Goal: Communication & Community: Participate in discussion

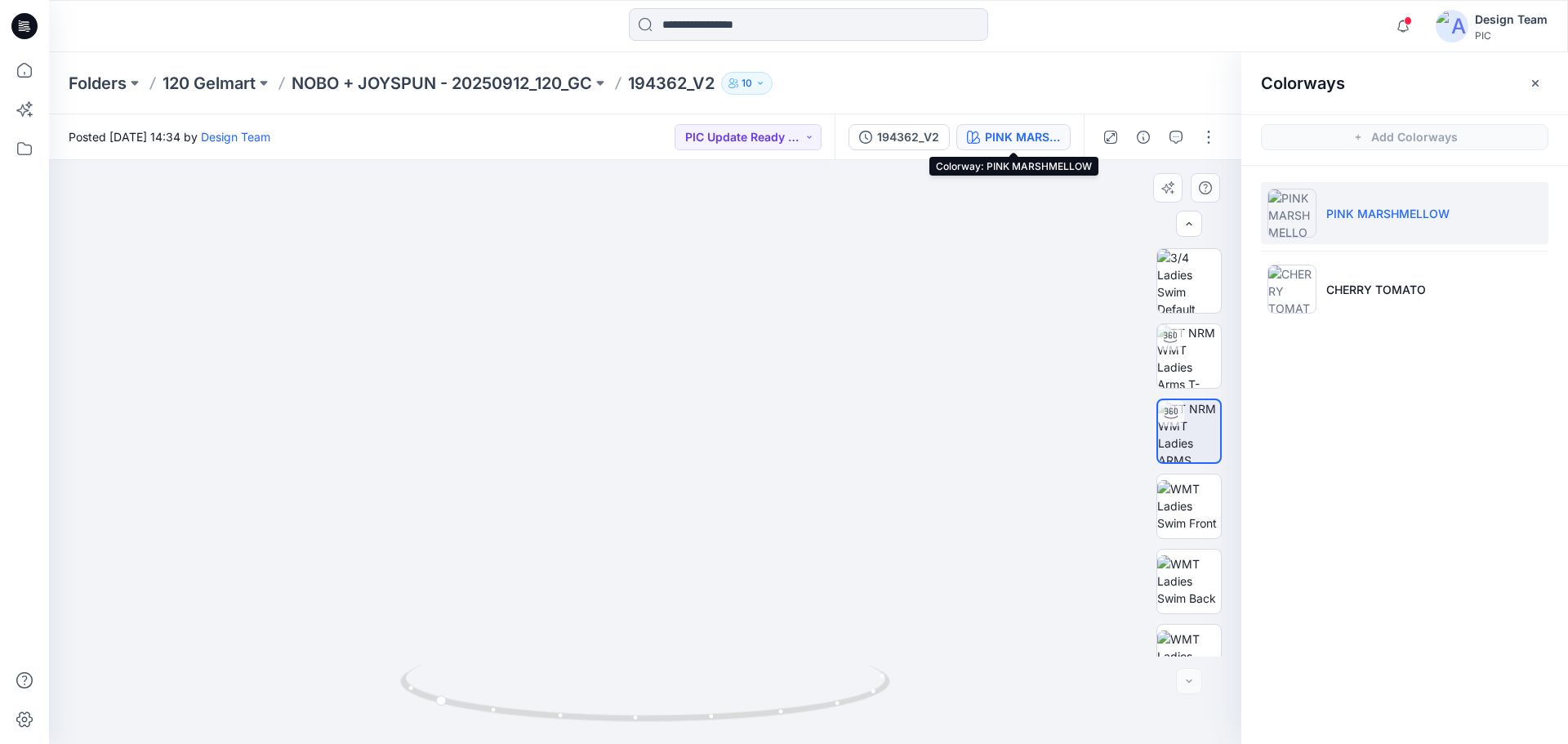
scroll to position [334, 0]
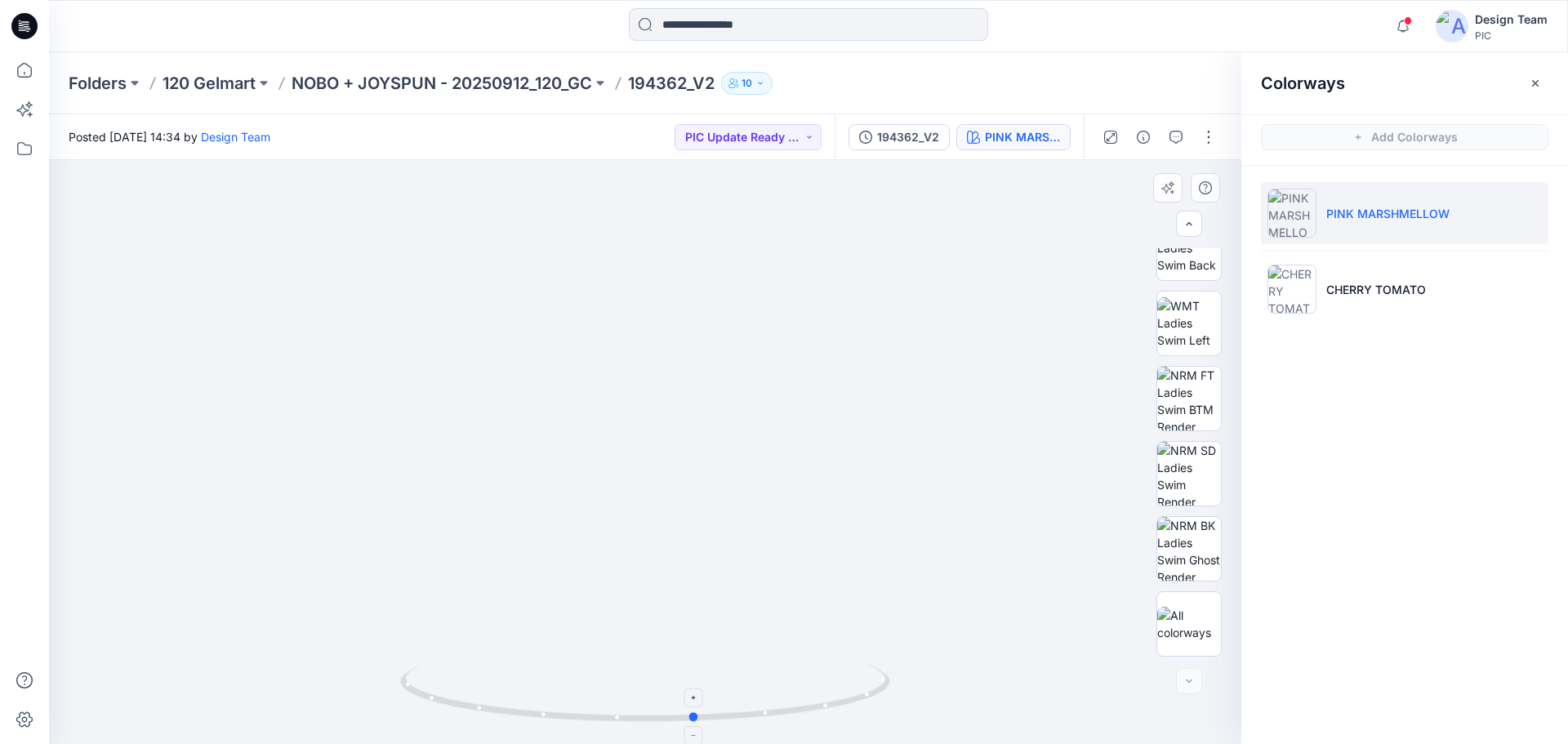
drag, startPoint x: 846, startPoint y: 700, endPoint x: 617, endPoint y: 698, distance: 229.0
click at [617, 698] on icon at bounding box center [647, 696] width 494 height 62
click at [1388, 296] on p "CHERRY TOMATO" at bounding box center [1376, 289] width 100 height 17
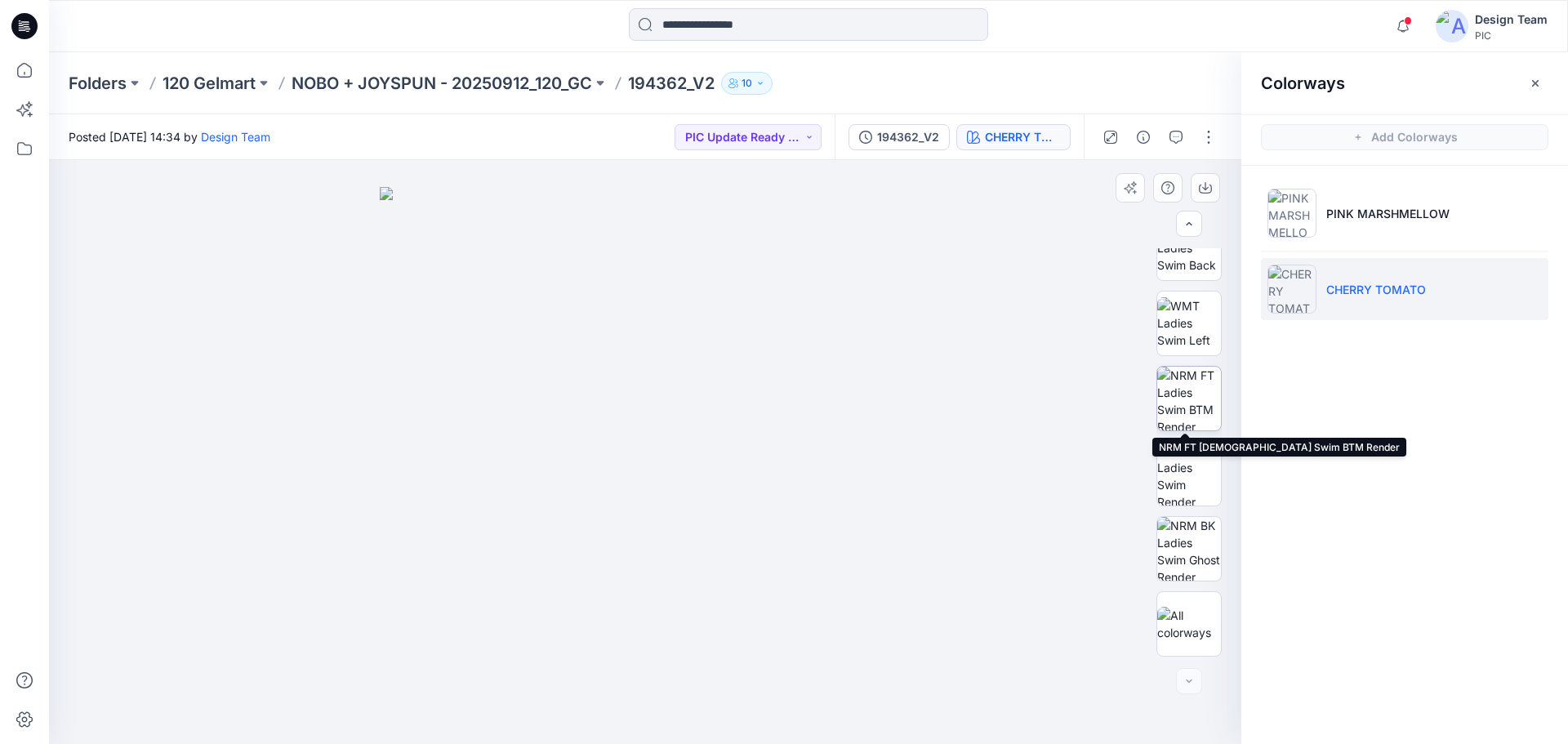
click at [1179, 380] on img at bounding box center [1189, 398] width 64 height 64
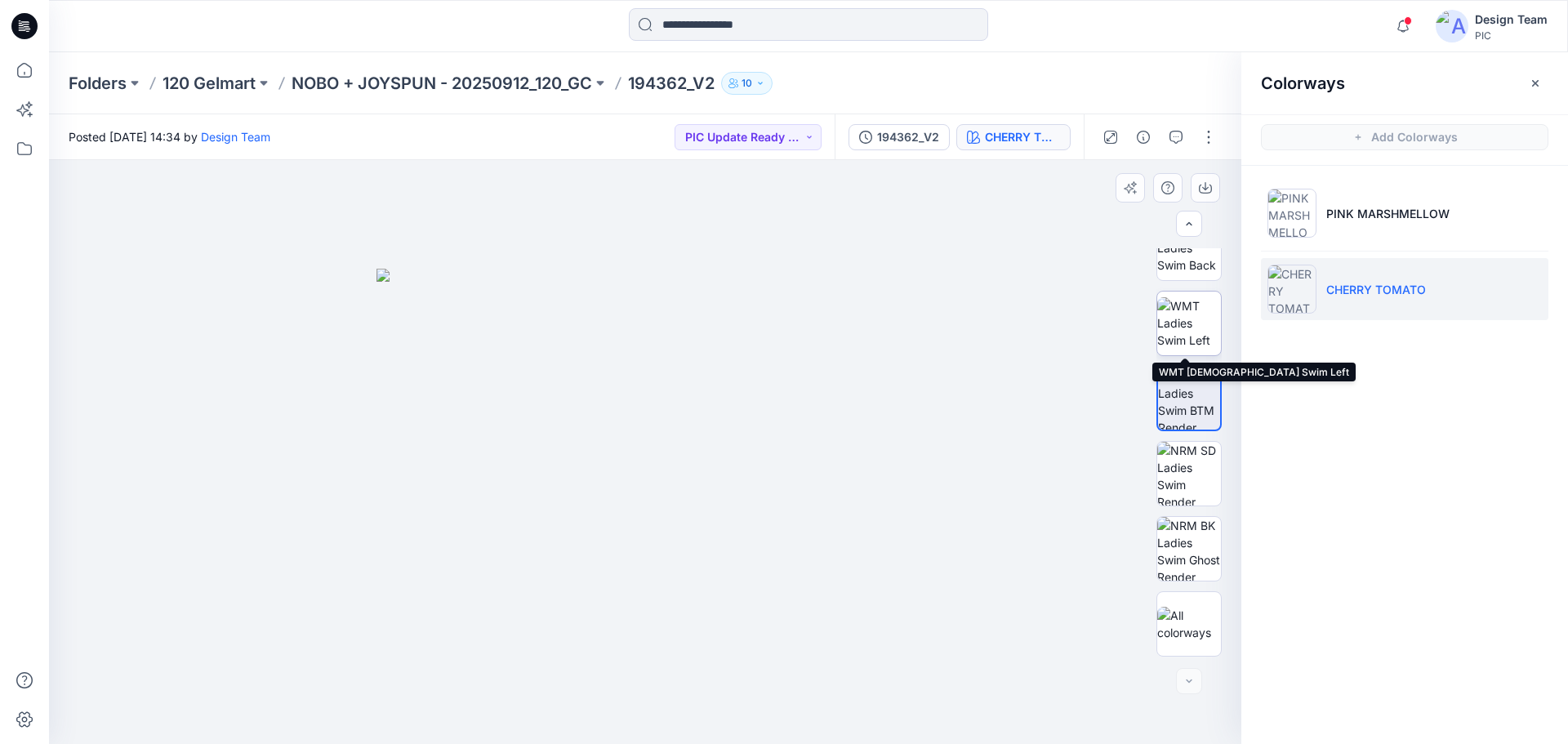
click at [1197, 325] on img at bounding box center [1189, 324] width 64 height 52
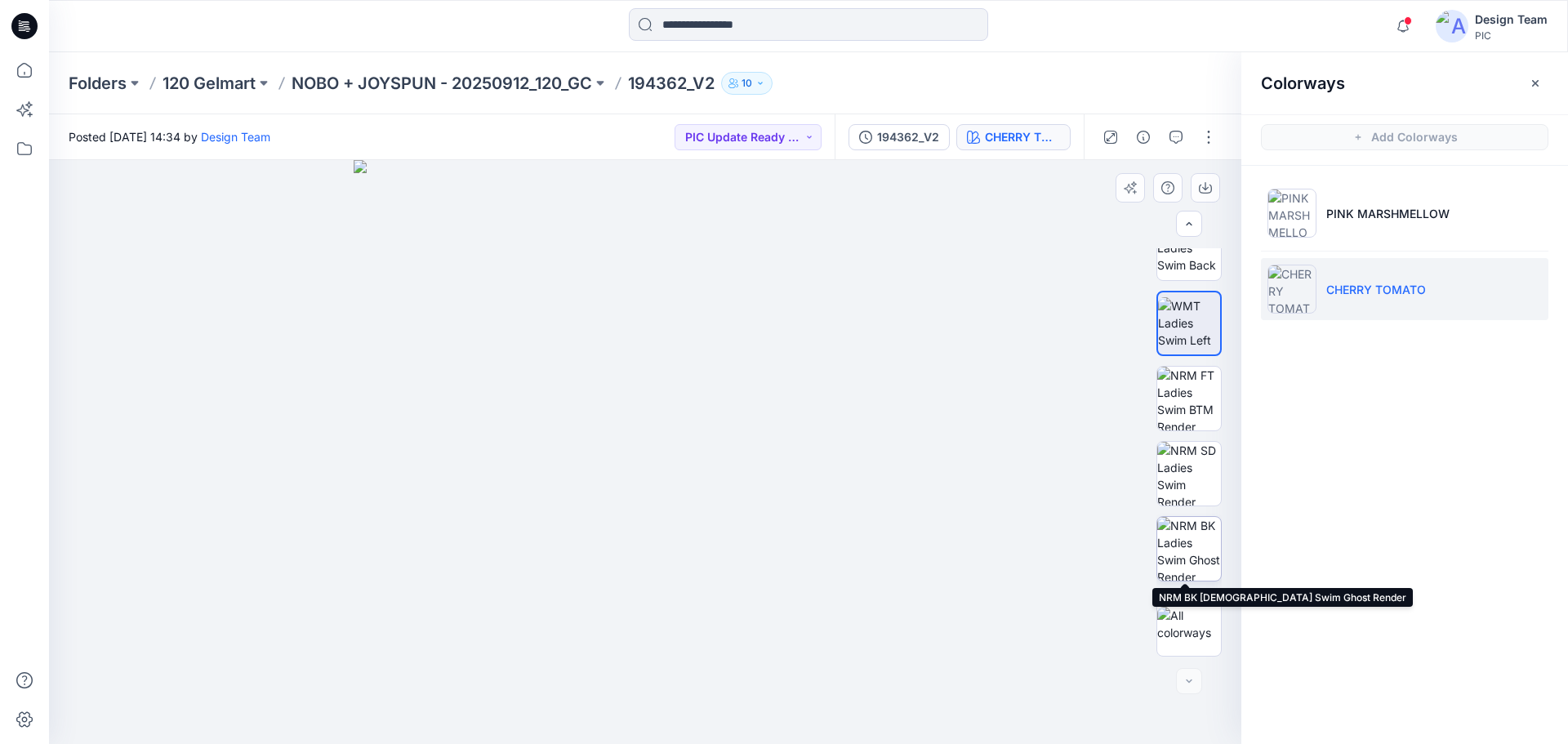
click at [1177, 571] on img at bounding box center [1189, 549] width 64 height 64
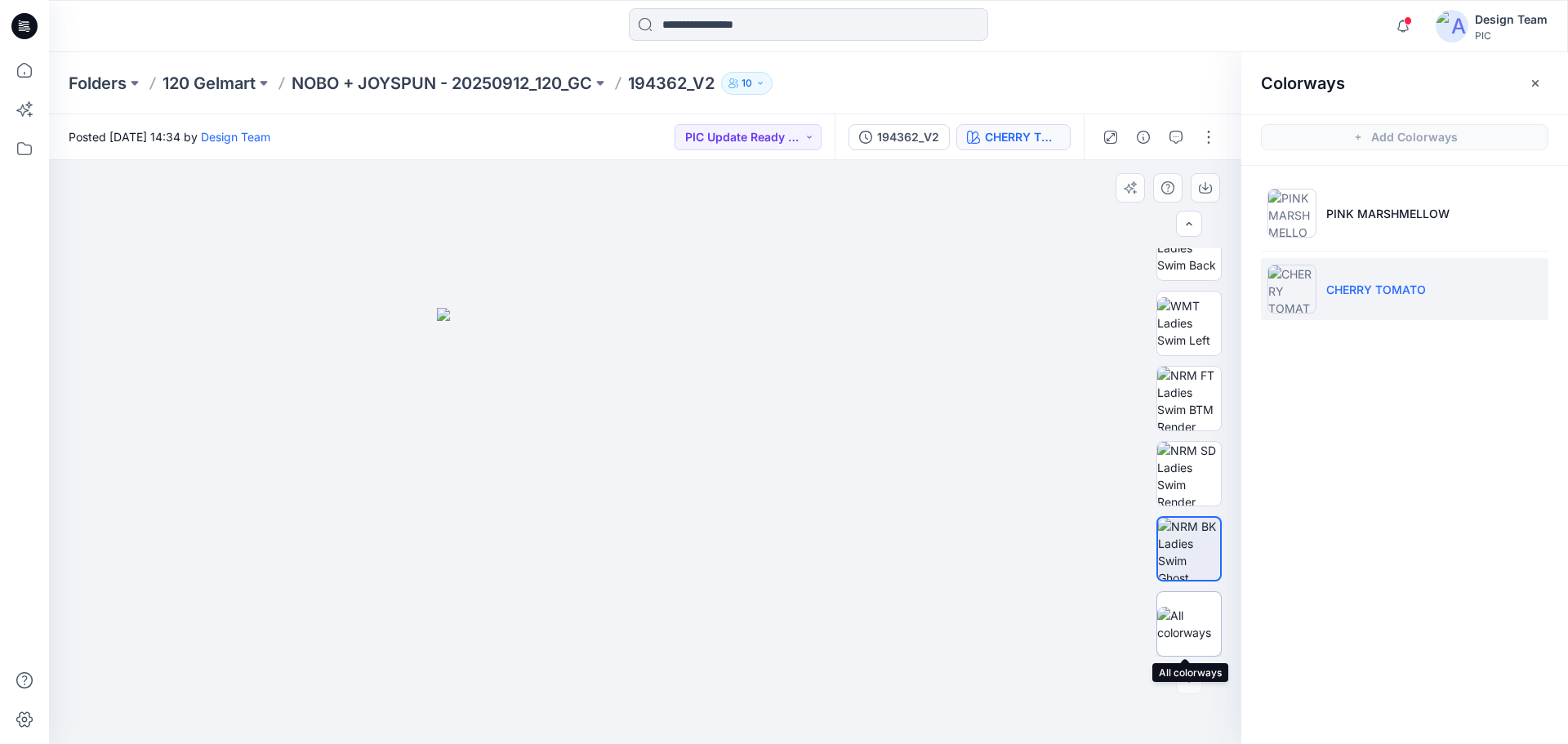
click at [1190, 615] on img at bounding box center [1189, 623] width 64 height 34
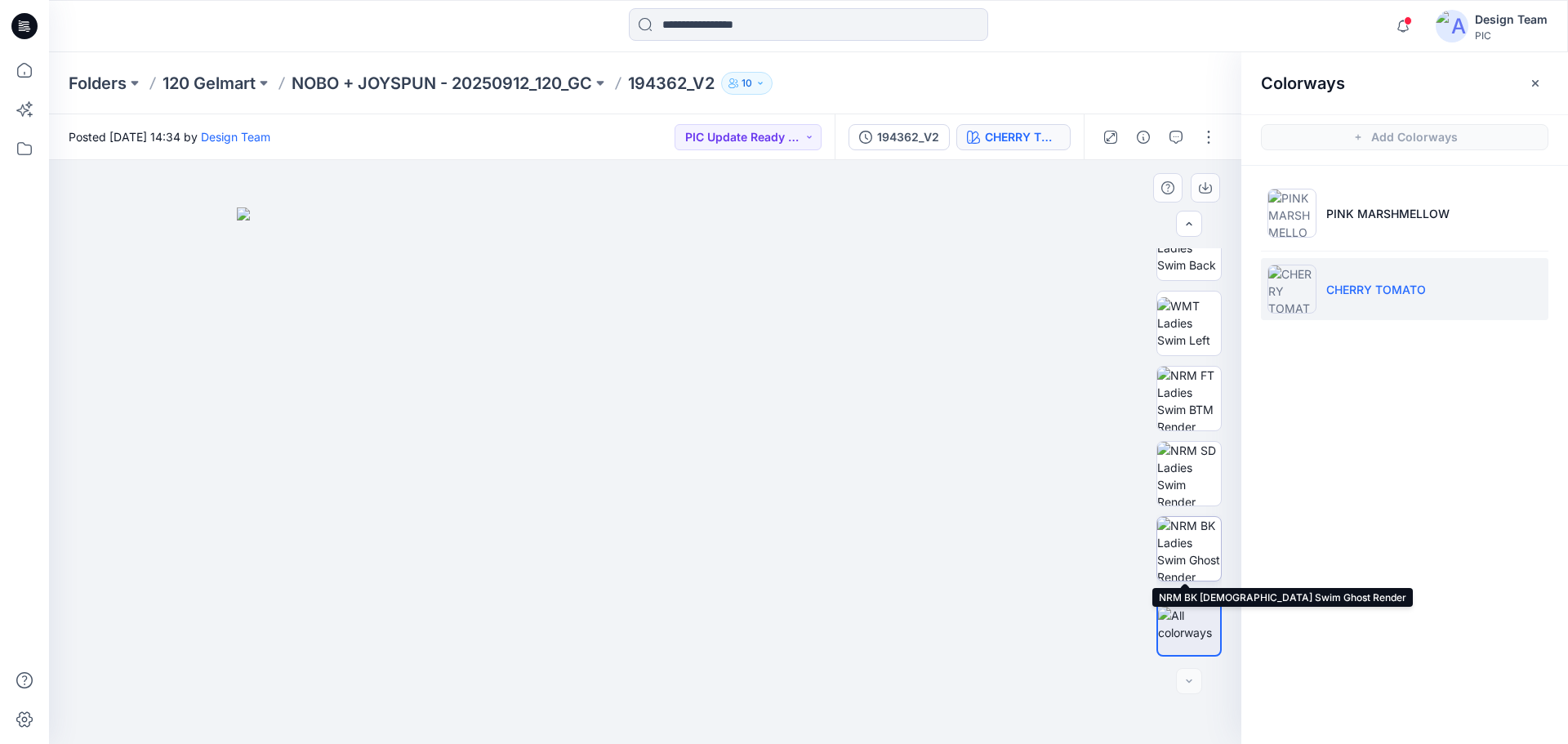
click at [1194, 530] on img at bounding box center [1189, 549] width 64 height 64
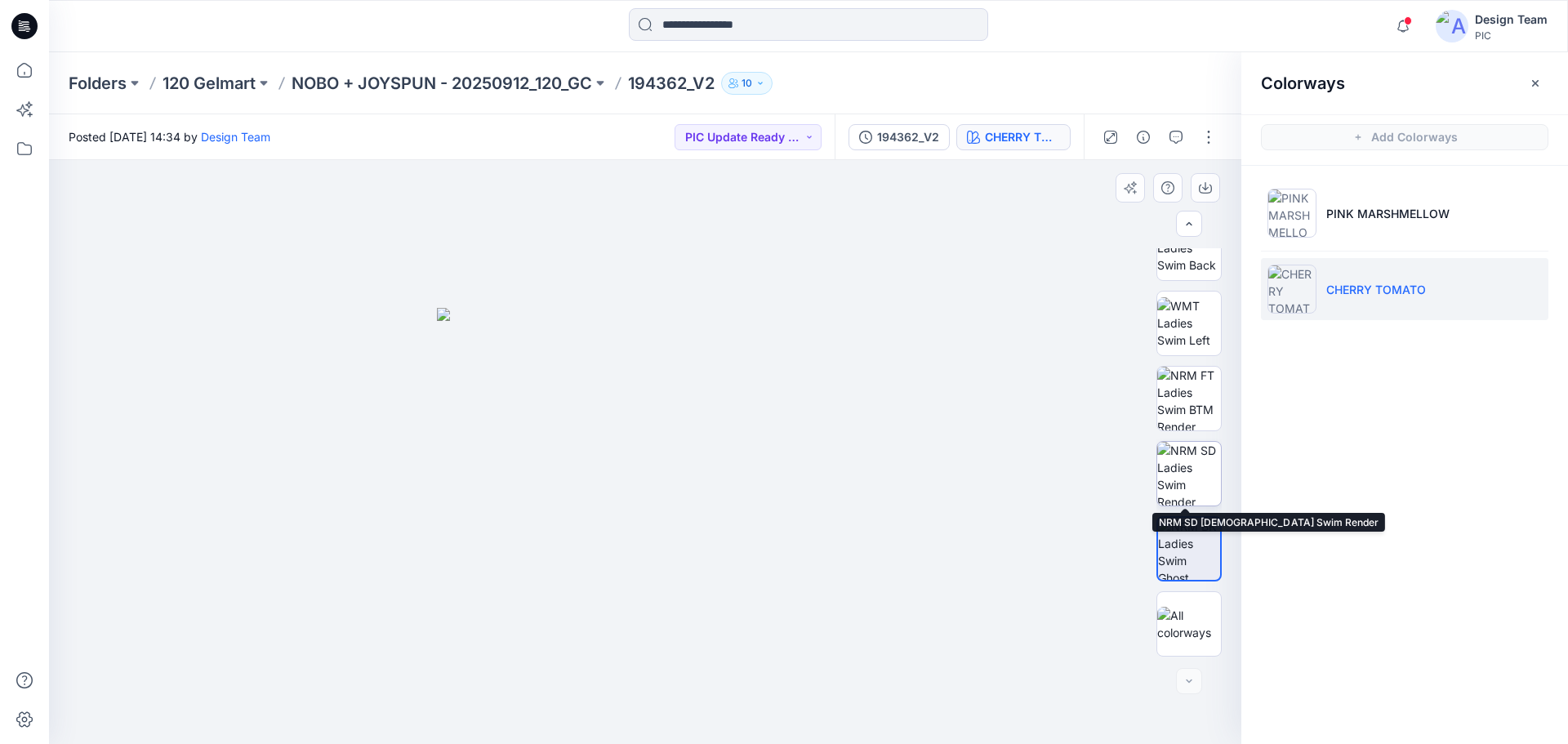
click at [1213, 505] on div at bounding box center [1190, 474] width 66 height 66
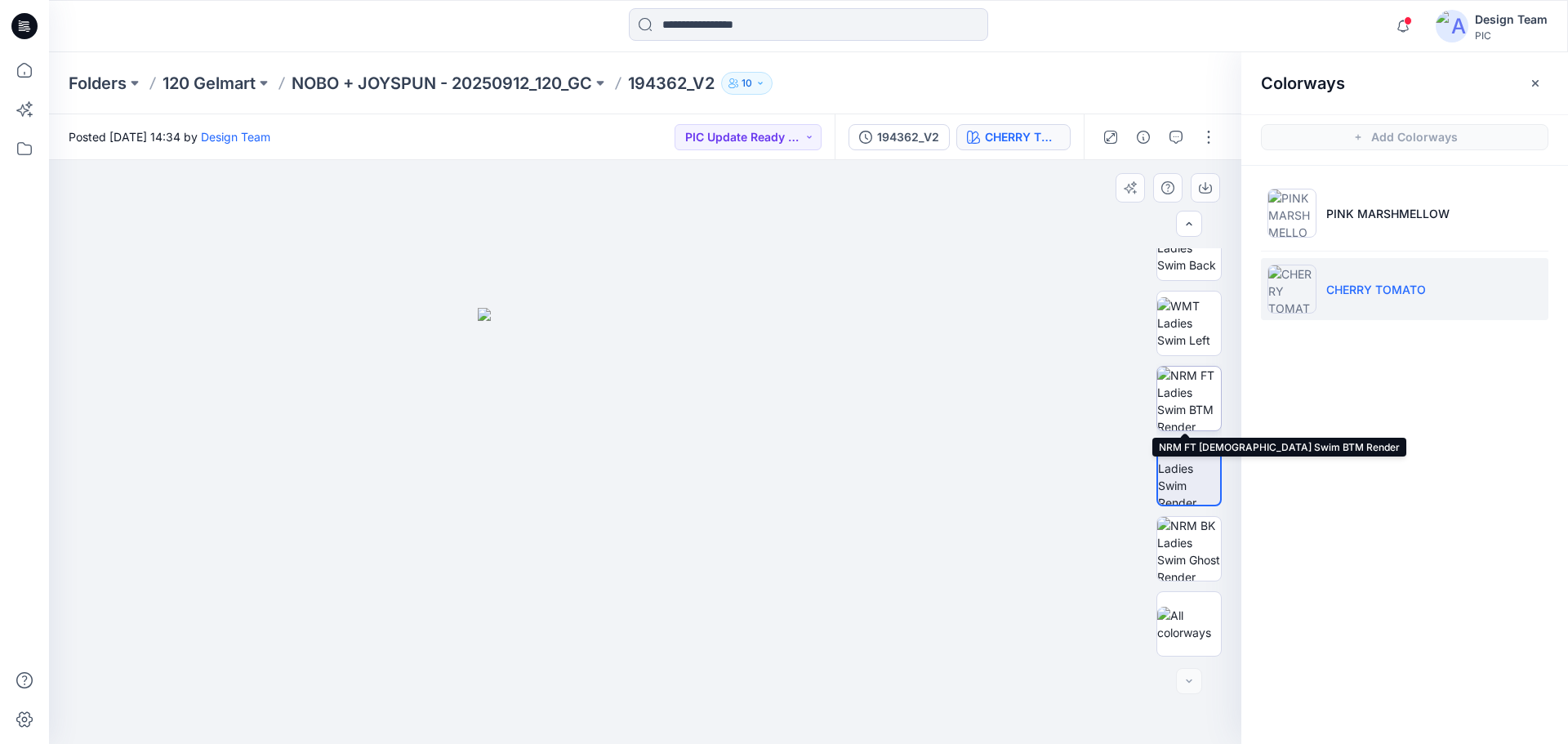
click at [1198, 407] on img at bounding box center [1189, 398] width 64 height 64
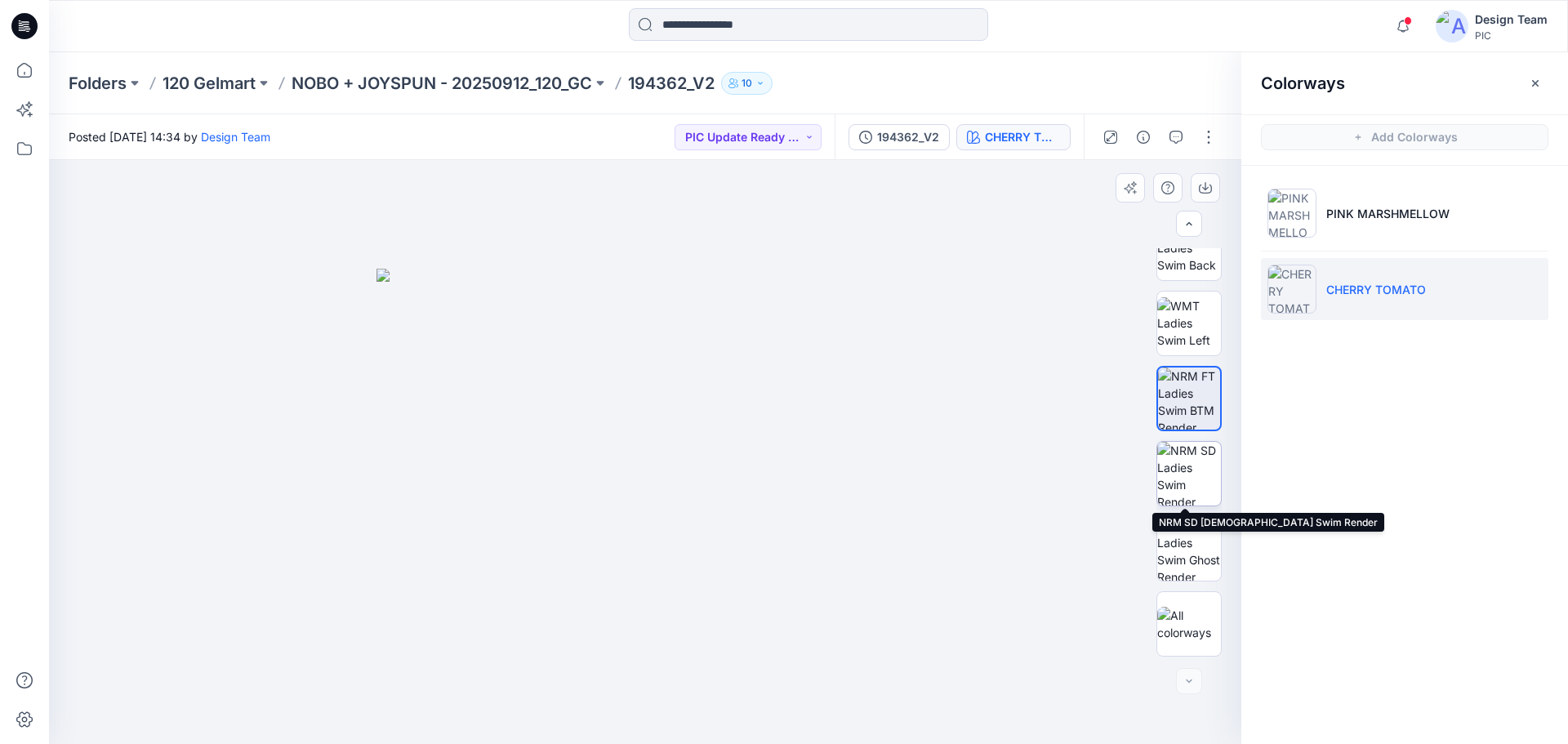
click at [1191, 492] on img at bounding box center [1189, 474] width 64 height 64
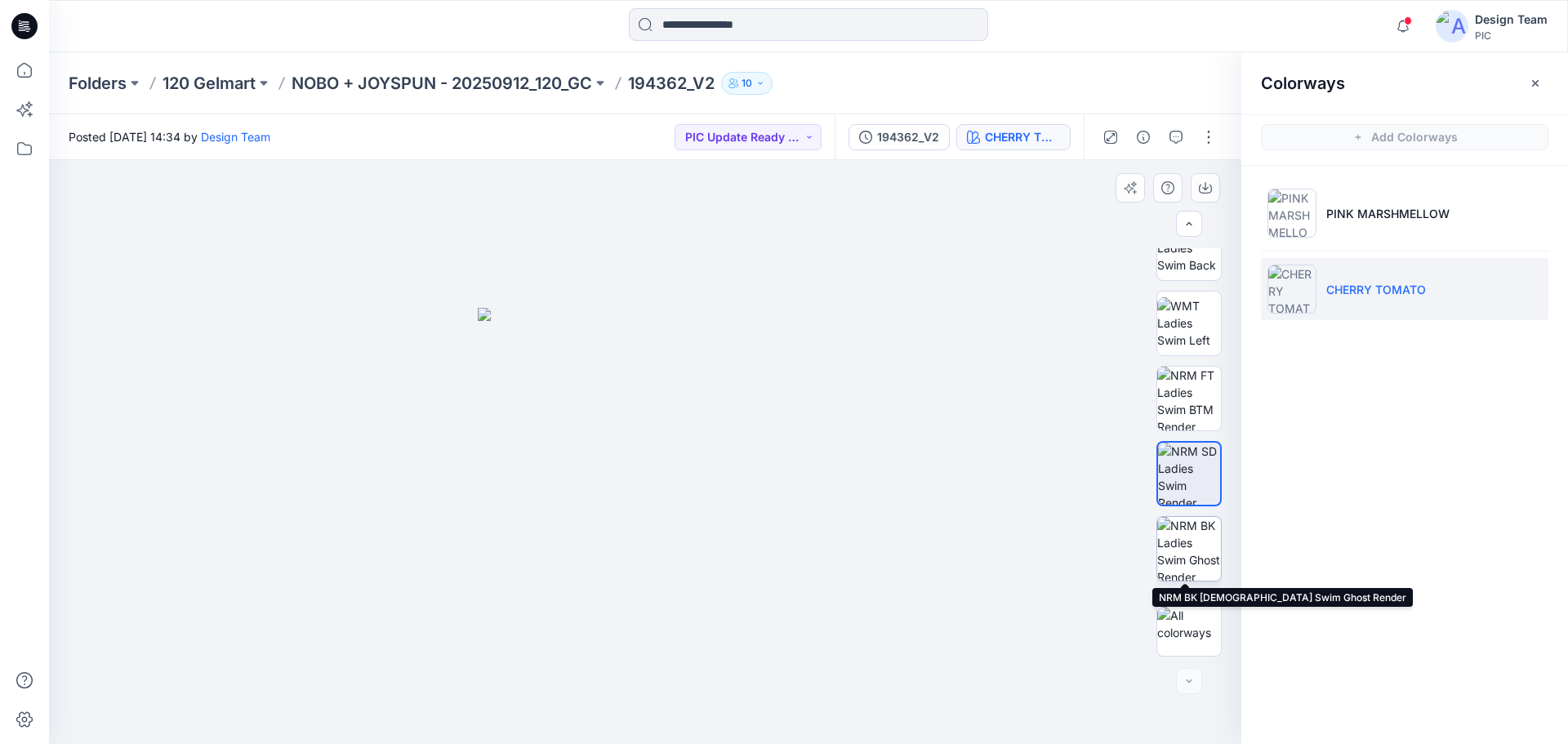
click at [1198, 534] on img at bounding box center [1189, 549] width 64 height 64
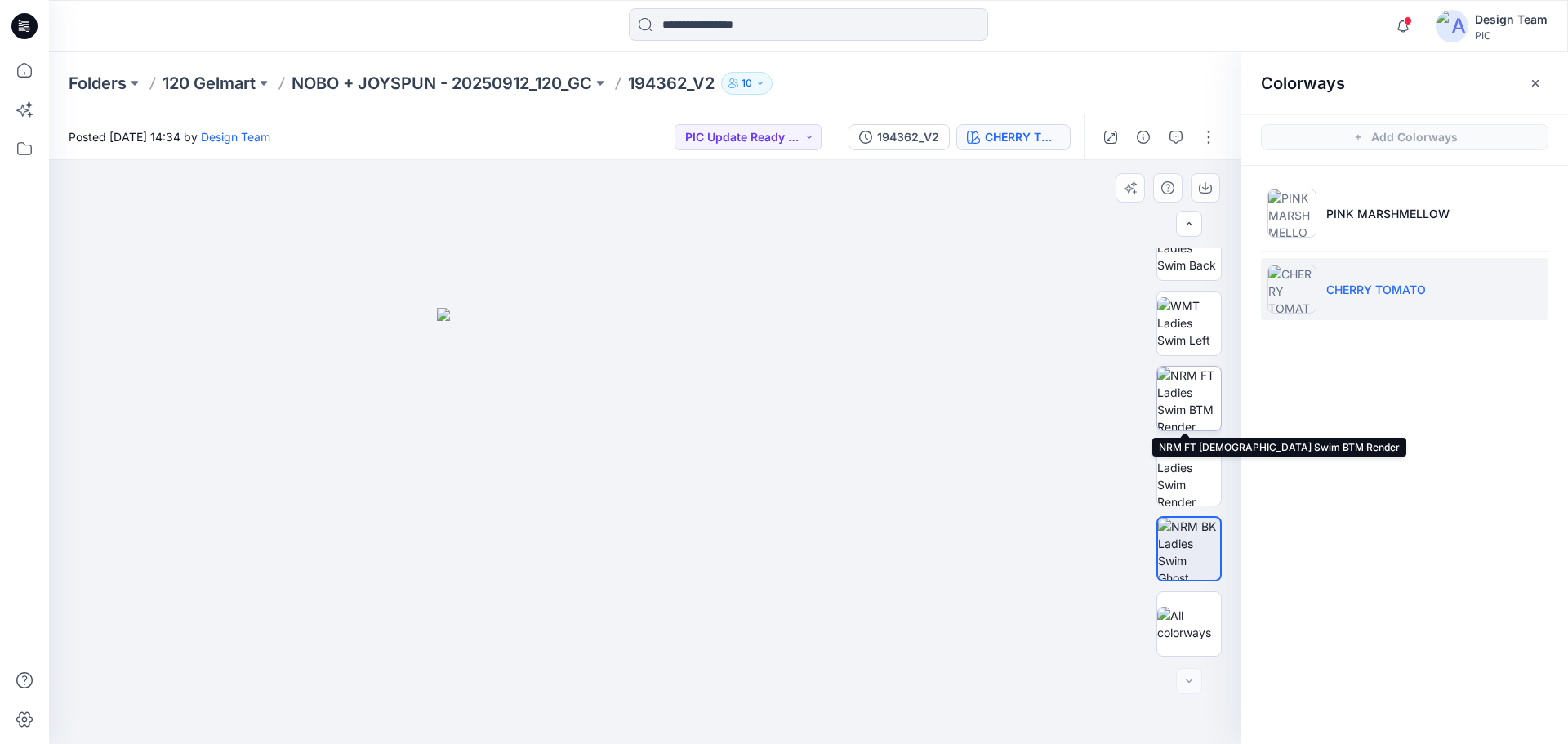
click at [1198, 402] on img at bounding box center [1189, 398] width 64 height 64
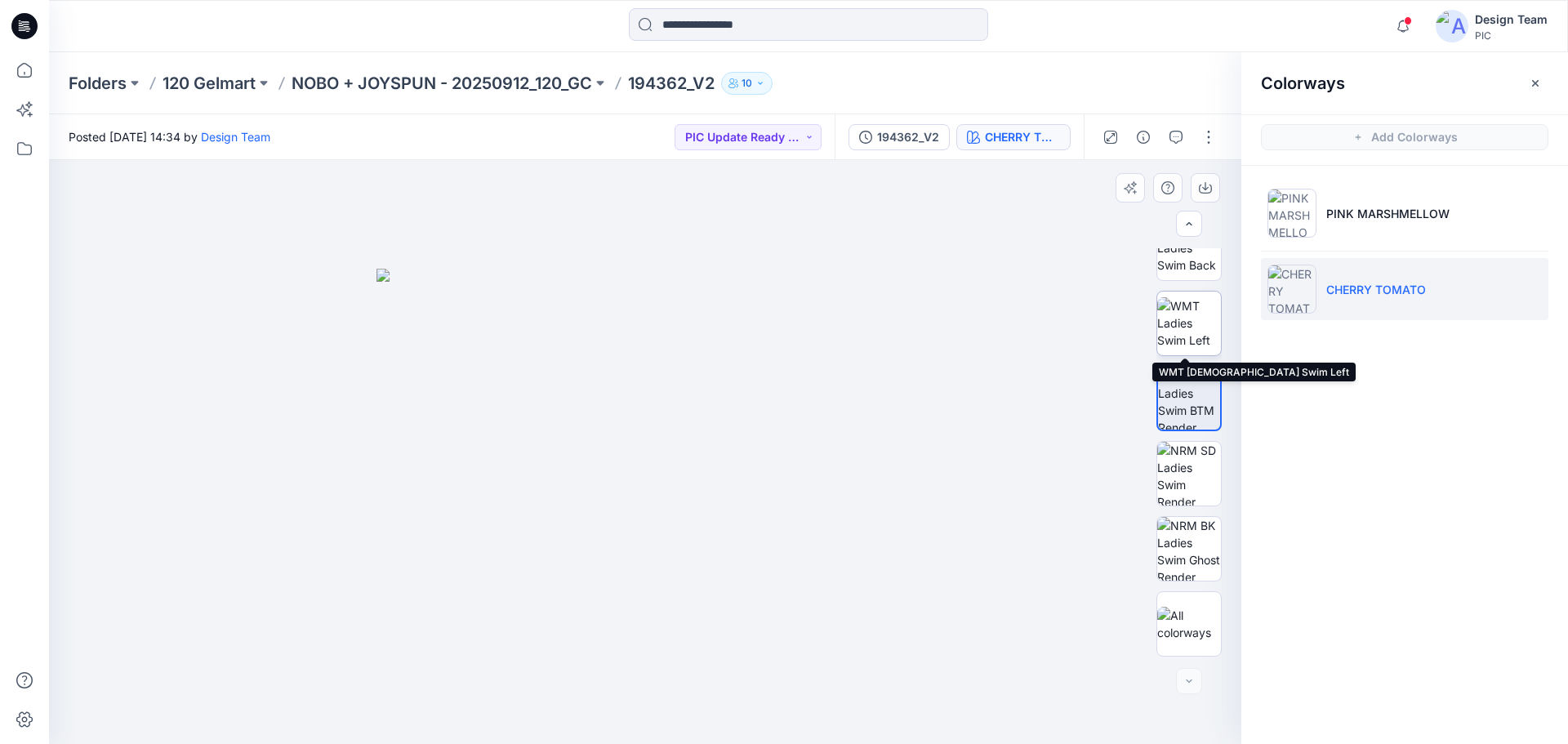
click at [1193, 316] on img at bounding box center [1189, 324] width 64 height 52
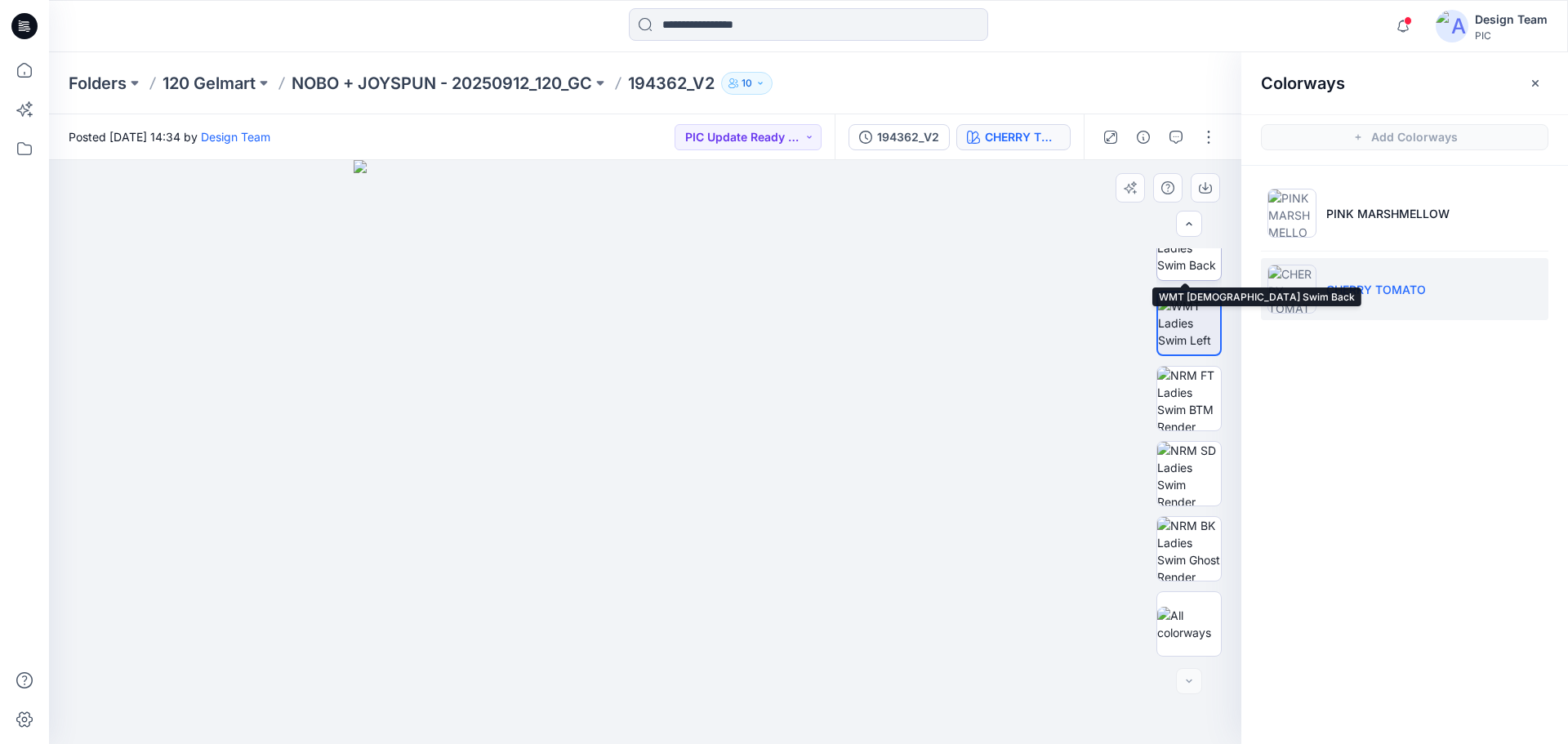
click at [1189, 265] on img at bounding box center [1189, 248] width 64 height 52
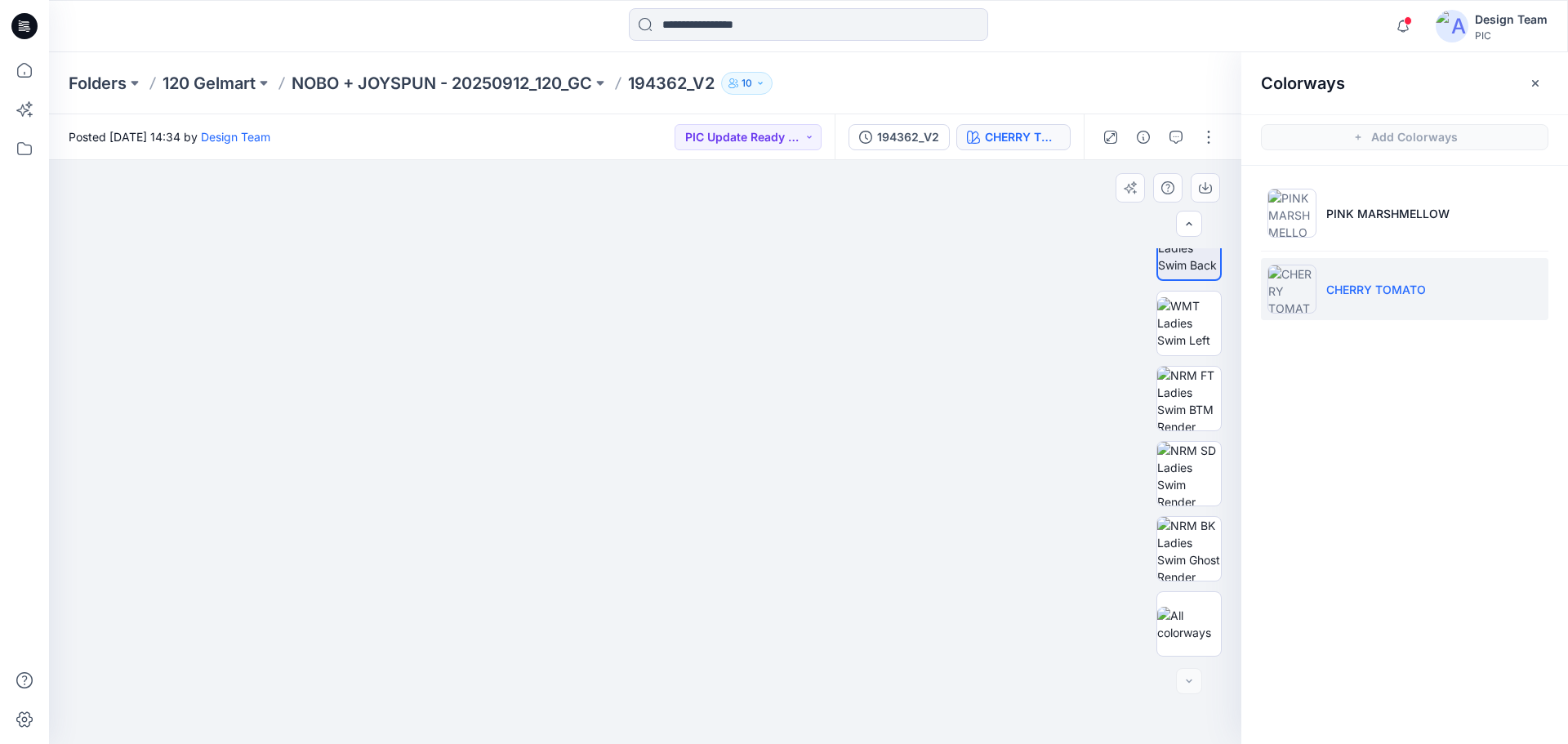
drag, startPoint x: 682, startPoint y: 657, endPoint x: 657, endPoint y: 411, distance: 247.3
click at [1183, 307] on img at bounding box center [1189, 324] width 64 height 52
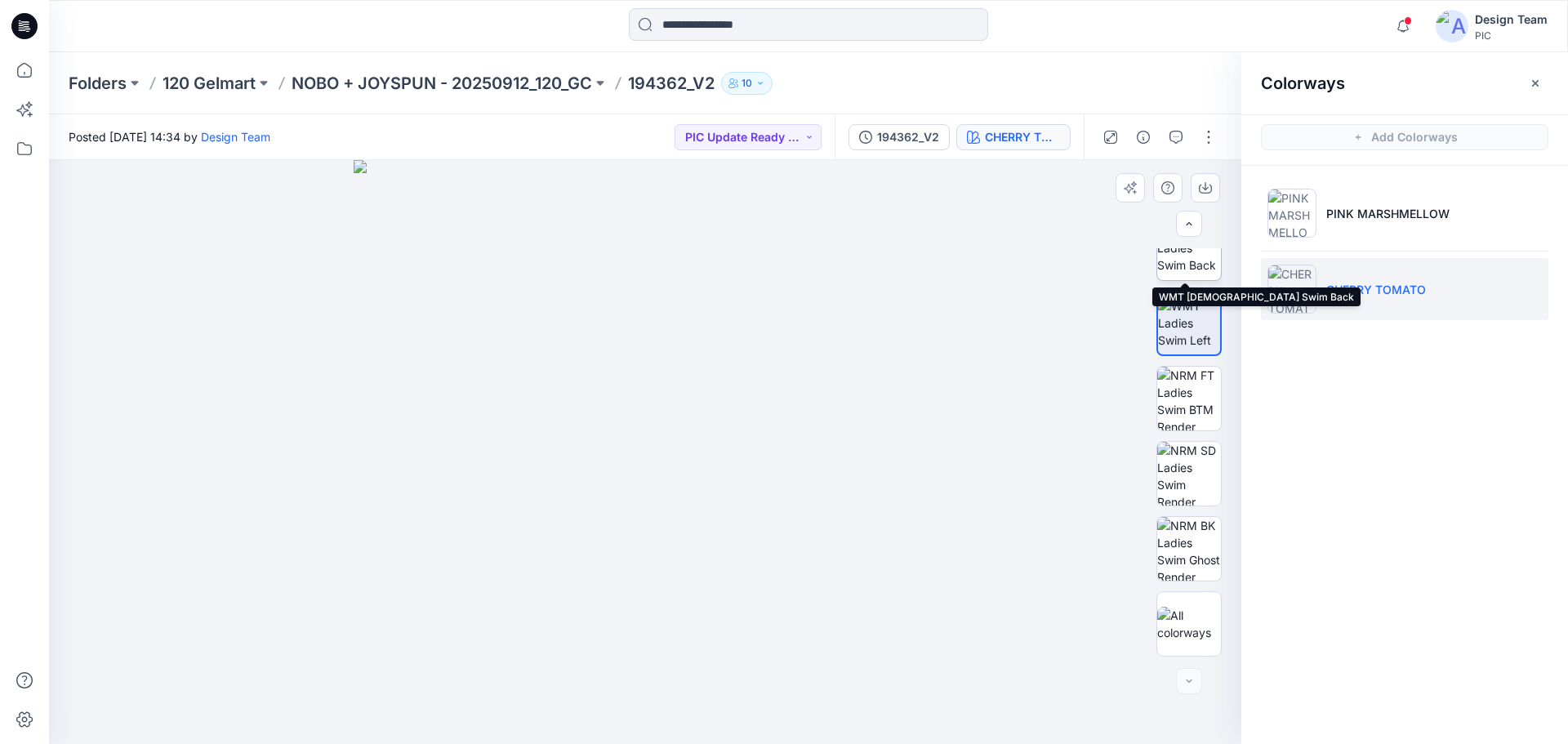
click at [1198, 266] on img at bounding box center [1189, 248] width 64 height 52
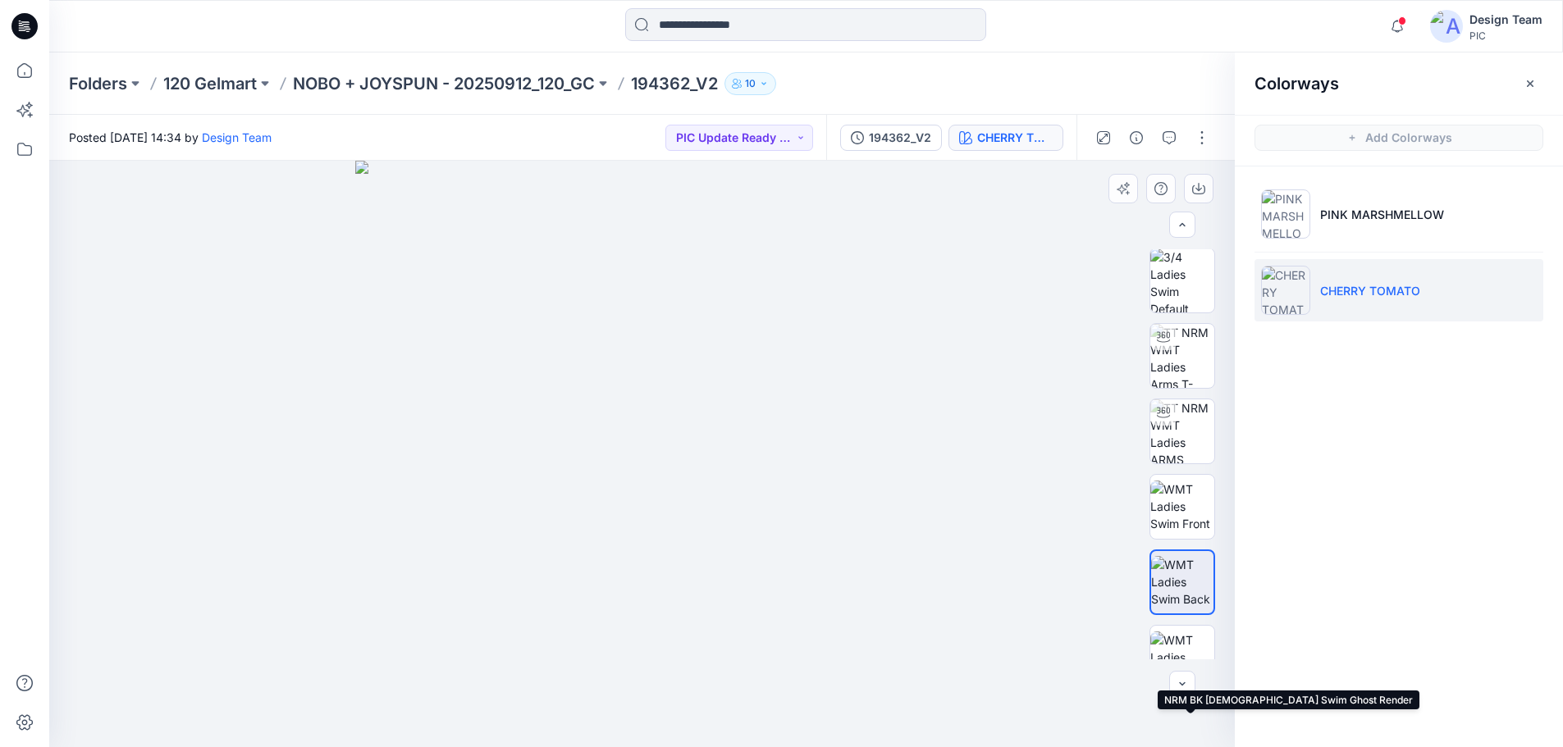
scroll to position [0, 0]
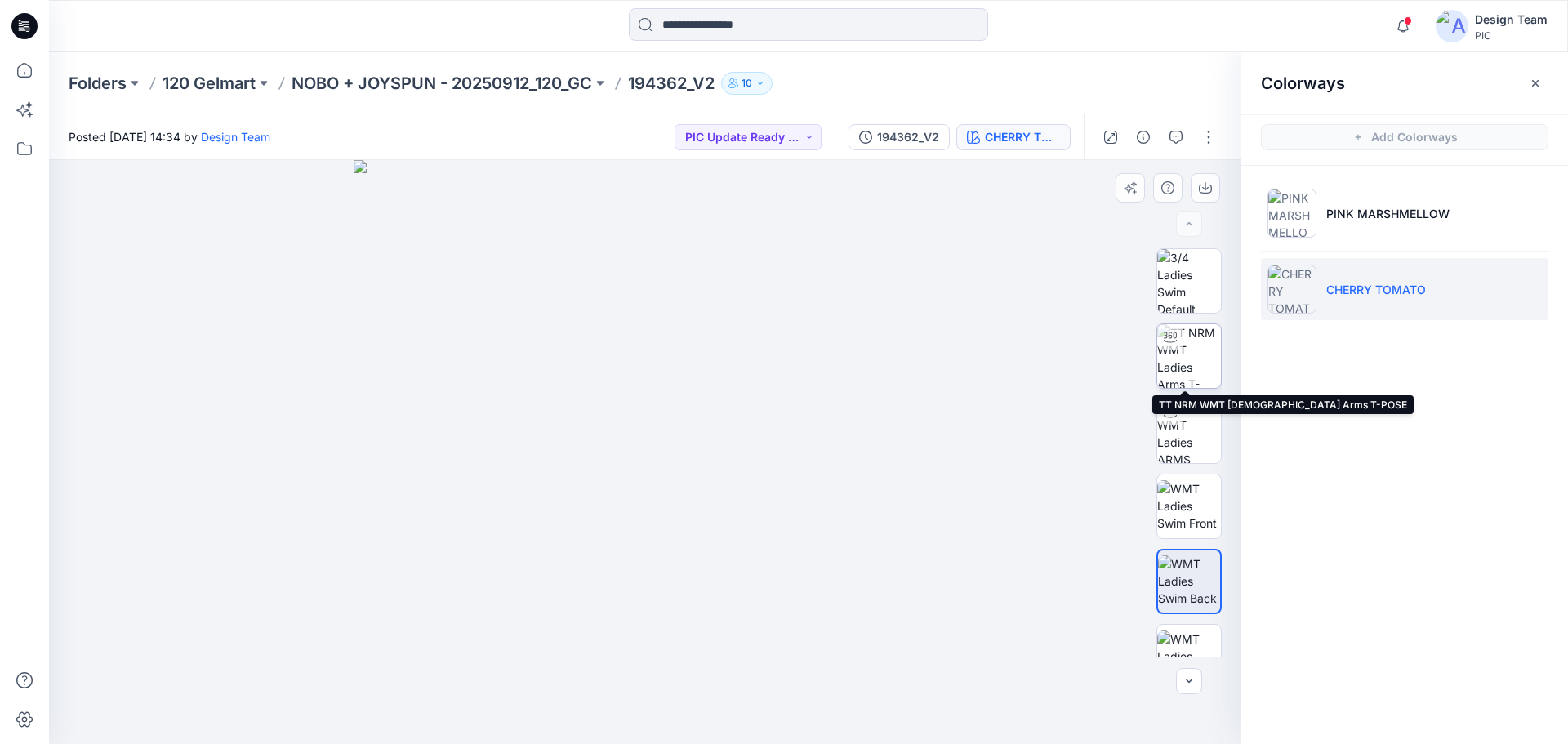
click at [1188, 350] on img at bounding box center [1189, 357] width 64 height 64
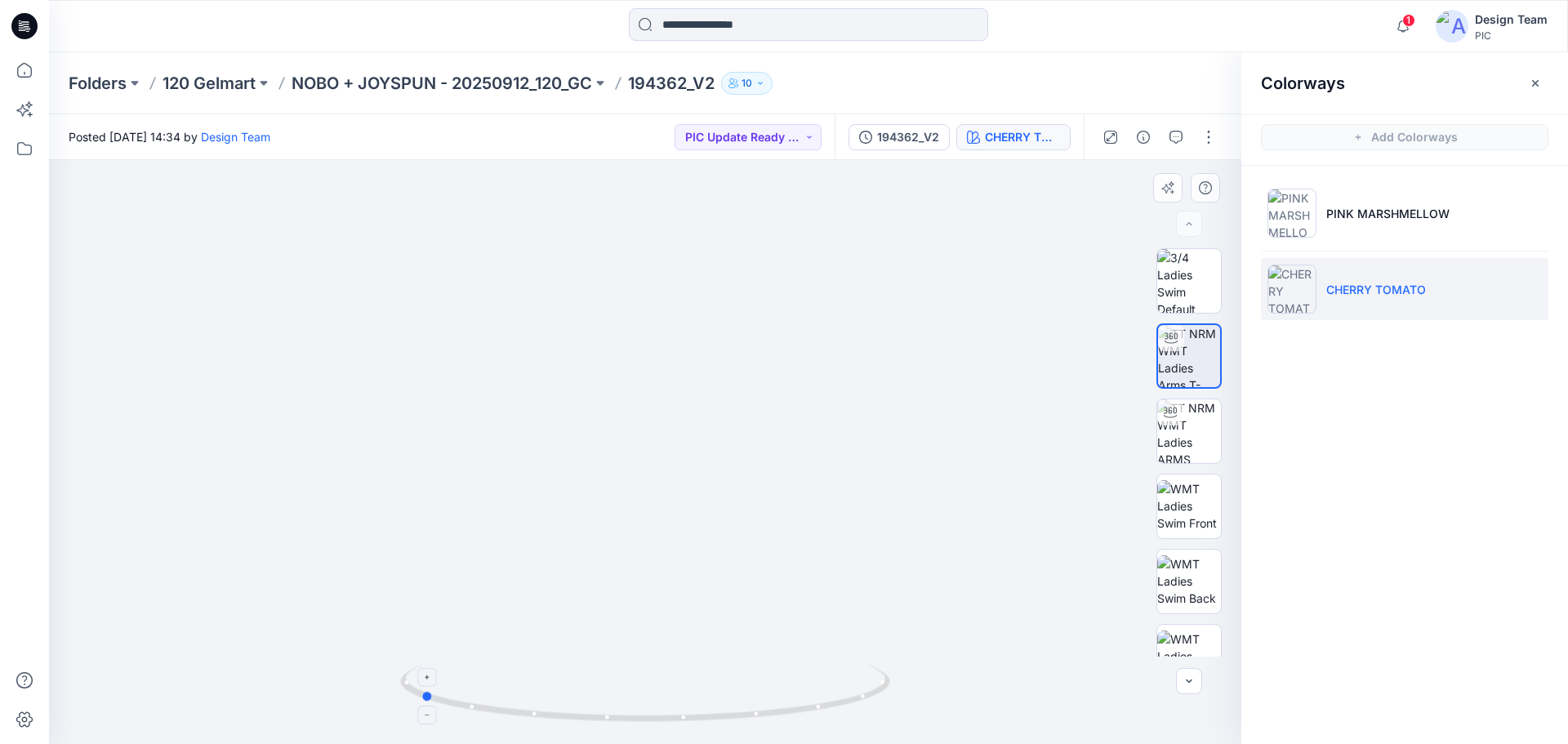
drag, startPoint x: 867, startPoint y: 686, endPoint x: 652, endPoint y: 679, distance: 215.1
click at [641, 693] on icon at bounding box center [647, 696] width 494 height 62
drag, startPoint x: 814, startPoint y: 712, endPoint x: 612, endPoint y: 673, distance: 205.7
click at [612, 673] on icon at bounding box center [647, 696] width 494 height 62
drag, startPoint x: 822, startPoint y: 716, endPoint x: 675, endPoint y: 691, distance: 149.1
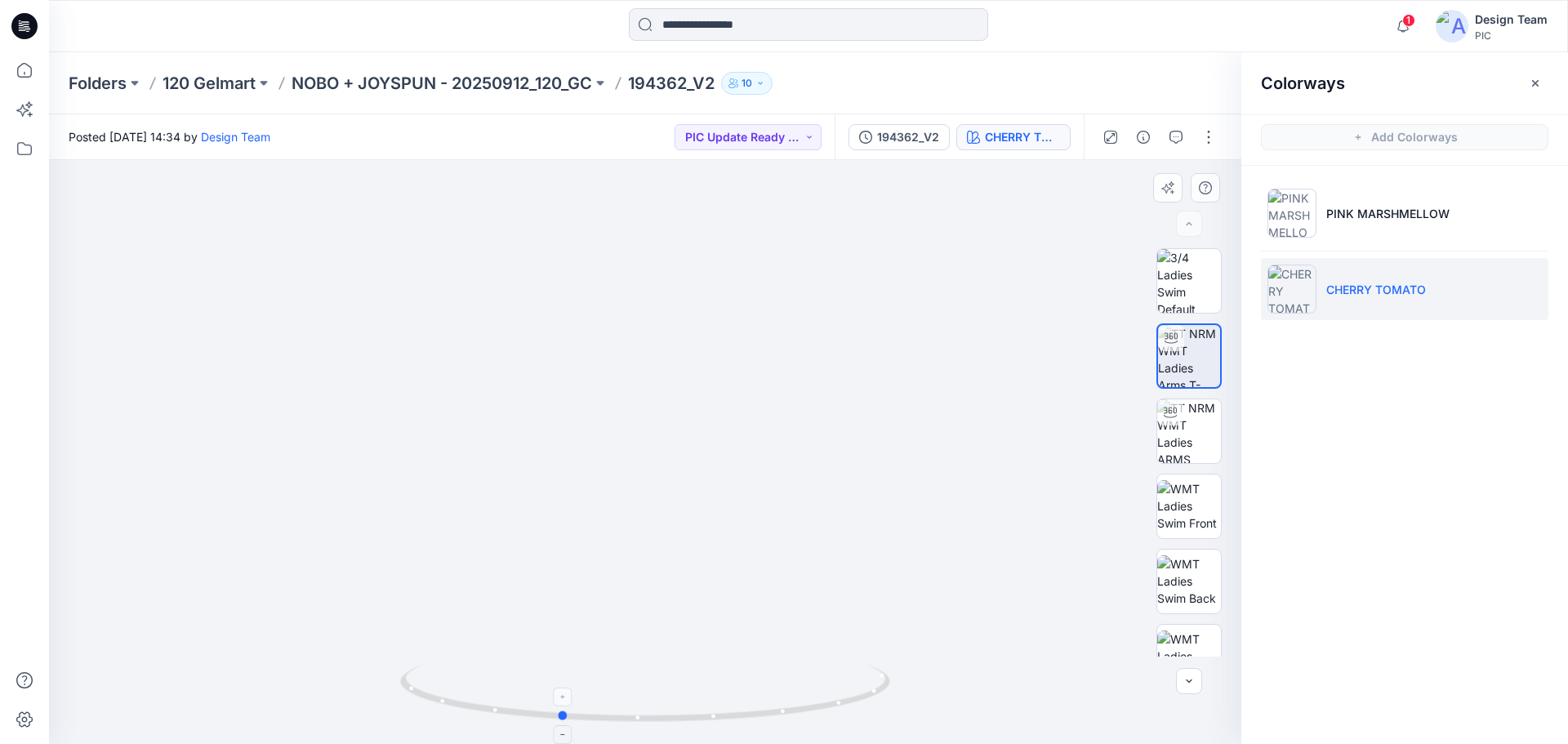
click at [675, 691] on icon at bounding box center [647, 696] width 494 height 62
drag, startPoint x: 675, startPoint y: 718, endPoint x: 829, endPoint y: 712, distance: 154.1
click at [829, 712] on icon at bounding box center [647, 696] width 494 height 62
click at [862, 699] on icon at bounding box center [647, 696] width 494 height 62
click at [384, 75] on p "NOBO + JOYSPUN - 20250912_120_GC" at bounding box center [442, 83] width 301 height 23
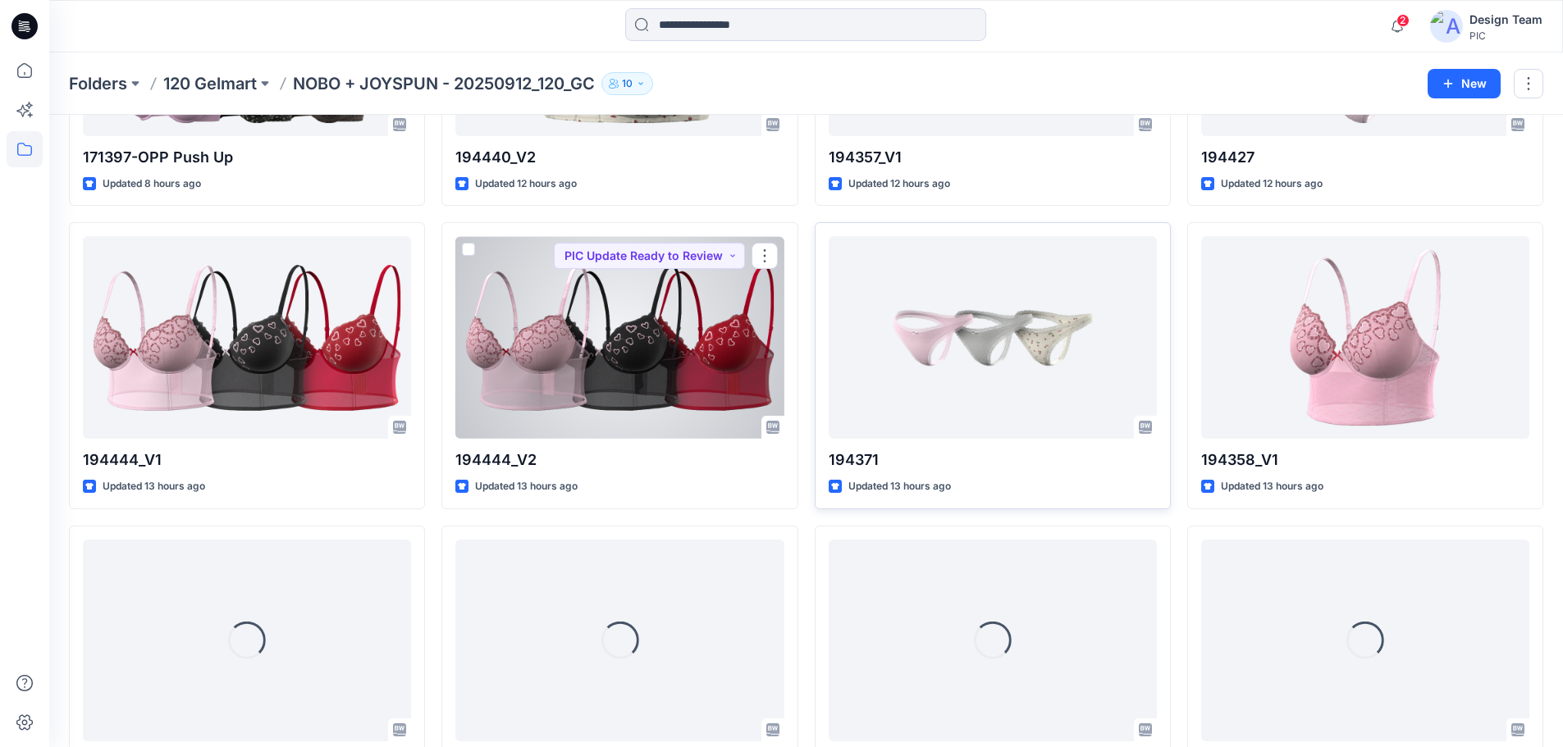
scroll to position [572, 0]
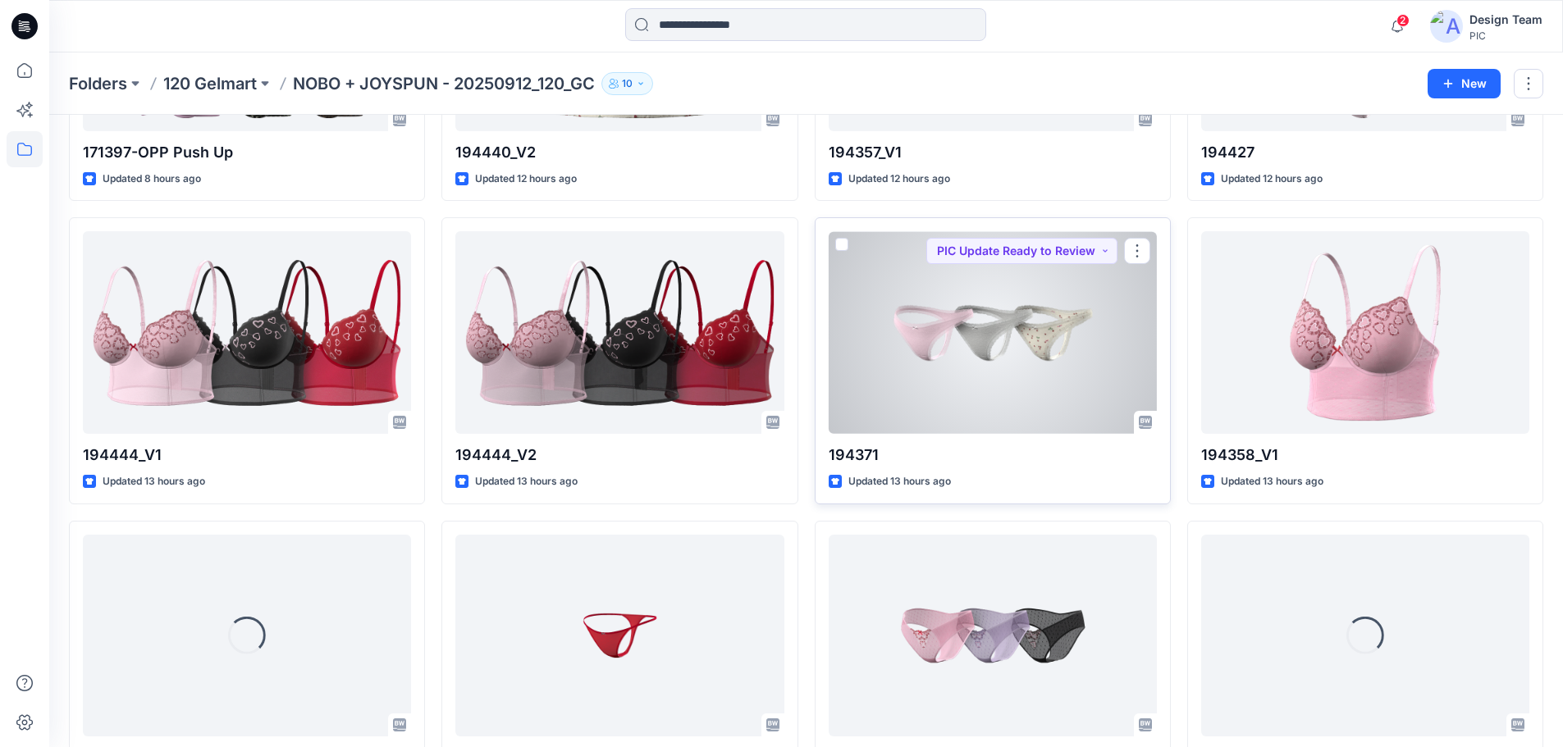
click at [985, 326] on div at bounding box center [992, 332] width 328 height 203
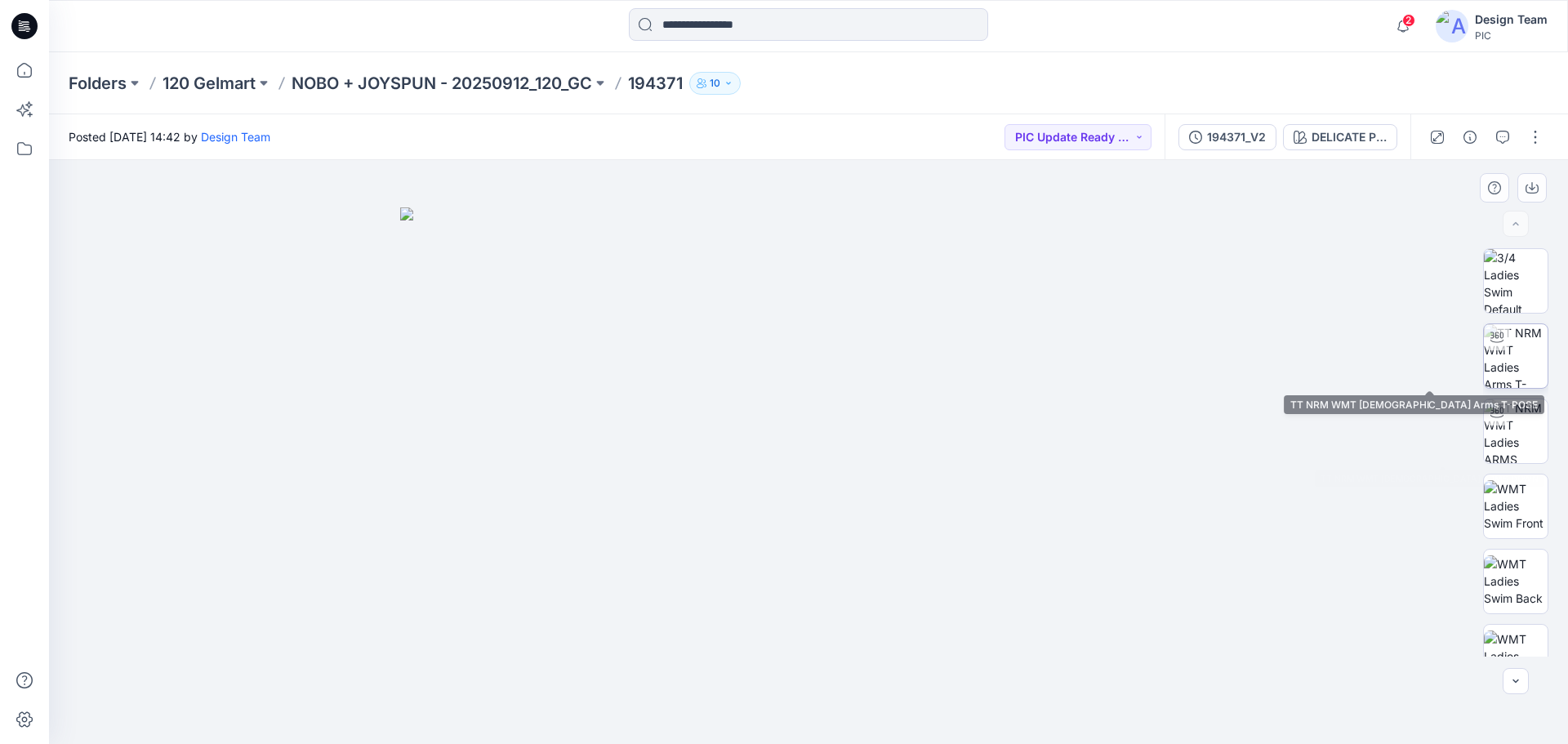
click at [1521, 366] on img at bounding box center [1515, 357] width 64 height 64
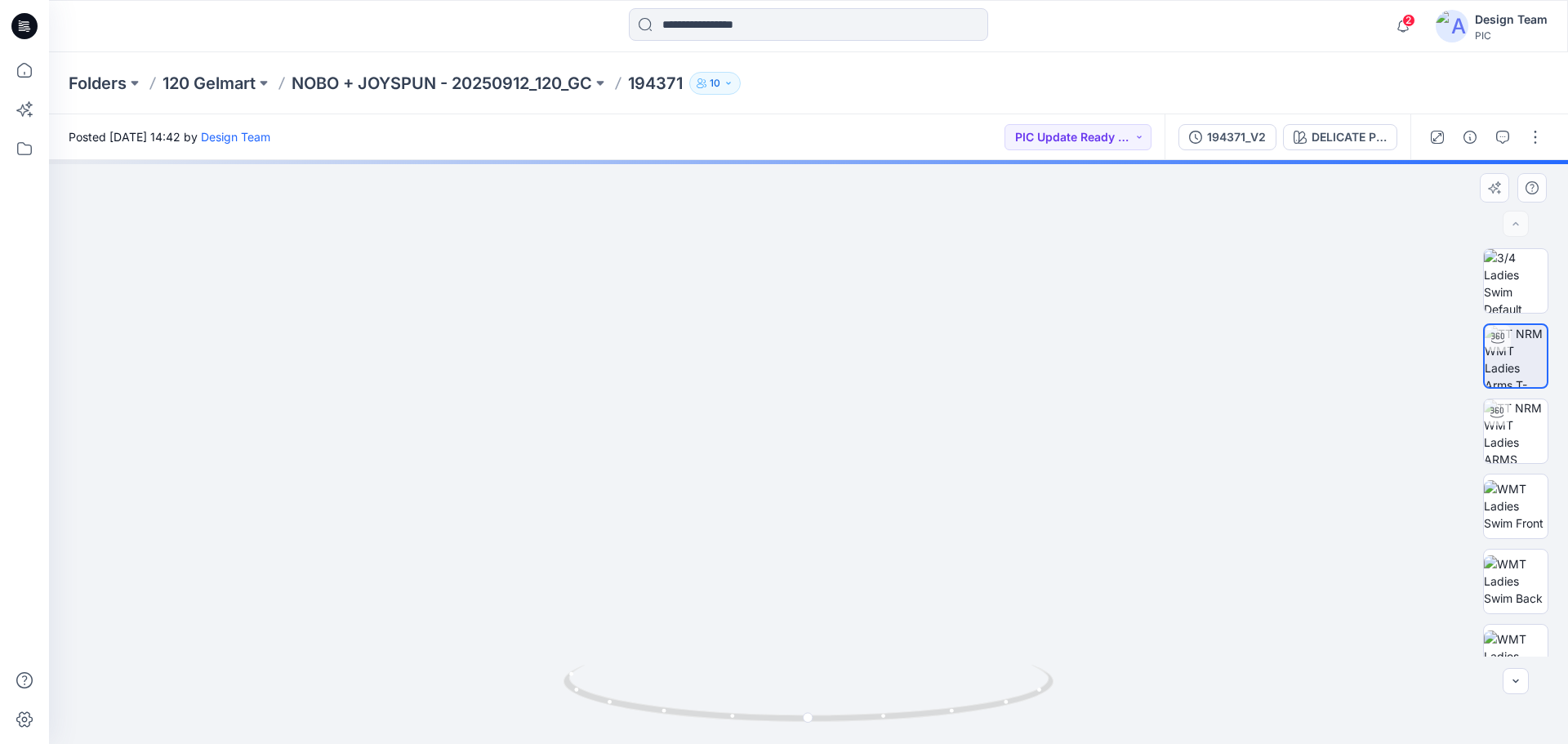
drag, startPoint x: 852, startPoint y: 642, endPoint x: 815, endPoint y: 349, distance: 295.3
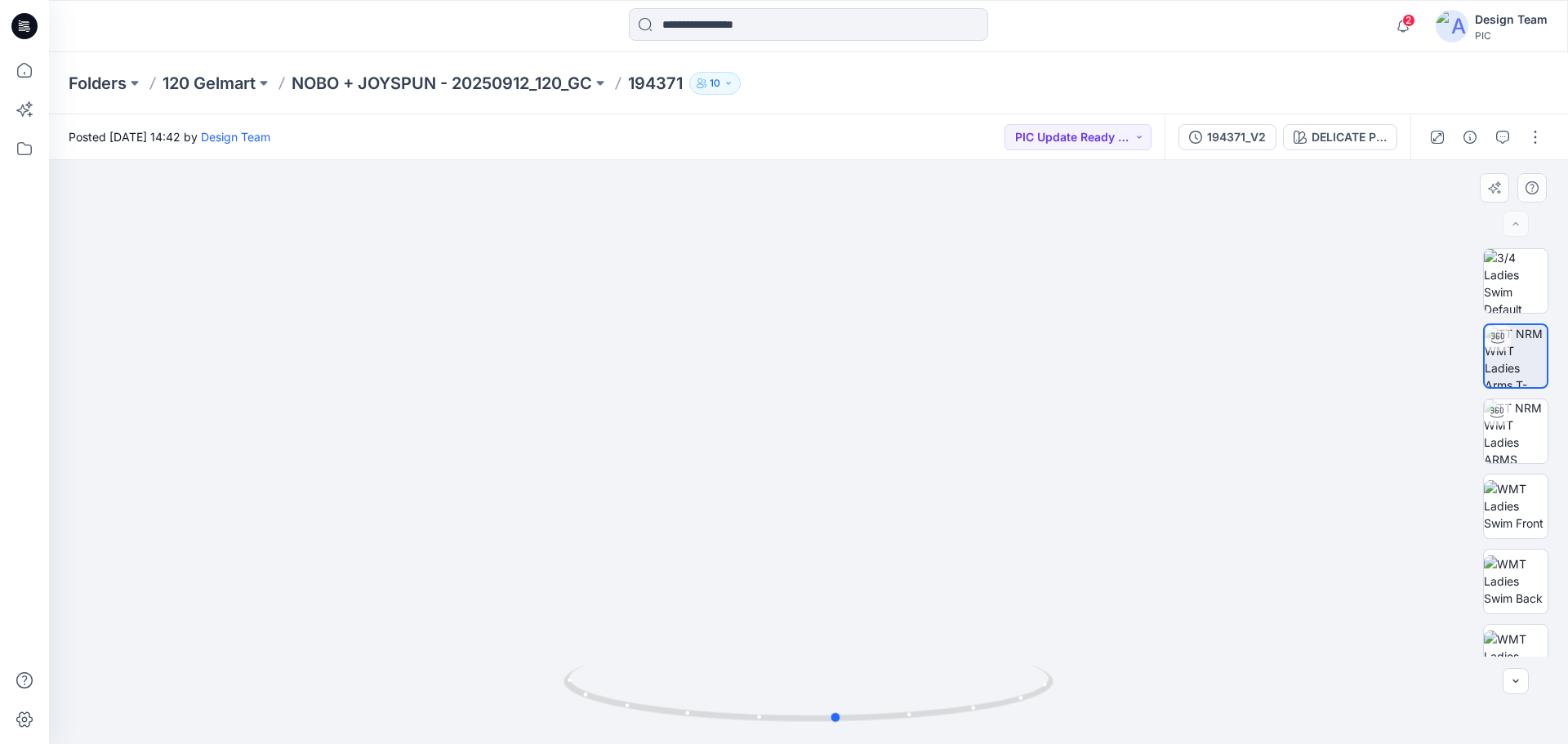
drag, startPoint x: 1033, startPoint y: 696, endPoint x: 1061, endPoint y: 671, distance: 37.5
click at [1061, 671] on div at bounding box center [808, 452] width 1519 height 585
drag, startPoint x: 993, startPoint y: 711, endPoint x: 967, endPoint y: 633, distance: 82.2
click at [967, 633] on div at bounding box center [808, 452] width 1519 height 585
drag, startPoint x: 1004, startPoint y: 711, endPoint x: 1070, endPoint y: 674, distance: 75.7
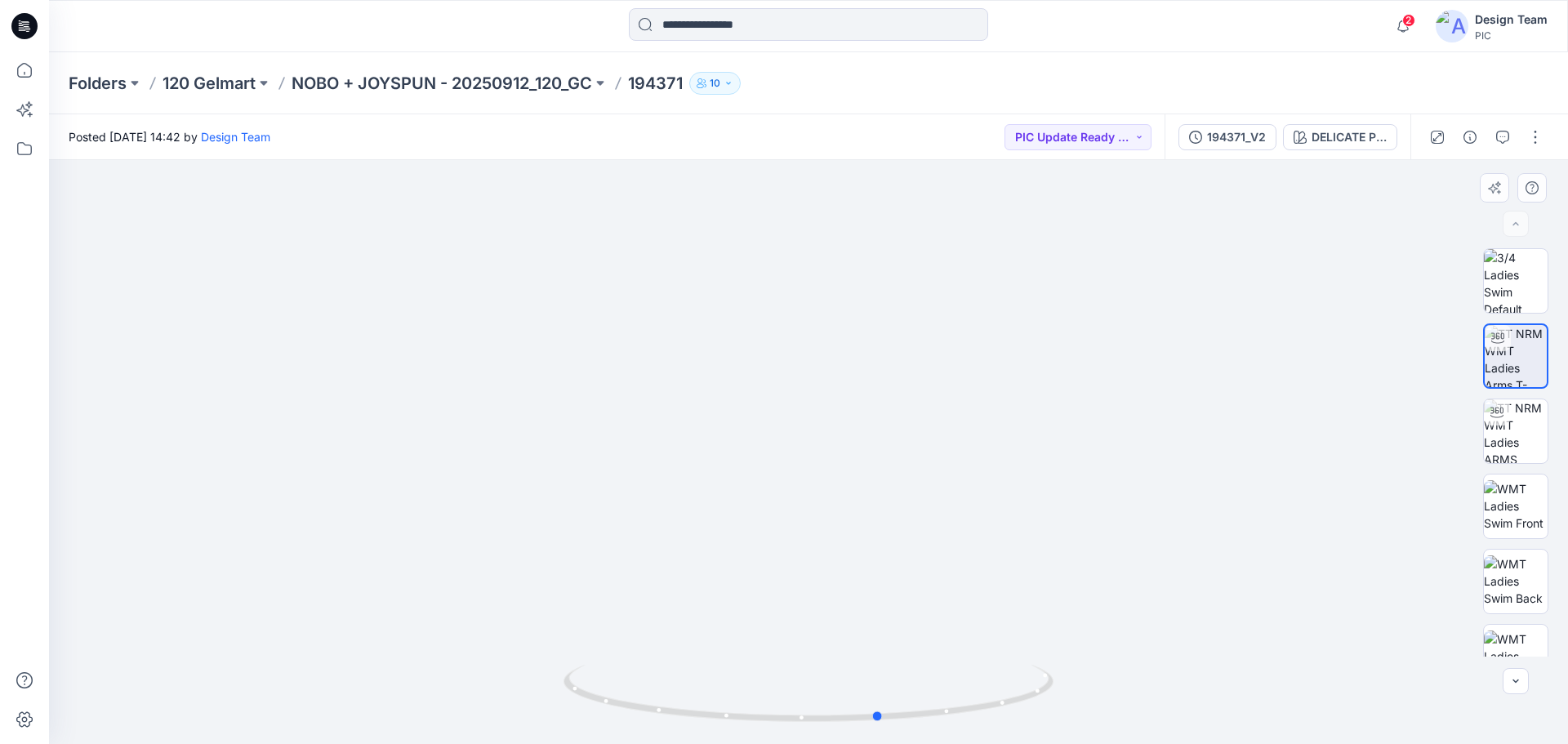
click at [1070, 674] on div at bounding box center [808, 452] width 1519 height 585
drag, startPoint x: 802, startPoint y: 348, endPoint x: 797, endPoint y: 436, distance: 88.1
click at [1361, 135] on div "DELICATE PINK" at bounding box center [1348, 137] width 75 height 18
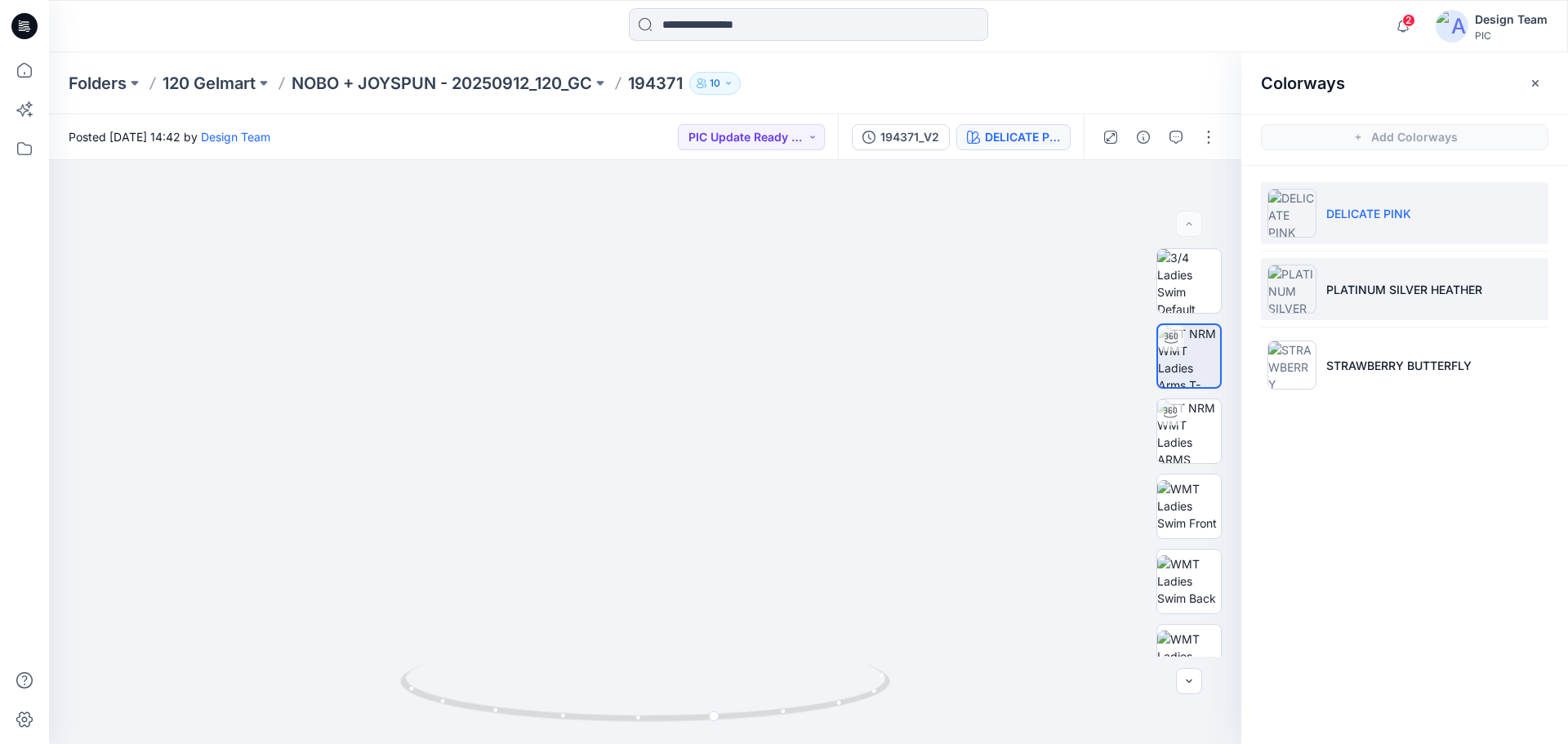
click at [1357, 282] on p "PLATINUM SILVER HEATHER" at bounding box center [1404, 289] width 156 height 17
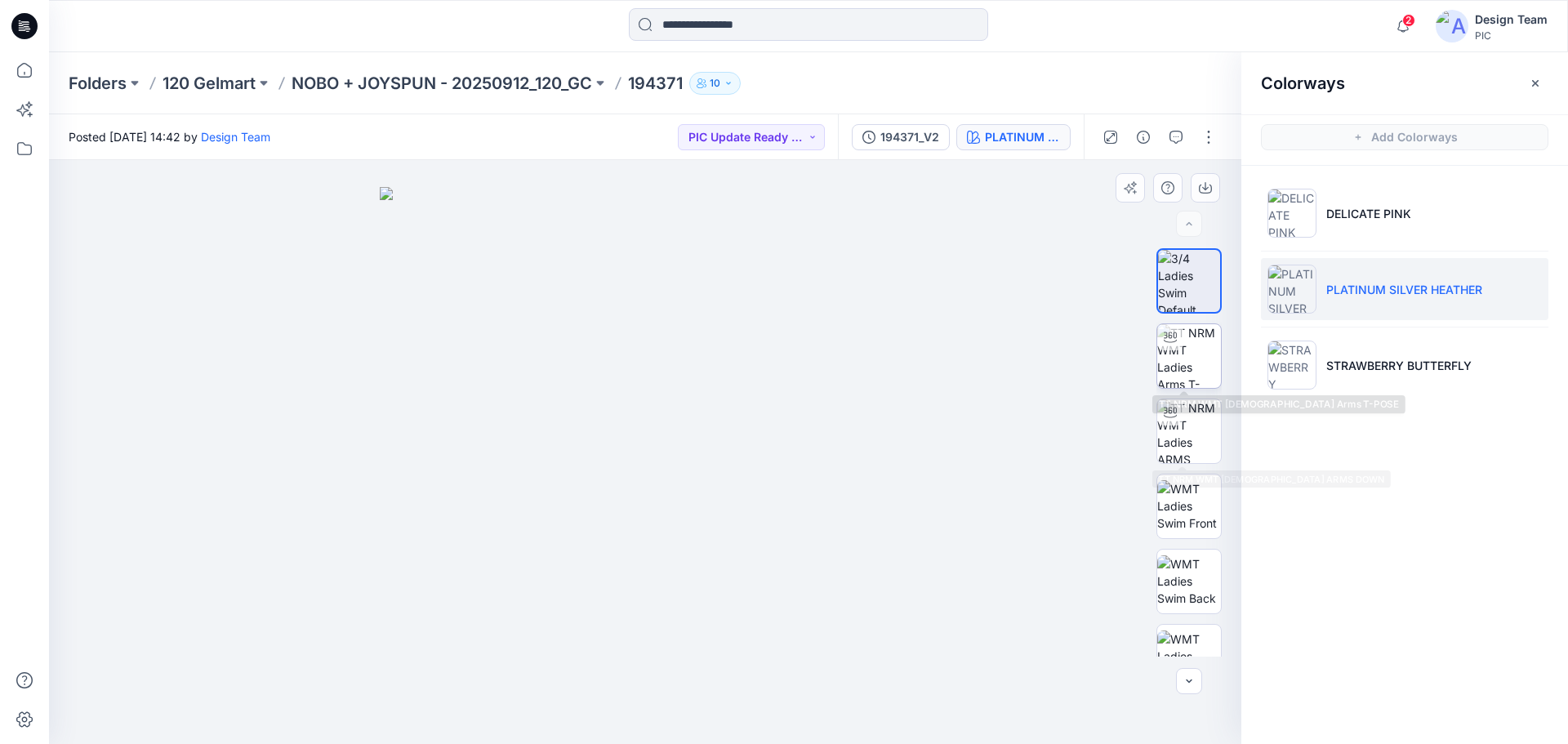
click at [1193, 362] on img at bounding box center [1189, 357] width 64 height 64
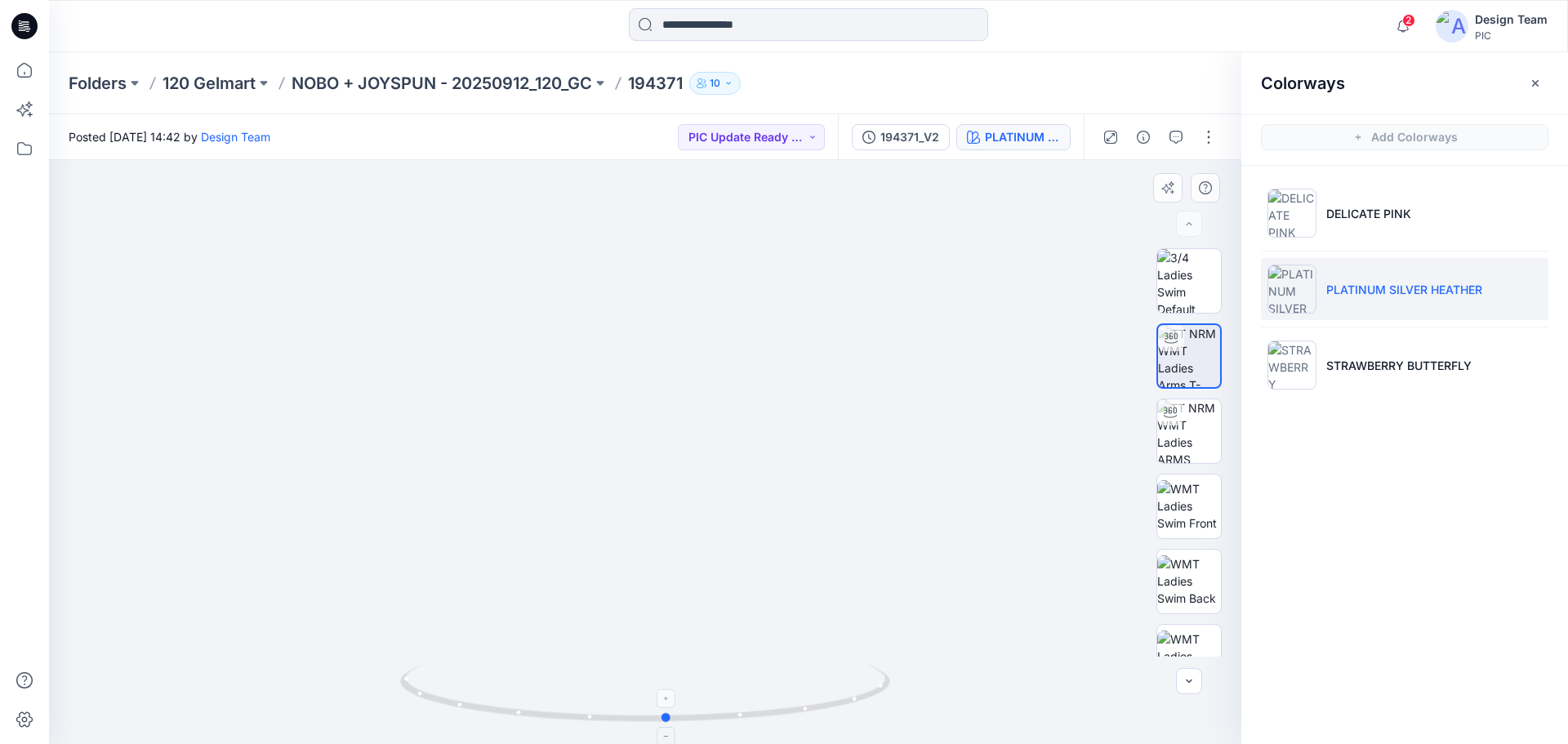
drag, startPoint x: 775, startPoint y: 717, endPoint x: 796, endPoint y: 716, distance: 21.0
click at [796, 716] on icon at bounding box center [647, 696] width 494 height 62
click at [921, 125] on div "194371_V2 PLATINUM SILVER HEATHER" at bounding box center [961, 137] width 246 height 46
click at [925, 136] on div "194371_V2" at bounding box center [909, 137] width 59 height 18
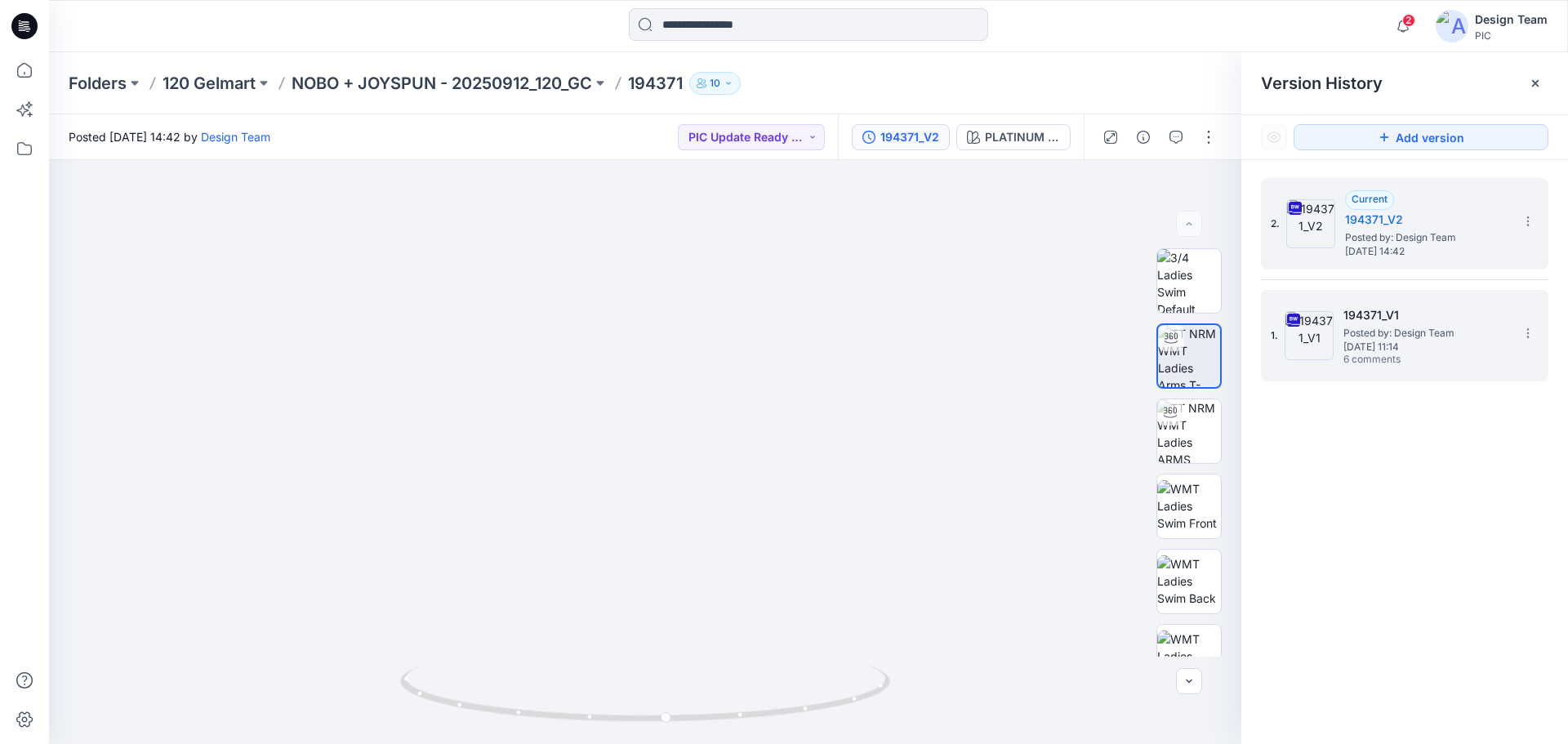
click at [1388, 343] on span "Monday, September 29, 2025 11:14" at bounding box center [1425, 347] width 163 height 11
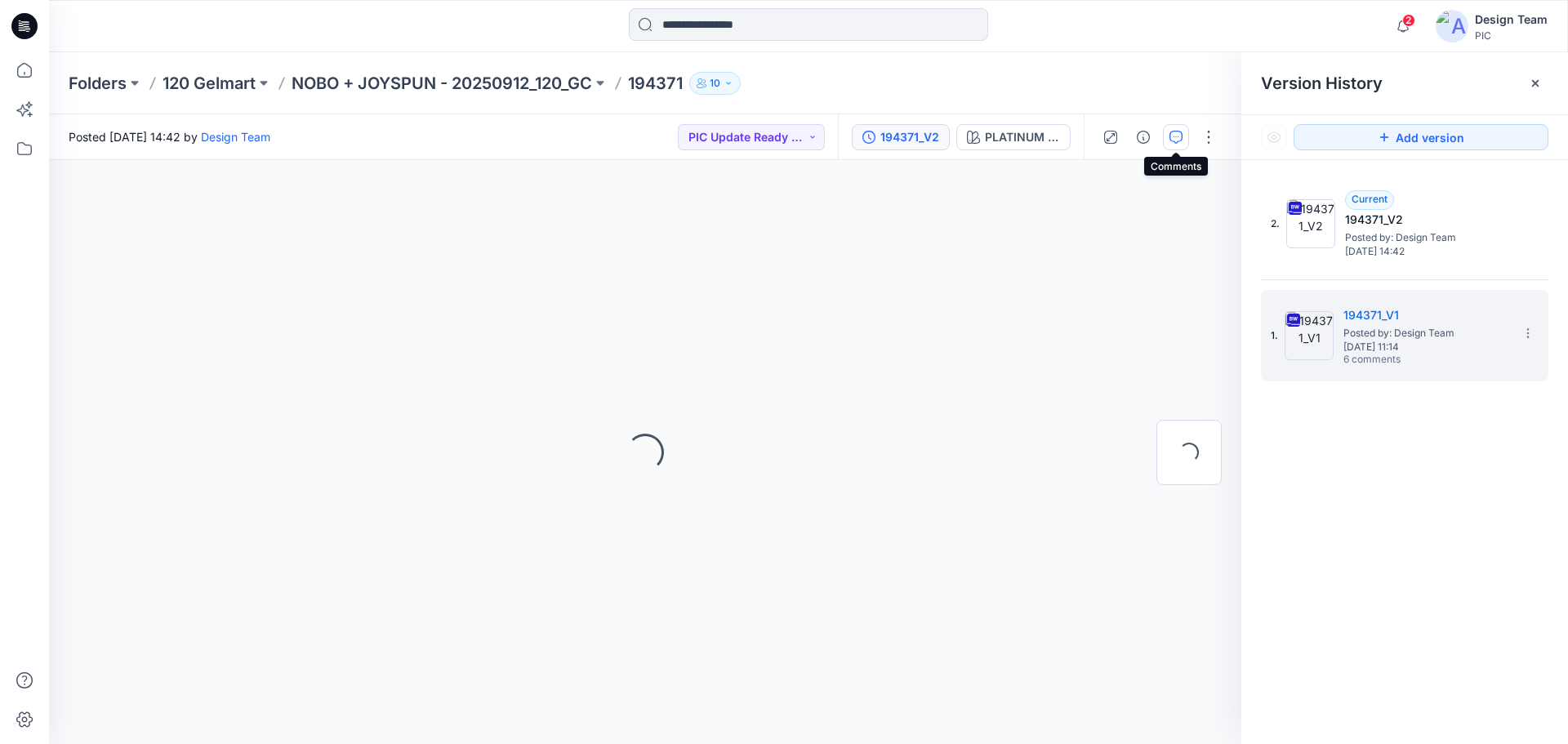
click at [1180, 138] on icon "button" at bounding box center [1176, 136] width 13 height 13
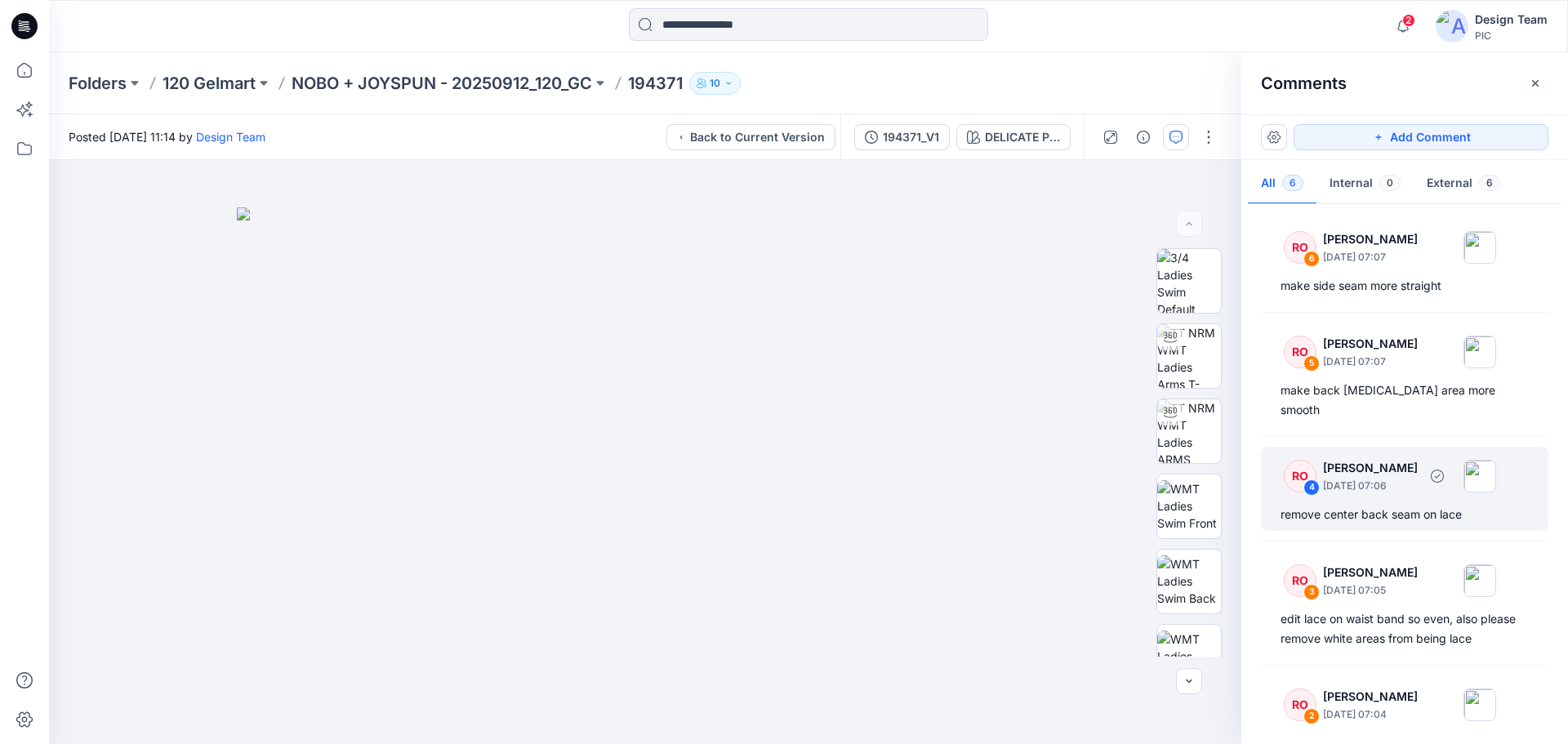
click at [1398, 479] on div "RO 4 Raquel Ortiz October 01, 2025 07:06 remove center back seam on lace" at bounding box center [1405, 489] width 288 height 84
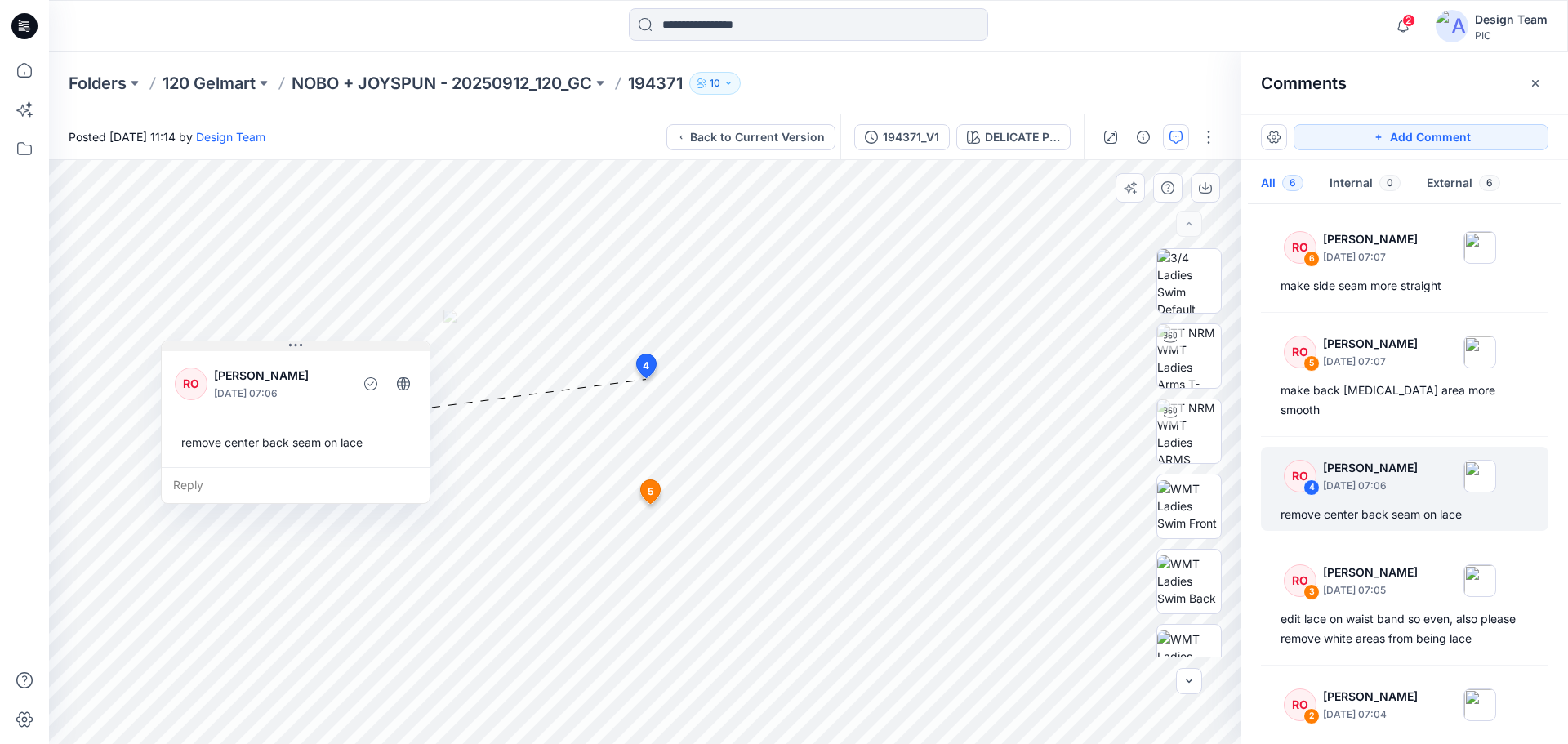
drag, startPoint x: 753, startPoint y: 393, endPoint x: 202, endPoint y: 326, distance: 555.1
click at [289, 339] on icon at bounding box center [295, 345] width 13 height 13
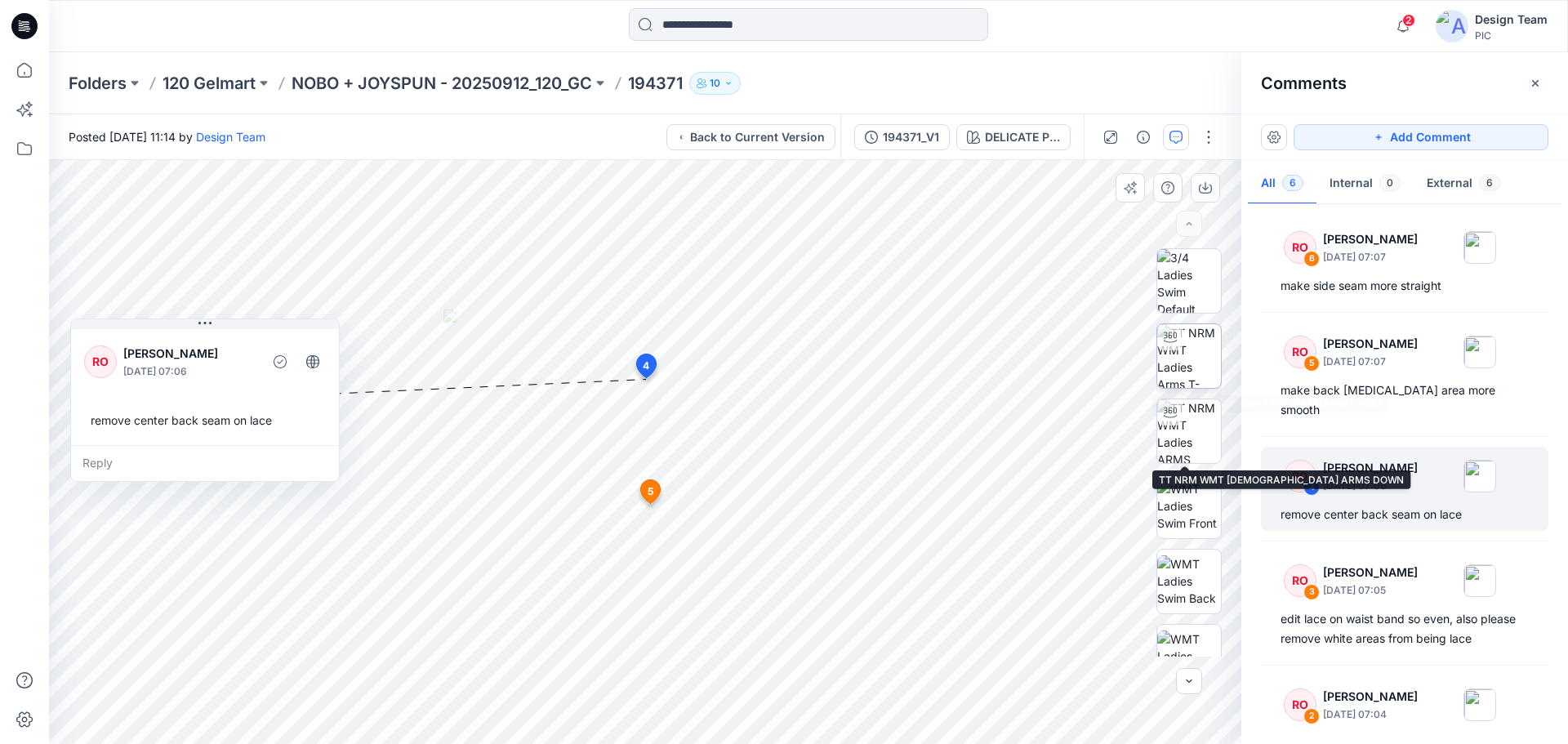
click at [1182, 344] on img at bounding box center [1189, 357] width 64 height 64
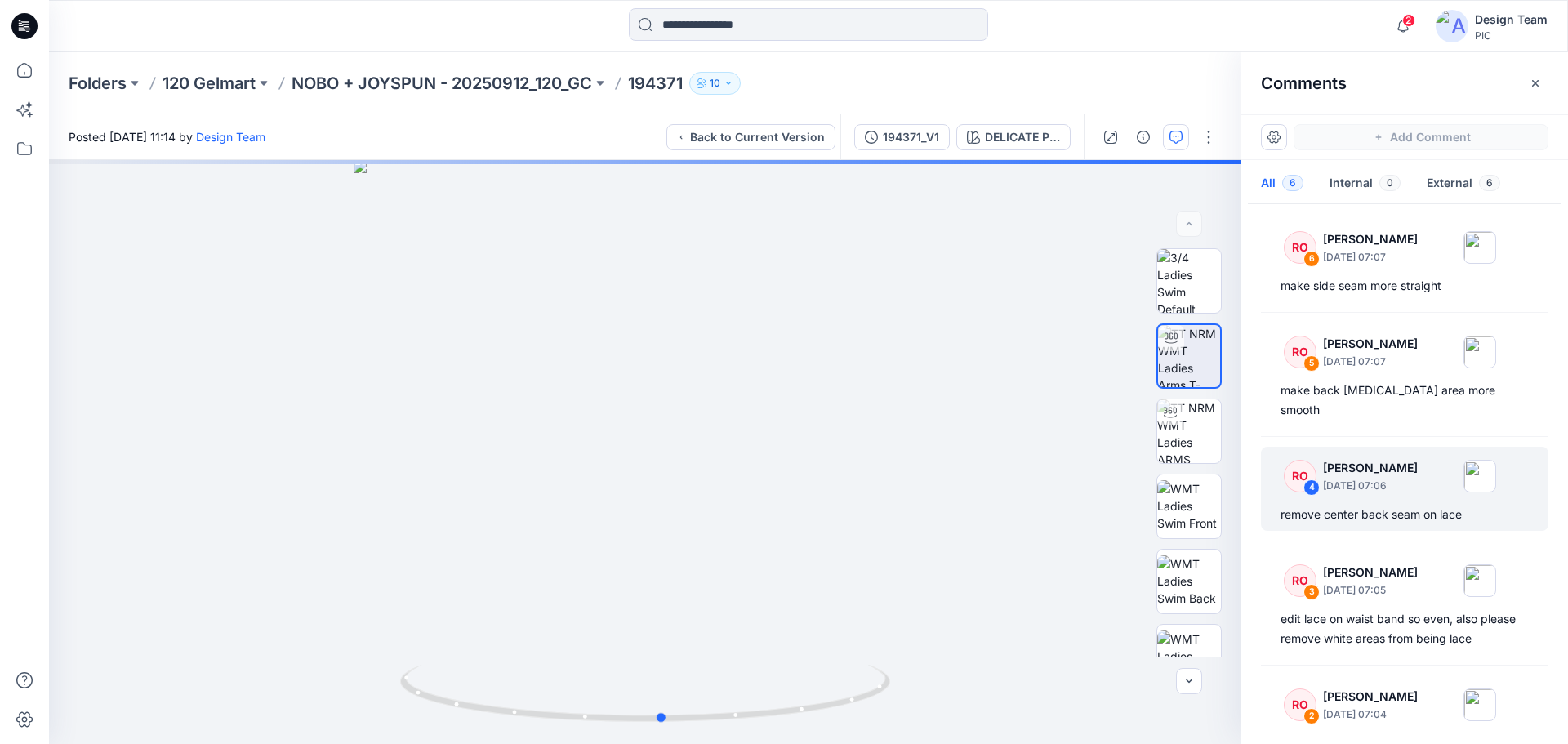
drag, startPoint x: 879, startPoint y: 696, endPoint x: -84, endPoint y: 496, distance: 983.5
click at [0, 496] on html "2 Notifications RO Raquel Ortiz commented on 194441_V2 View Style 4 hours ago R…" at bounding box center [784, 372] width 1568 height 744
drag, startPoint x: 855, startPoint y: 704, endPoint x: 647, endPoint y: 605, distance: 230.4
click at [598, 679] on icon at bounding box center [647, 696] width 494 height 62
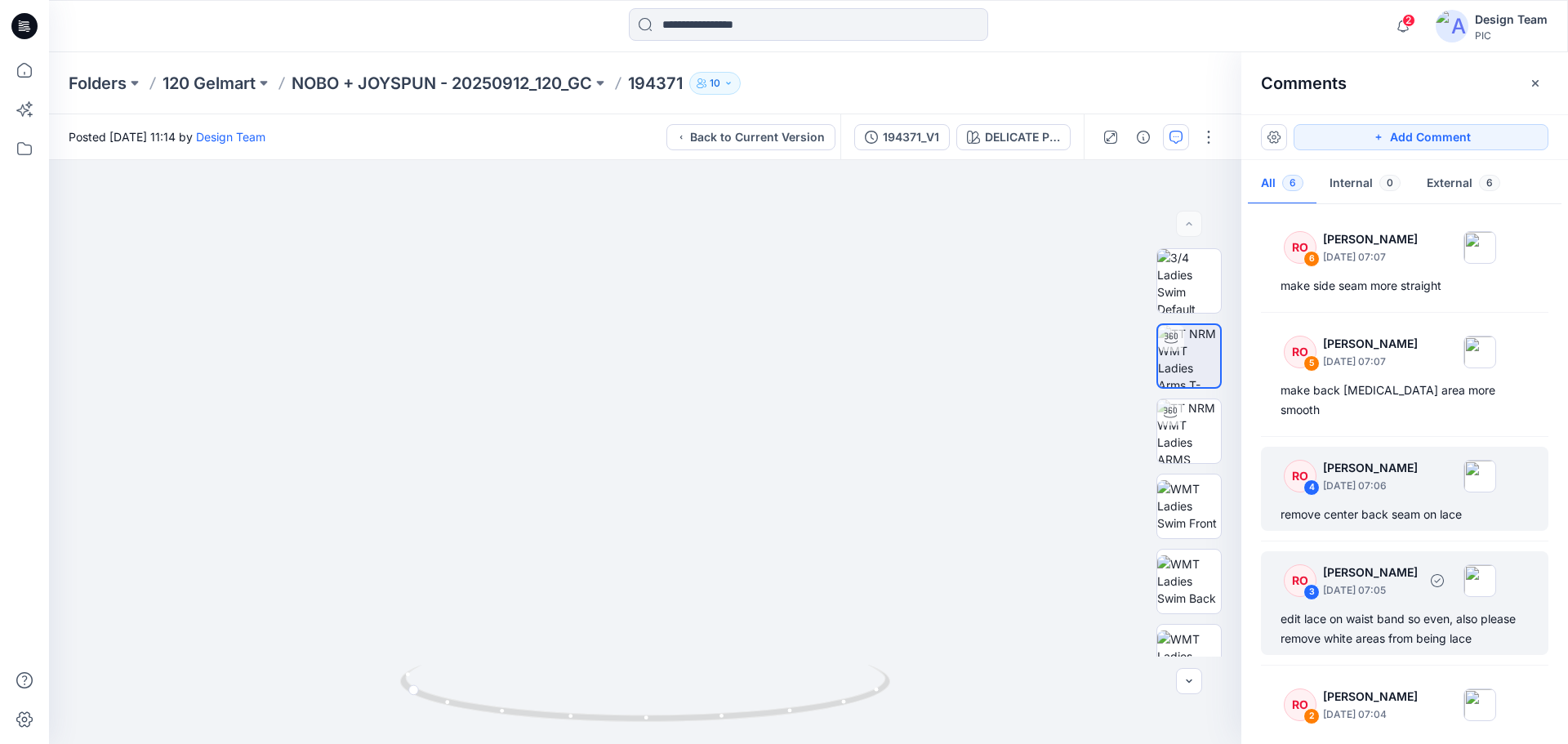
click at [1383, 610] on div "edit lace on waist band so even, also please remove white areas from being lace" at bounding box center [1404, 628] width 248 height 39
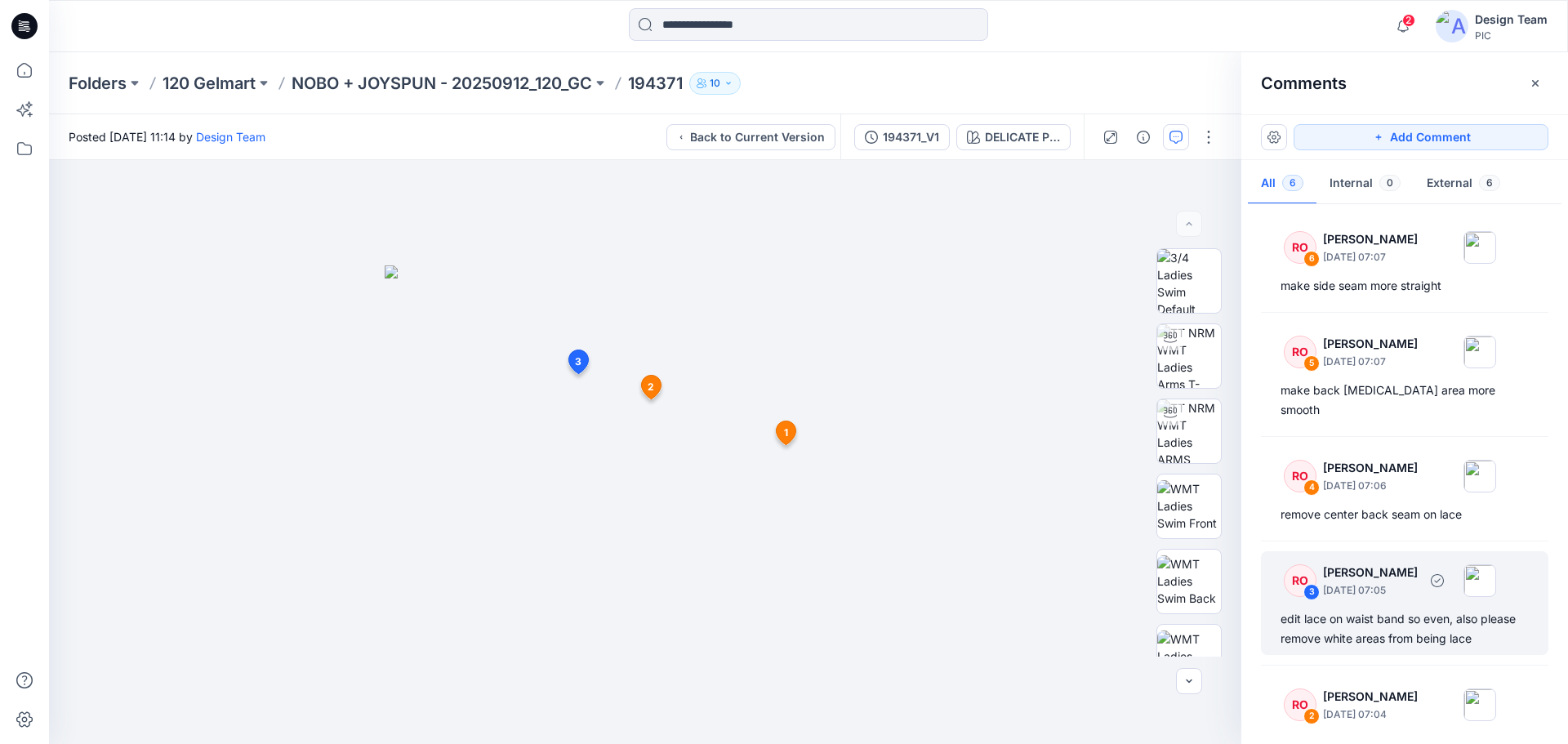
click at [1406, 587] on div "RO 3 Raquel Ortiz October 01, 2025 07:05 edit lace on waist band so even, also …" at bounding box center [1405, 604] width 288 height 104
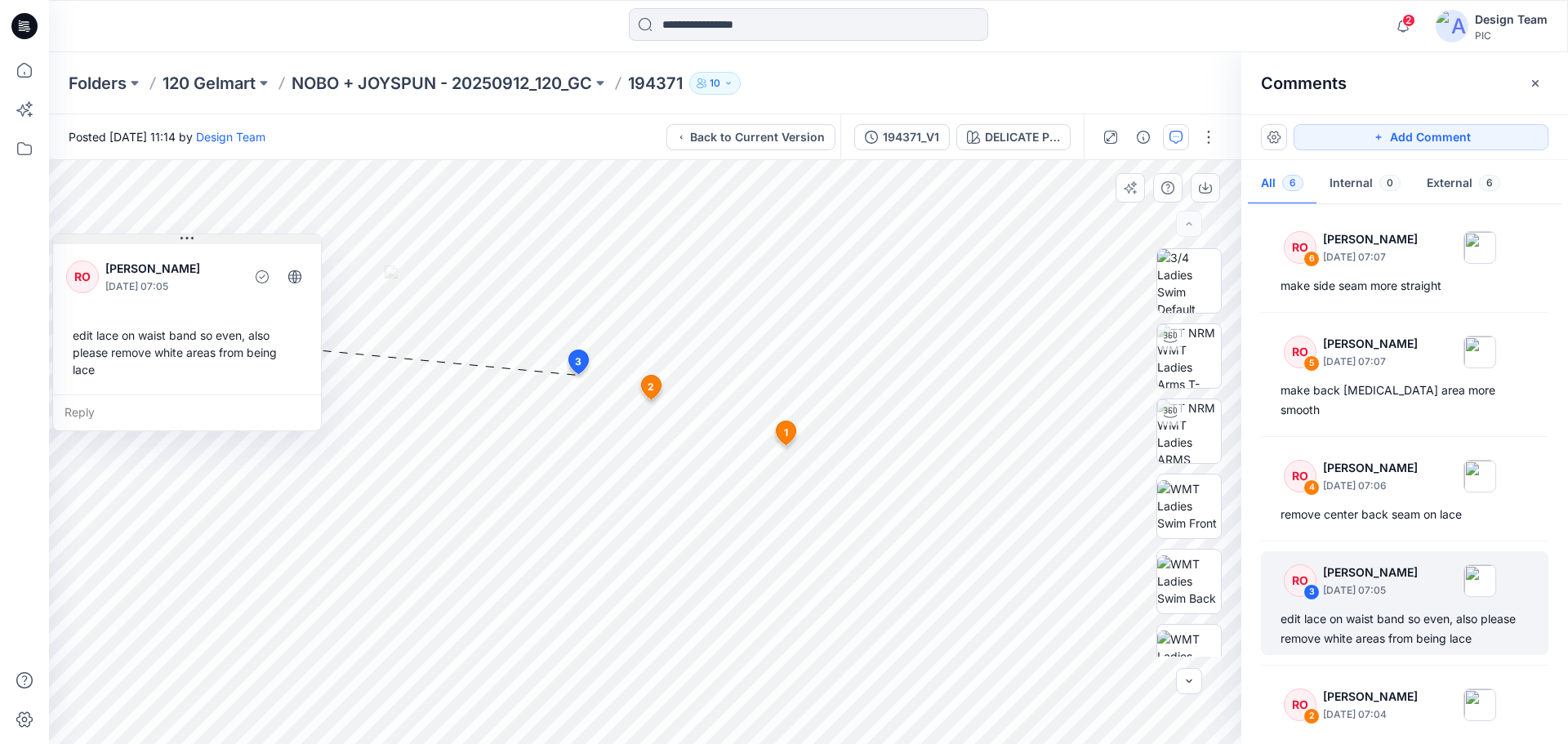
drag, startPoint x: 638, startPoint y: 455, endPoint x: 134, endPoint y: 197, distance: 566.2
click at [134, 234] on button at bounding box center [186, 239] width 268 height 10
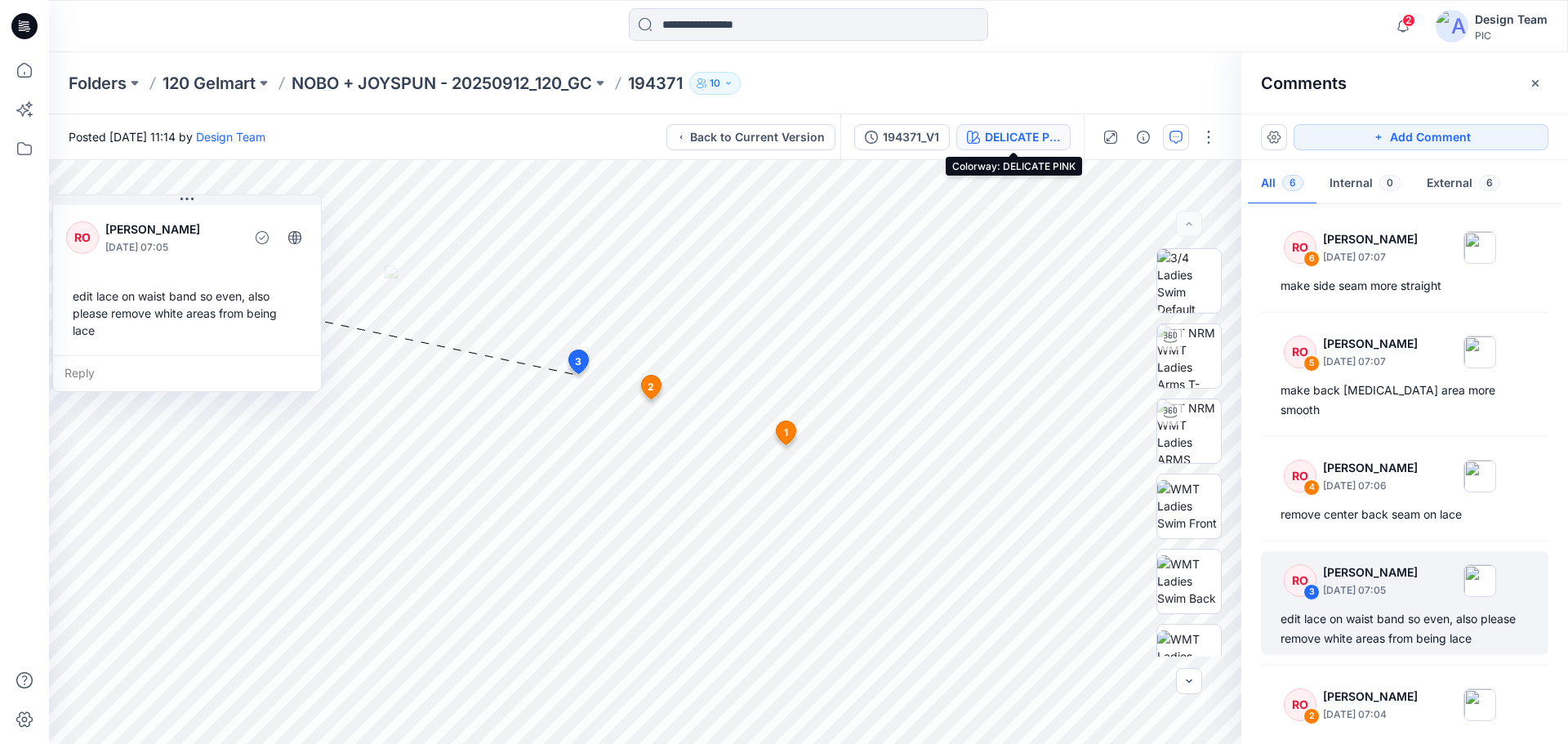
click at [1003, 143] on div "DELICATE PINK" at bounding box center [1021, 137] width 75 height 18
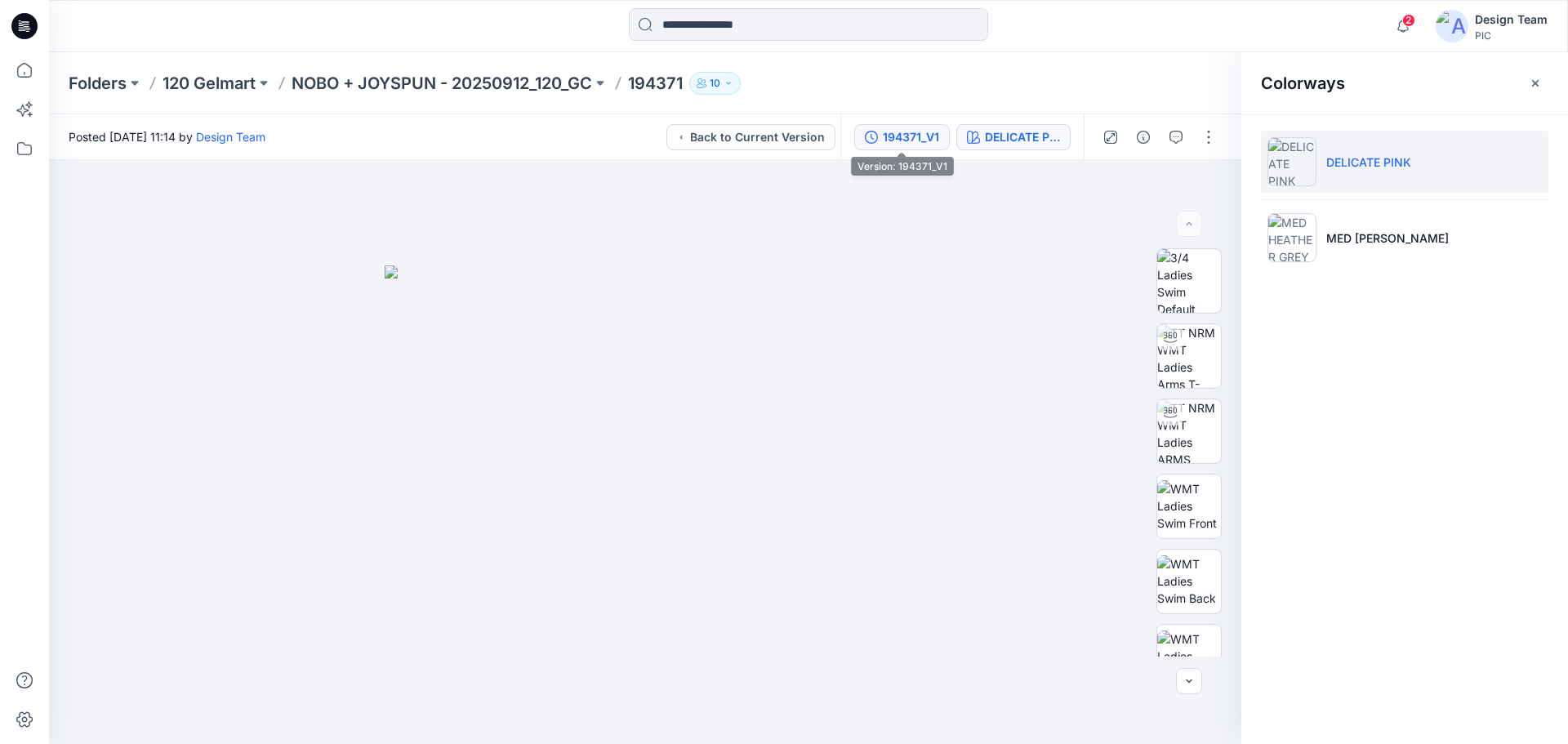
click at [935, 135] on div "194371_V1" at bounding box center [911, 137] width 57 height 18
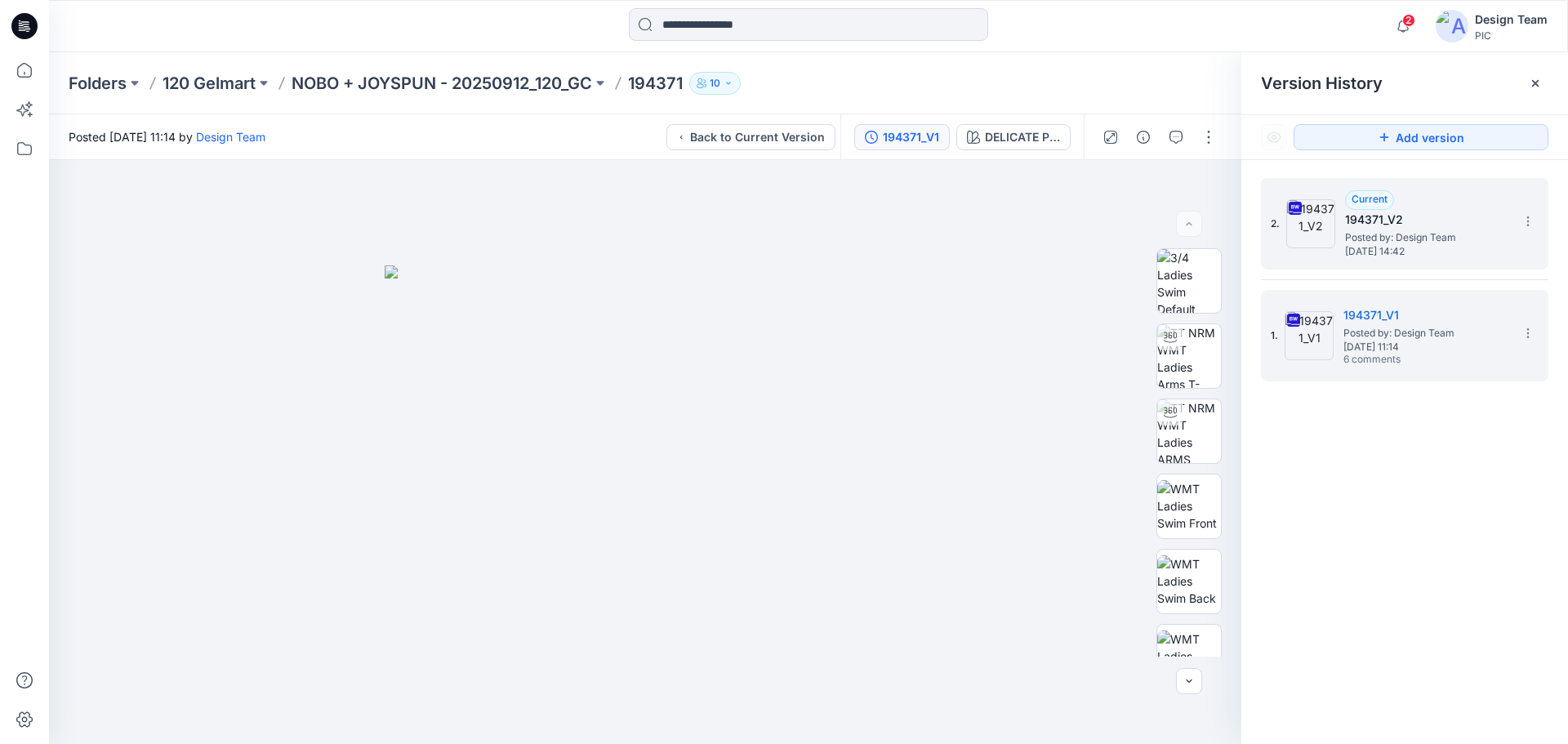
click at [1378, 233] on span "Posted by: Design Team" at bounding box center [1427, 238] width 163 height 16
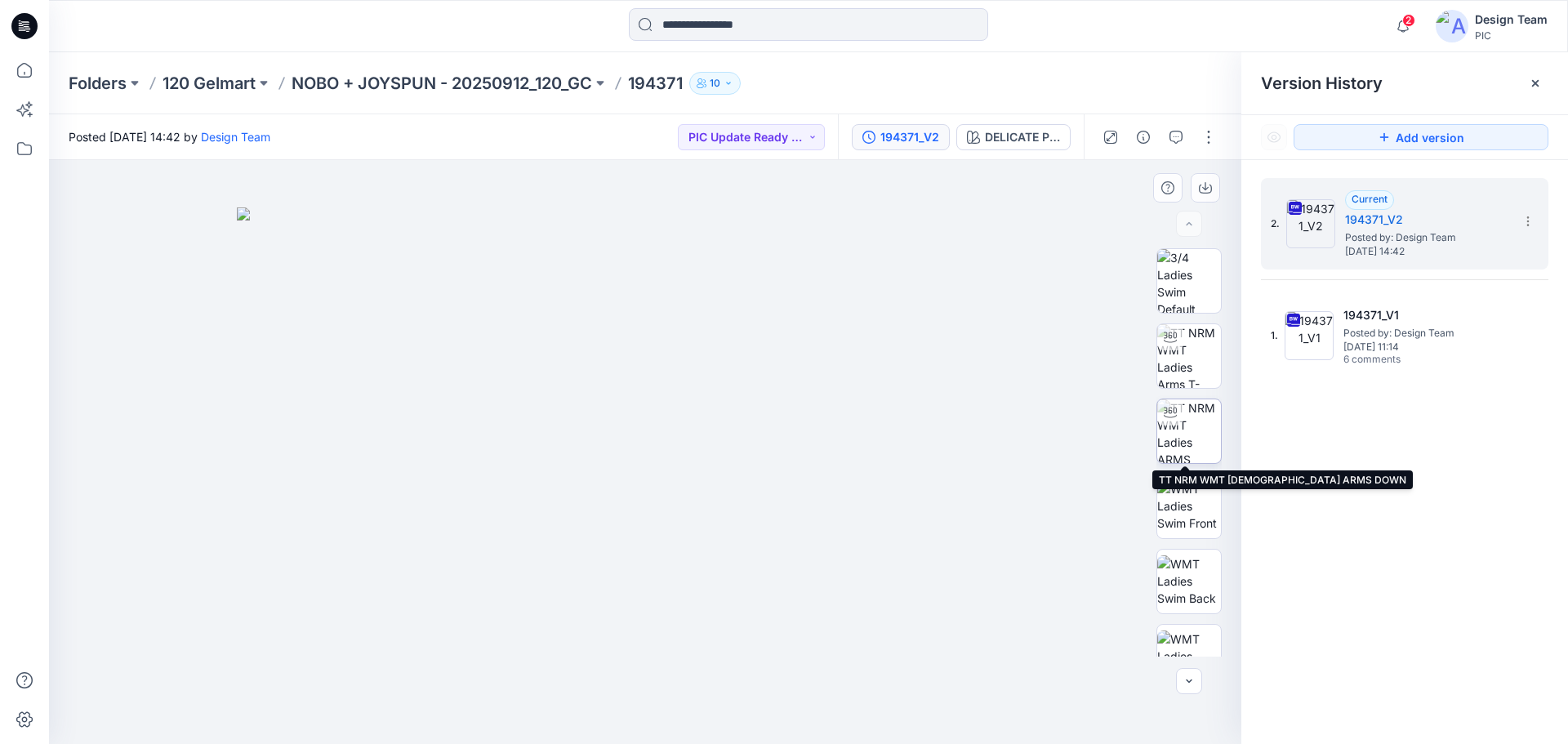
click at [1193, 434] on img at bounding box center [1189, 431] width 64 height 64
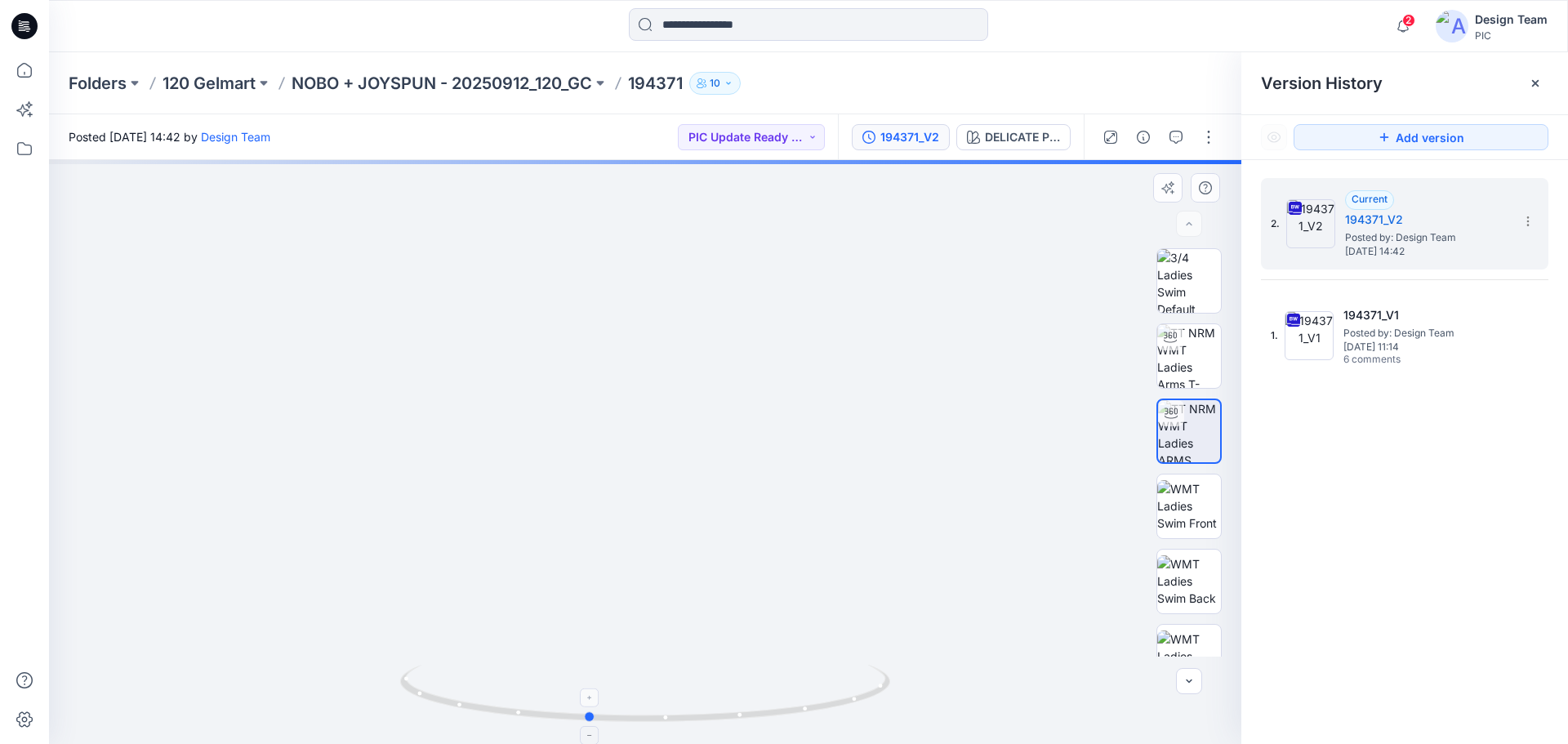
drag, startPoint x: 855, startPoint y: 698, endPoint x: 797, endPoint y: 705, distance: 58.4
click at [797, 705] on icon at bounding box center [647, 696] width 494 height 62
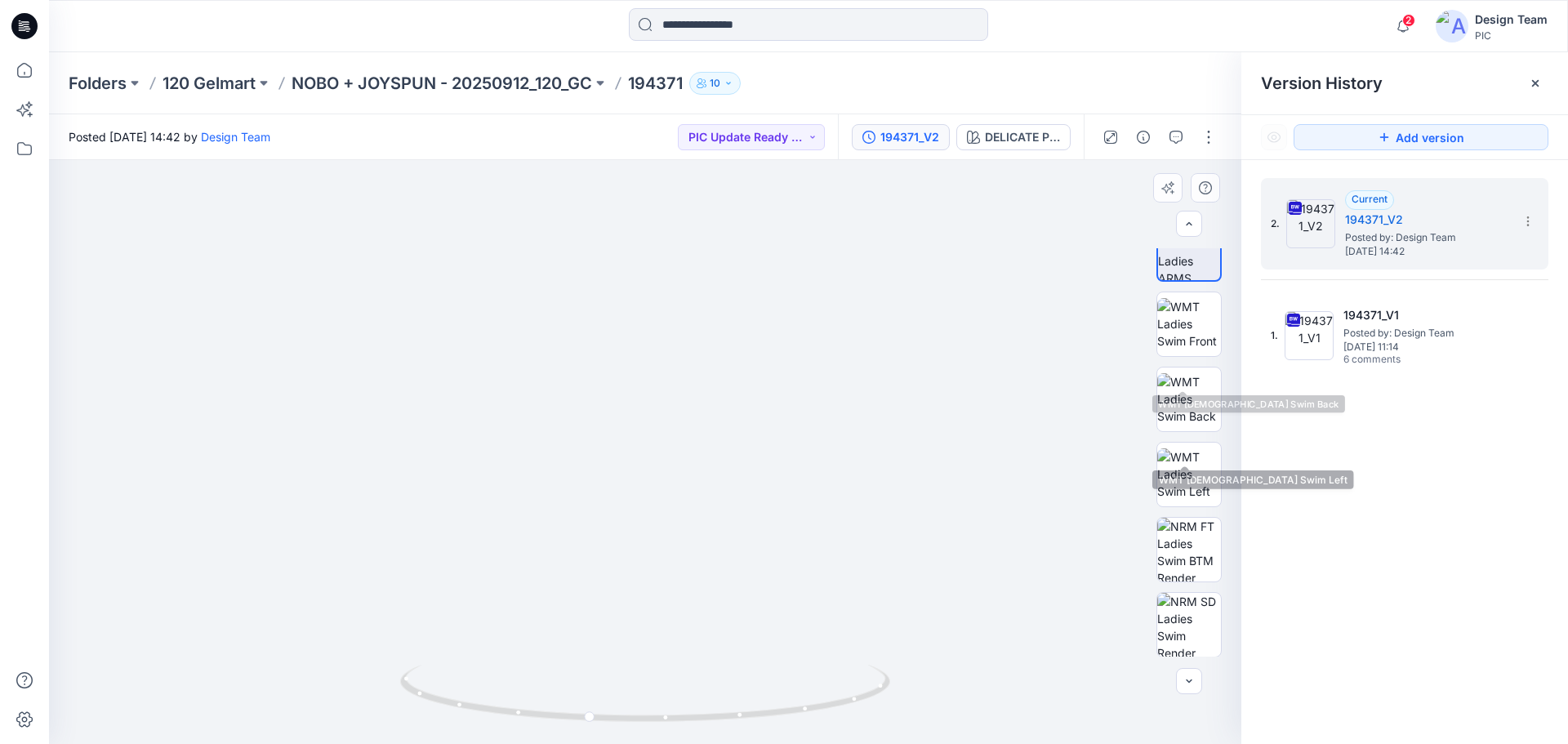
scroll to position [334, 0]
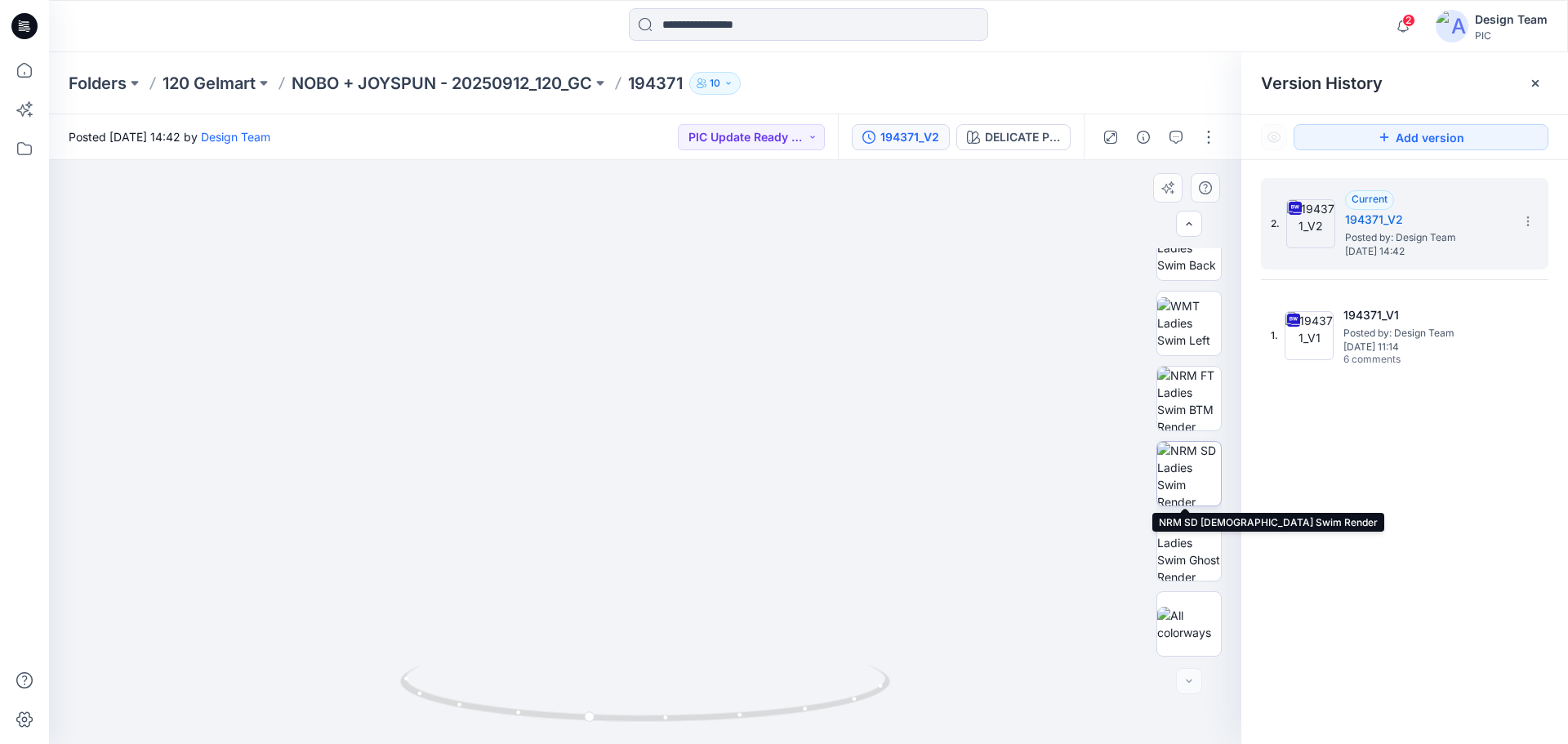
click at [1186, 474] on img at bounding box center [1189, 474] width 64 height 64
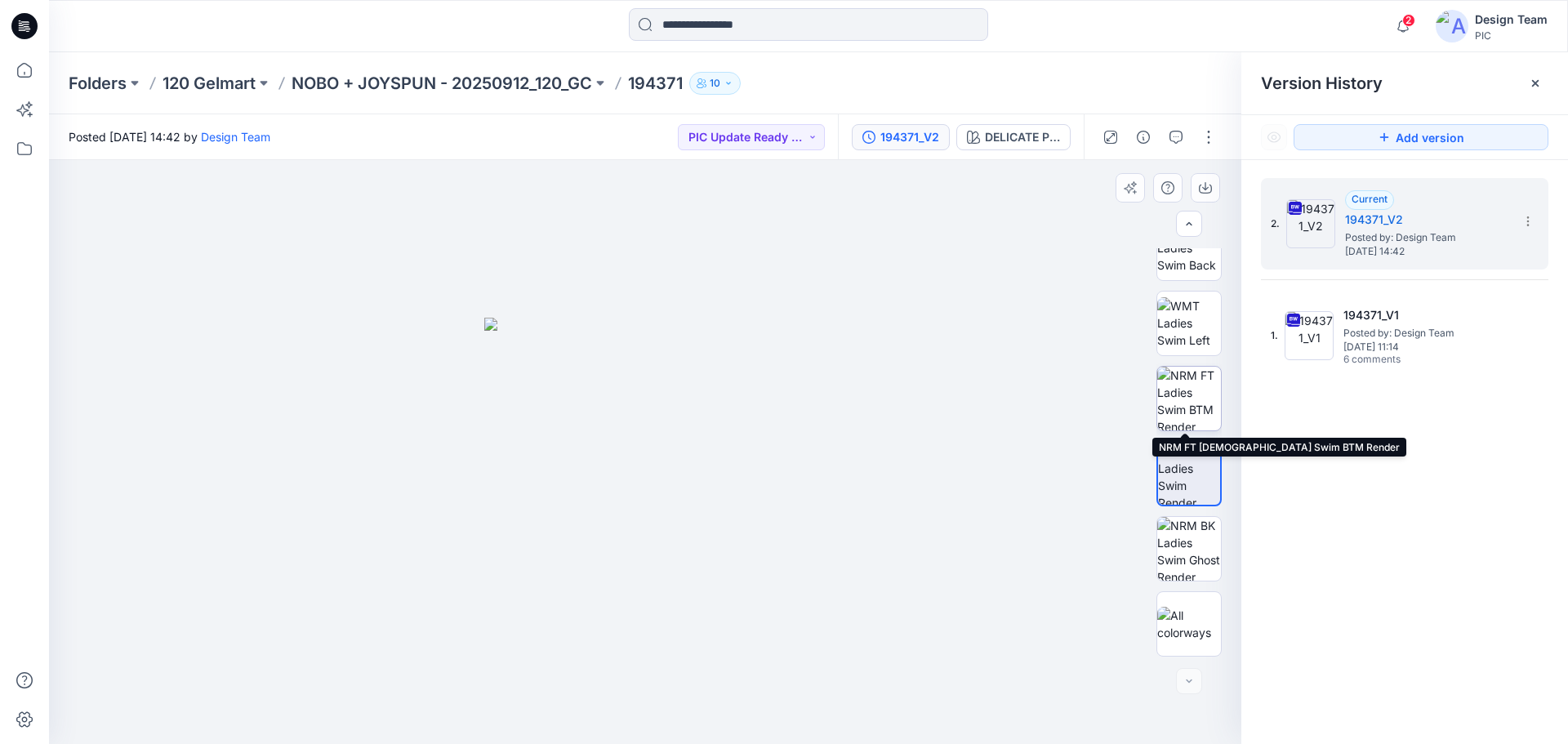
click at [1189, 402] on img at bounding box center [1189, 398] width 64 height 64
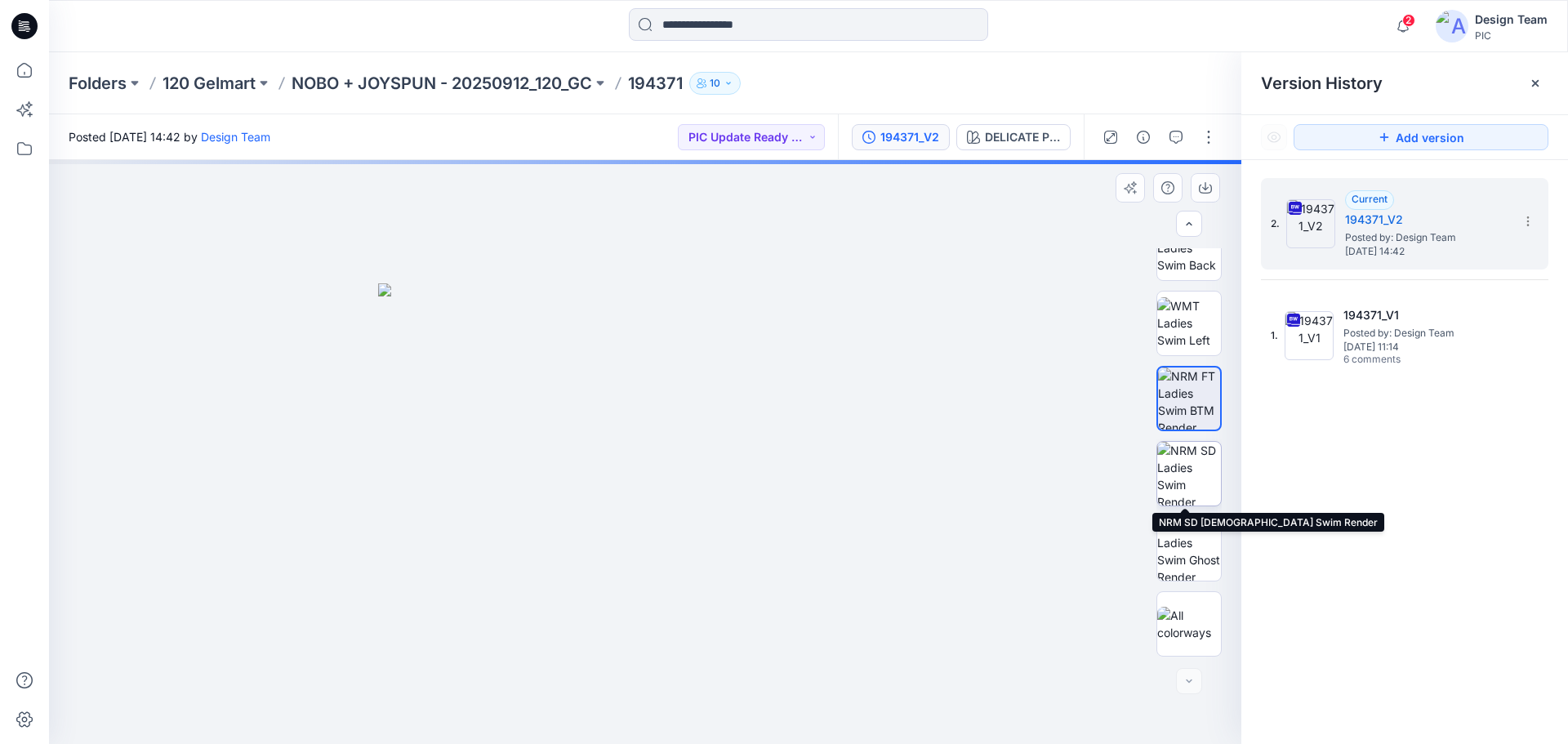
click at [1202, 468] on img at bounding box center [1189, 474] width 64 height 64
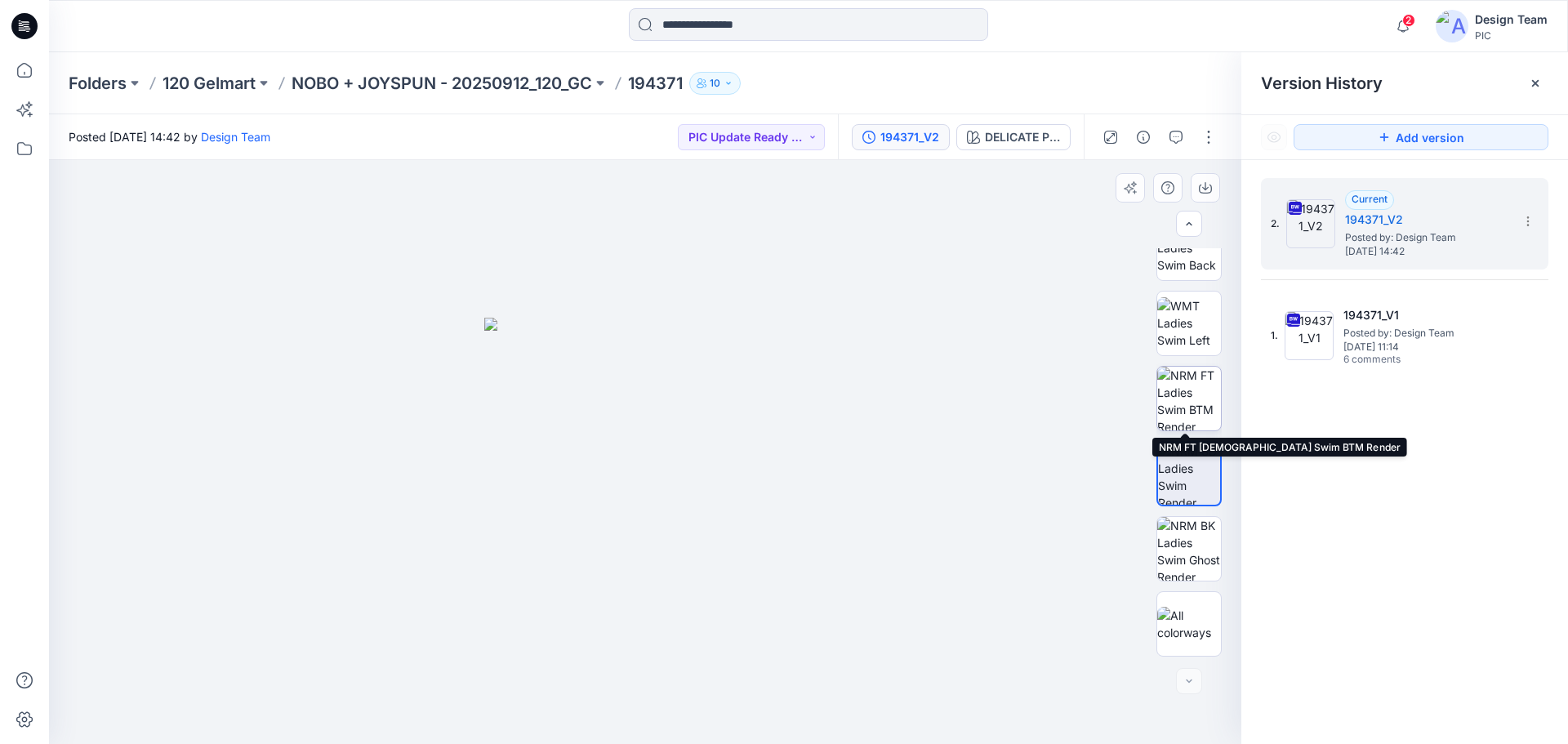
click at [1171, 400] on img at bounding box center [1189, 398] width 64 height 64
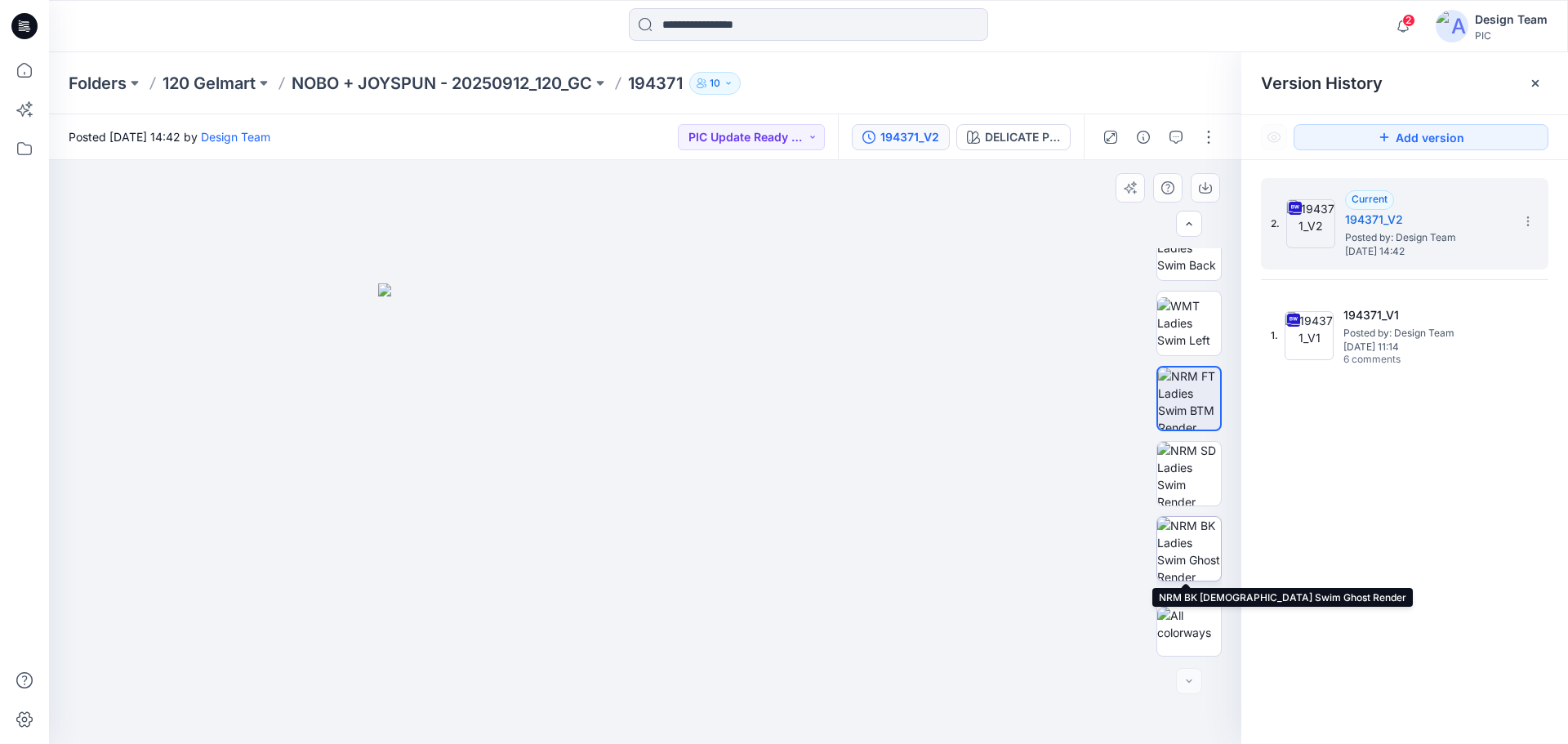
click at [1193, 556] on img at bounding box center [1189, 549] width 64 height 64
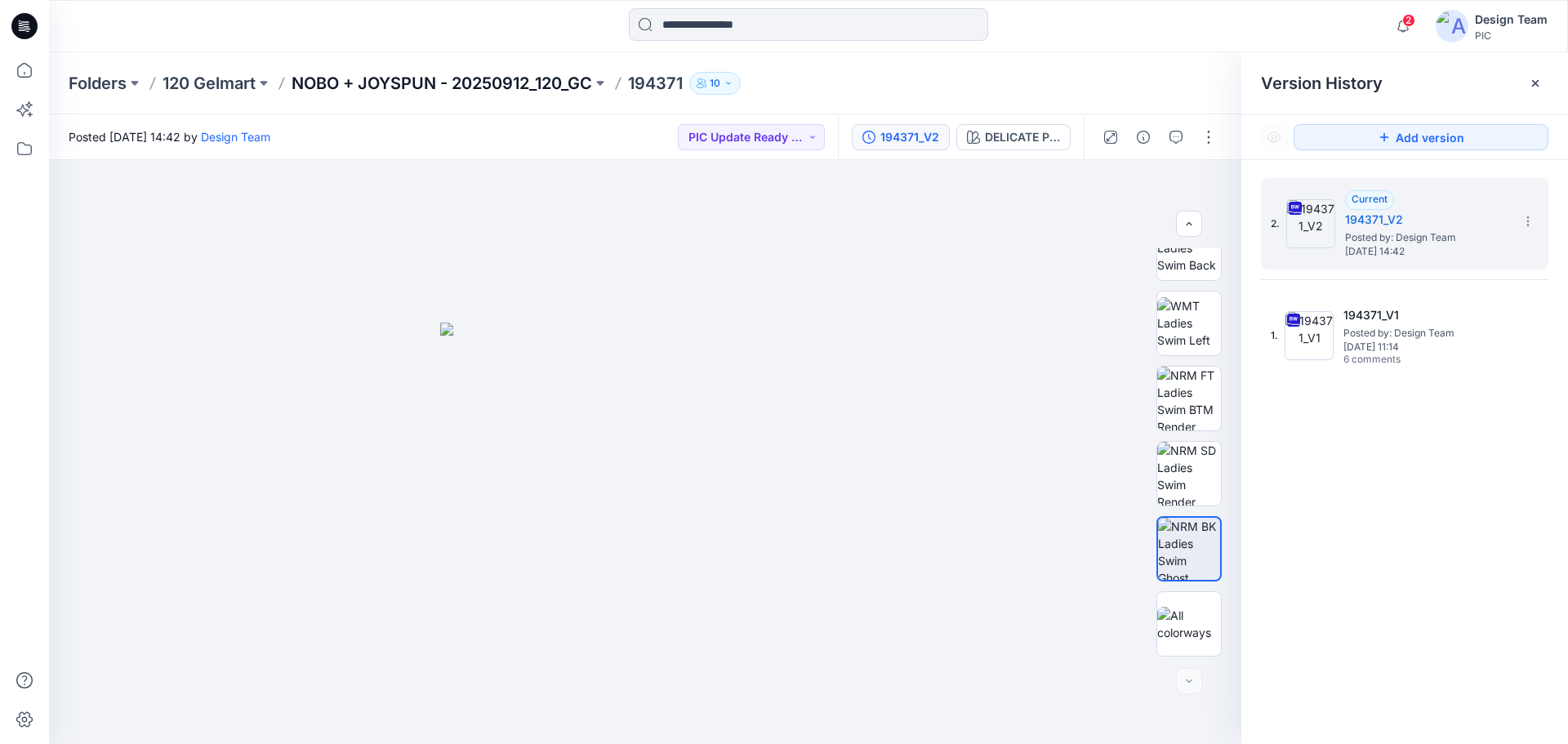
click at [417, 80] on p "NOBO + JOYSPUN - 20250912_120_GC" at bounding box center [442, 83] width 301 height 23
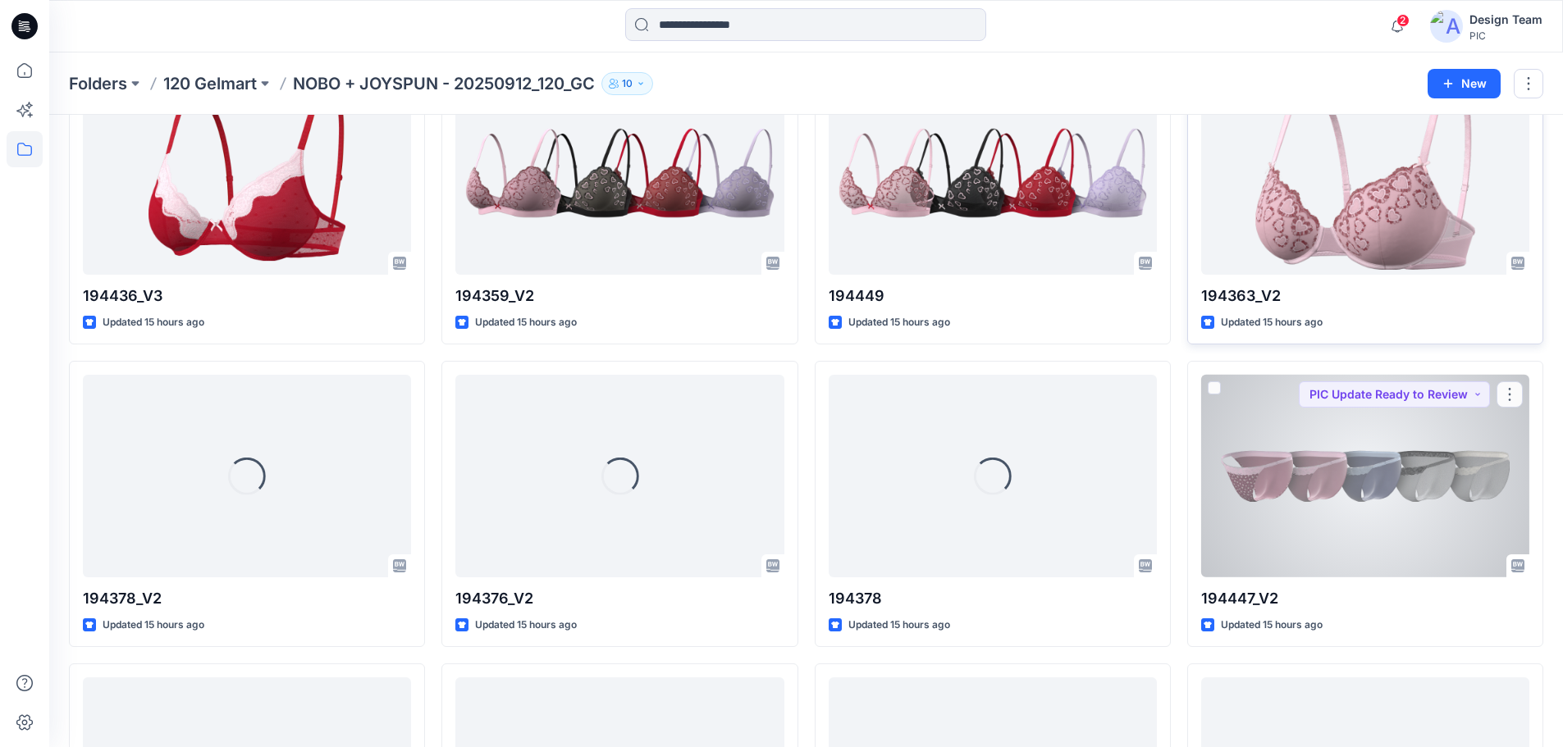
scroll to position [1644, 0]
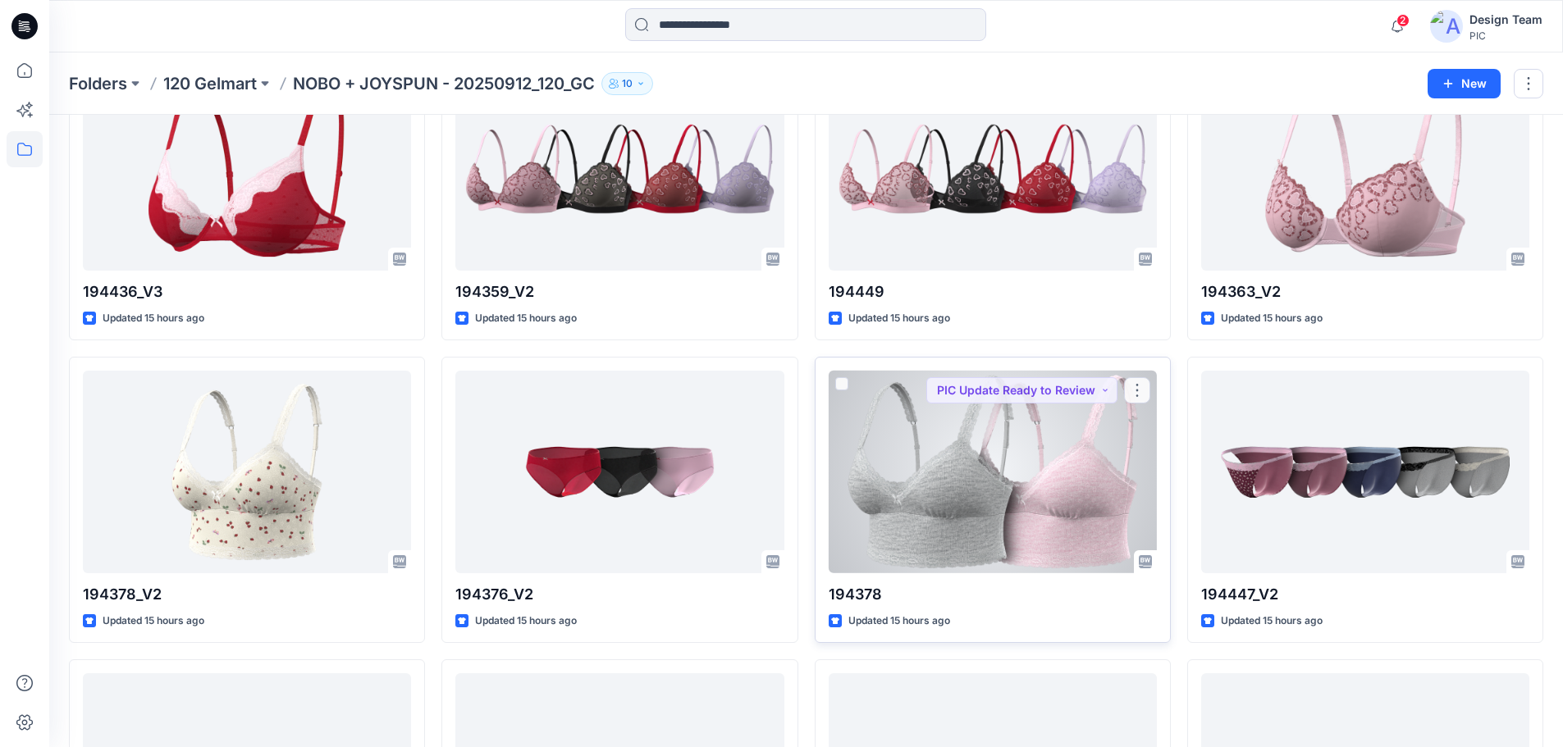
click at [1062, 491] on div at bounding box center [992, 472] width 328 height 203
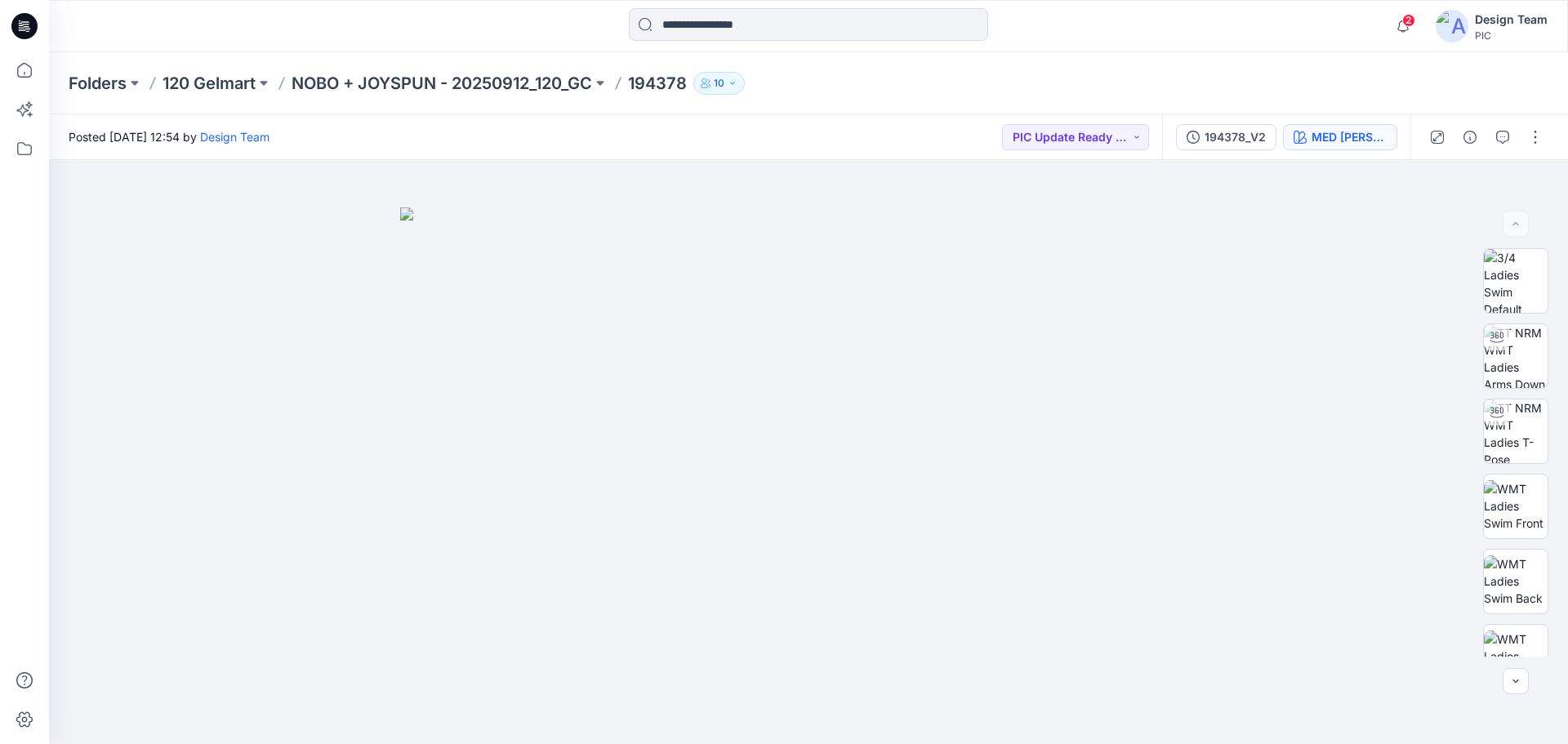
click at [1366, 135] on div "MED HEATHER GRAY" at bounding box center [1348, 137] width 75 height 18
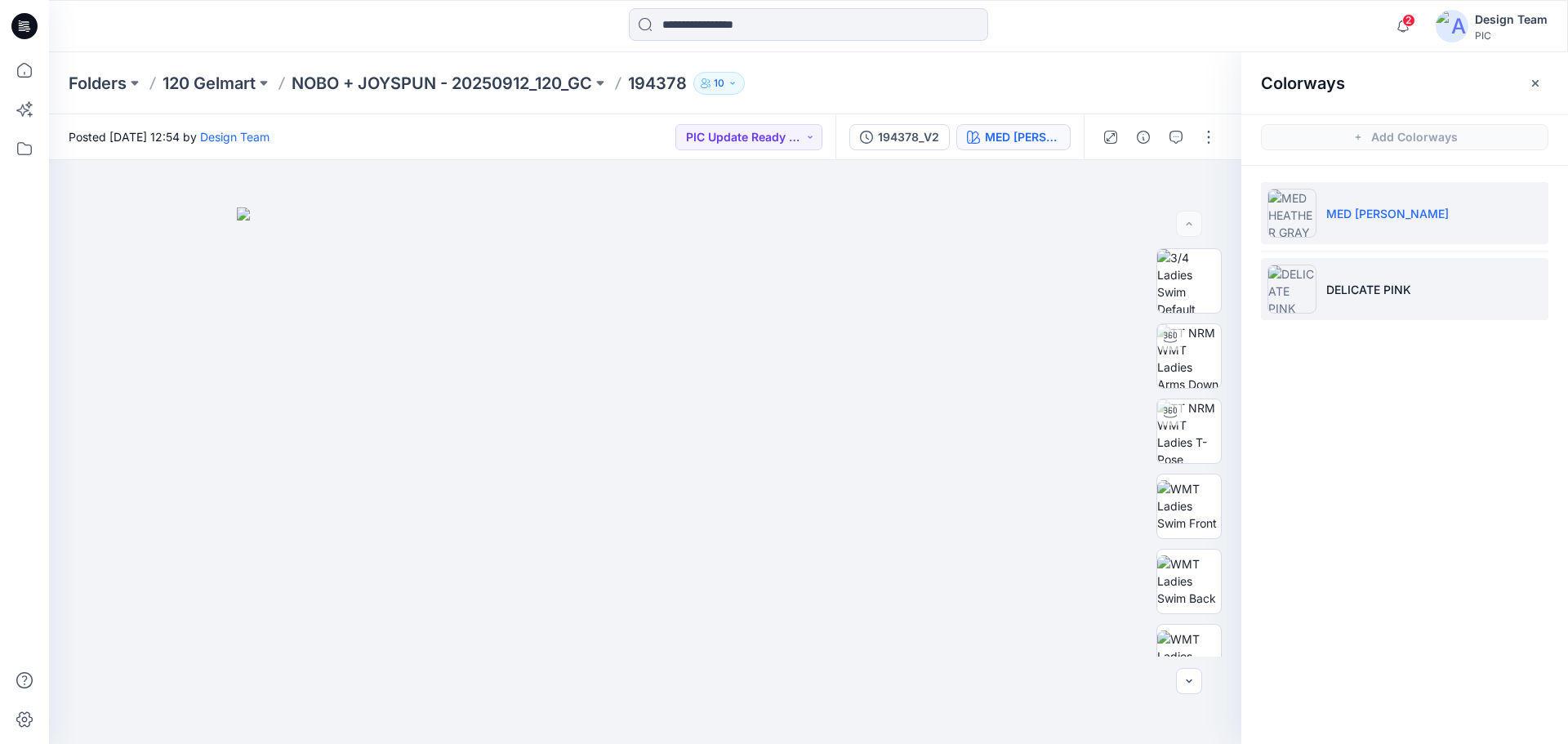
click at [1360, 280] on li "DELICATE PINK" at bounding box center [1405, 289] width 288 height 62
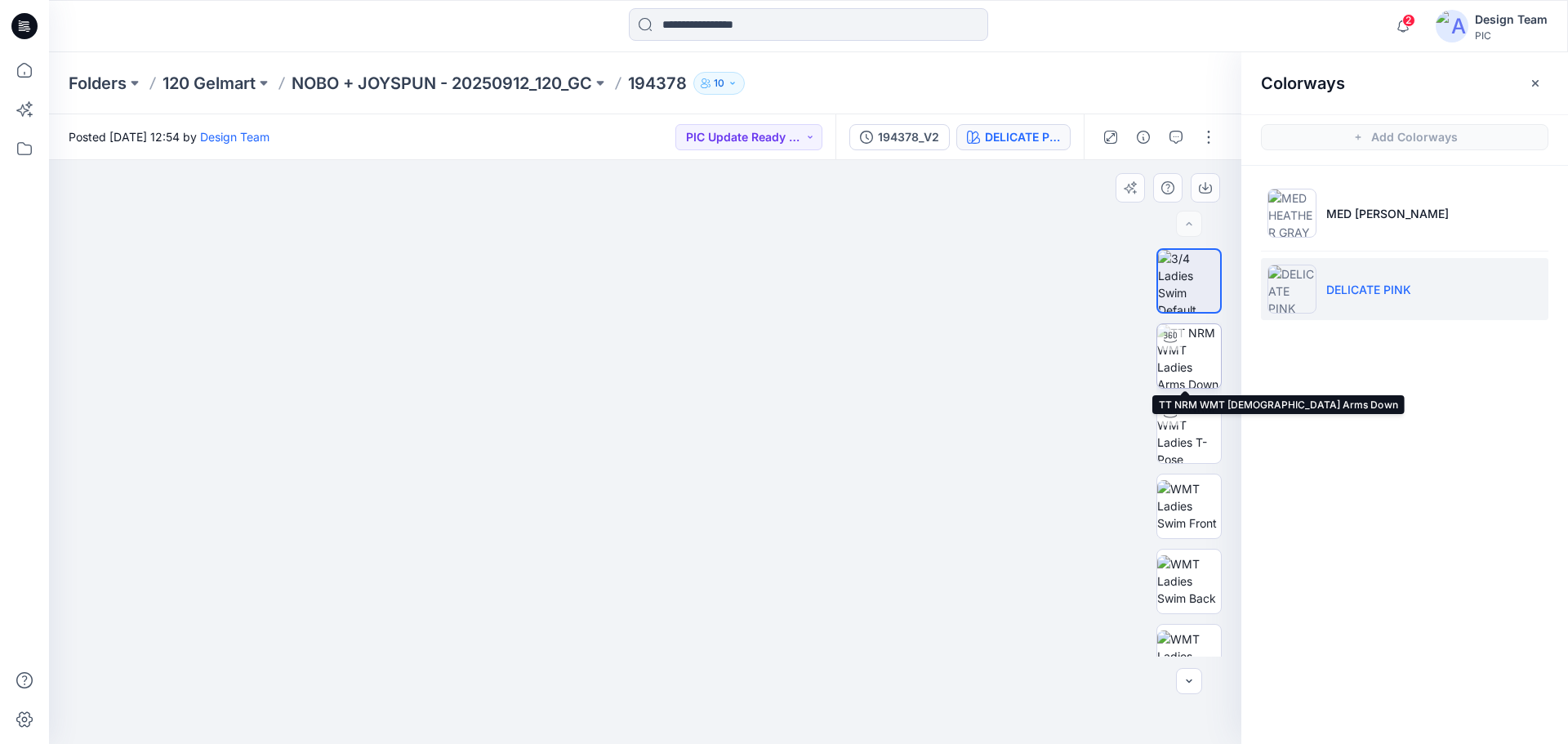
click at [1195, 370] on img at bounding box center [1189, 357] width 64 height 64
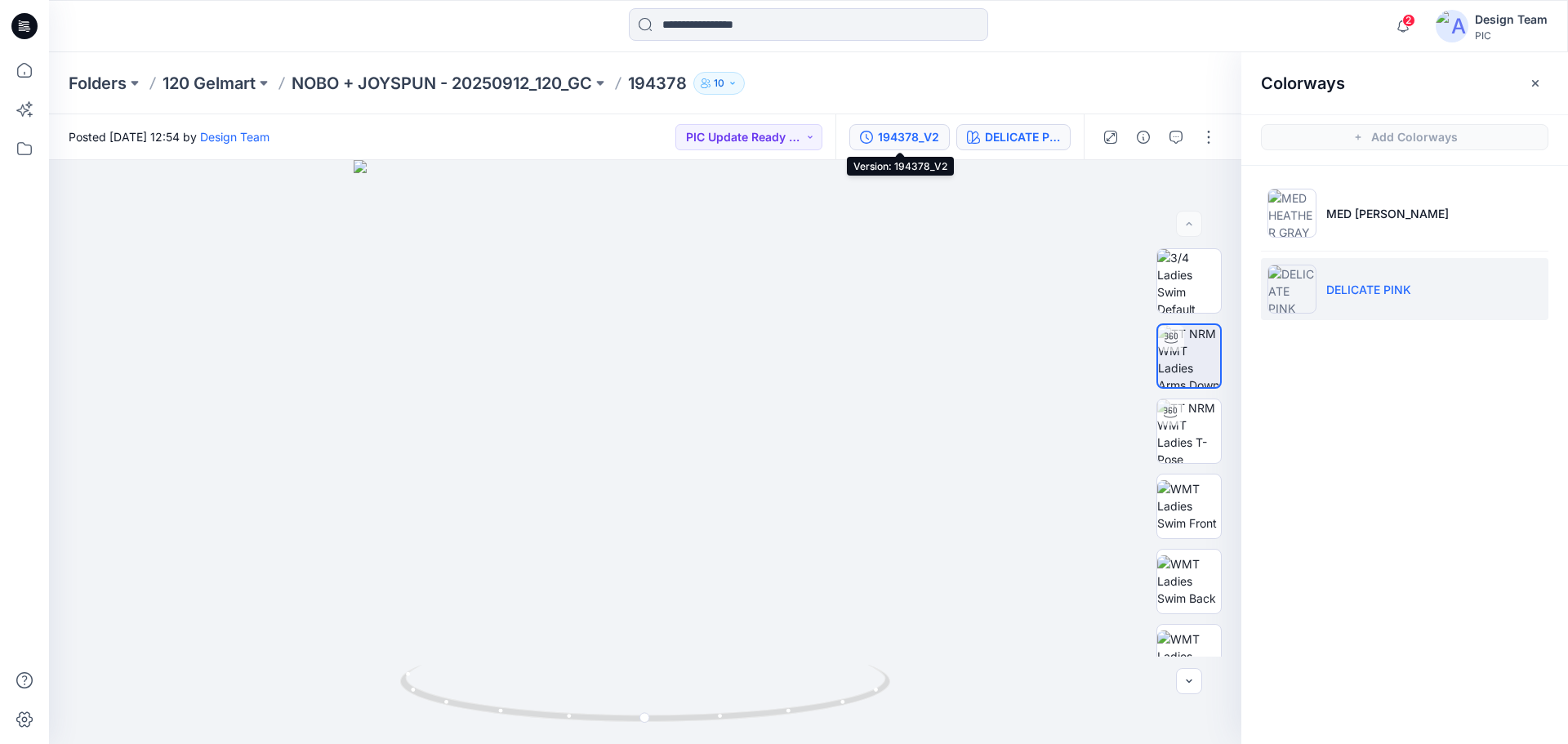
click at [916, 134] on div "194378_V2" at bounding box center [909, 137] width 62 height 18
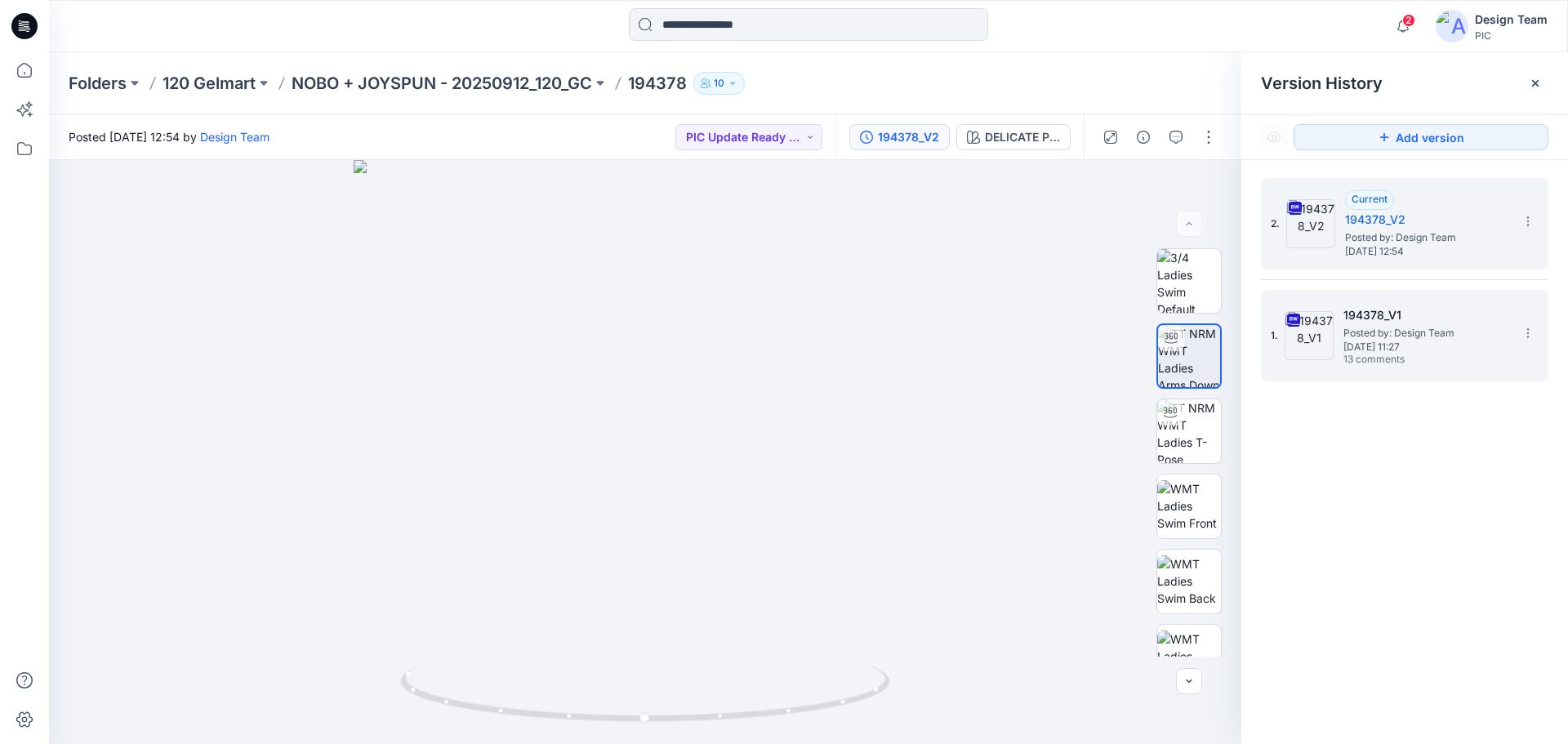
click at [1463, 347] on span "Friday, September 26, 2025 11:27" at bounding box center [1425, 347] width 163 height 11
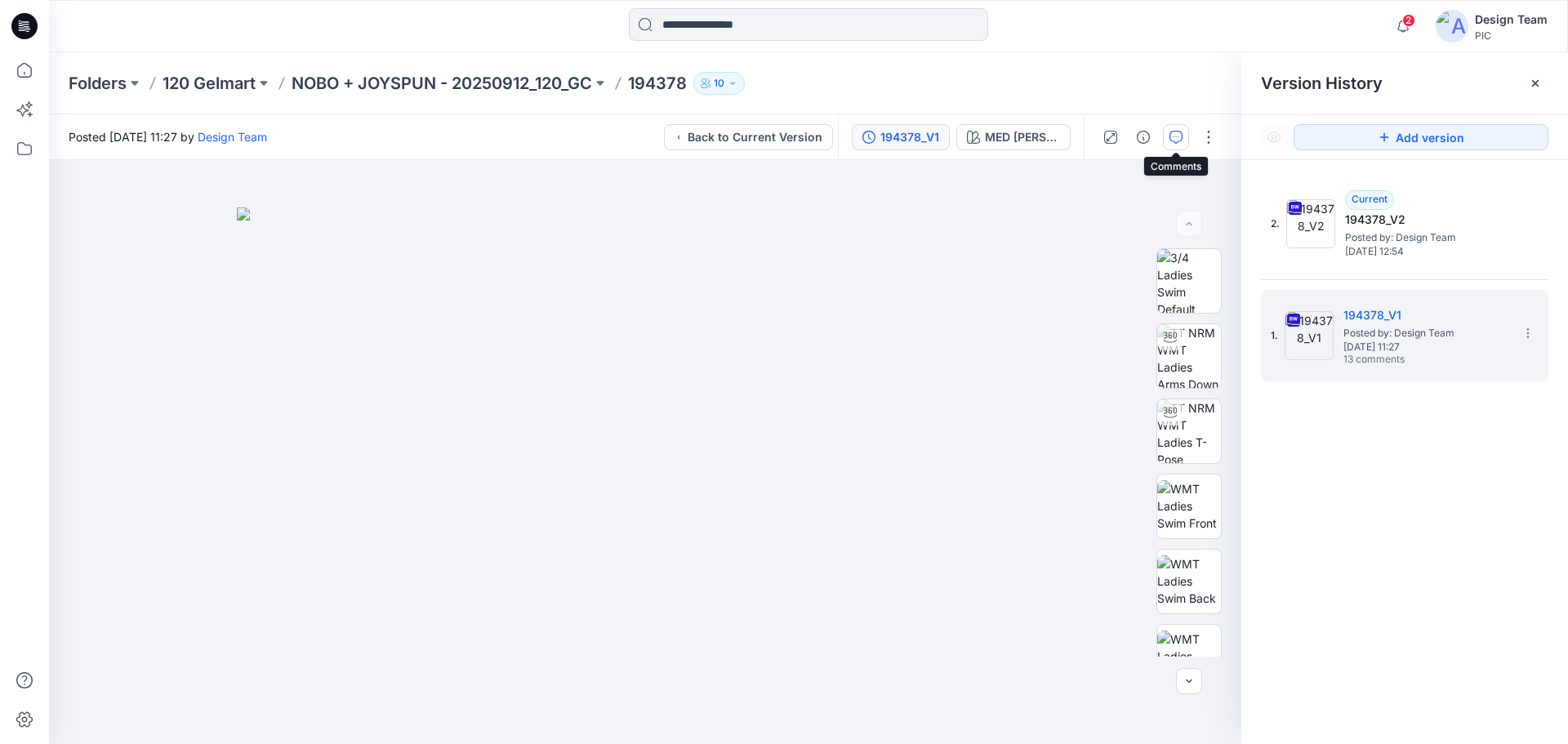
click at [1172, 134] on icon "button" at bounding box center [1176, 136] width 13 height 13
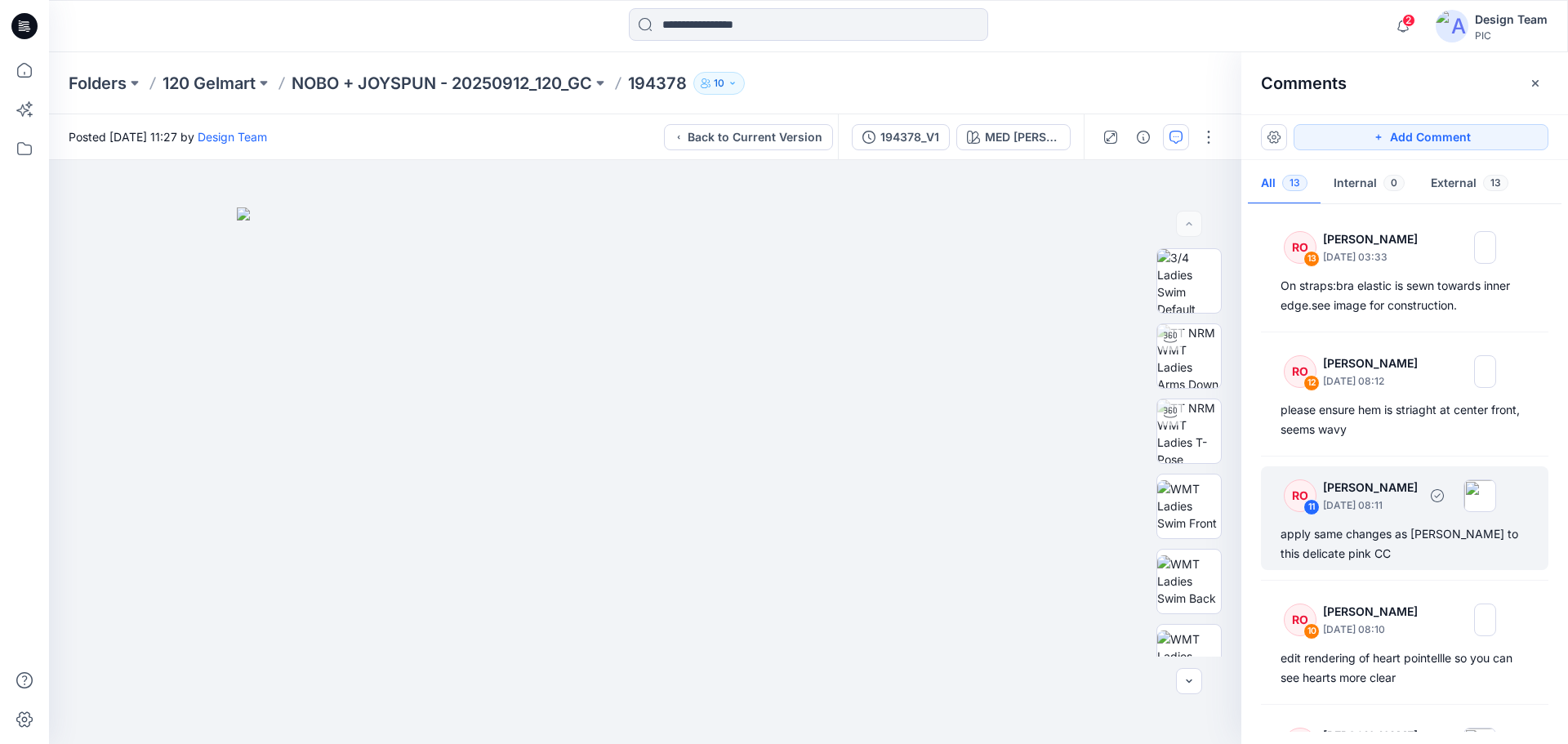
scroll to position [82, 0]
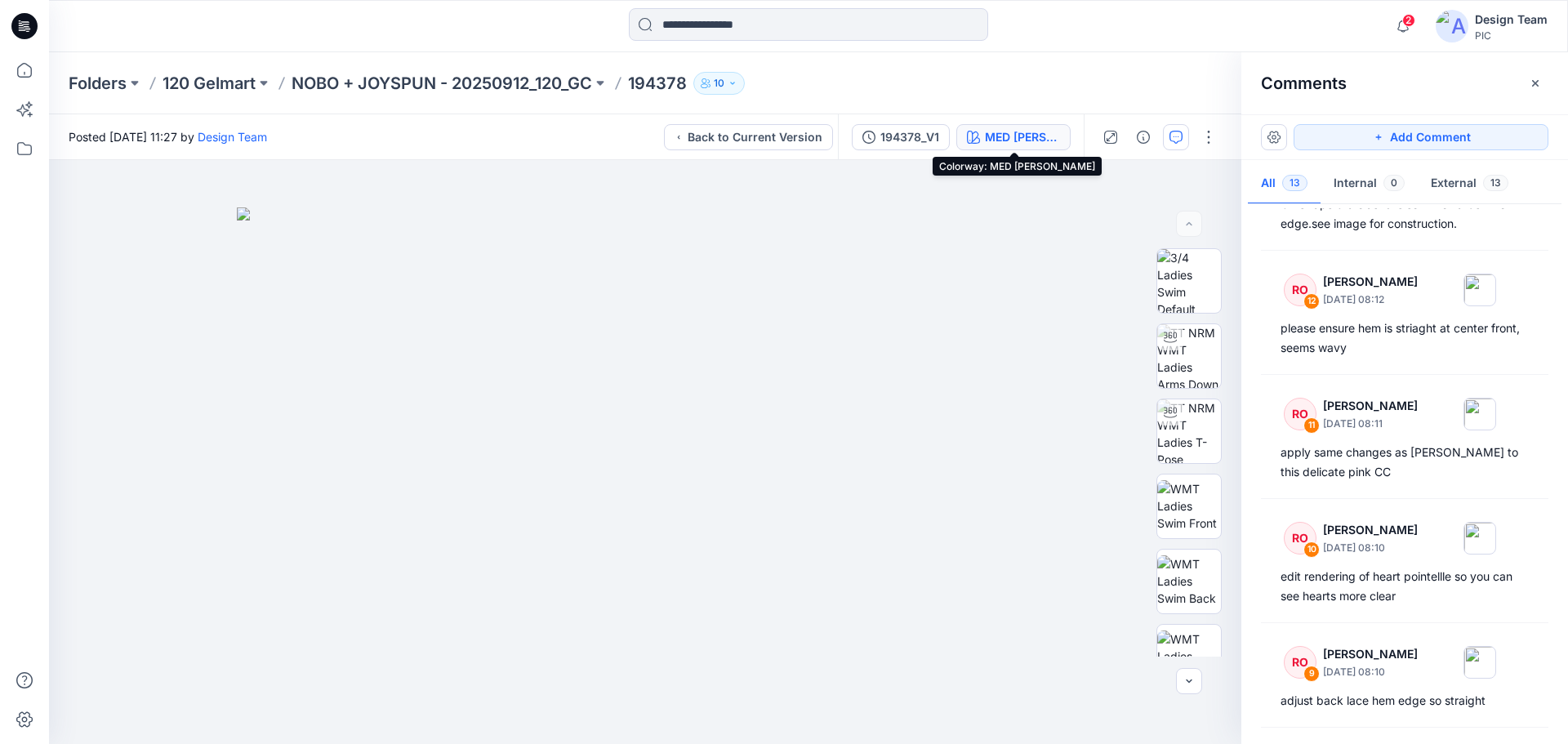
click at [1028, 138] on div "MED HEATHER GRAY" at bounding box center [1021, 137] width 75 height 18
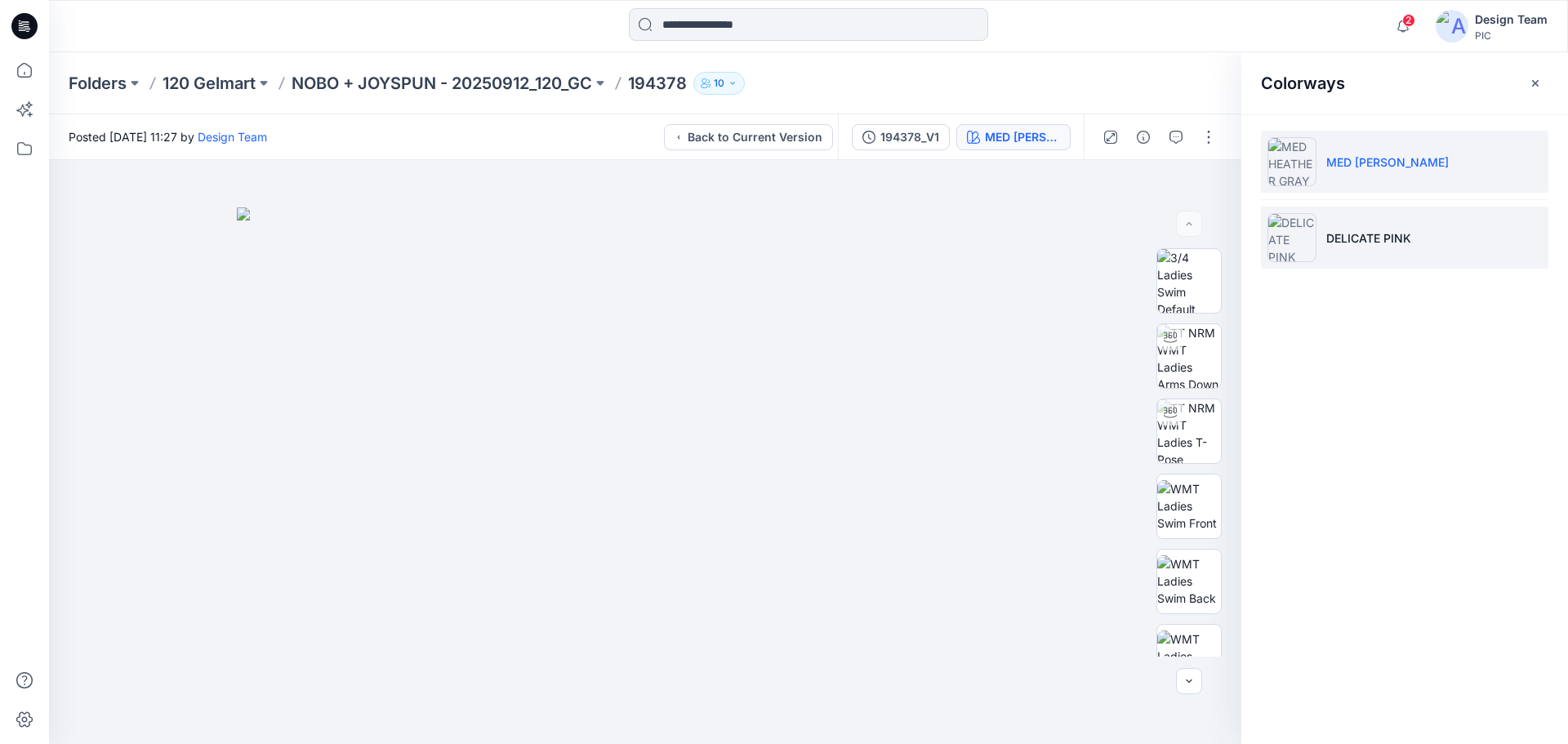
click at [1402, 243] on p "DELICATE PINK" at bounding box center [1368, 238] width 85 height 17
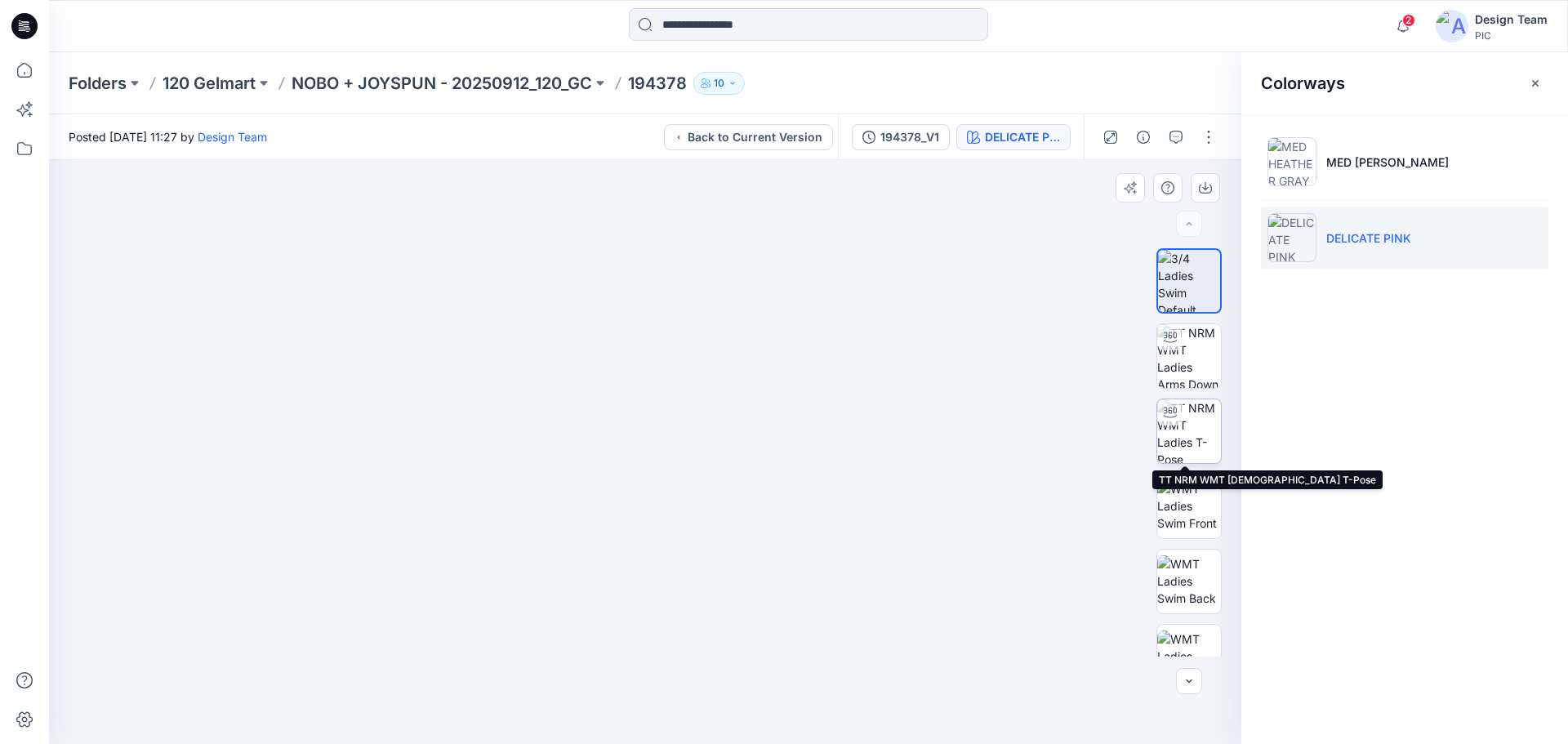
click at [1180, 427] on img at bounding box center [1189, 431] width 64 height 64
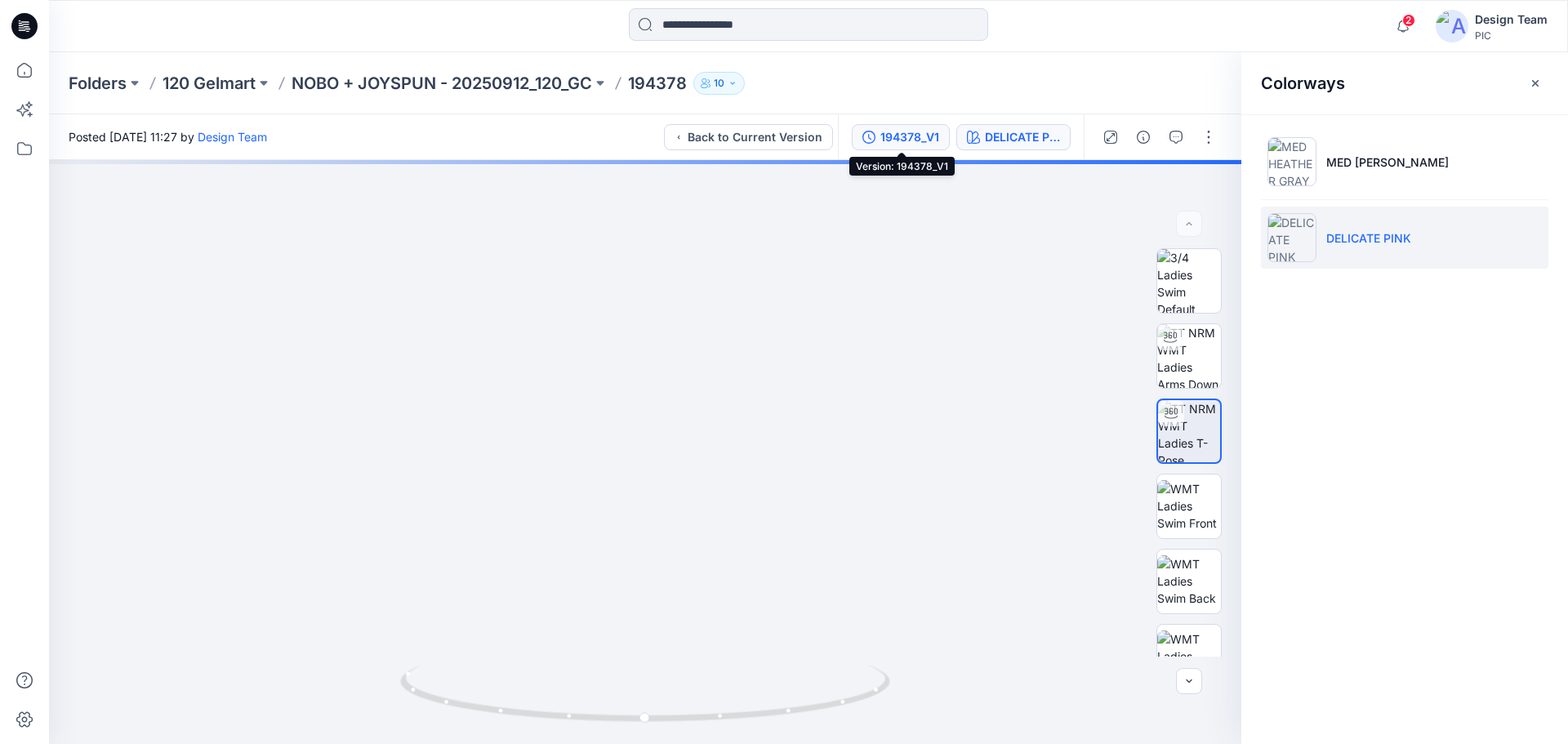
click at [897, 138] on div "194378_V1" at bounding box center [909, 137] width 59 height 18
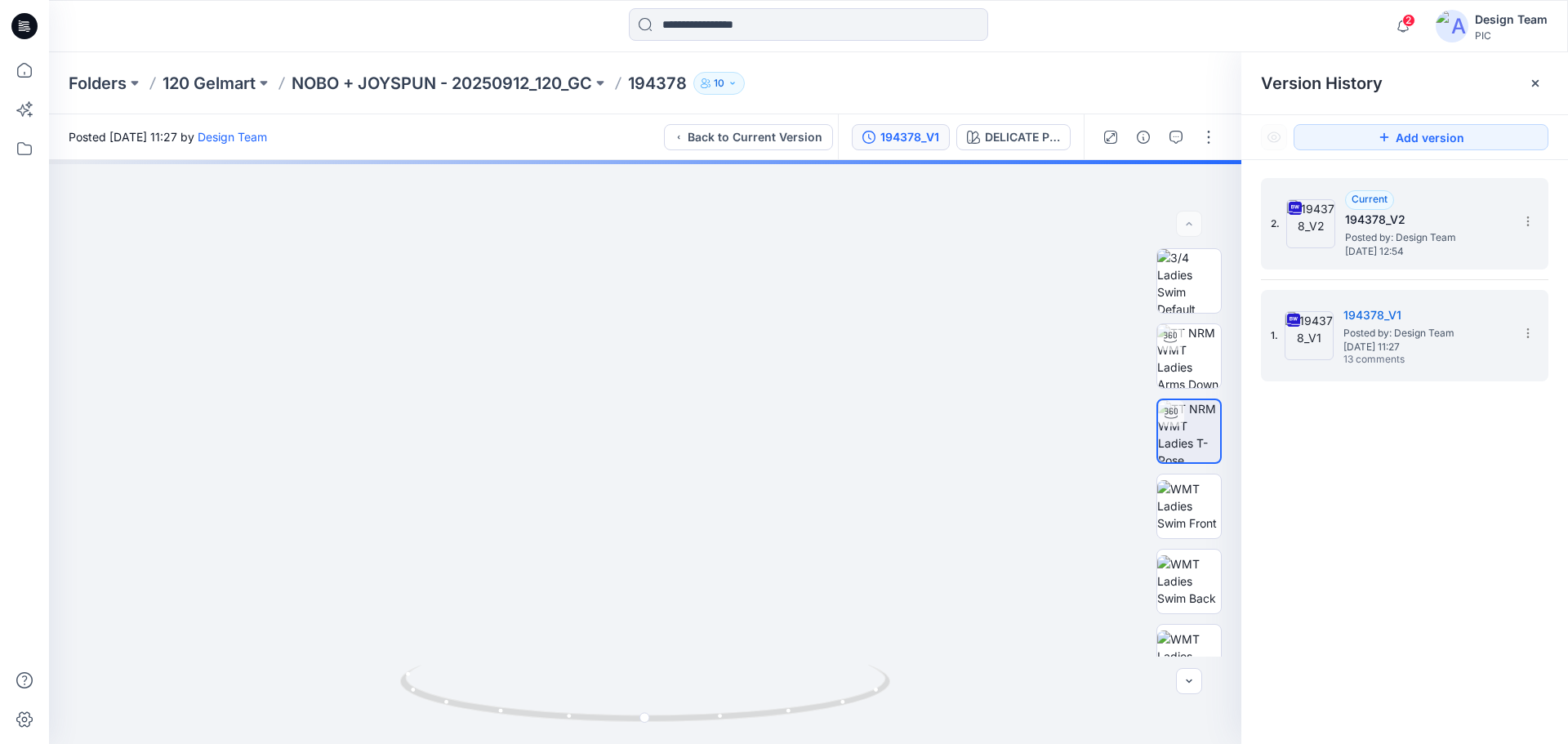
click at [1416, 225] on h5 "194378_V2" at bounding box center [1427, 220] width 163 height 20
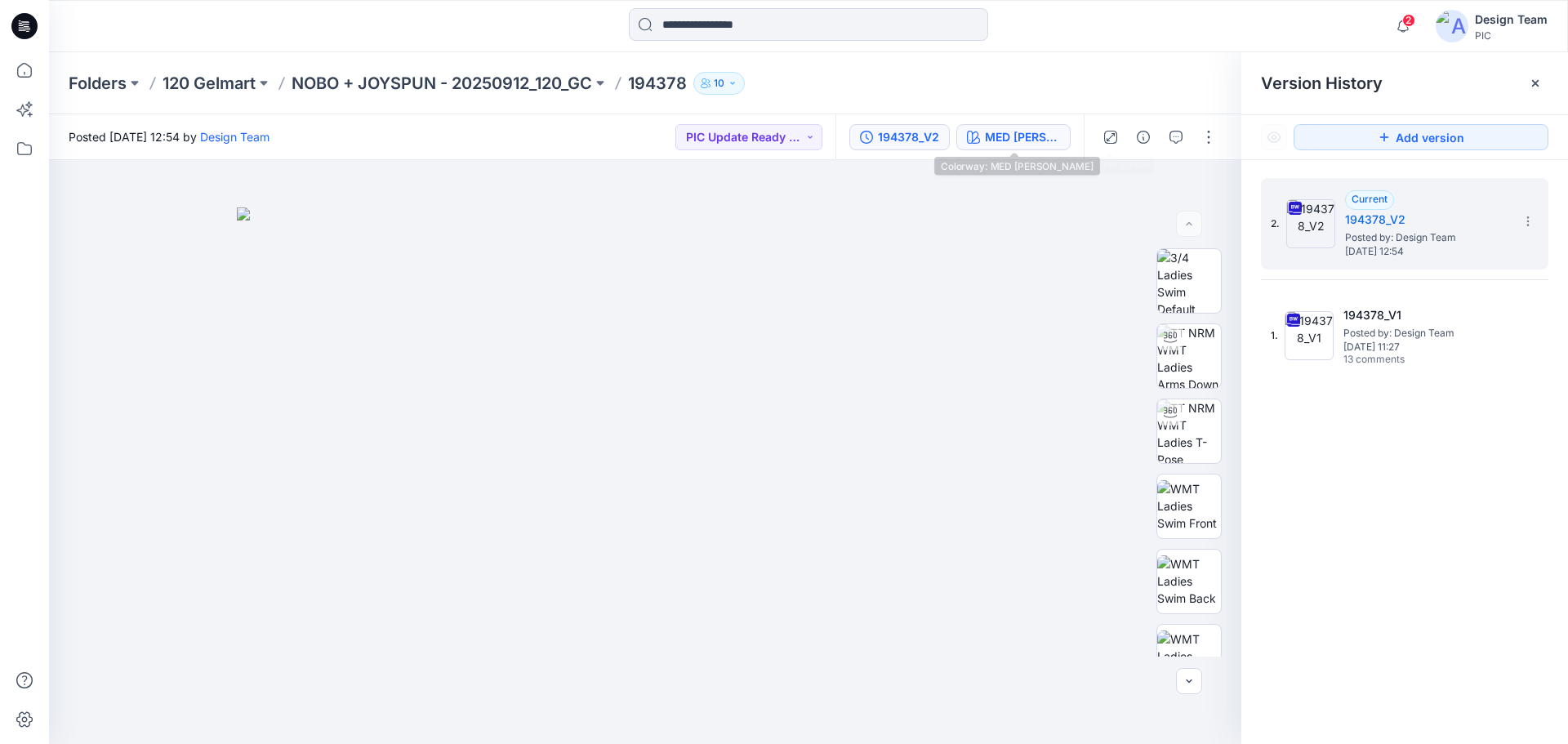
click at [1036, 138] on div "MED HEATHER GRAY" at bounding box center [1021, 137] width 75 height 18
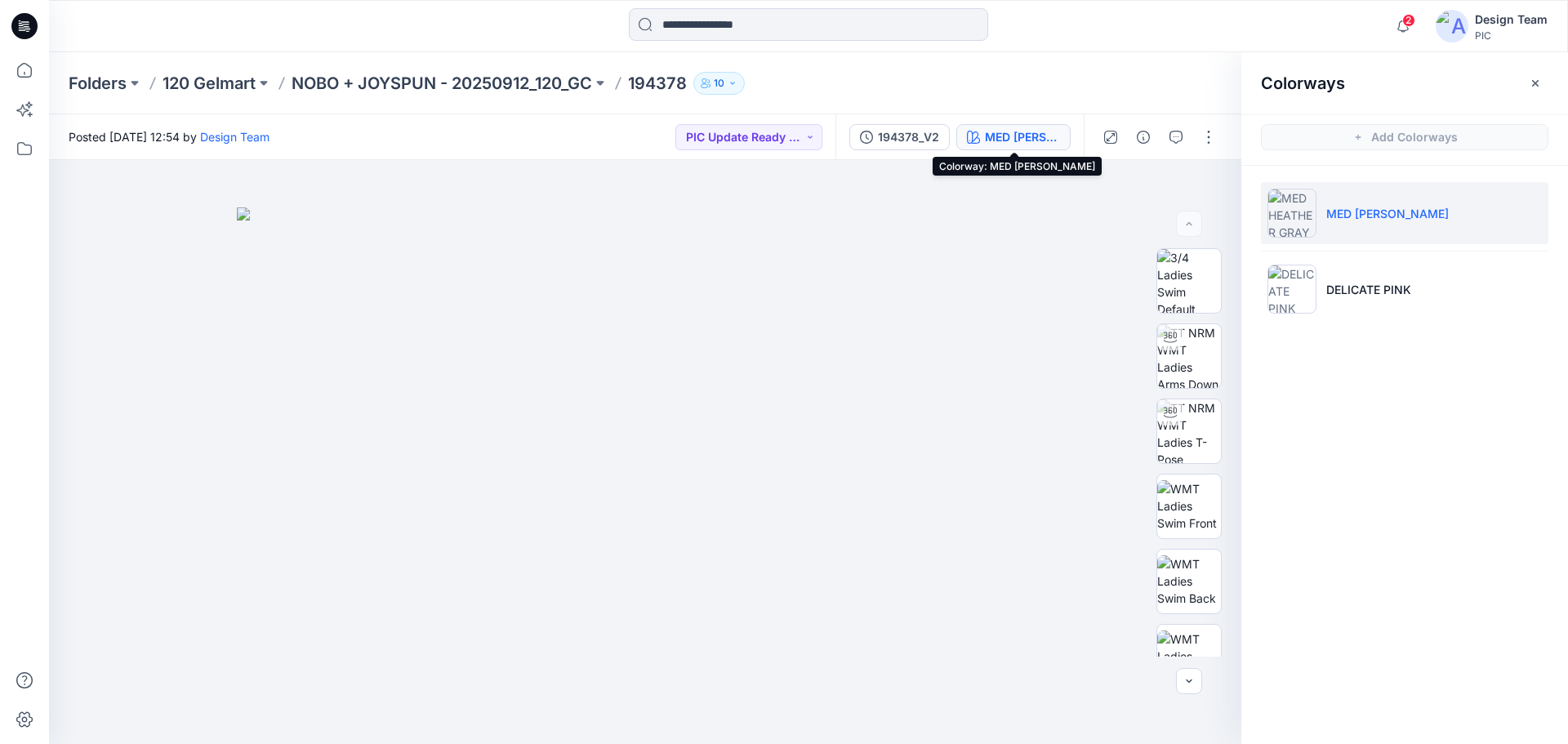
click at [1015, 135] on div "MED HEATHER GRAY" at bounding box center [1021, 137] width 75 height 18
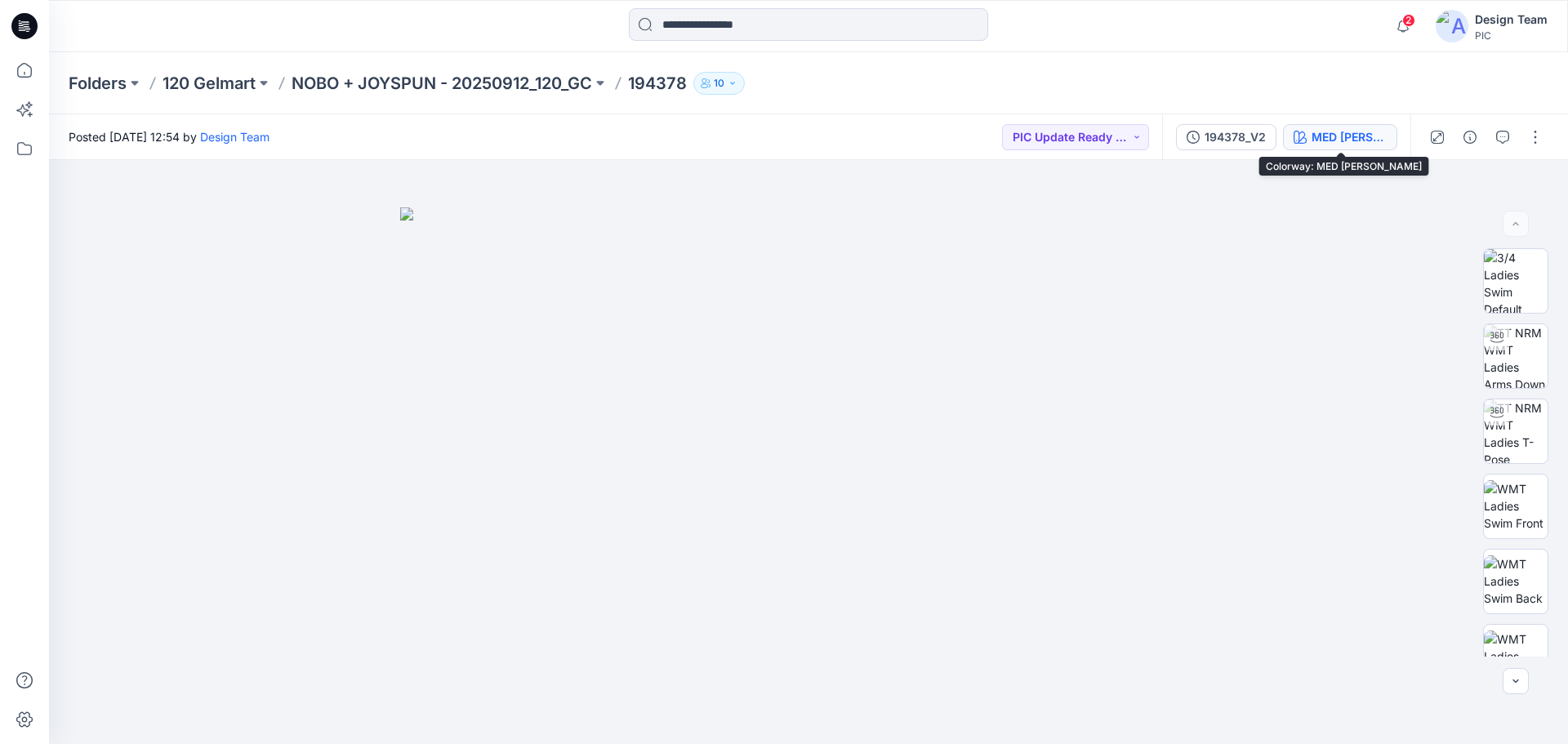
click at [1348, 145] on div "MED HEATHER GRAY" at bounding box center [1348, 137] width 75 height 18
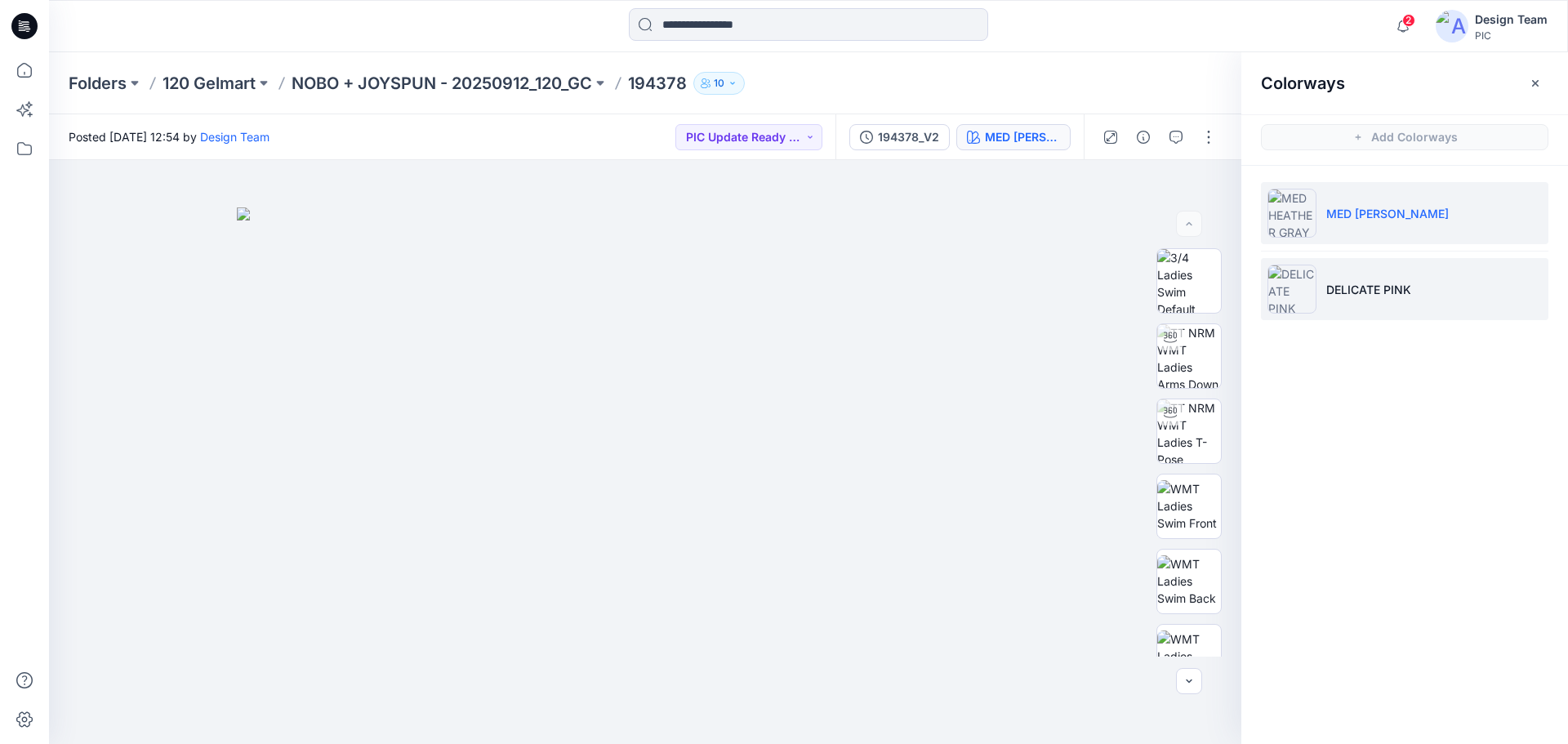
click at [1359, 270] on li "DELICATE PINK" at bounding box center [1405, 289] width 288 height 62
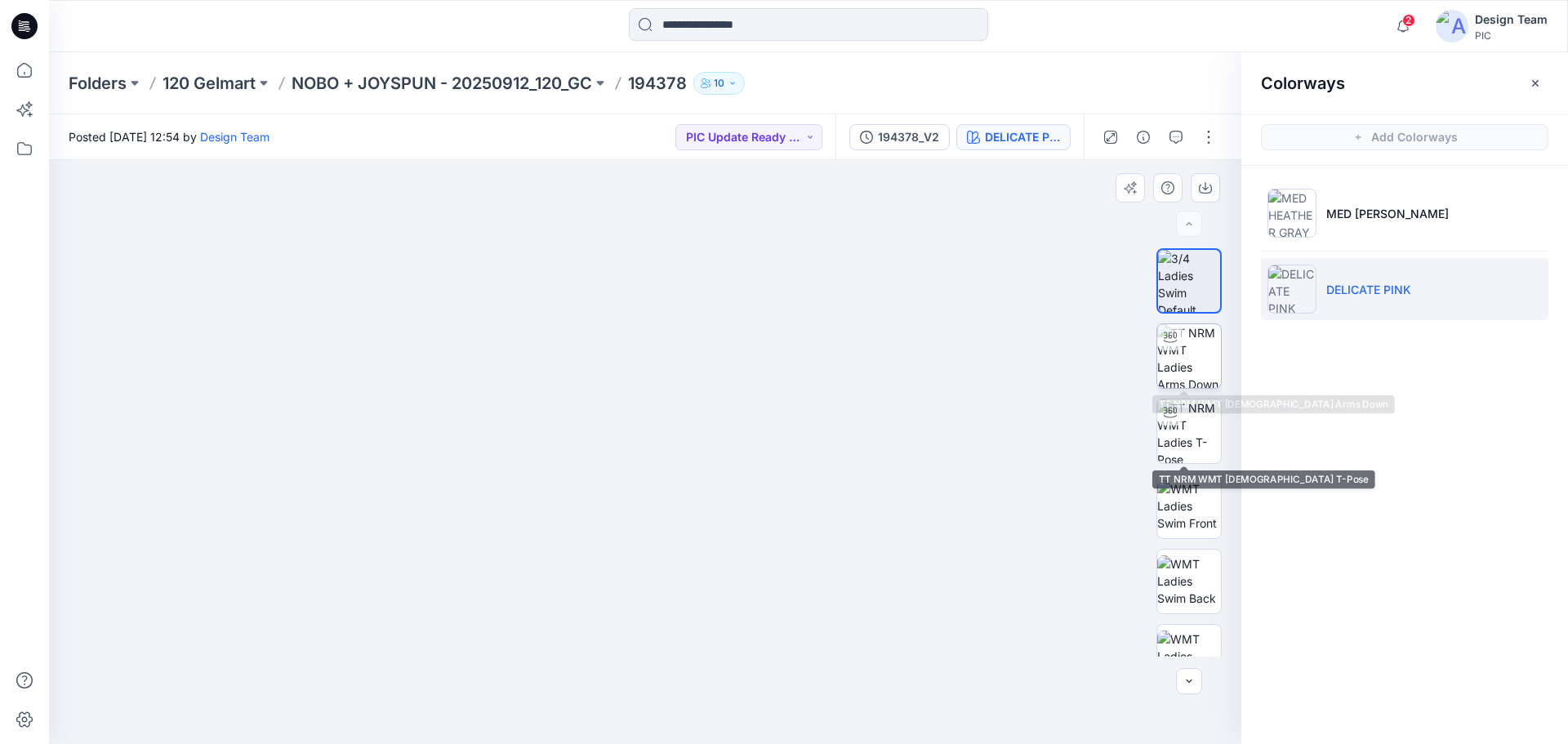
click at [1183, 353] on img at bounding box center [1189, 357] width 64 height 64
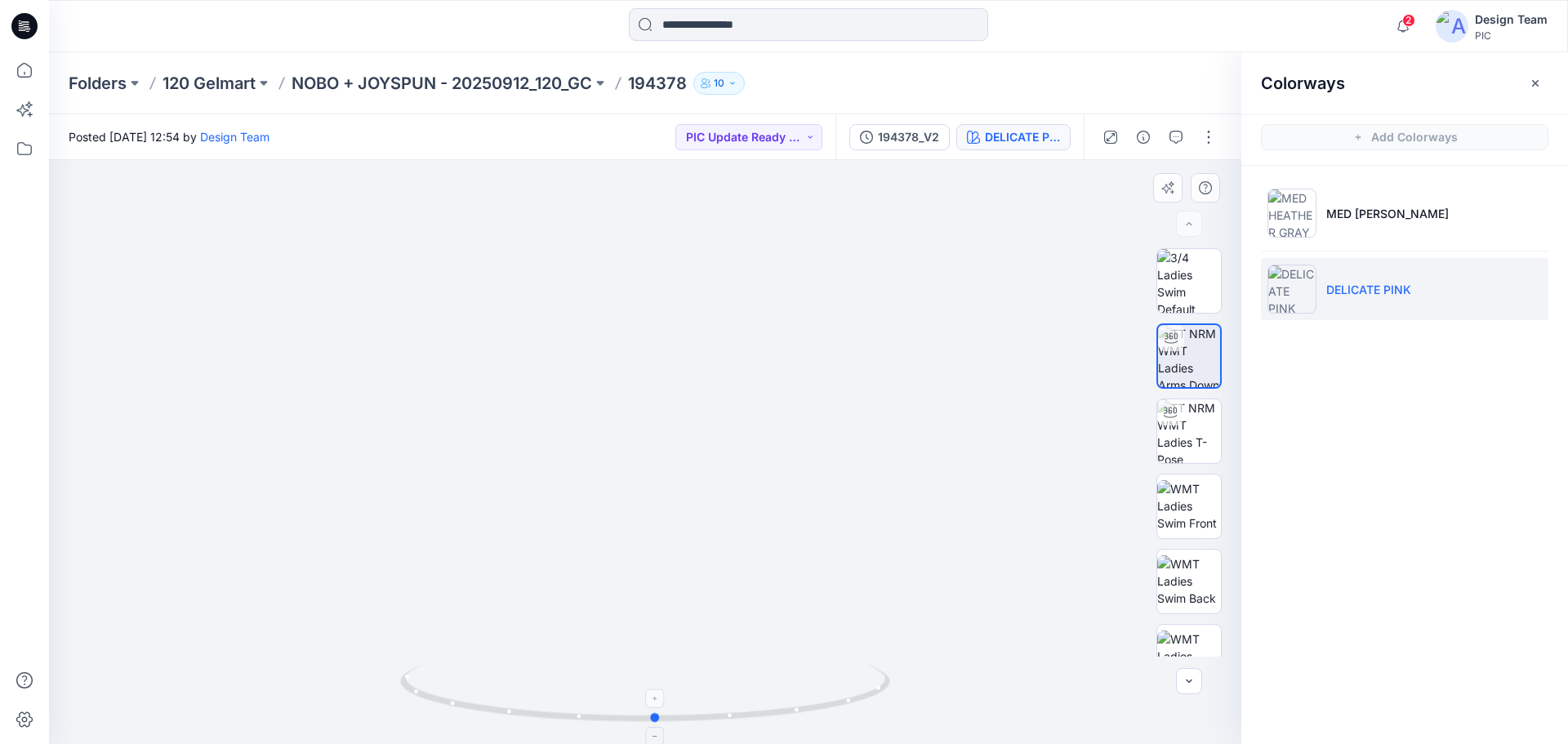
drag, startPoint x: 883, startPoint y: 693, endPoint x: 893, endPoint y: 690, distance: 10.4
click at [893, 690] on icon at bounding box center [647, 696] width 494 height 62
click at [929, 138] on div "194378_V2" at bounding box center [909, 137] width 62 height 18
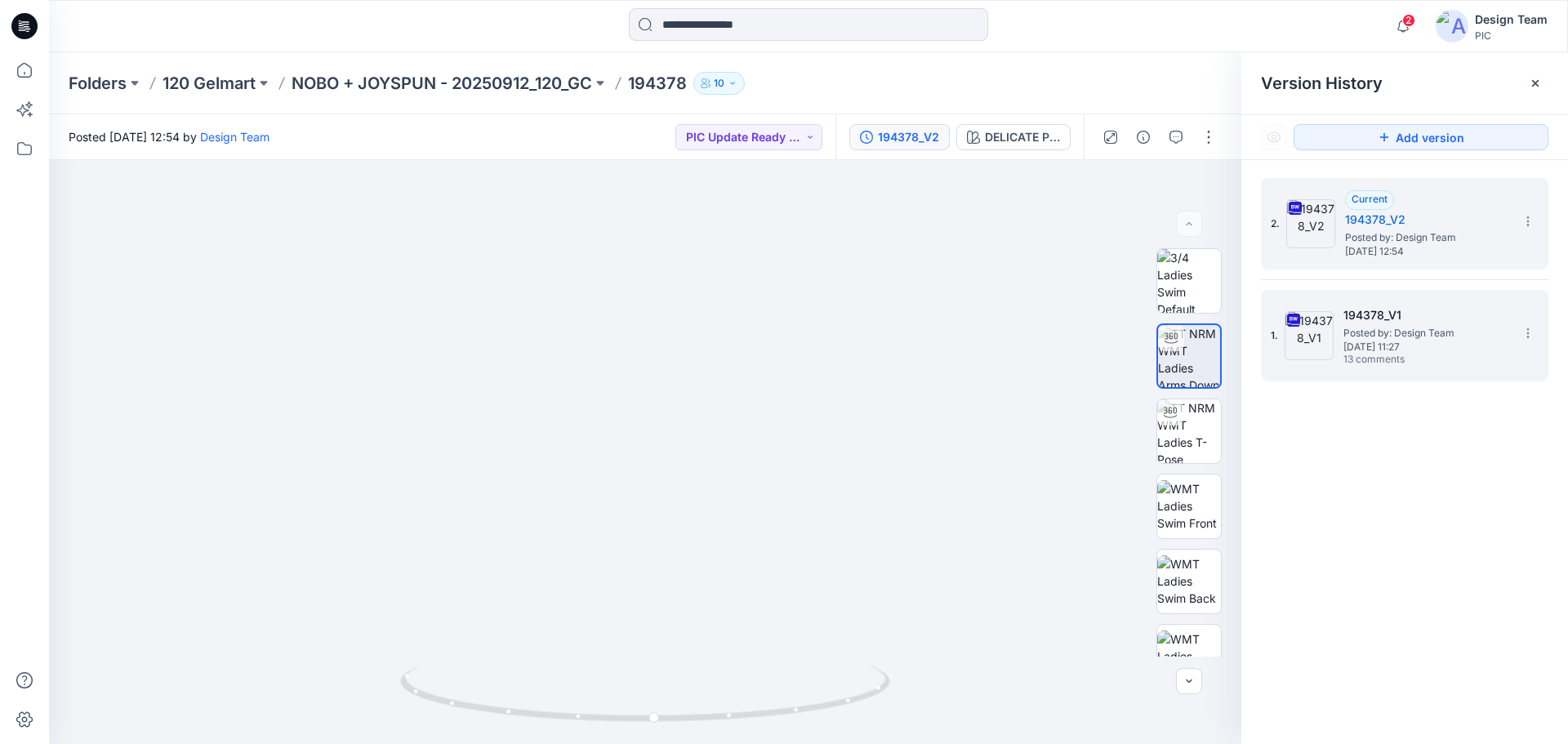
click at [1458, 342] on span "Friday, September 26, 2025 11:27" at bounding box center [1425, 347] width 163 height 11
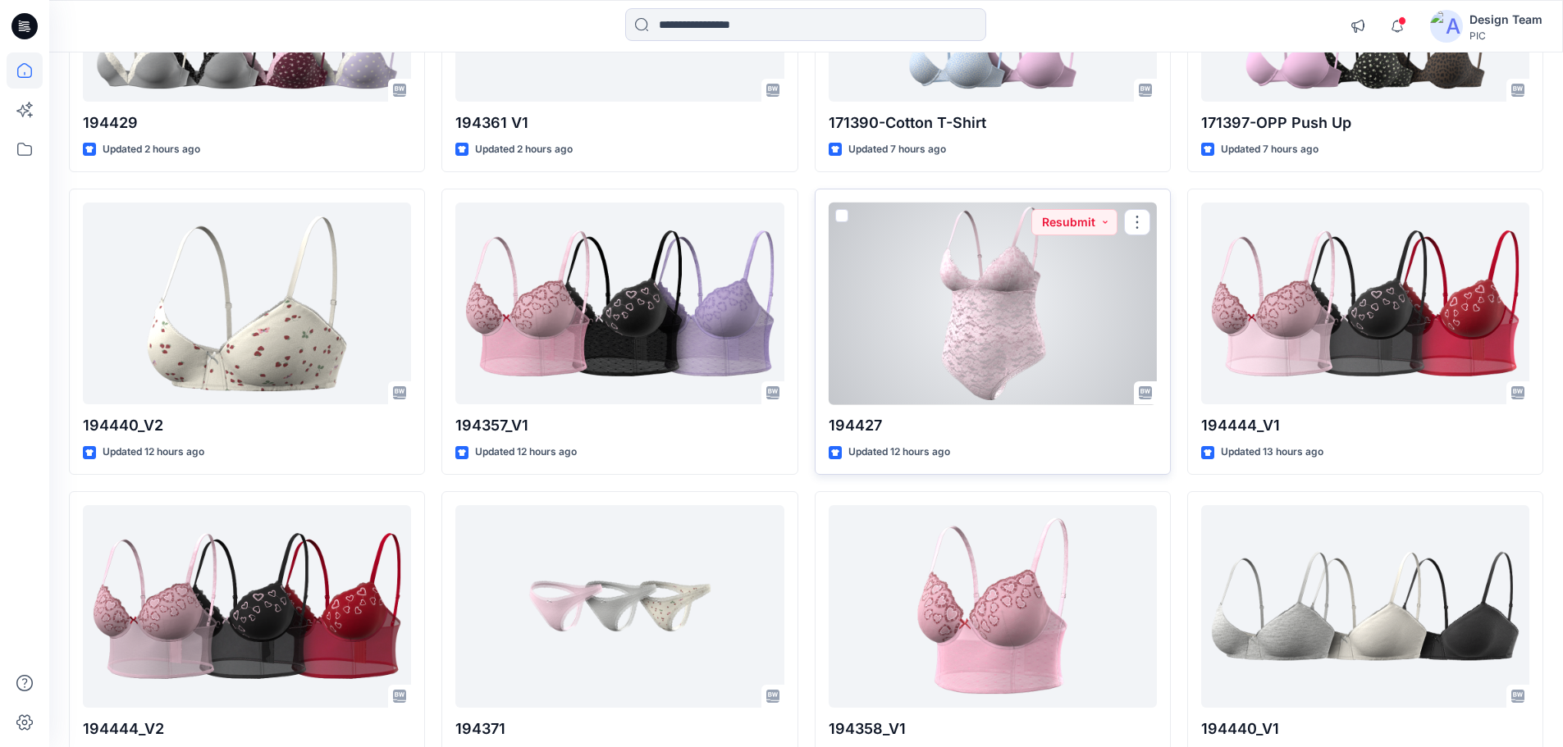
scroll to position [454, 0]
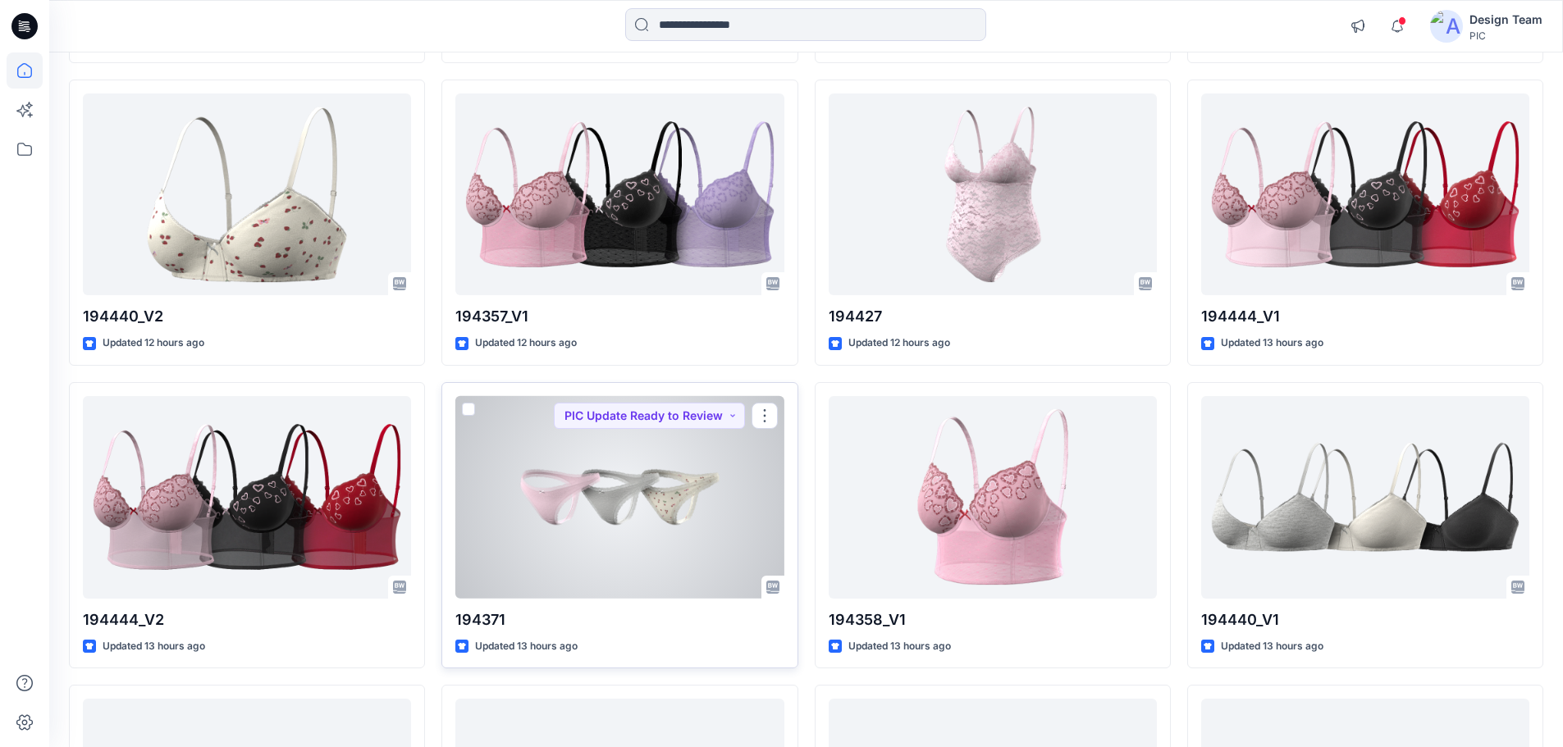
click at [600, 502] on div at bounding box center [619, 497] width 328 height 203
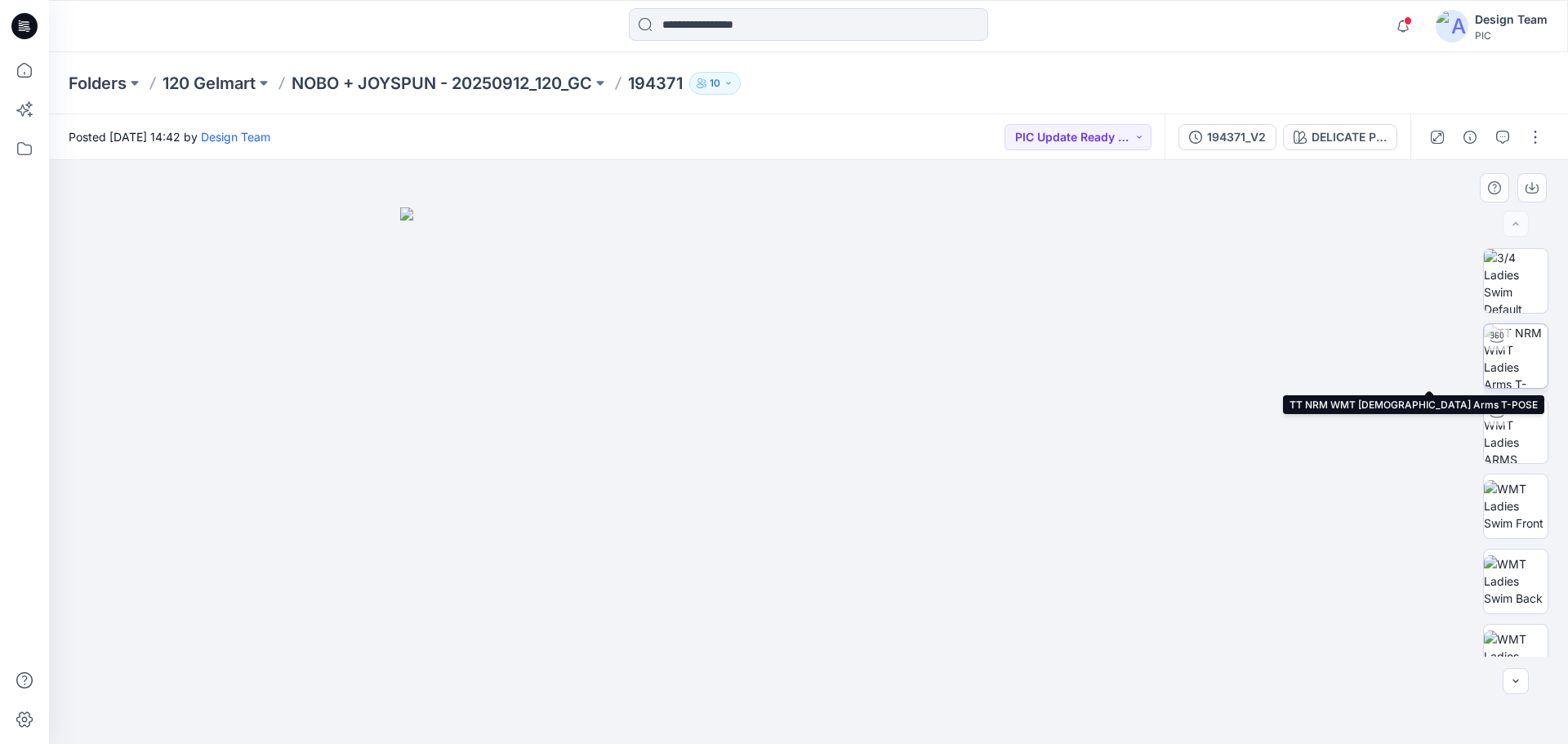
click at [1517, 368] on img at bounding box center [1515, 357] width 64 height 64
drag, startPoint x: 859, startPoint y: 715, endPoint x: 642, endPoint y: 688, distance: 218.7
click at [642, 688] on icon at bounding box center [810, 696] width 494 height 62
drag, startPoint x: 957, startPoint y: 712, endPoint x: 737, endPoint y: 683, distance: 221.9
click at [737, 683] on icon at bounding box center [810, 696] width 494 height 62
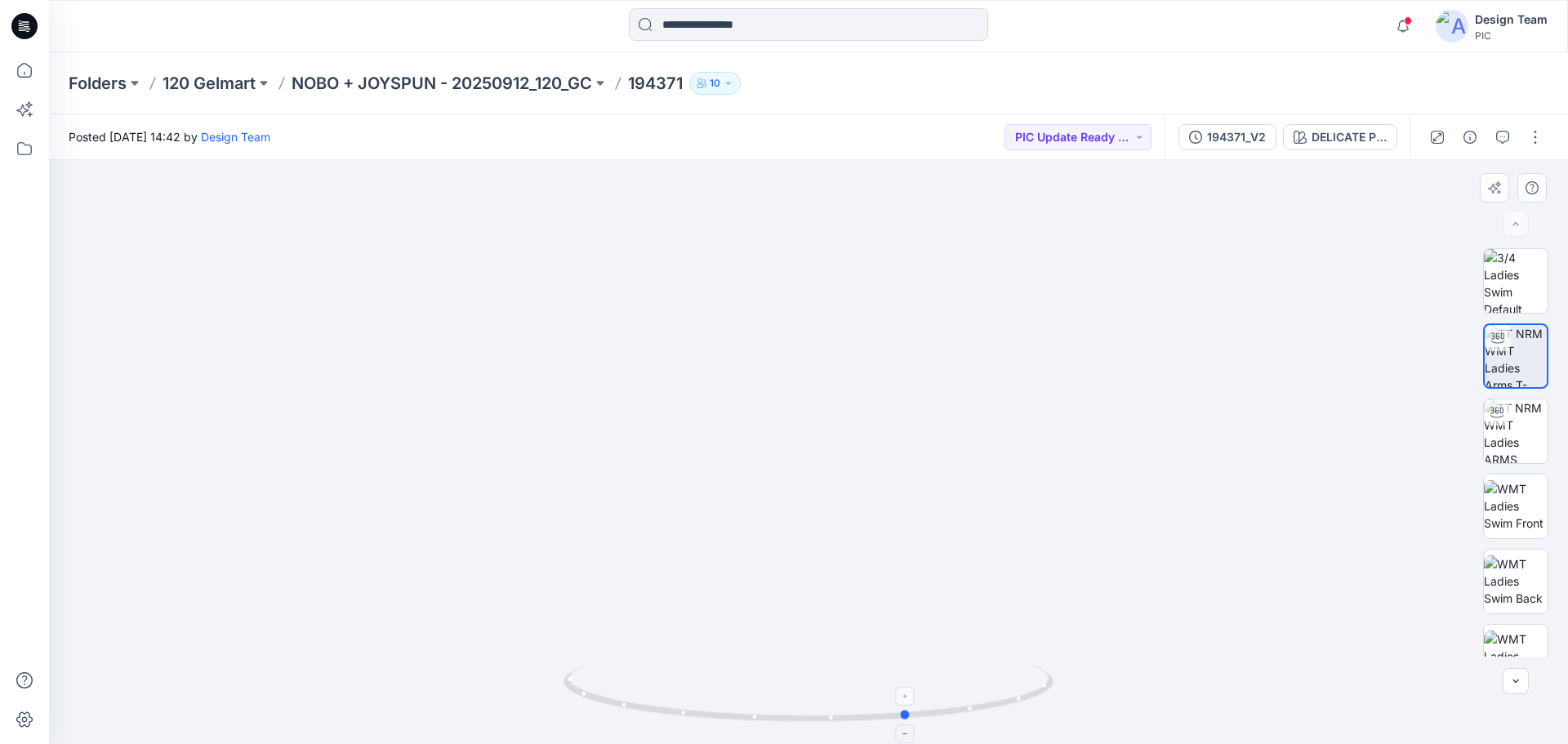
drag, startPoint x: 657, startPoint y: 714, endPoint x: 705, endPoint y: 716, distance: 48.0
click at [705, 716] on icon at bounding box center [810, 696] width 494 height 62
drag, startPoint x: 1004, startPoint y: 712, endPoint x: 893, endPoint y: 690, distance: 113.2
click at [893, 690] on icon at bounding box center [810, 696] width 494 height 62
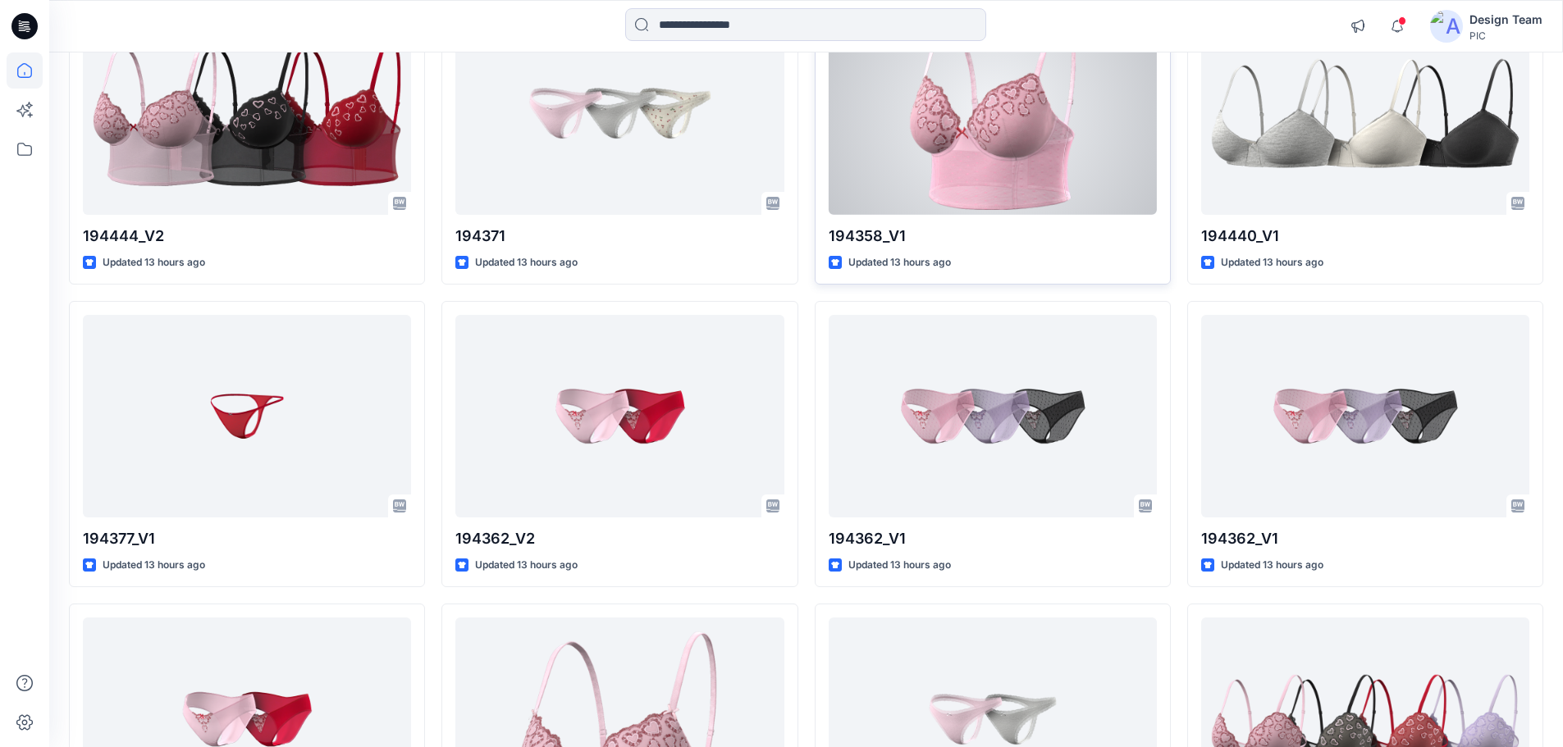
scroll to position [946, 0]
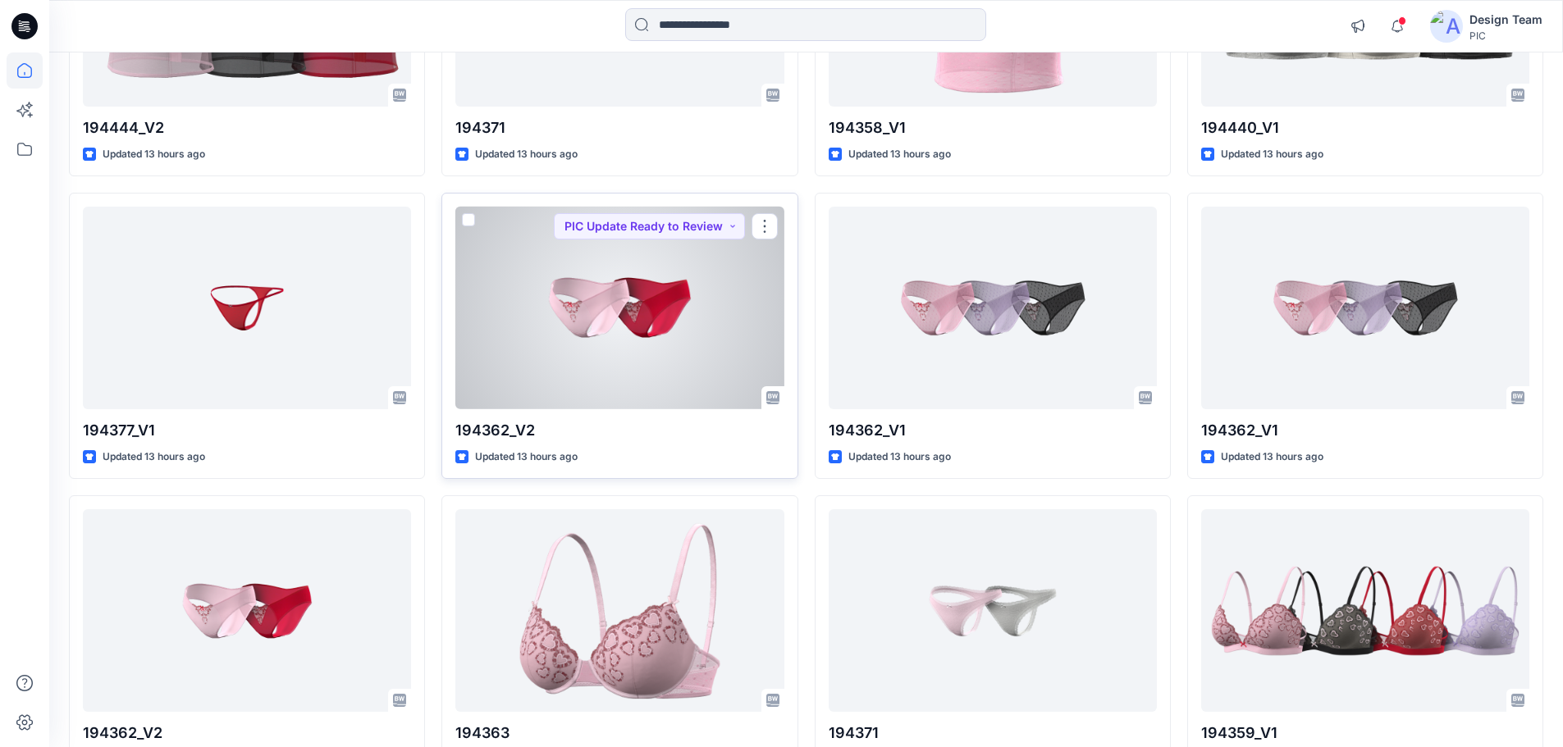
click at [641, 311] on div at bounding box center [619, 308] width 328 height 203
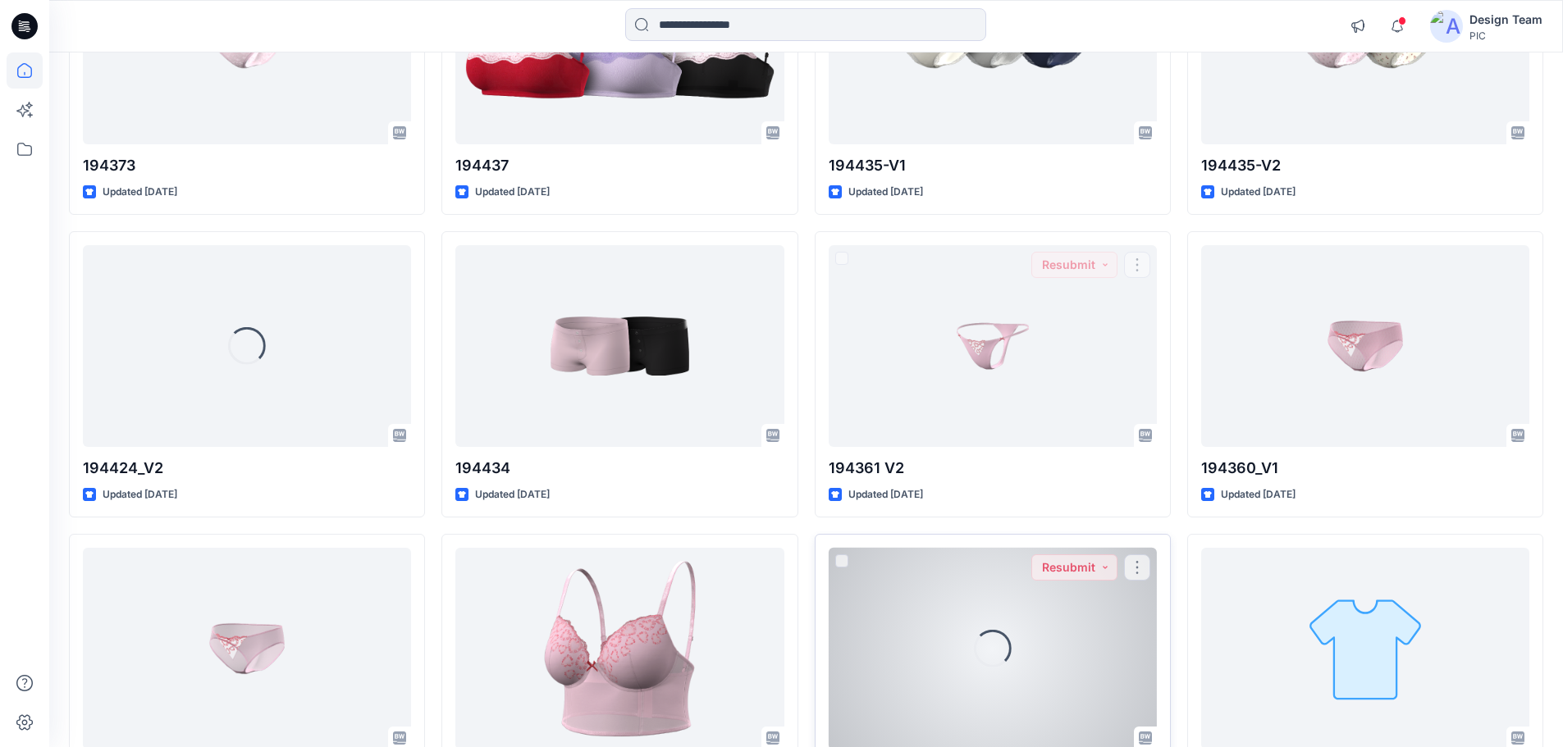
scroll to position [4902, 0]
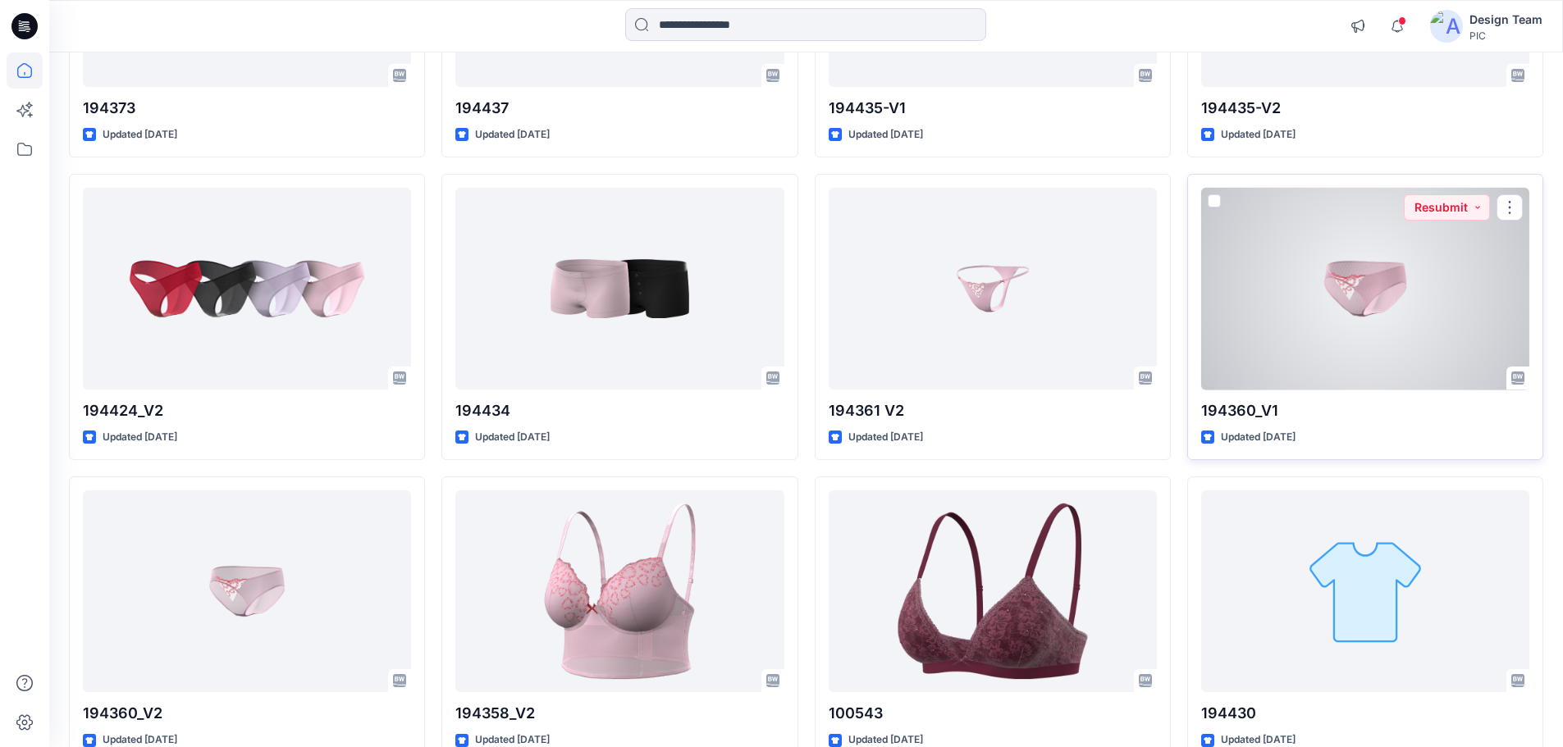
click at [1317, 284] on div at bounding box center [1365, 289] width 328 height 203
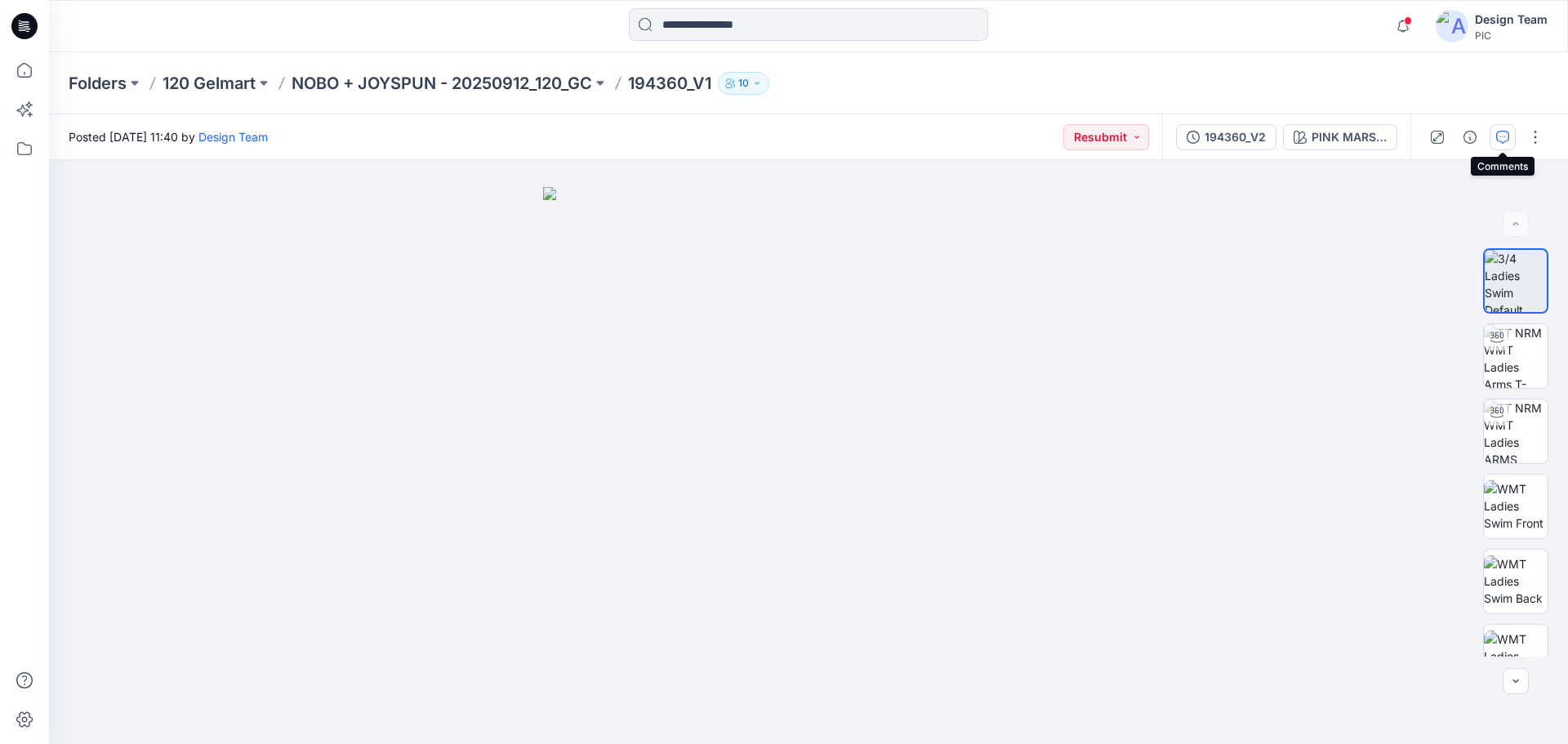
click at [1502, 132] on icon "button" at bounding box center [1502, 136] width 13 height 13
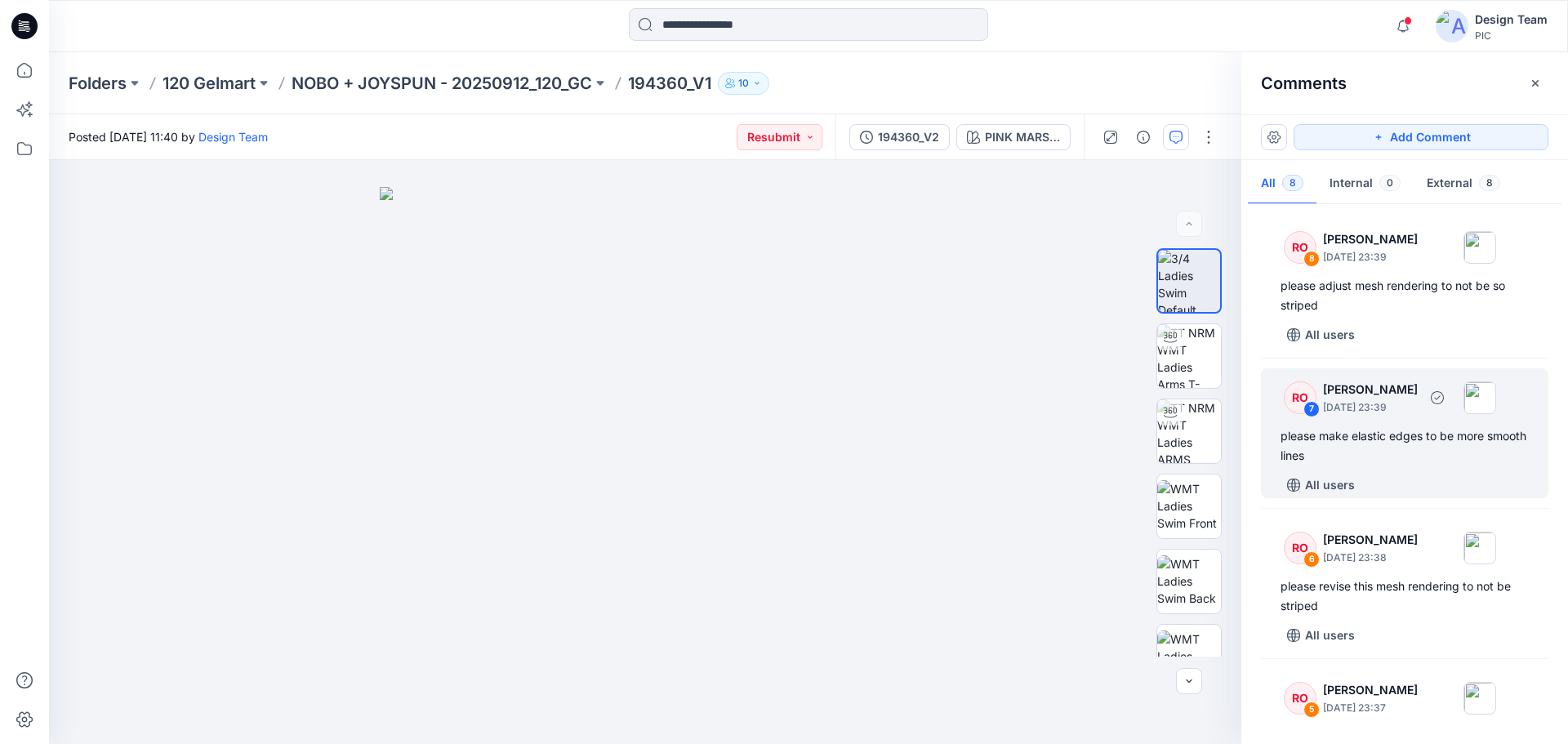
click at [1409, 461] on div "please make elastic edges to be more smooth lines" at bounding box center [1404, 445] width 248 height 39
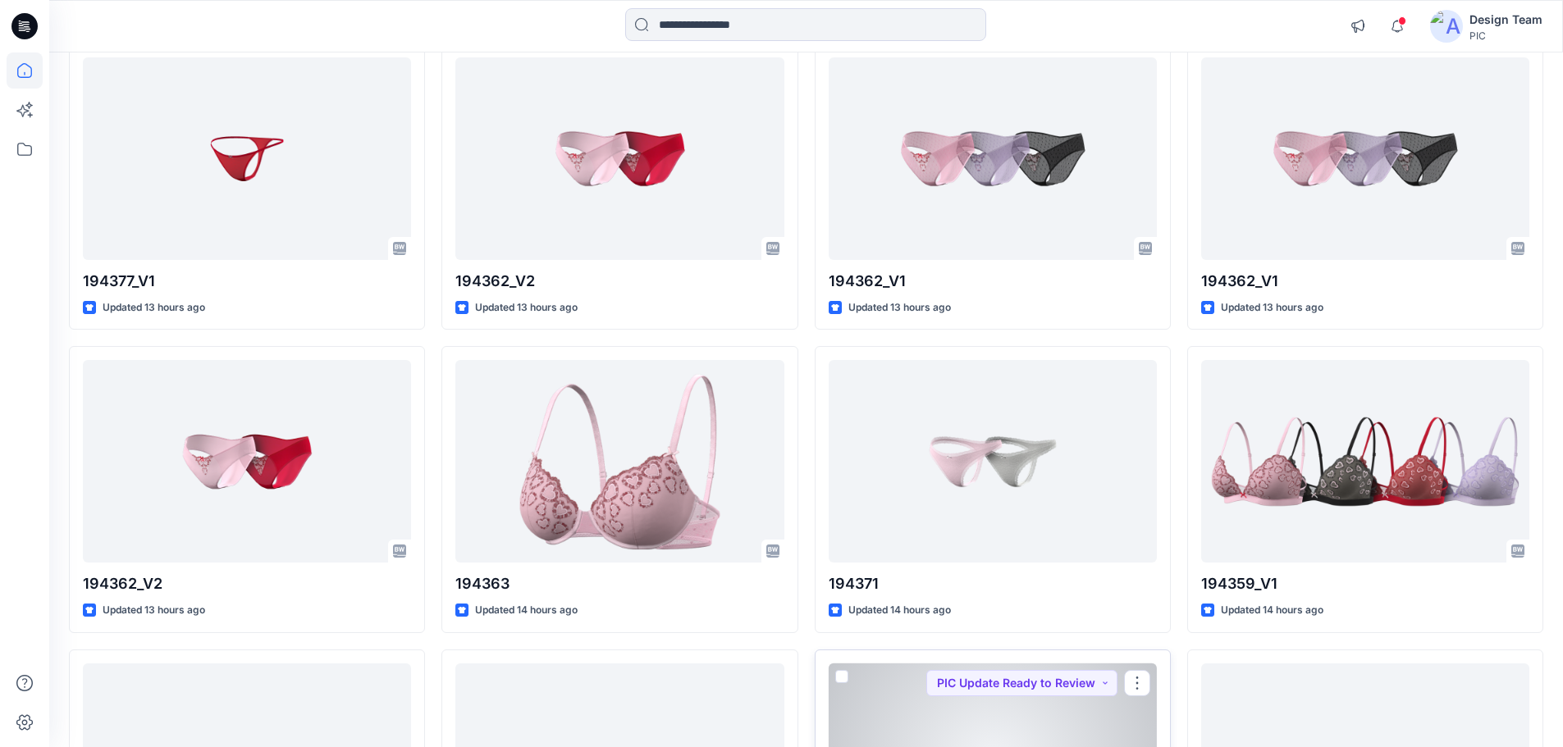
scroll to position [1034, 0]
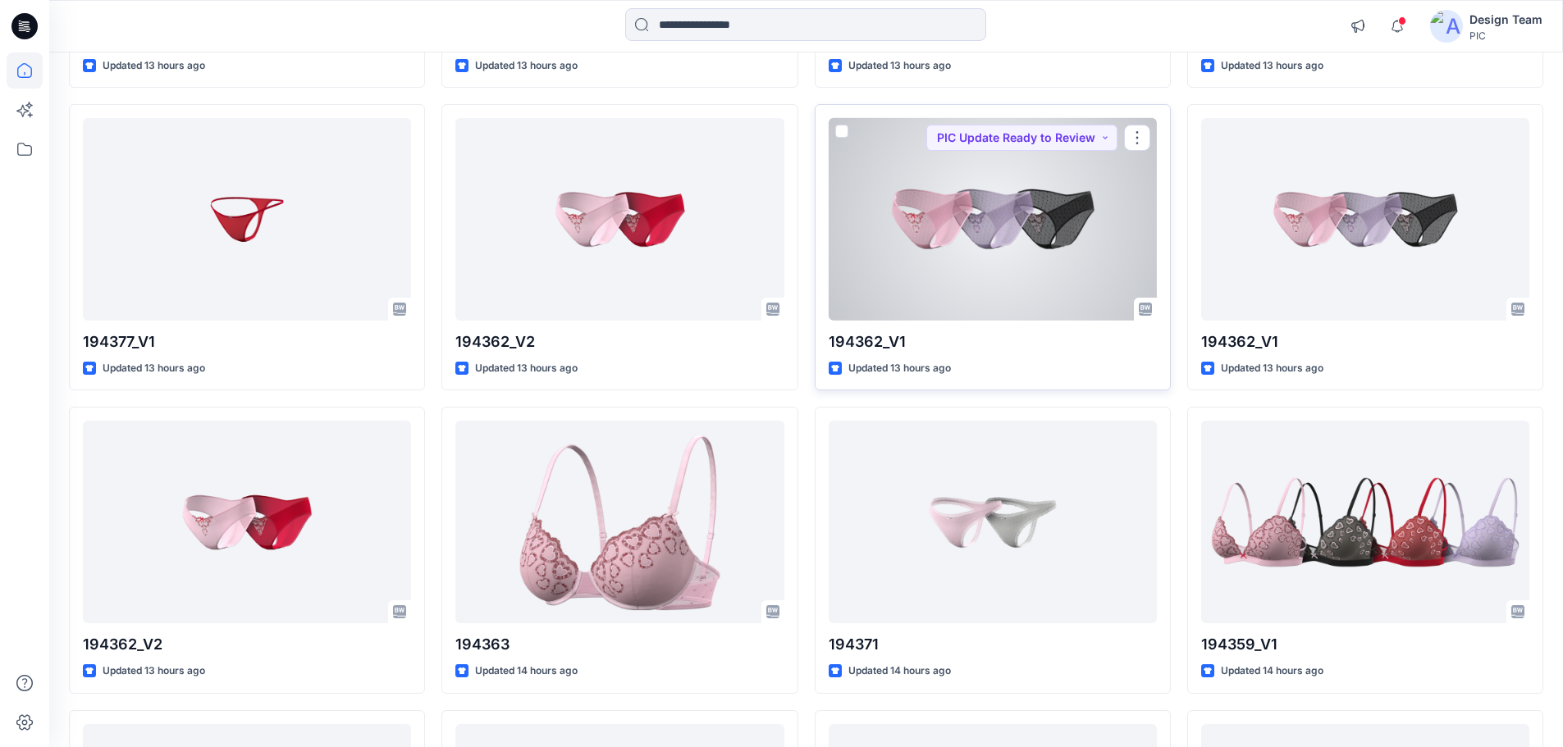
click at [1043, 244] on div at bounding box center [992, 219] width 328 height 203
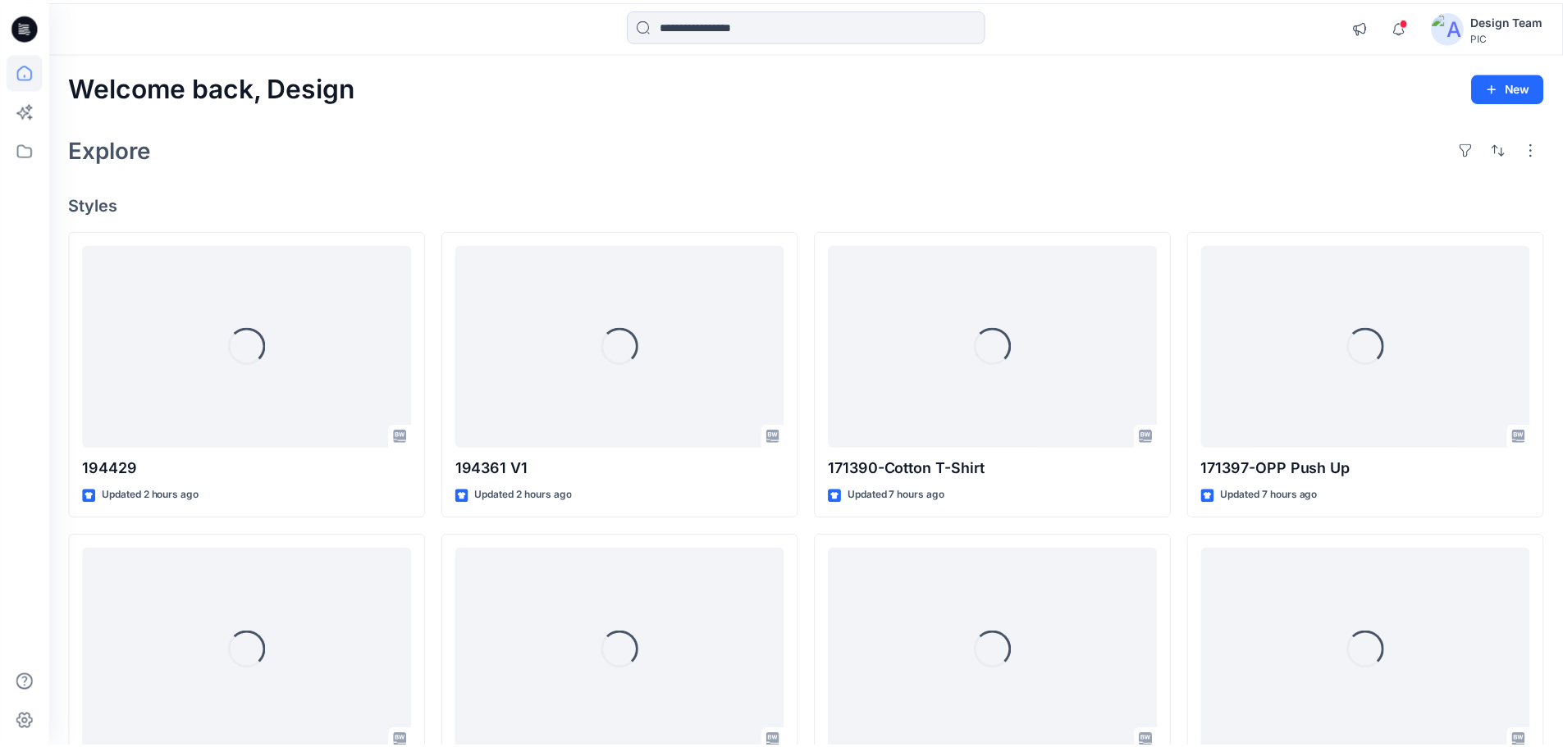
scroll to position [1034, 0]
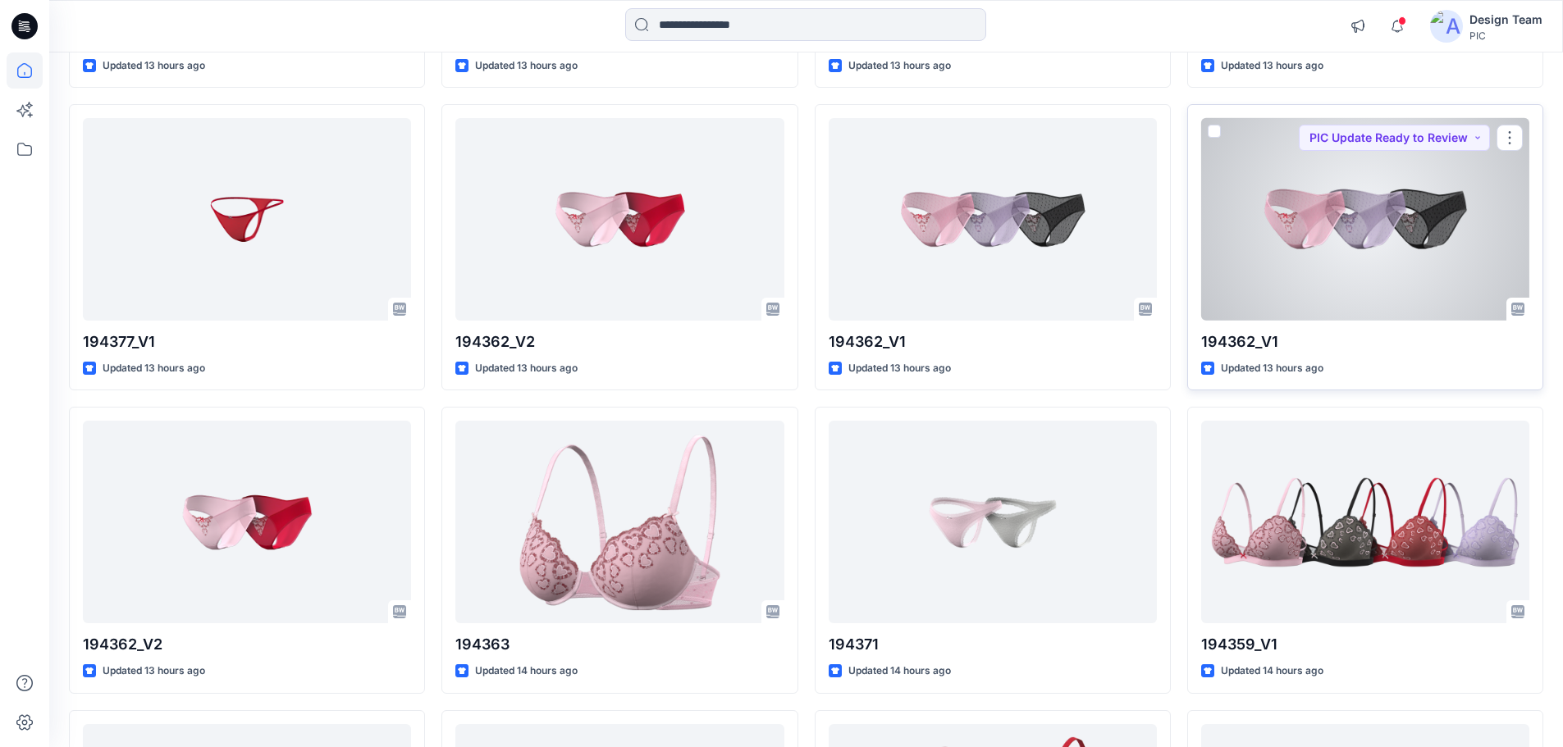
click at [1329, 241] on div at bounding box center [1365, 219] width 328 height 203
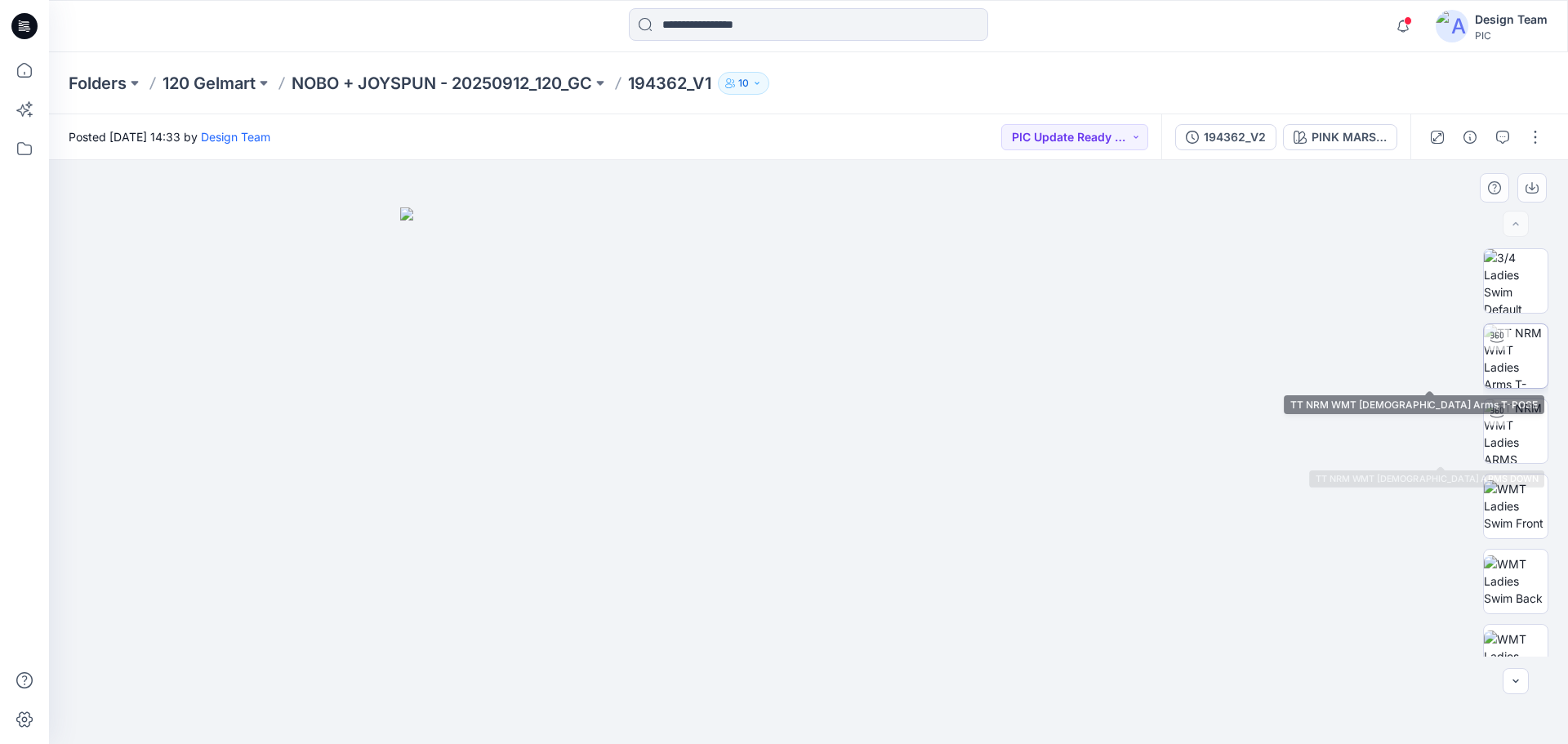
click at [1503, 366] on img at bounding box center [1515, 357] width 64 height 64
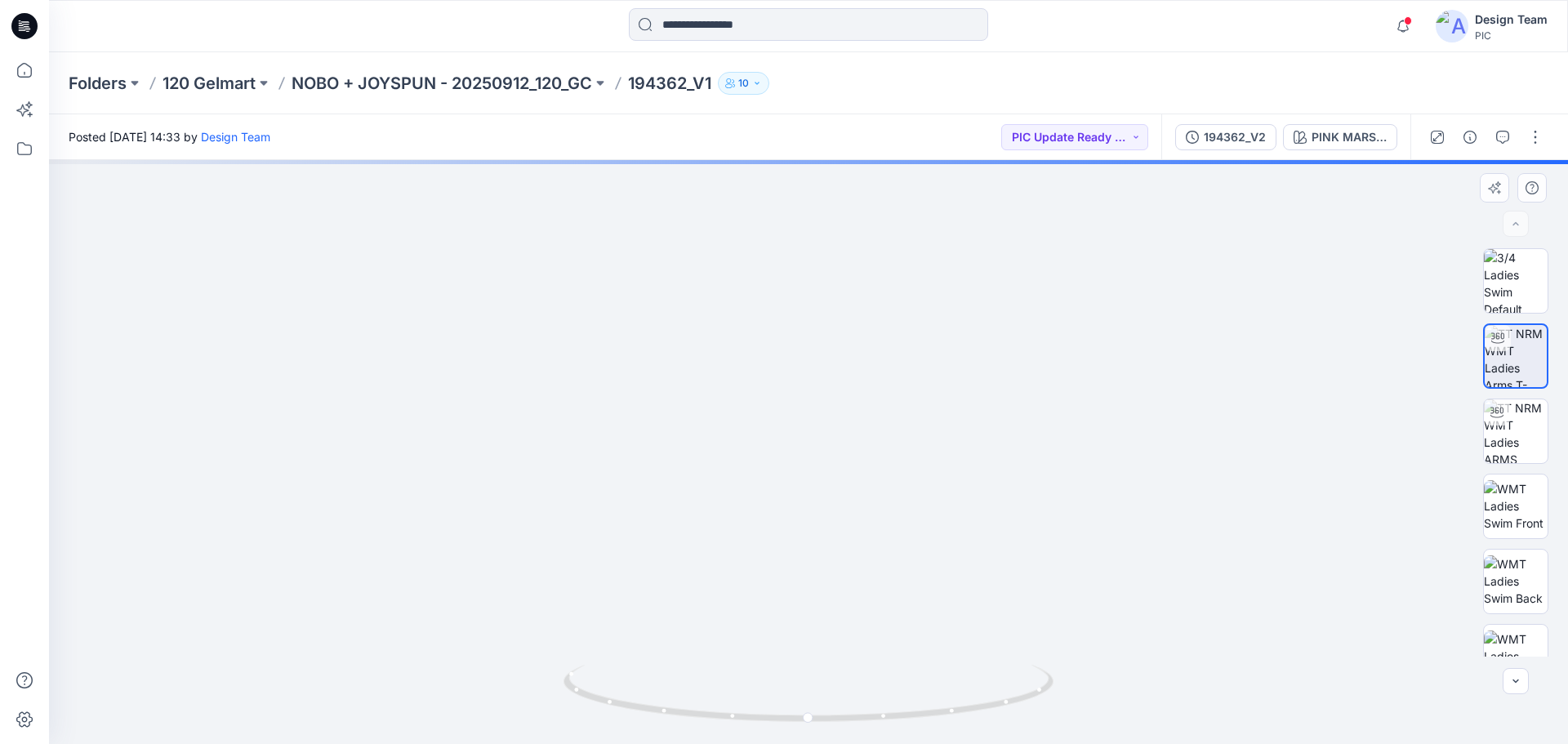
drag, startPoint x: 802, startPoint y: 629, endPoint x: 771, endPoint y: 374, distance: 256.9
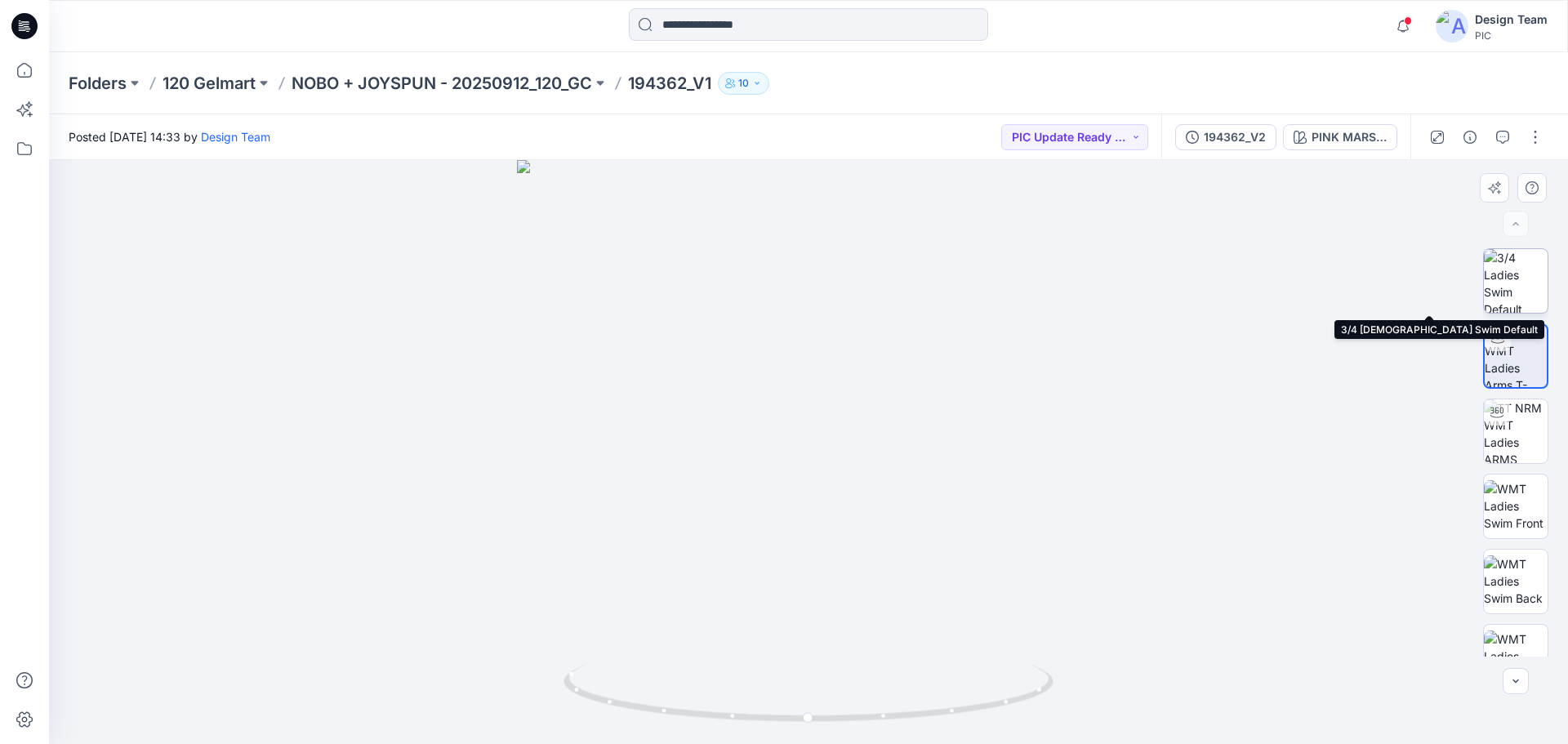
click at [1512, 275] on img at bounding box center [1515, 281] width 64 height 64
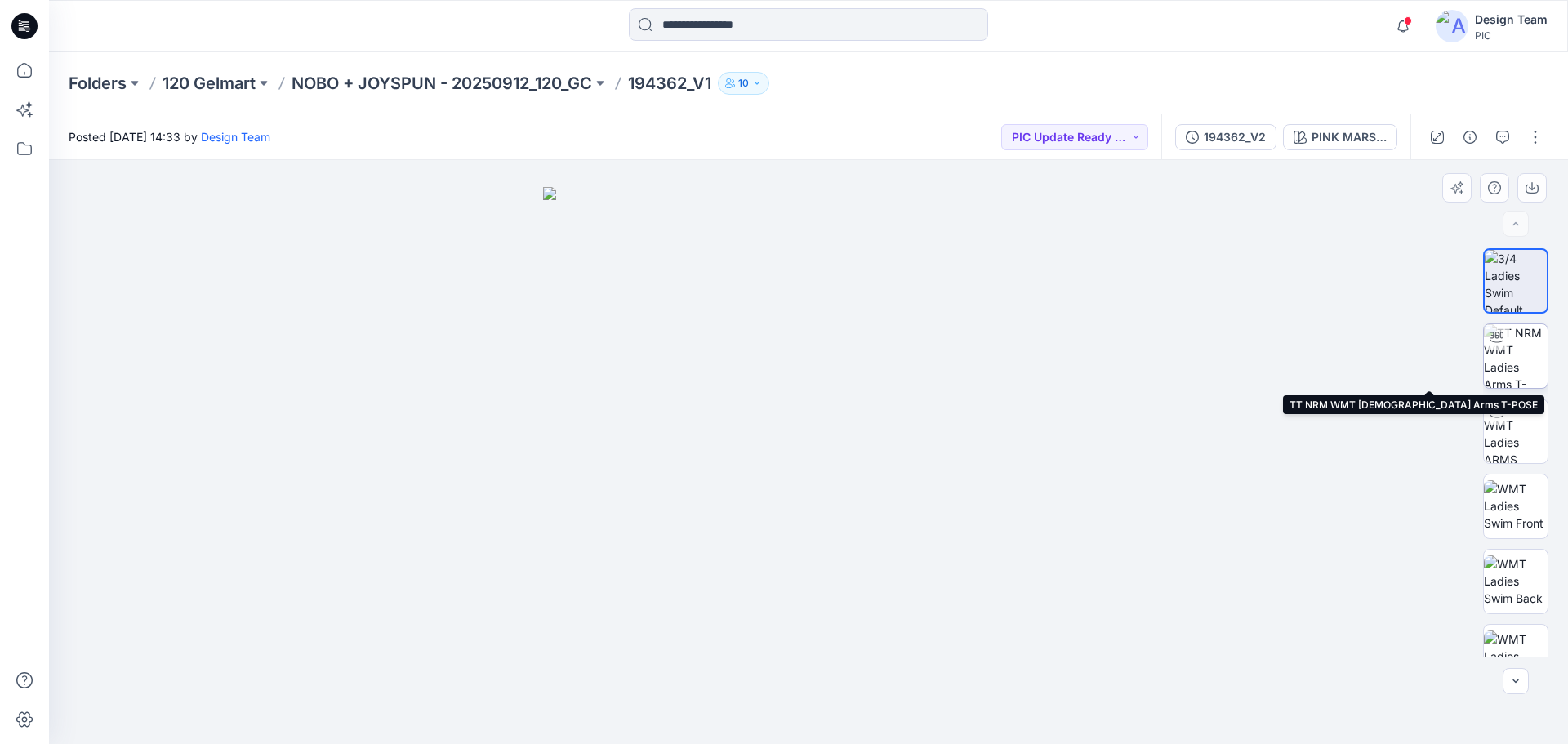
click at [1524, 356] on img at bounding box center [1515, 357] width 64 height 64
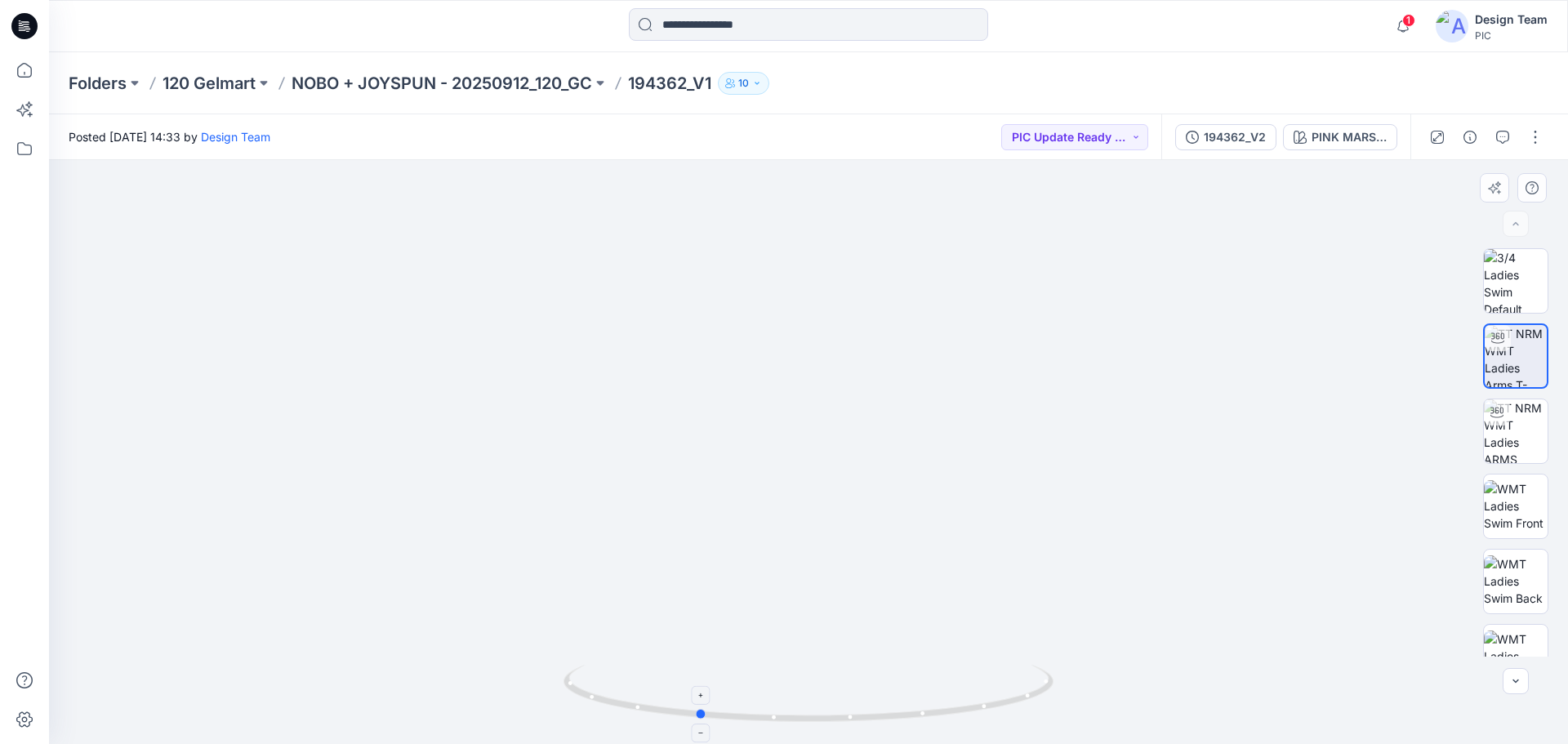
drag, startPoint x: 1030, startPoint y: 693, endPoint x: 920, endPoint y: 712, distance: 111.6
click at [920, 712] on icon at bounding box center [810, 696] width 494 height 62
drag, startPoint x: 1042, startPoint y: 688, endPoint x: 943, endPoint y: 699, distance: 99.6
click at [943, 699] on icon at bounding box center [810, 696] width 494 height 62
drag, startPoint x: 995, startPoint y: 704, endPoint x: 859, endPoint y: 707, distance: 136.0
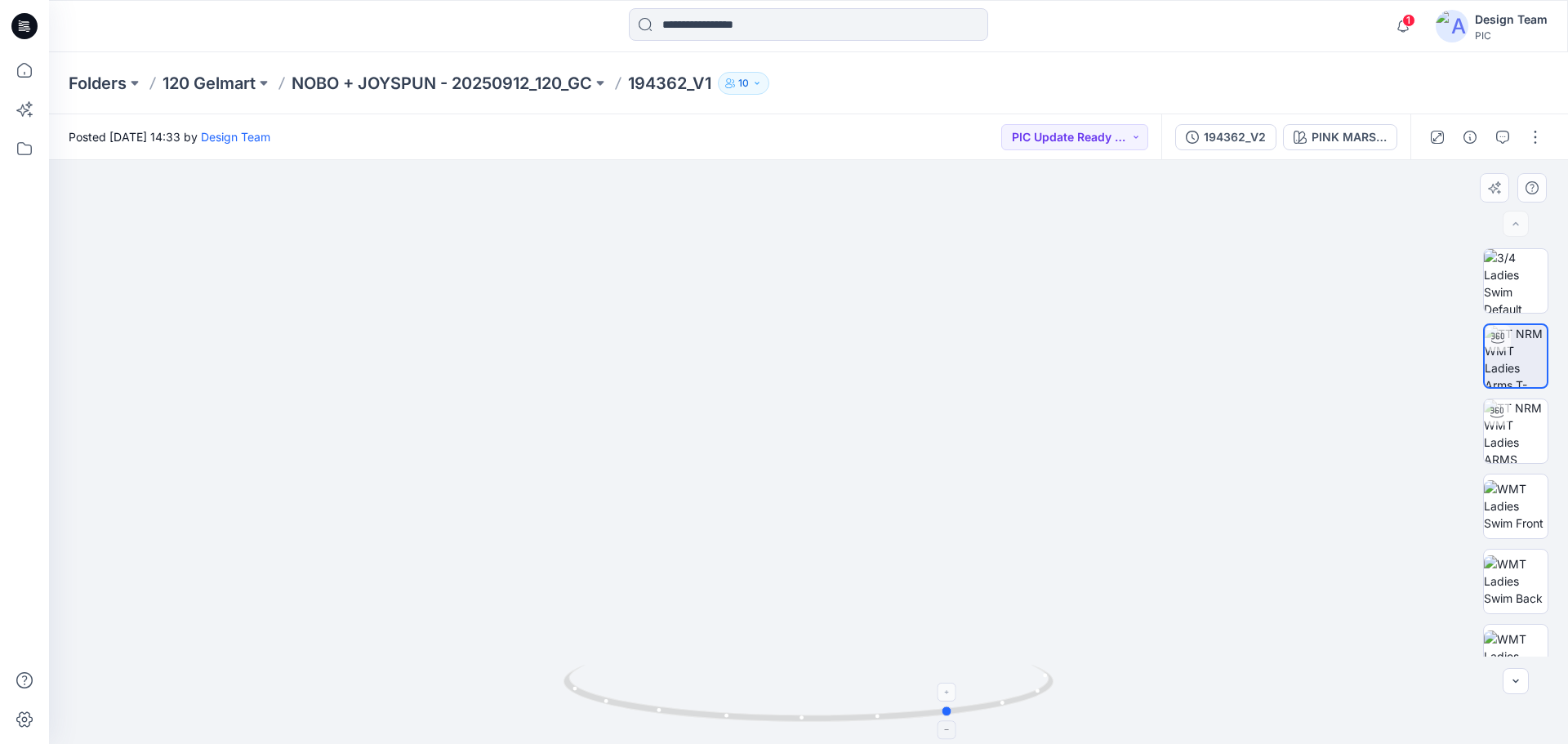
click at [859, 707] on icon at bounding box center [810, 696] width 494 height 62
drag, startPoint x: 994, startPoint y: 706, endPoint x: 874, endPoint y: 690, distance: 121.1
click at [874, 690] on icon at bounding box center [810, 696] width 494 height 62
drag, startPoint x: 984, startPoint y: 711, endPoint x: 735, endPoint y: 675, distance: 251.6
click at [735, 675] on icon at bounding box center [810, 696] width 494 height 62
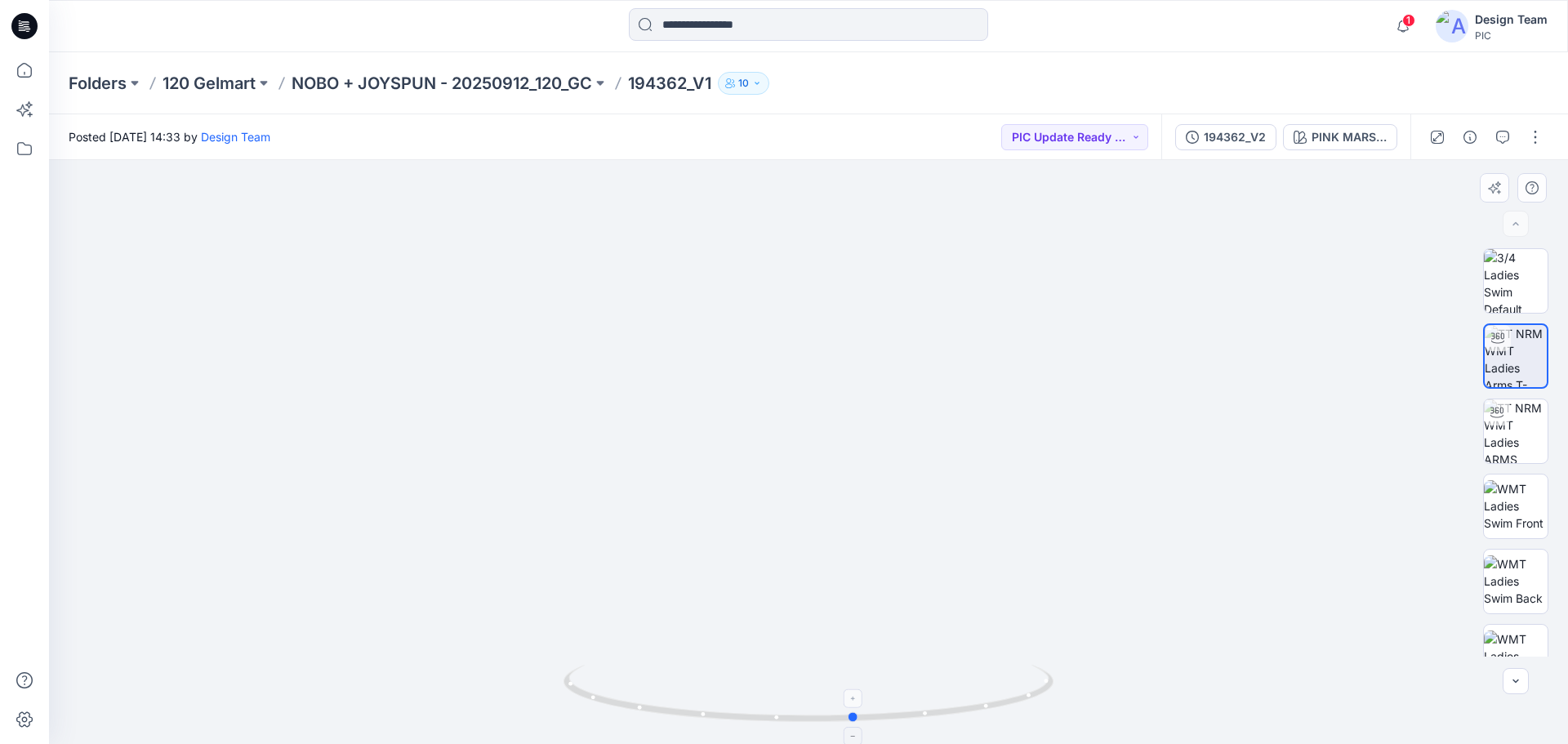
drag, startPoint x: 1015, startPoint y: 705, endPoint x: 797, endPoint y: 685, distance: 218.9
click at [797, 685] on icon at bounding box center [810, 696] width 494 height 62
click at [1502, 371] on img at bounding box center [1515, 356] width 62 height 62
click at [1510, 425] on img at bounding box center [1515, 431] width 64 height 64
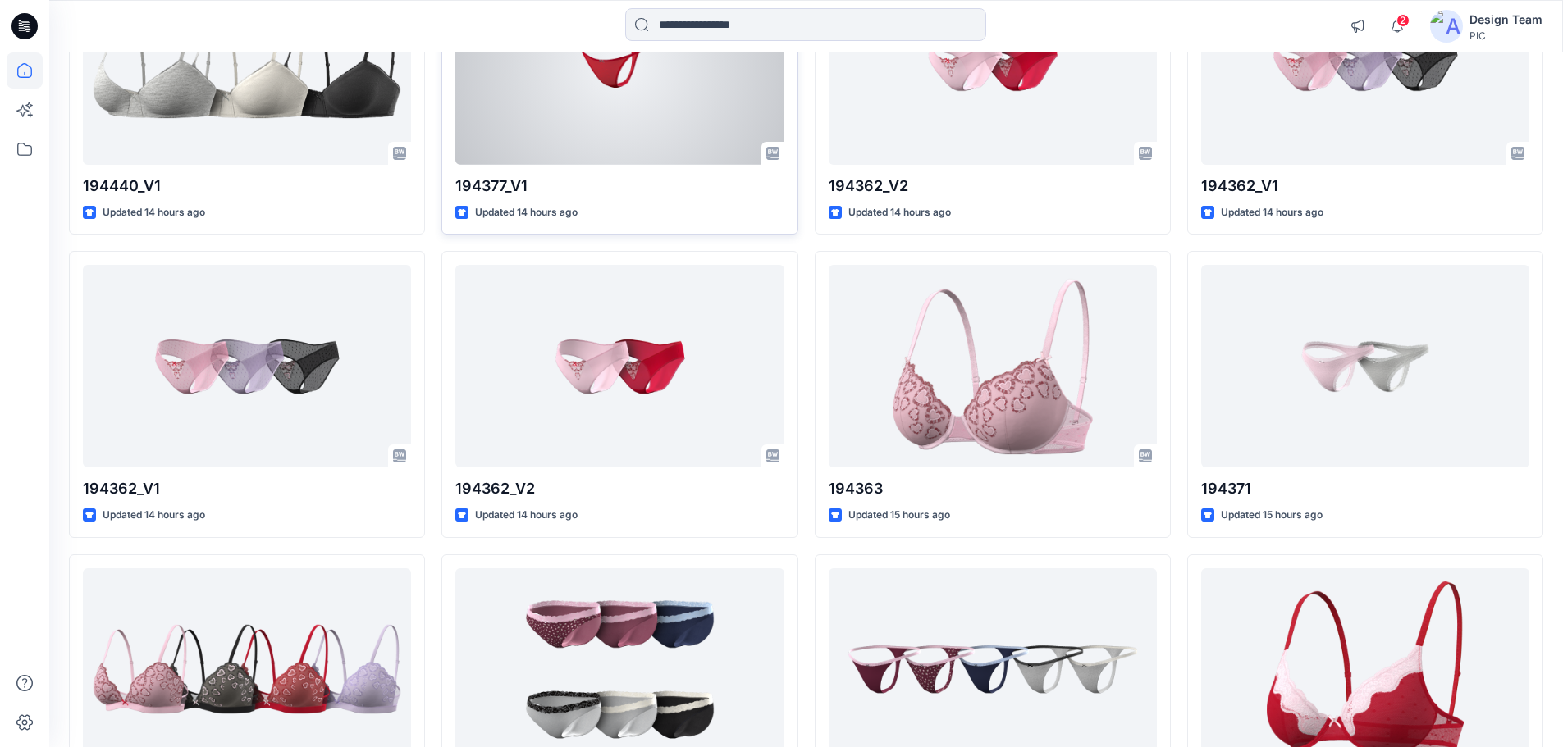
scroll to position [1192, 0]
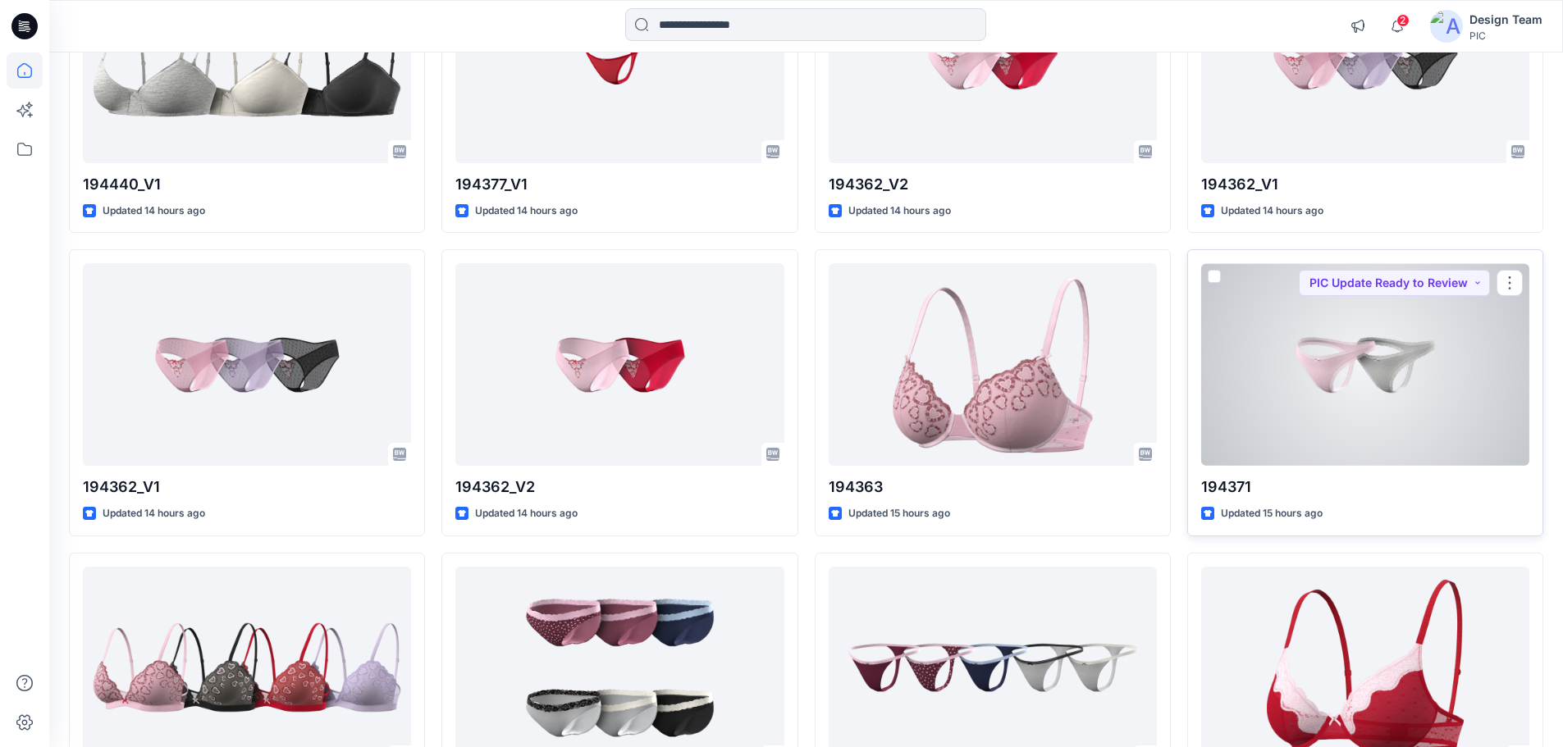
click at [1380, 375] on div at bounding box center [1365, 364] width 328 height 203
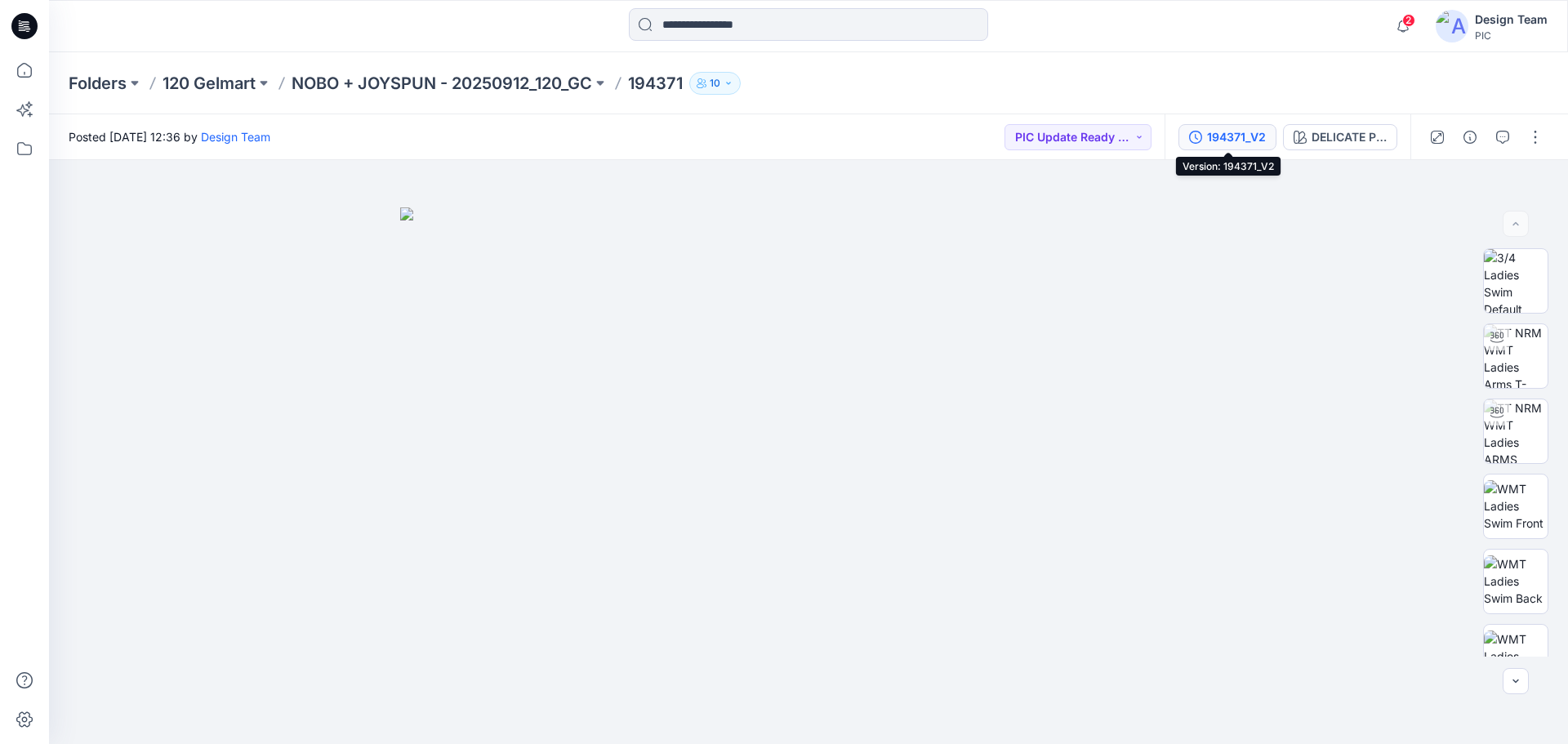
click at [1230, 136] on div "194371_V2" at bounding box center [1235, 137] width 59 height 18
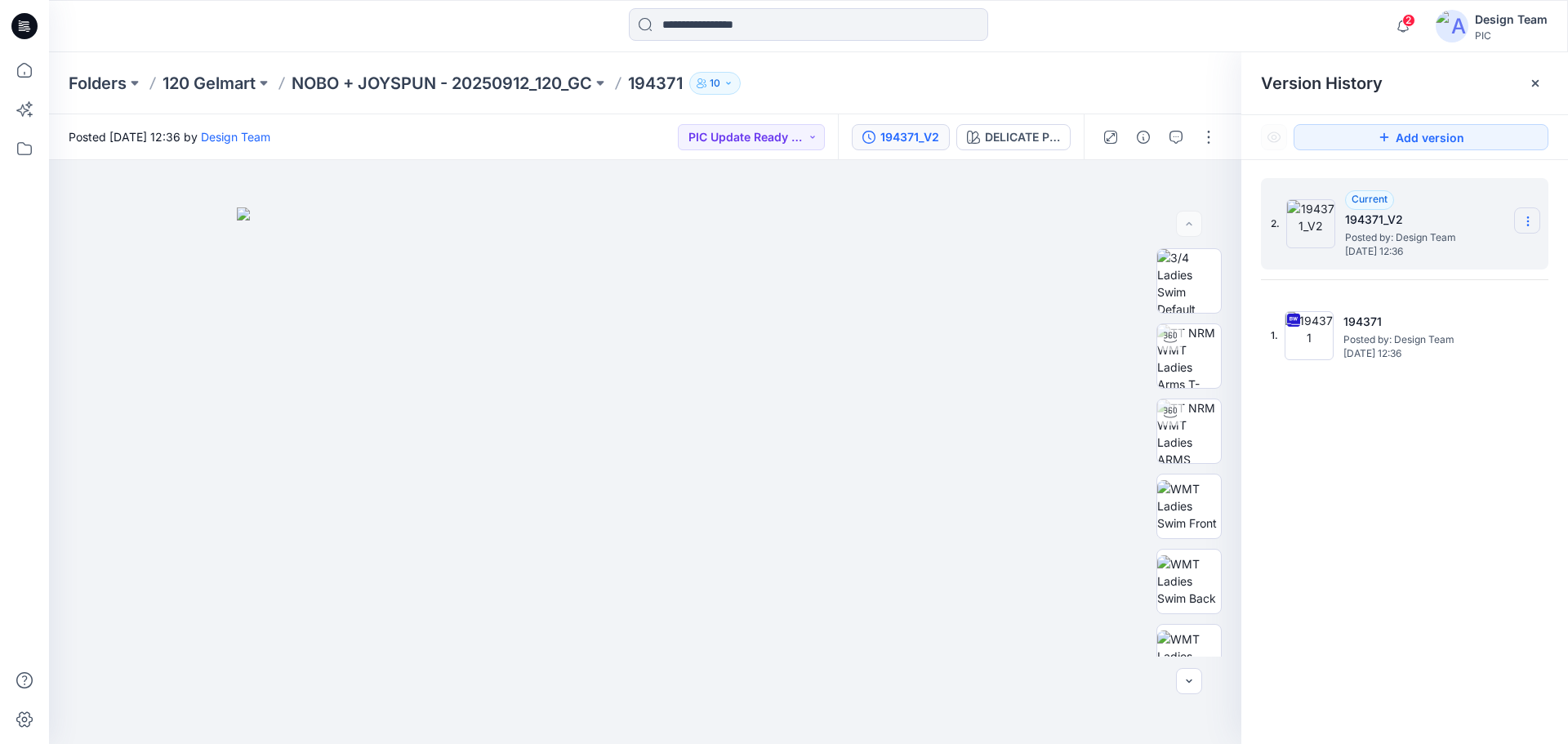
click at [1528, 216] on icon at bounding box center [1527, 221] width 13 height 13
click at [1429, 325] on span "Delete Version" at bounding box center [1415, 326] width 77 height 20
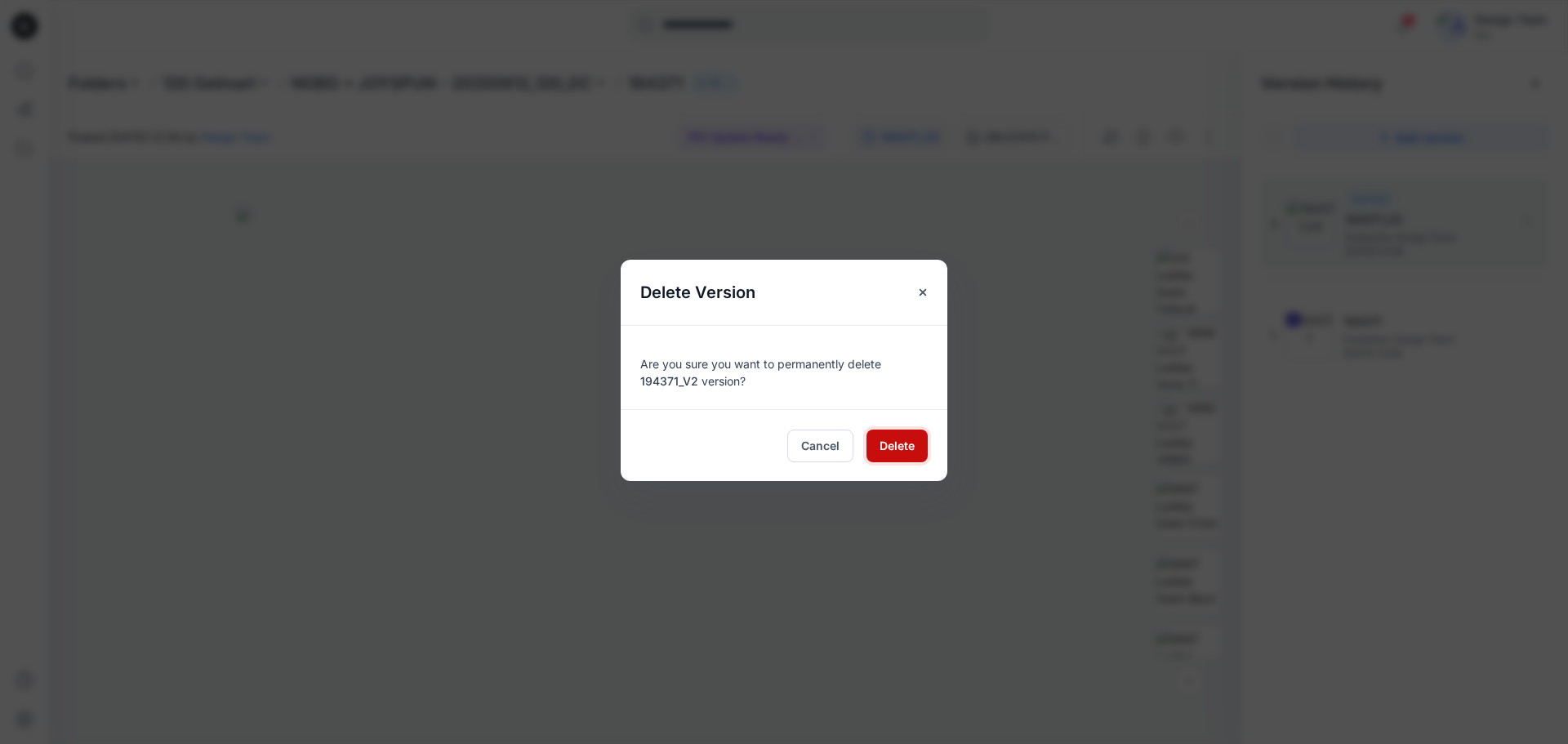
click at [893, 446] on span "Delete" at bounding box center [896, 445] width 35 height 17
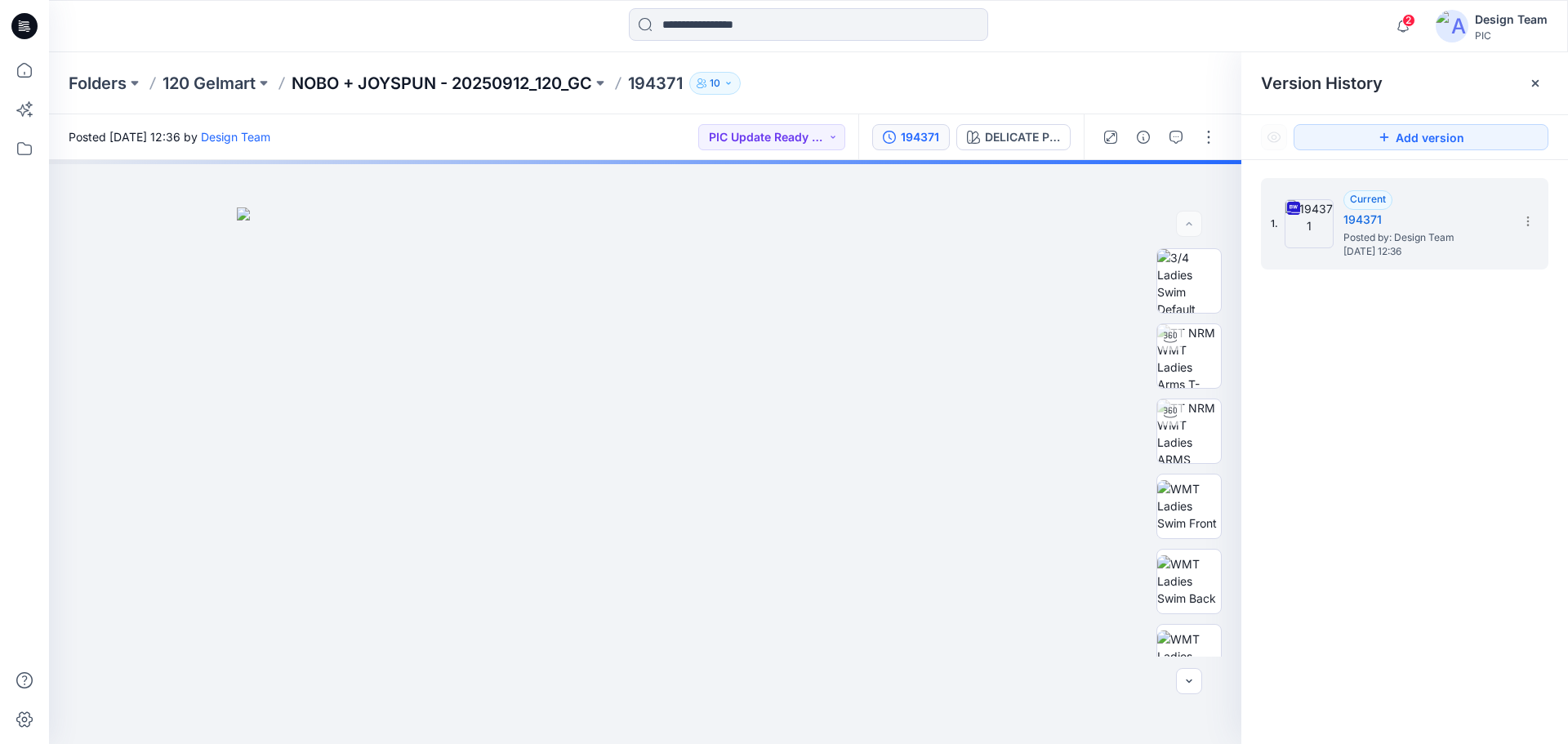
click at [457, 80] on p "NOBO + JOYSPUN - 20250912_120_GC" at bounding box center [442, 83] width 301 height 23
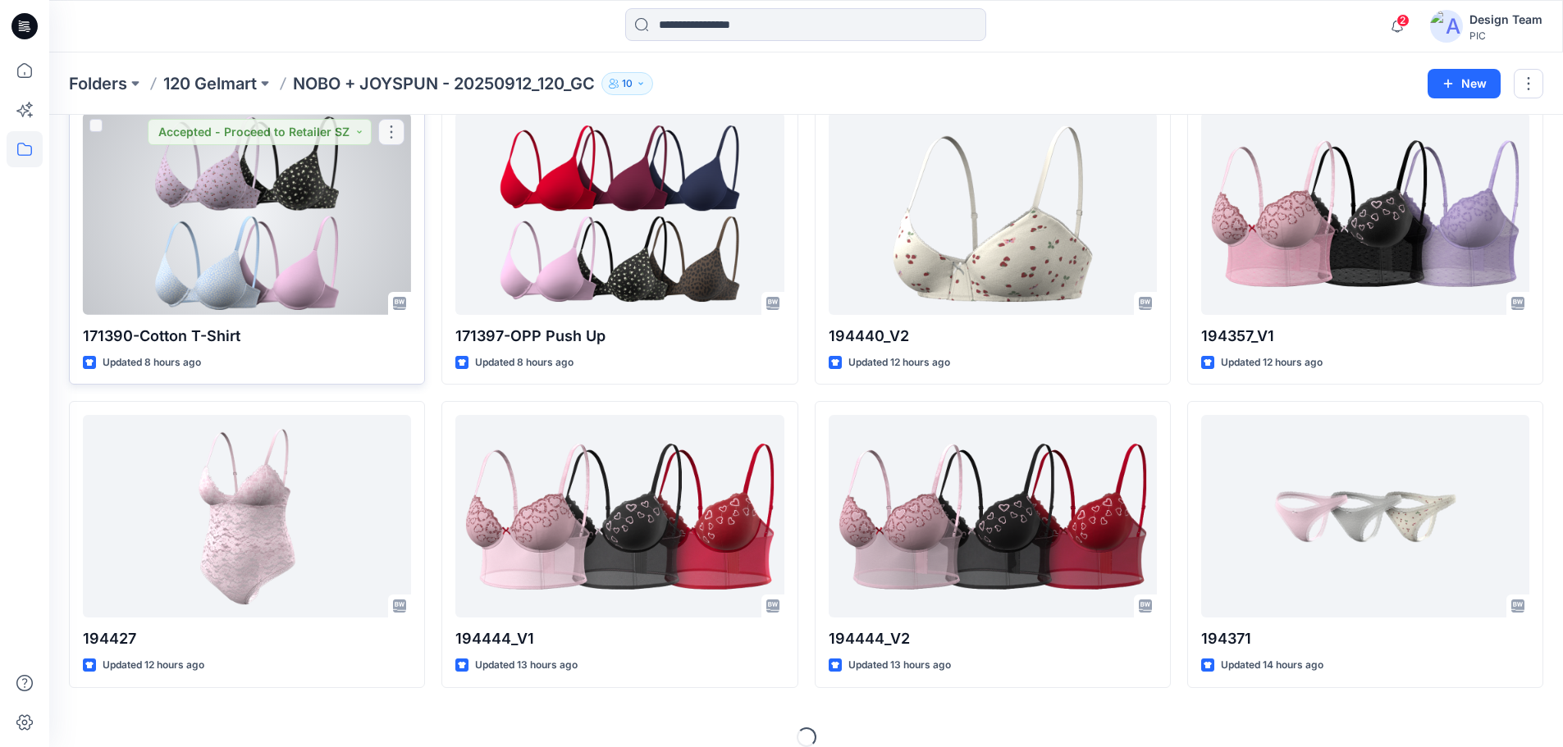
scroll to position [408, 0]
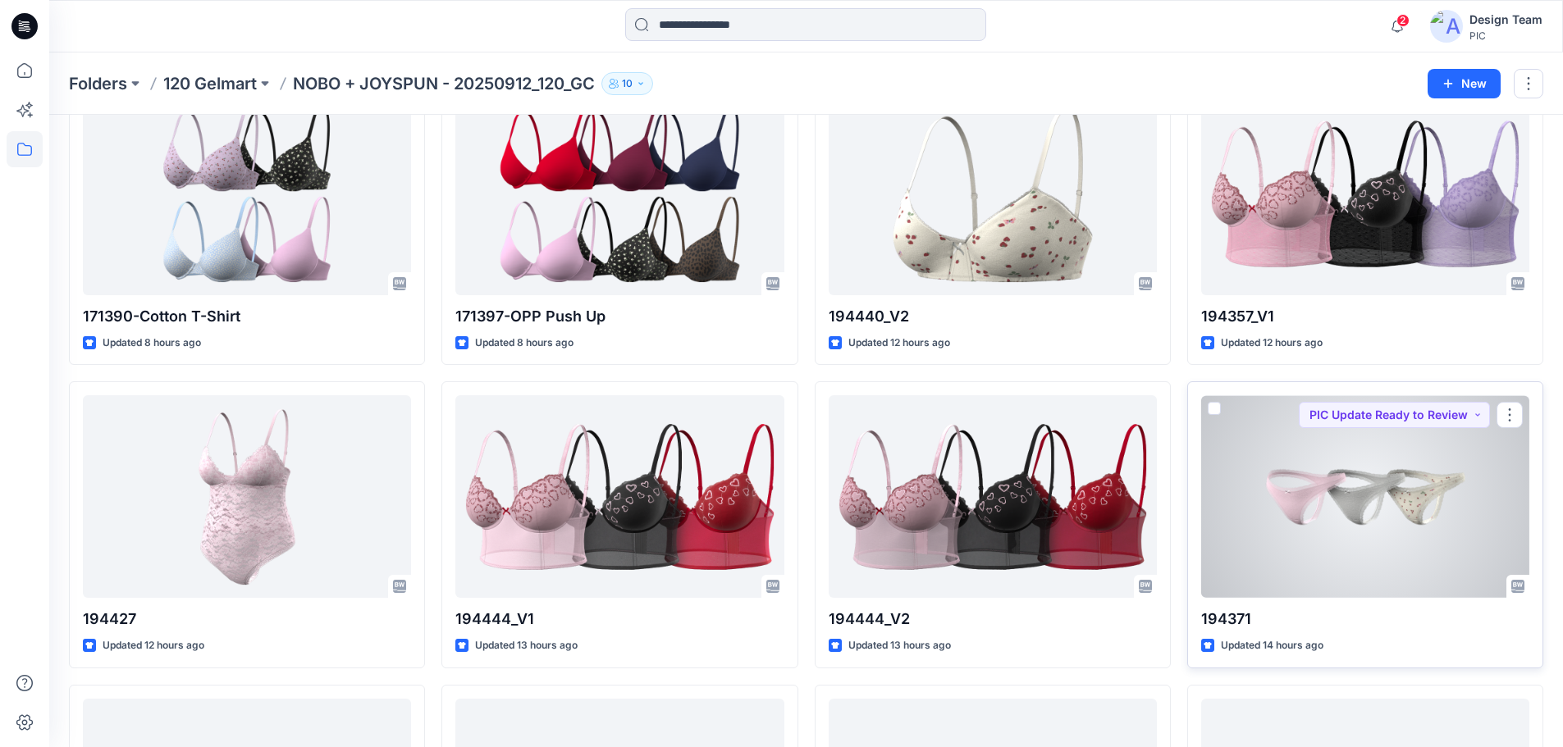
click at [1320, 550] on div at bounding box center [1365, 496] width 328 height 203
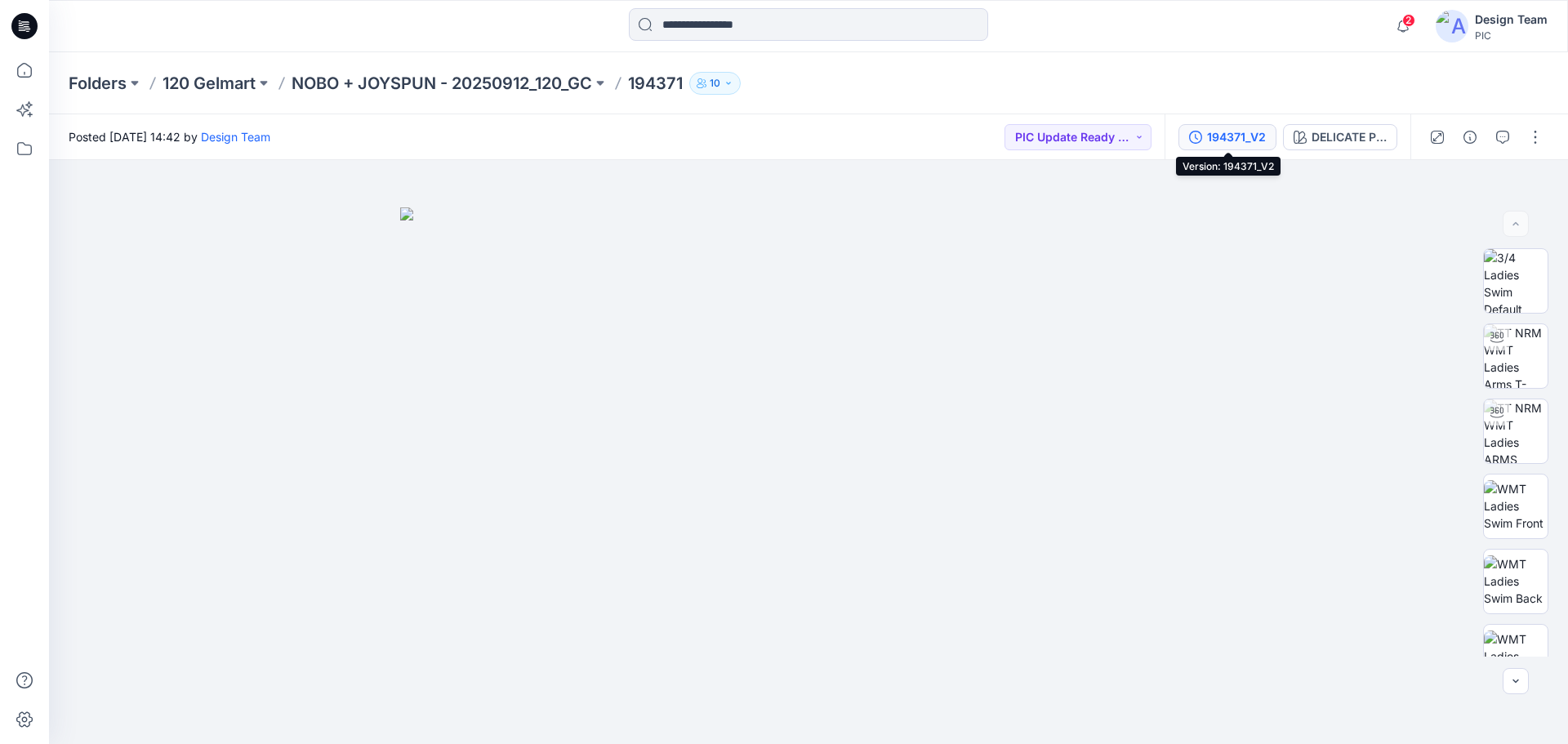
click at [1253, 134] on div "194371_V2" at bounding box center [1235, 137] width 59 height 18
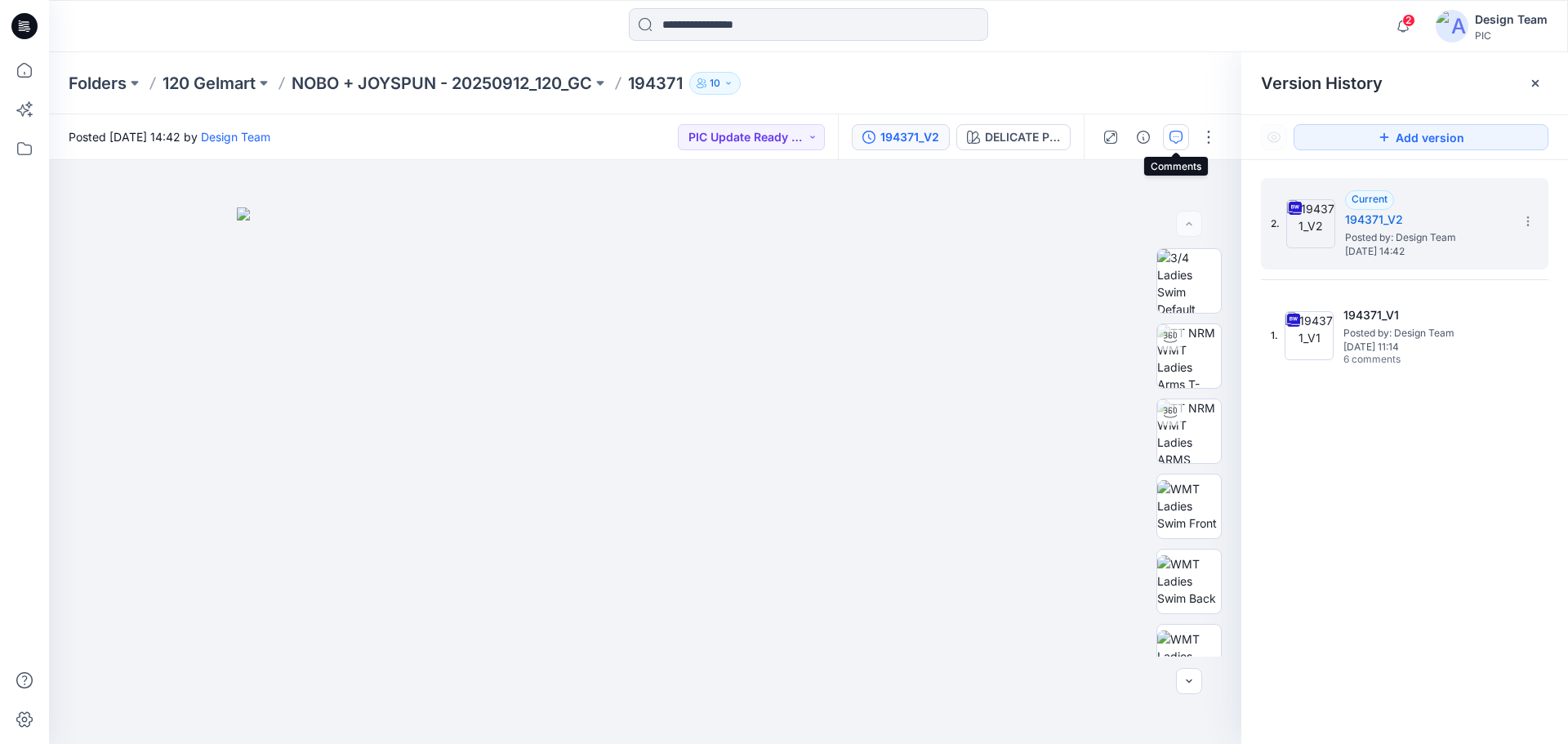
click at [1176, 138] on icon "button" at bounding box center [1176, 136] width 13 height 13
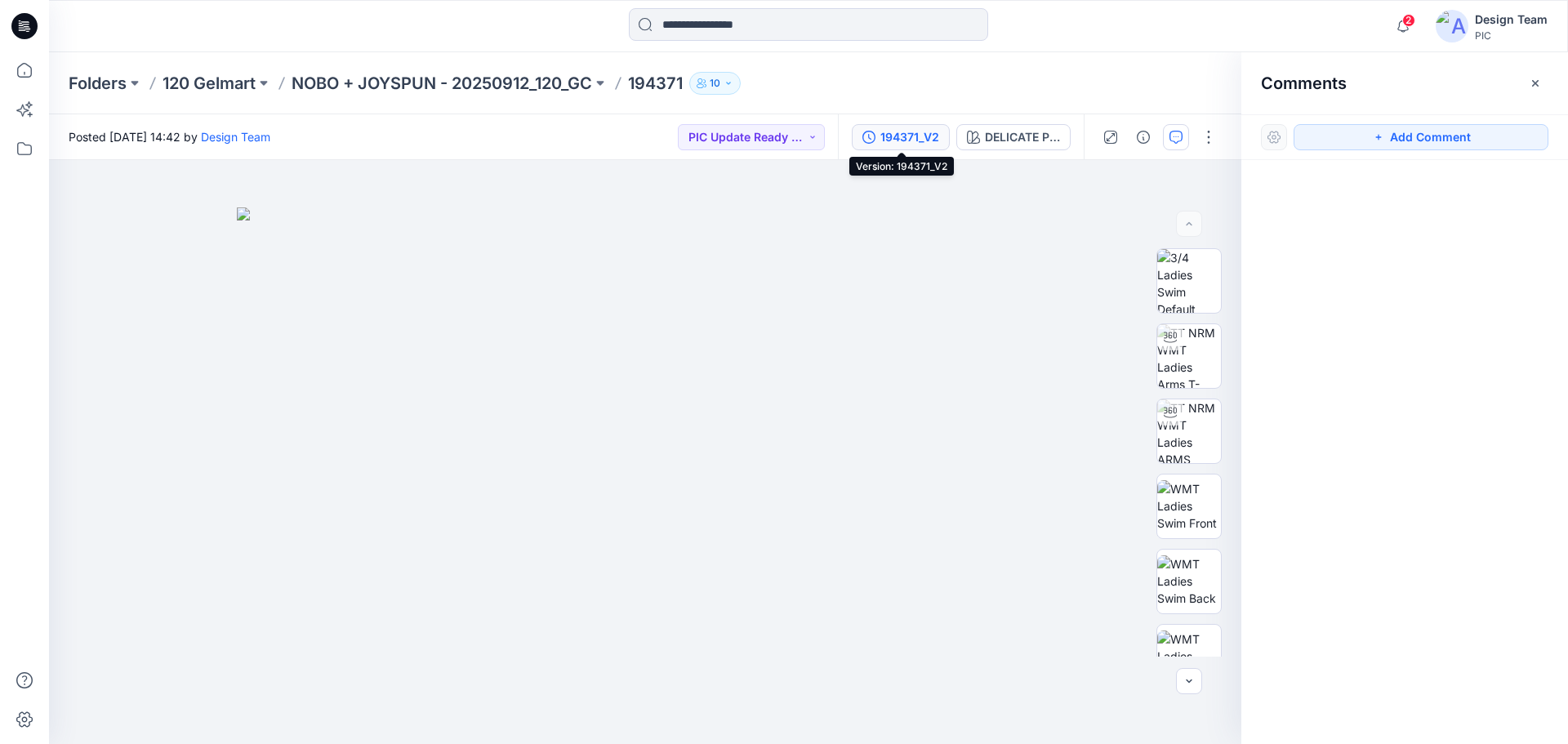
click at [915, 136] on div "194371_V2" at bounding box center [909, 137] width 59 height 18
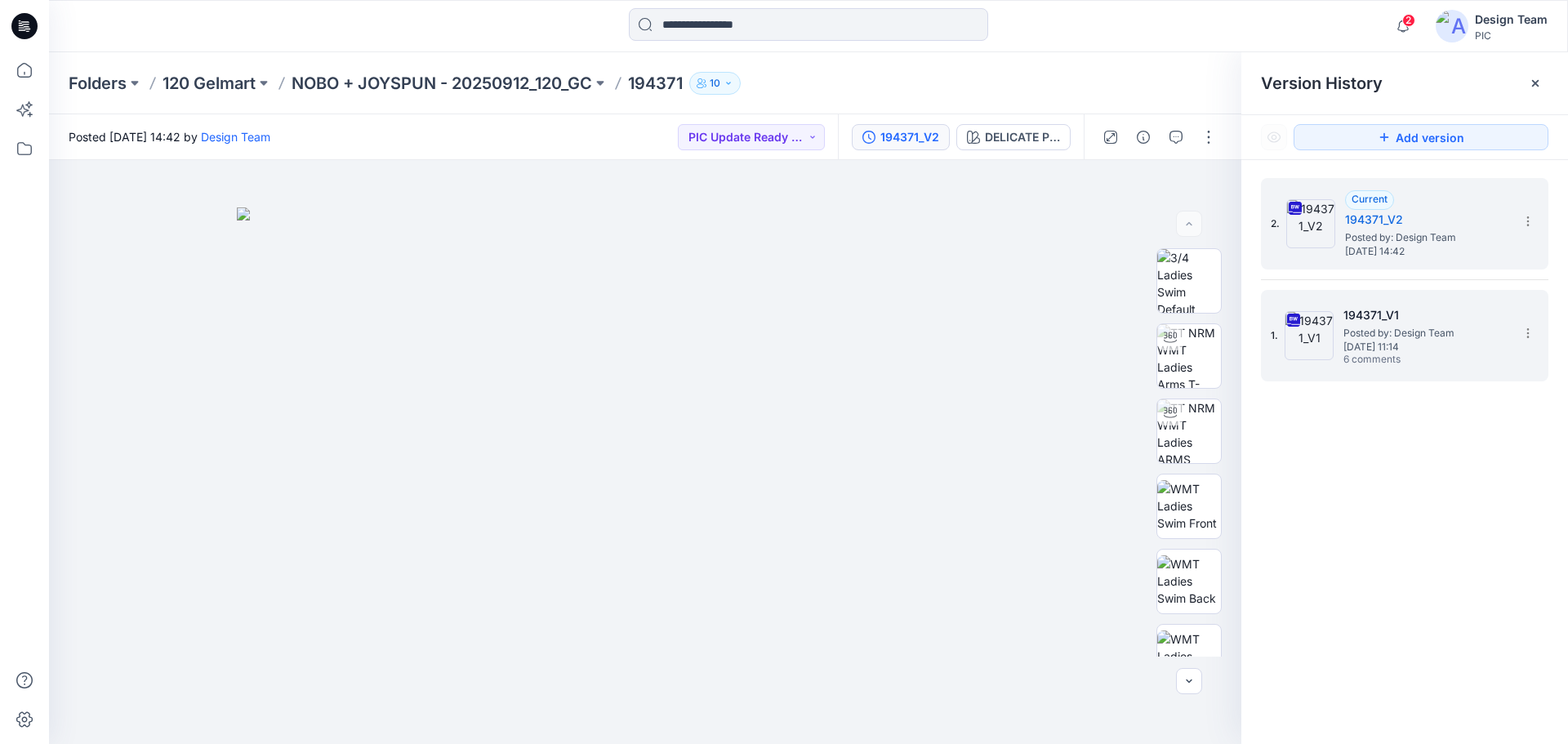
click at [1398, 327] on span "Posted by: Design Team" at bounding box center [1425, 333] width 163 height 16
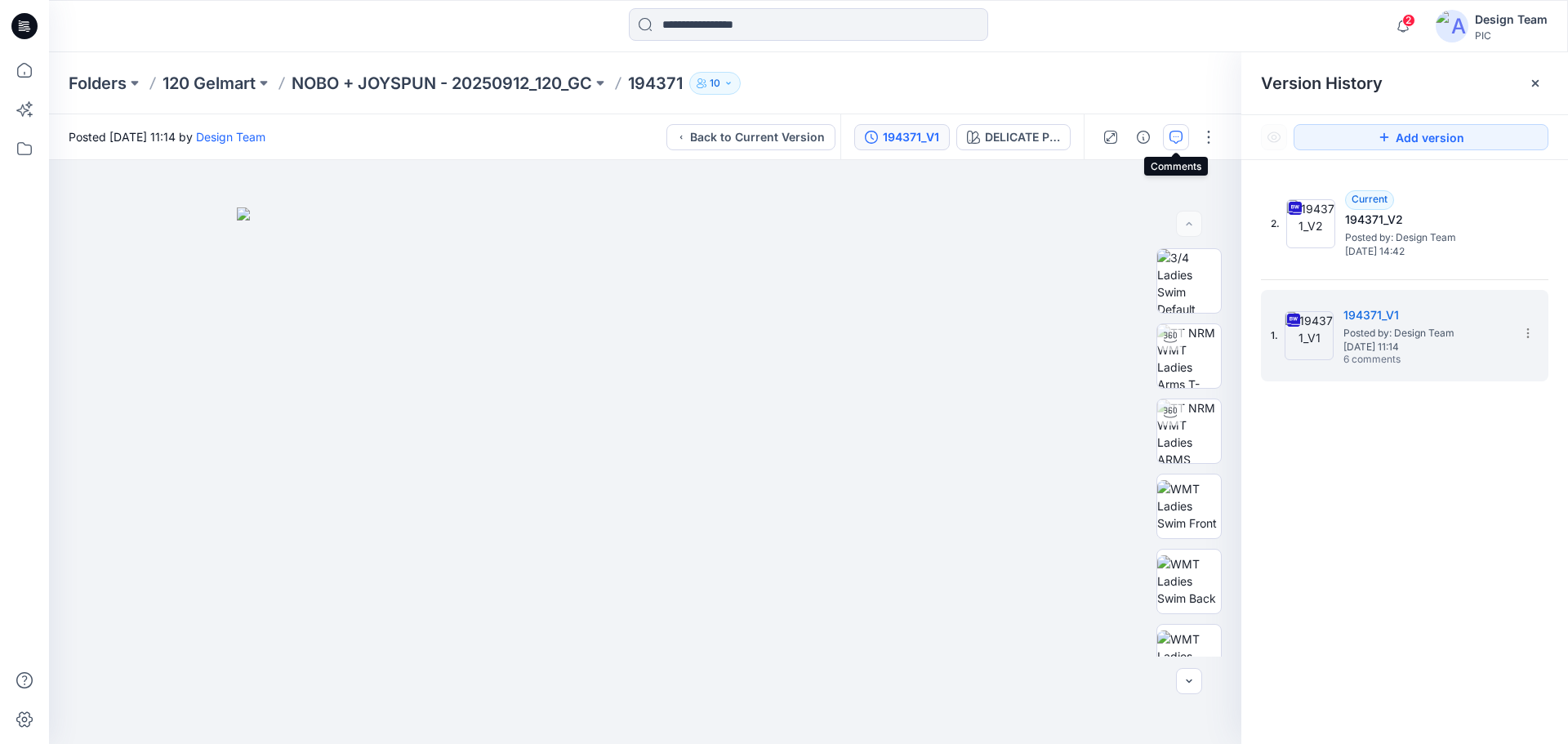
click at [1175, 138] on icon "button" at bounding box center [1176, 136] width 13 height 13
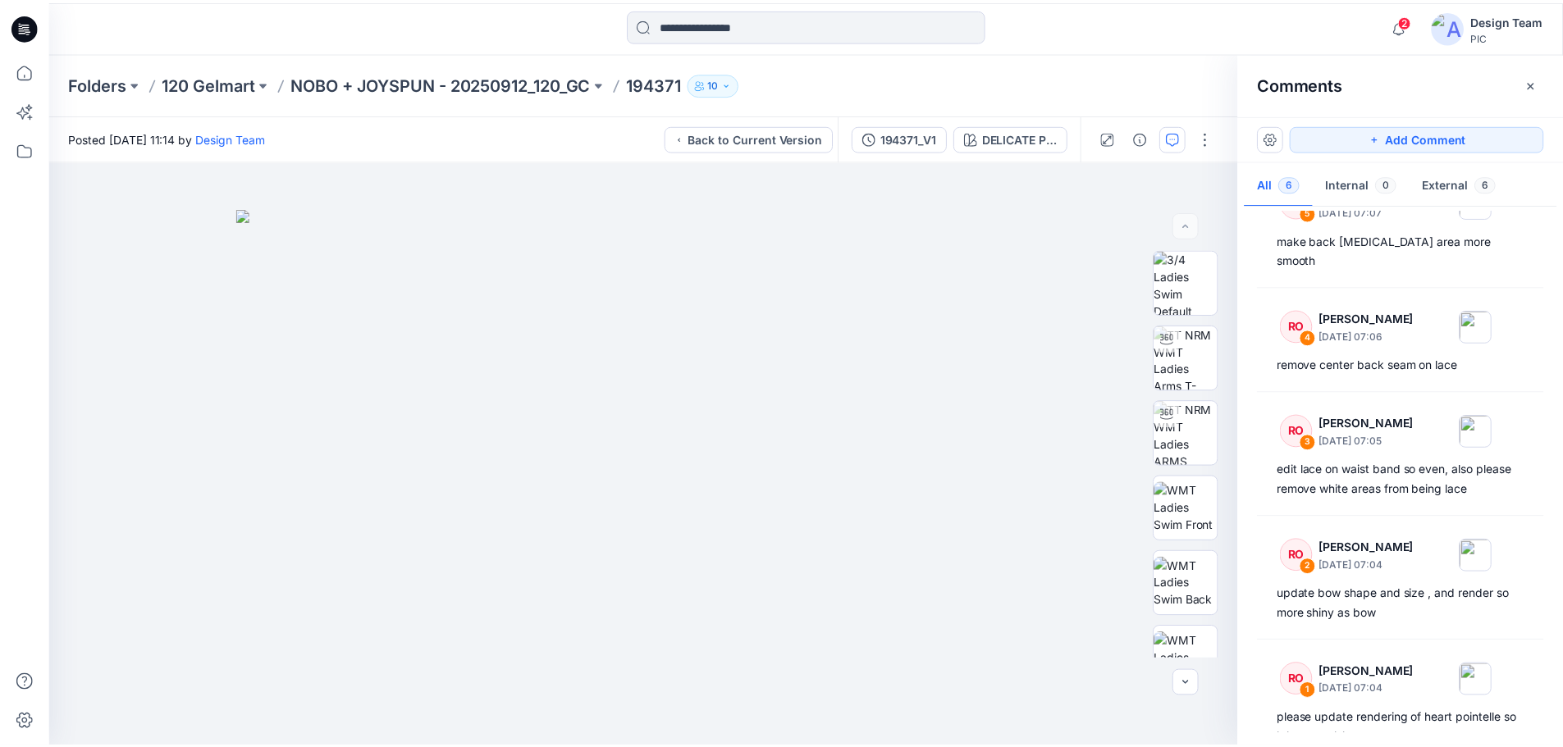
scroll to position [162, 0]
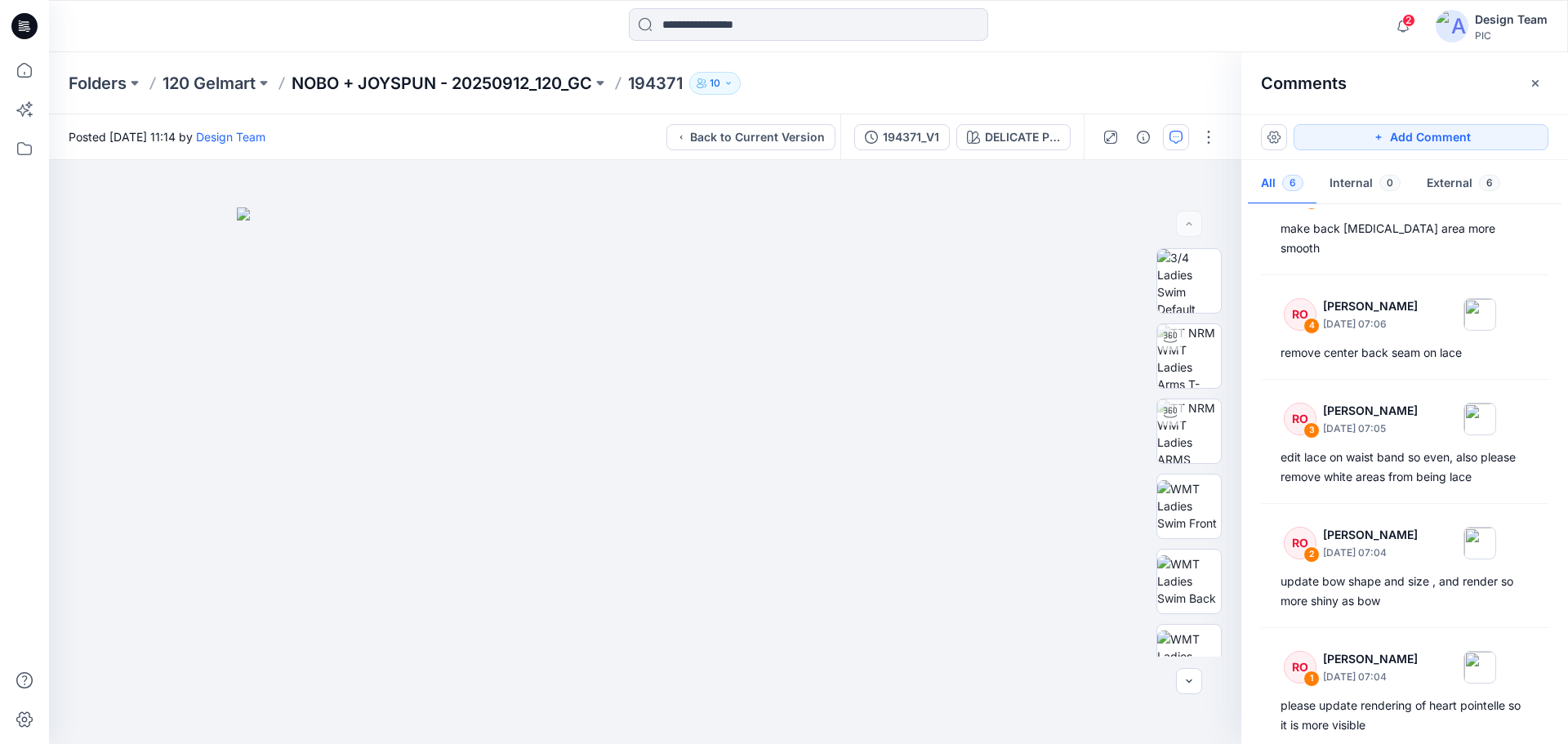
click at [453, 86] on p "NOBO + JOYSPUN - 20250912_120_GC" at bounding box center [442, 83] width 301 height 23
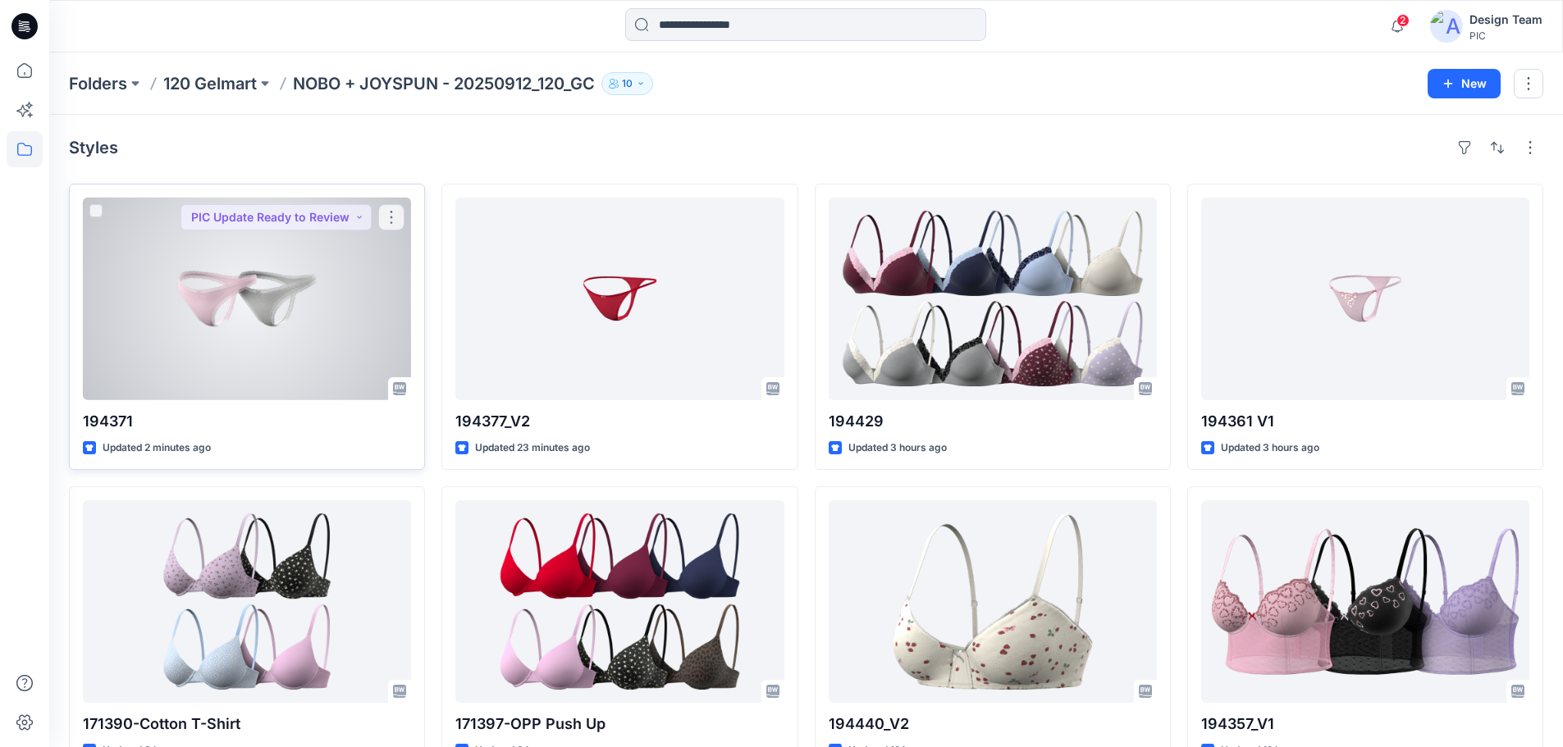
click at [338, 322] on div at bounding box center [247, 299] width 328 height 203
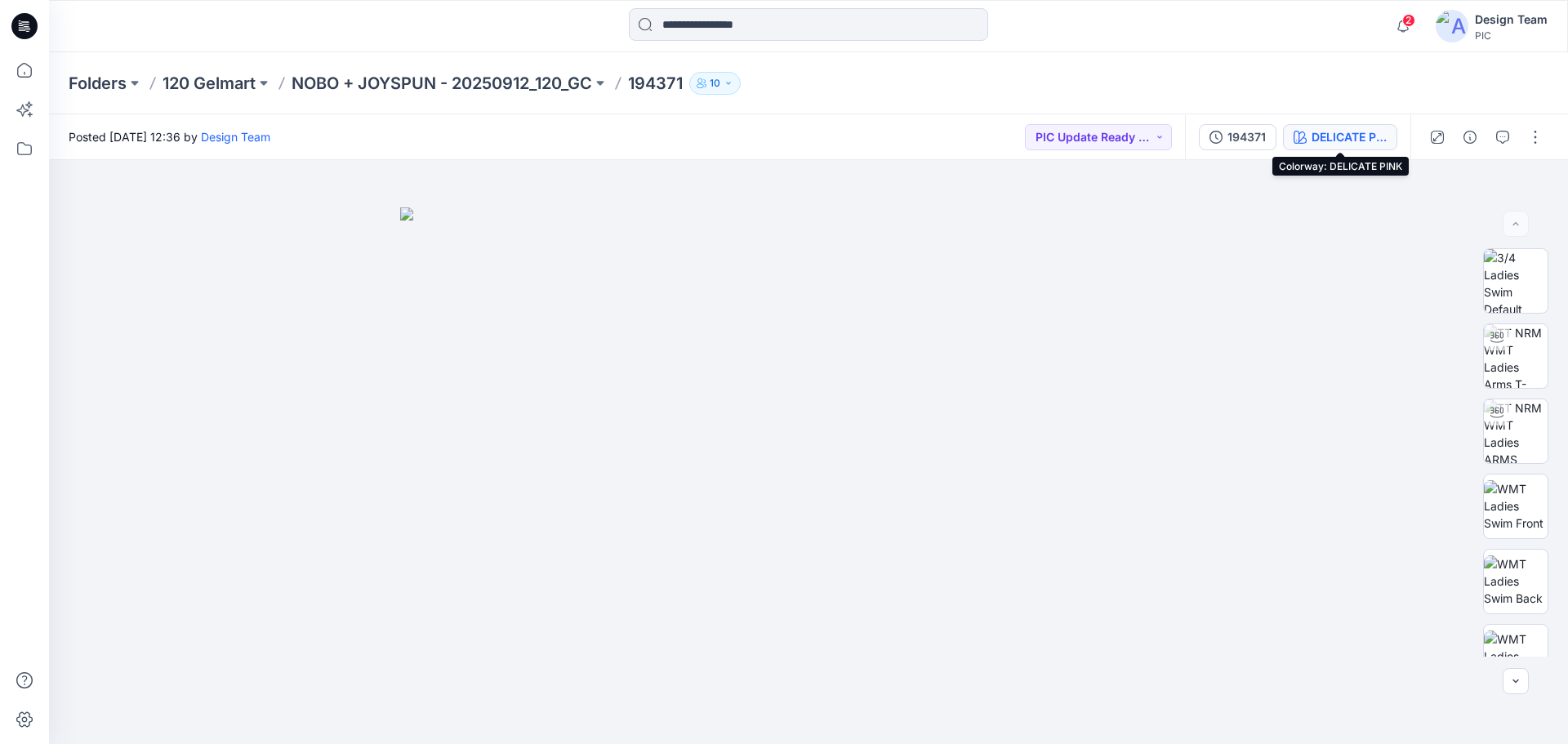
click at [1343, 133] on div "DELICATE PINK" at bounding box center [1348, 137] width 75 height 18
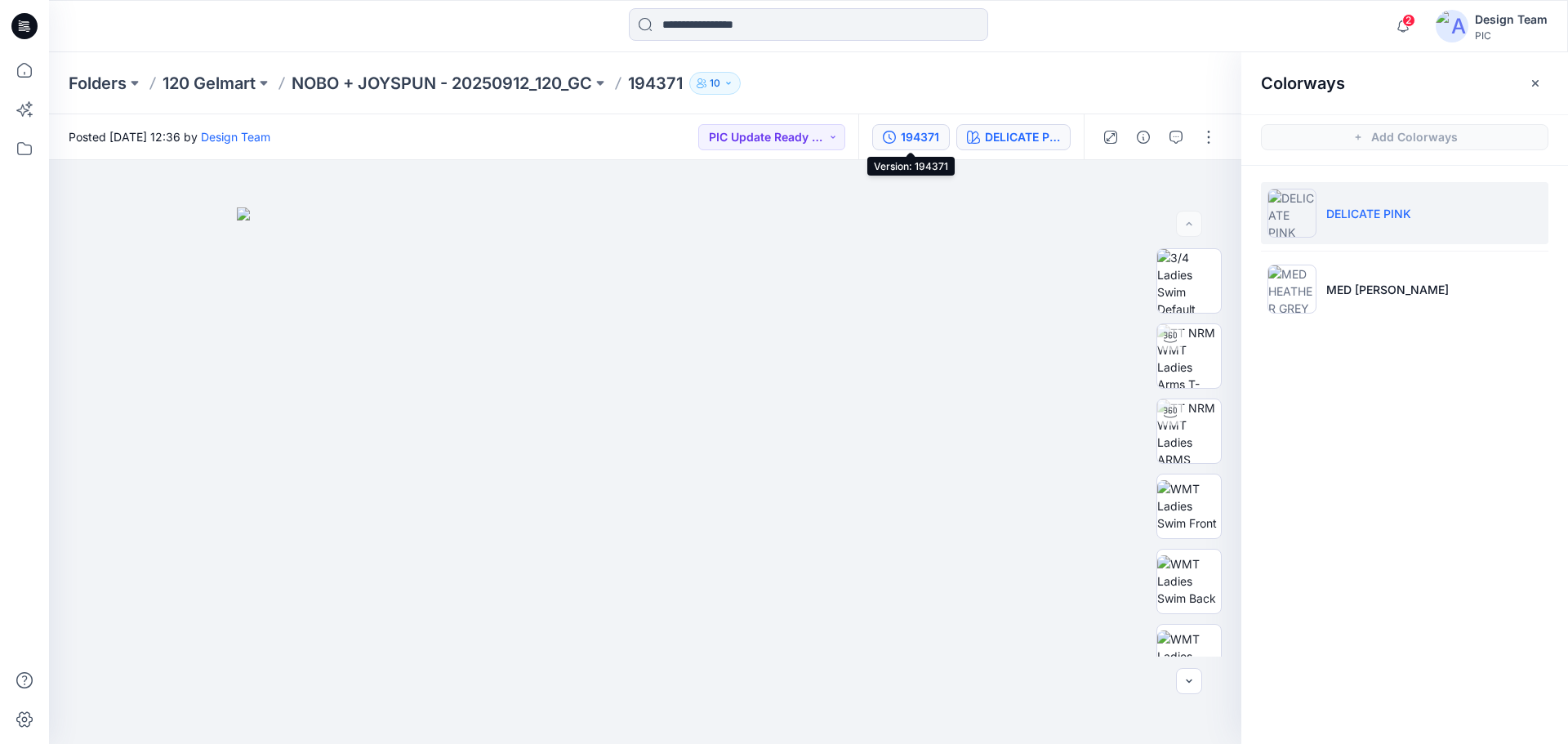
click at [906, 138] on div "194371" at bounding box center [920, 137] width 39 height 18
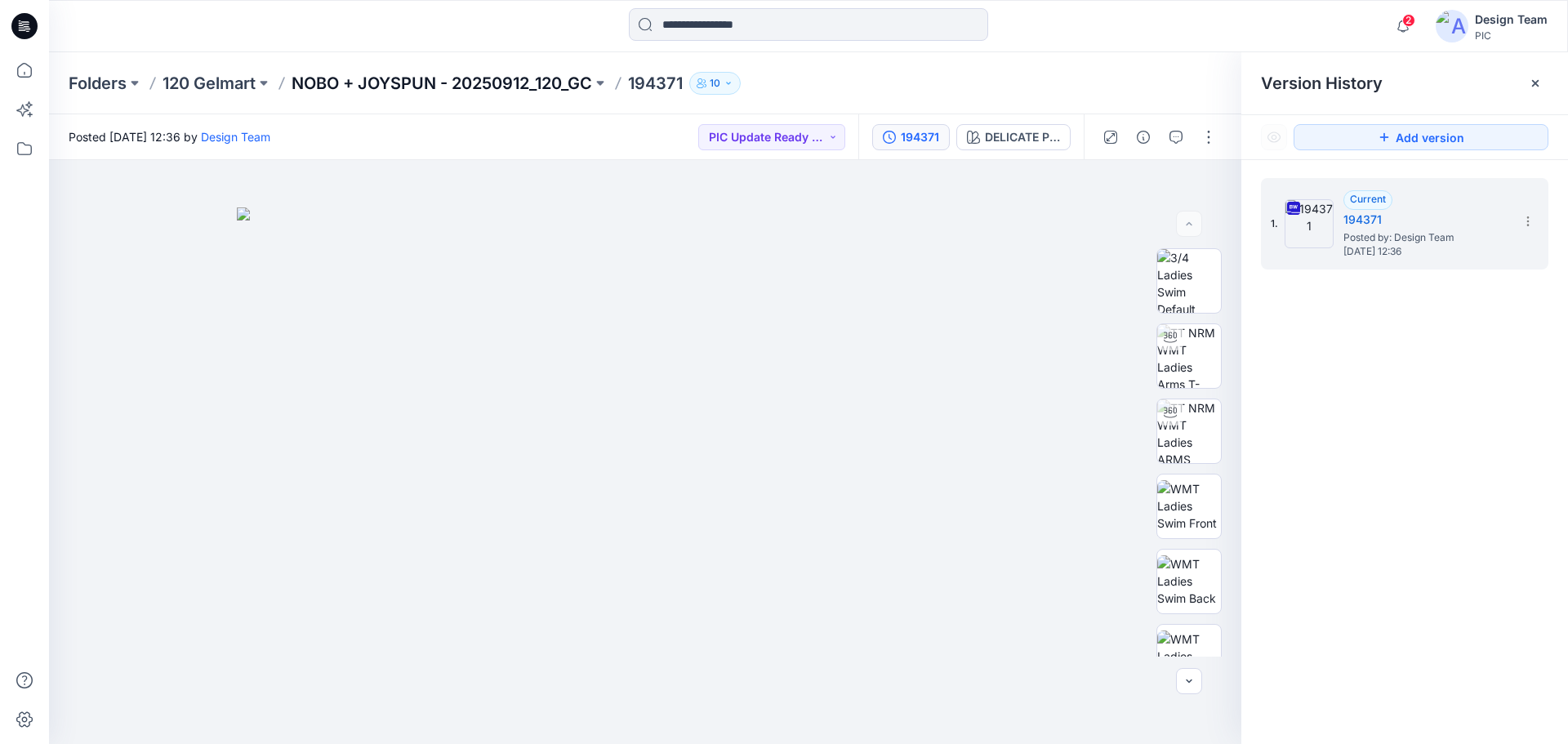
click at [357, 84] on p "NOBO + JOYSPUN - 20250912_120_GC" at bounding box center [442, 83] width 301 height 23
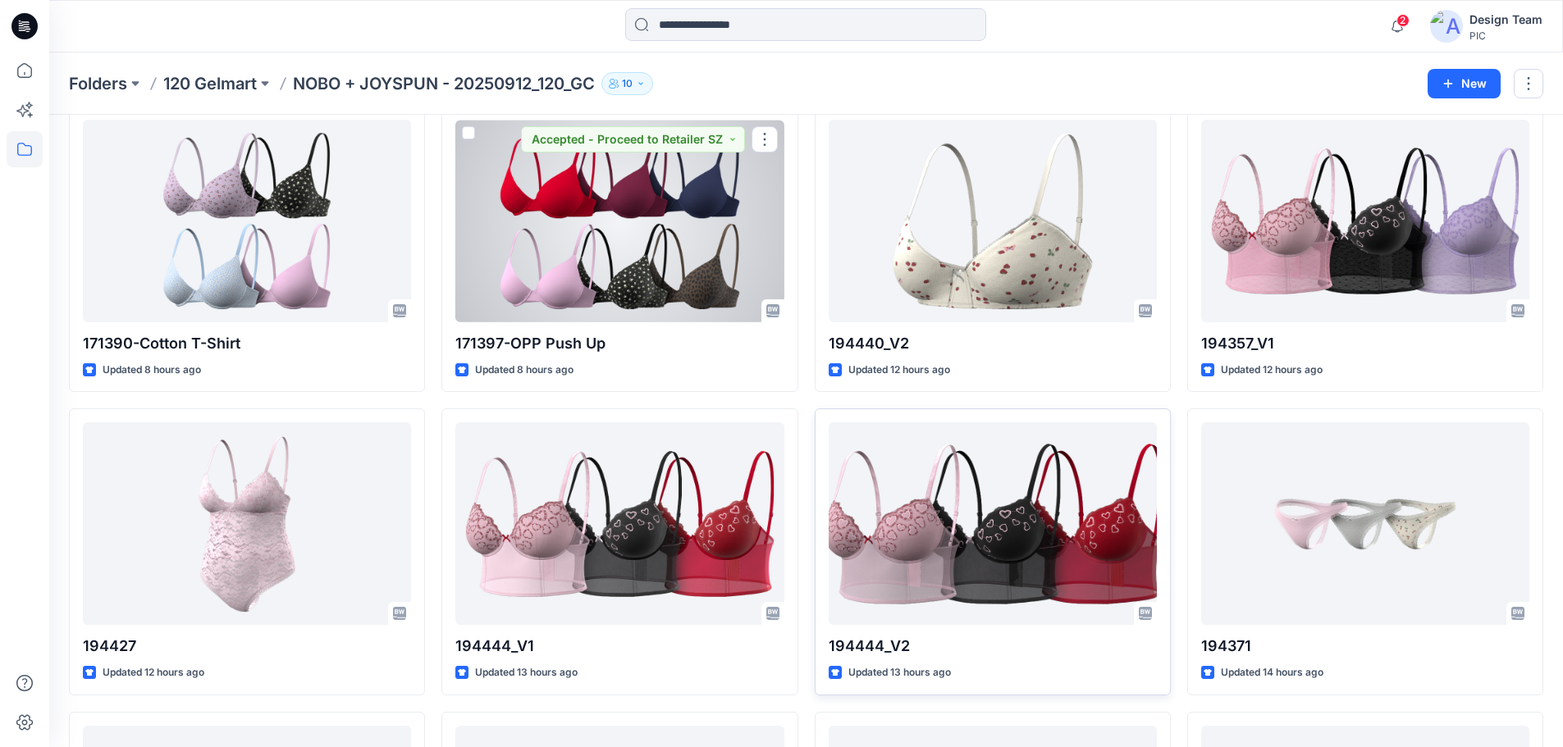
scroll to position [410, 0]
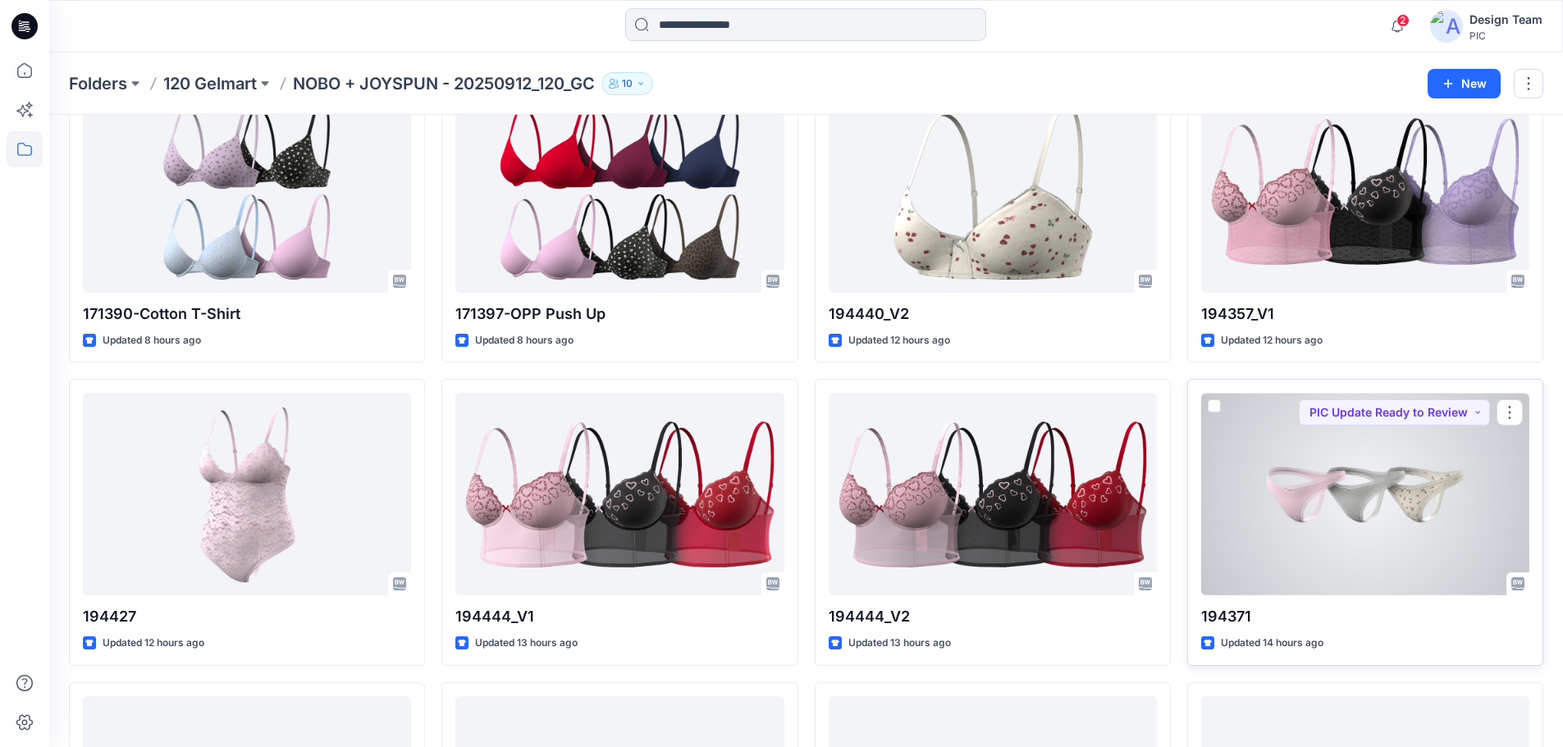
click at [1315, 509] on div at bounding box center [1365, 494] width 328 height 203
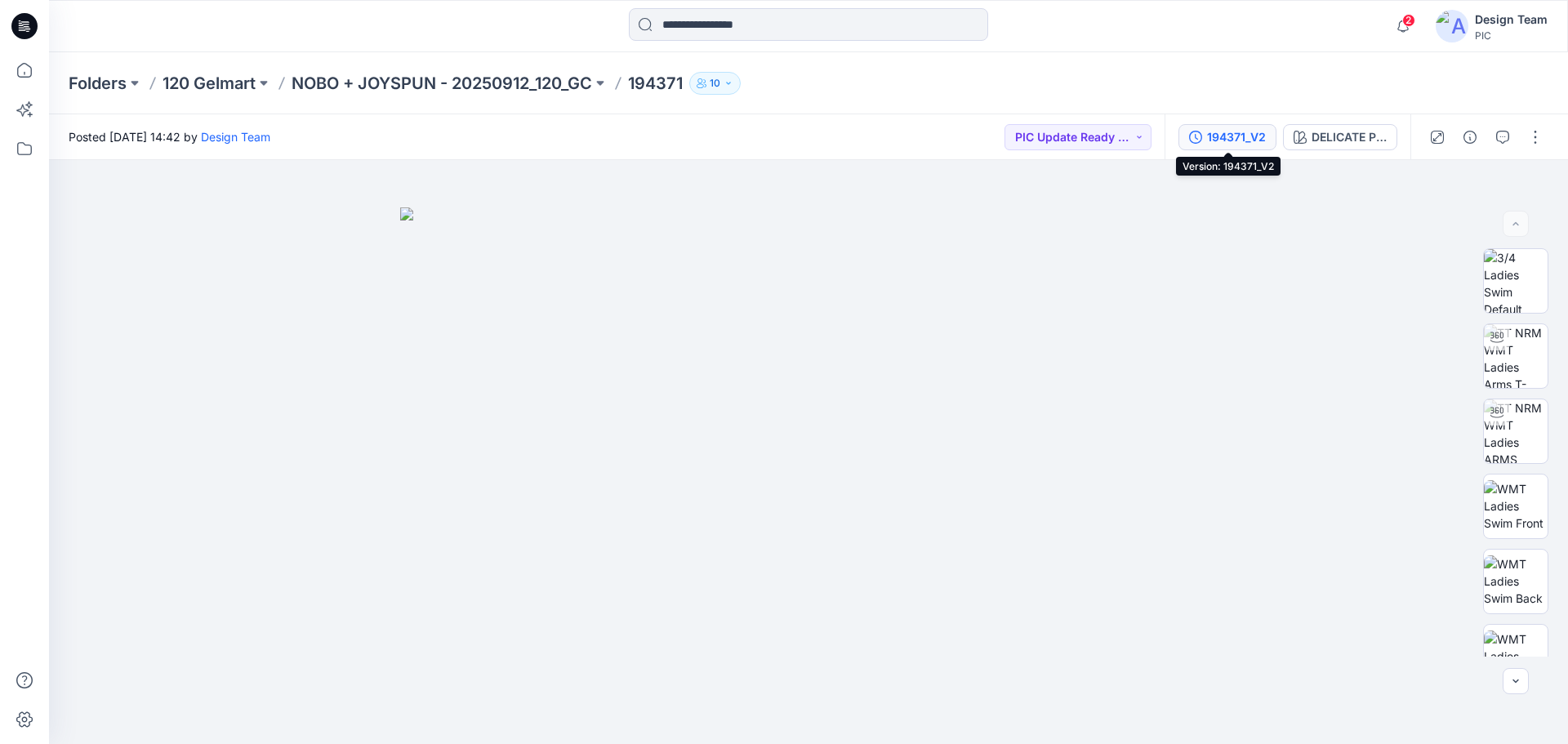
click at [1247, 129] on div "194371_V2" at bounding box center [1235, 137] width 59 height 18
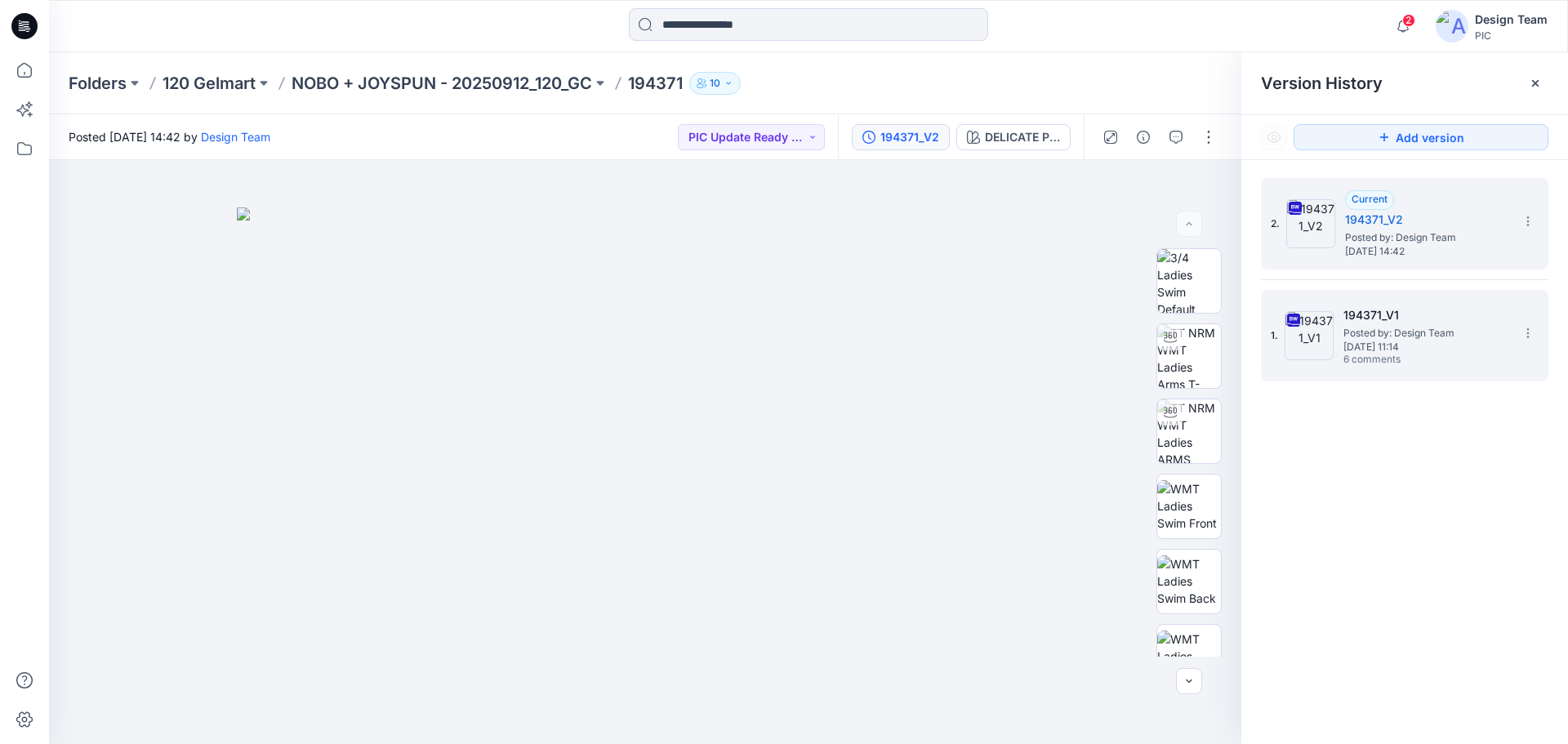
click at [1400, 337] on span "Posted by: Design Team" at bounding box center [1425, 333] width 163 height 16
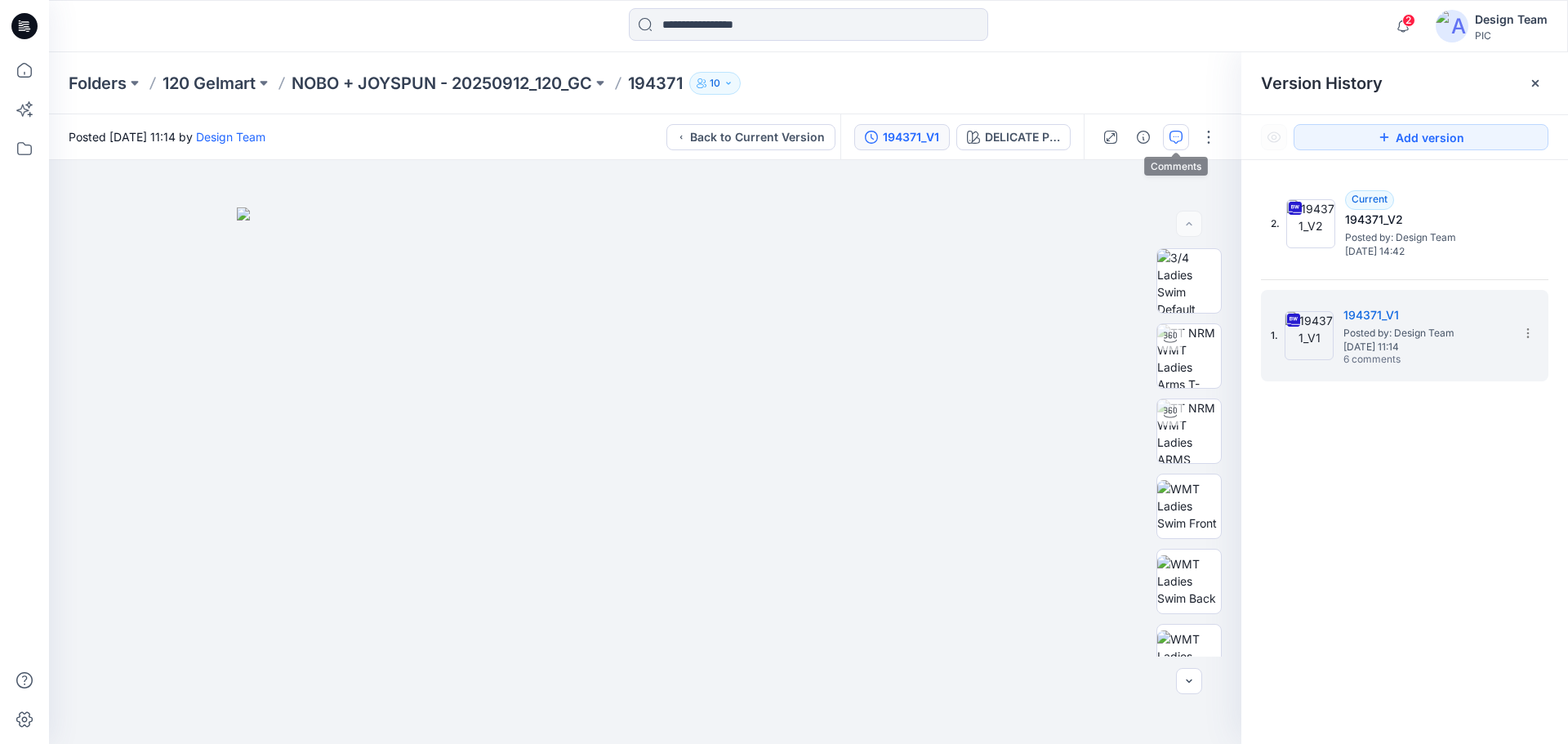
click at [1171, 135] on icon "button" at bounding box center [1176, 136] width 13 height 13
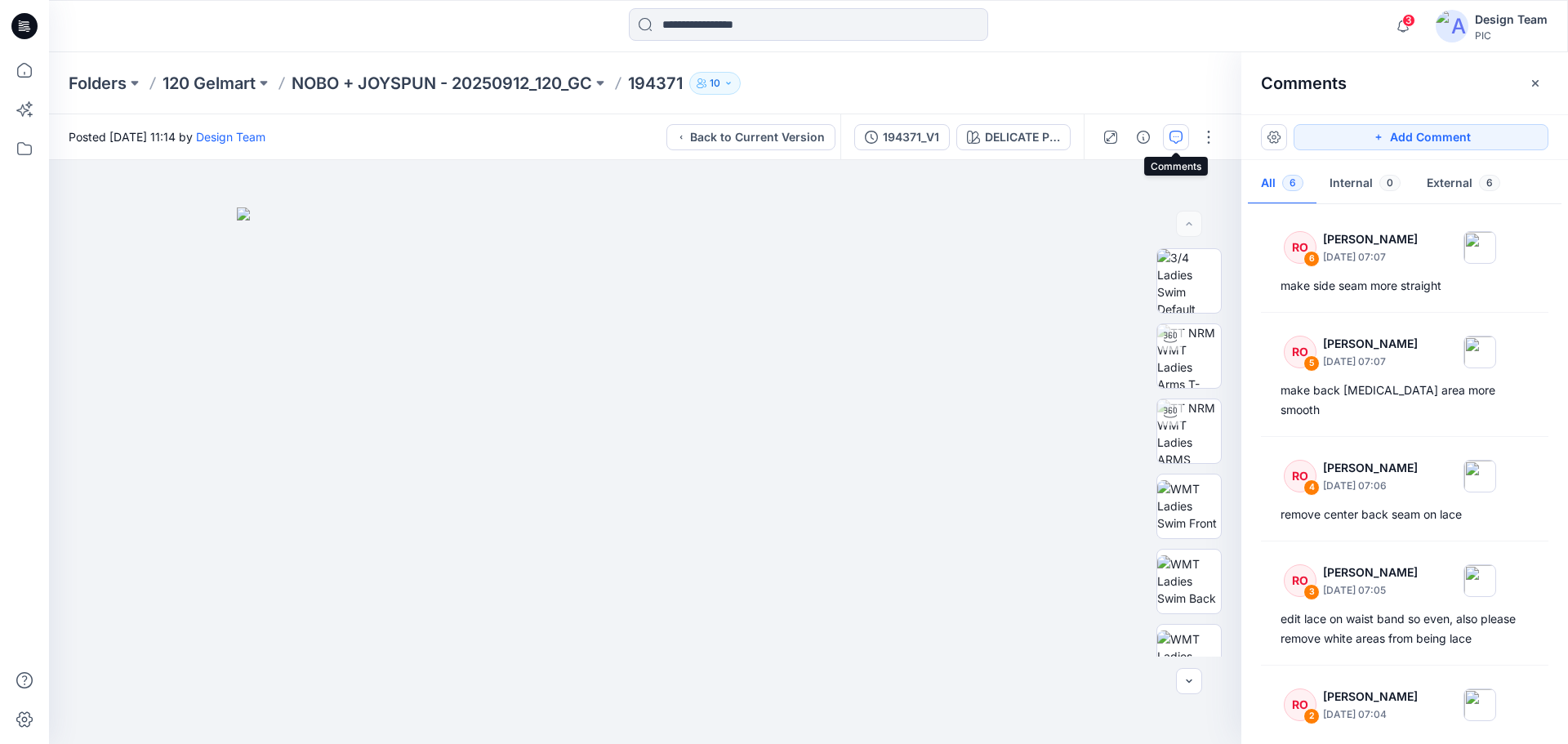
click at [400, 96] on div "Folders 120 Gelmart NOBO + JOYSPUN - 20250912_120_GC 194371 10" at bounding box center [808, 83] width 1519 height 62
click at [411, 80] on p "NOBO + JOYSPUN - 20250912_120_GC" at bounding box center [442, 83] width 301 height 23
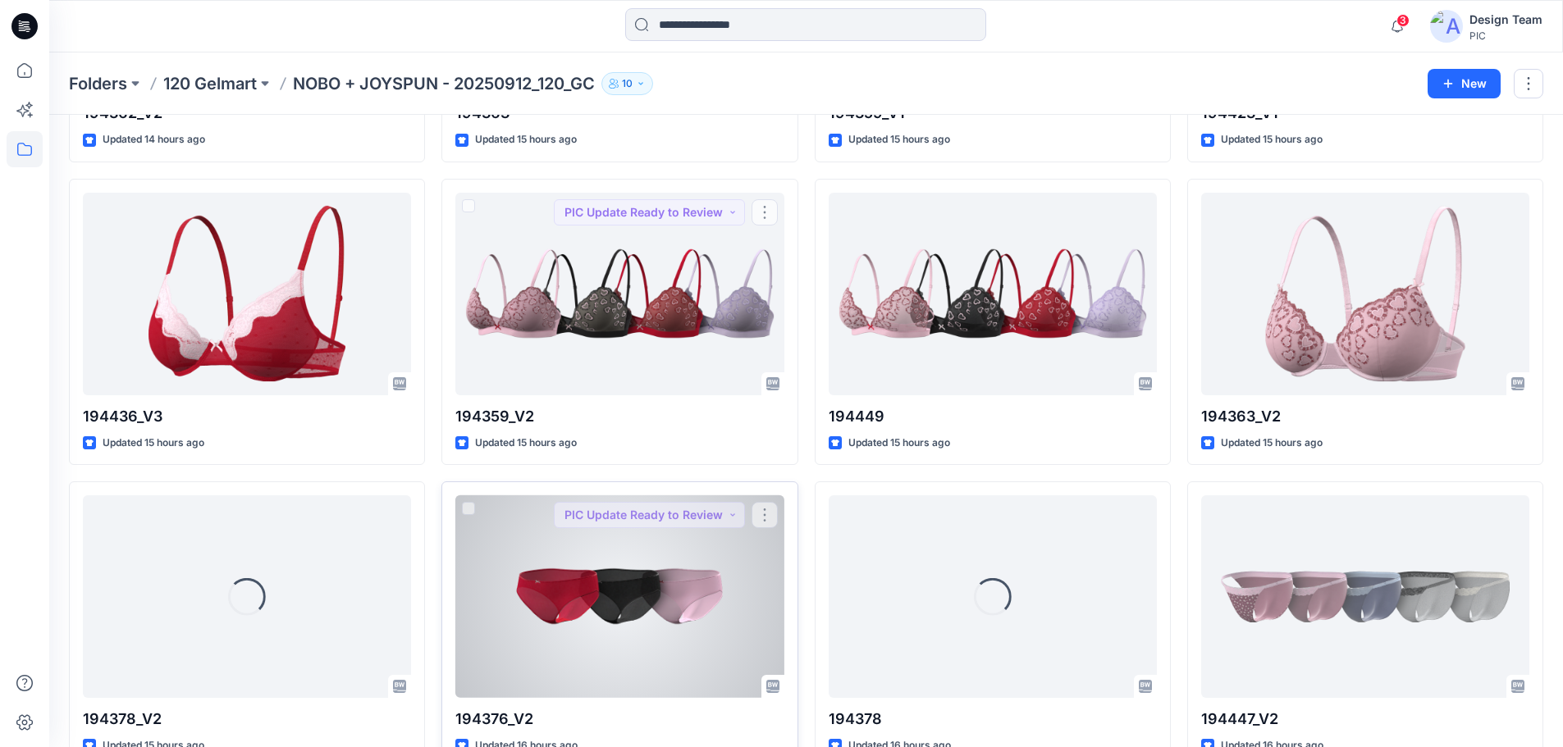
scroll to position [1644, 0]
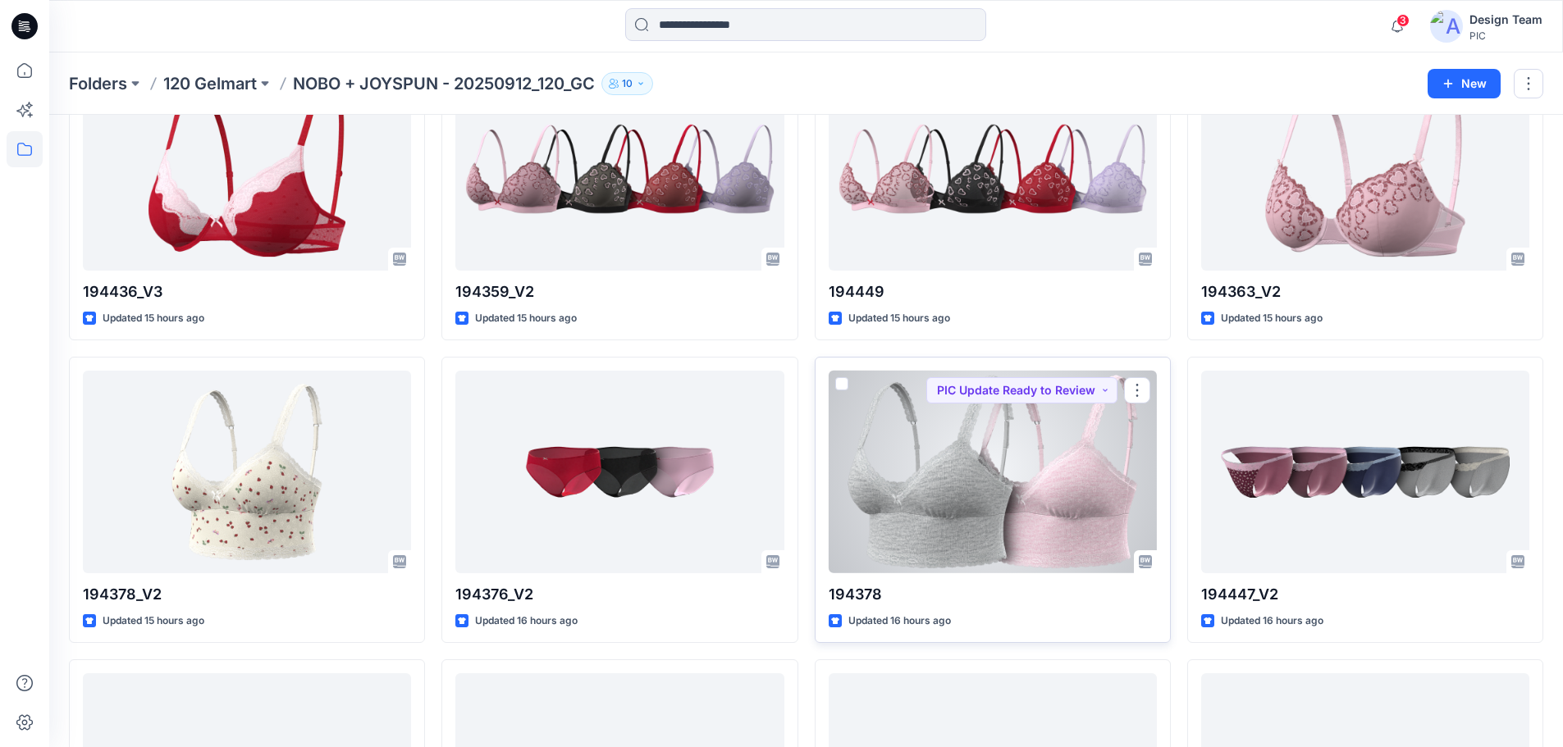
click at [1048, 482] on div at bounding box center [992, 472] width 328 height 203
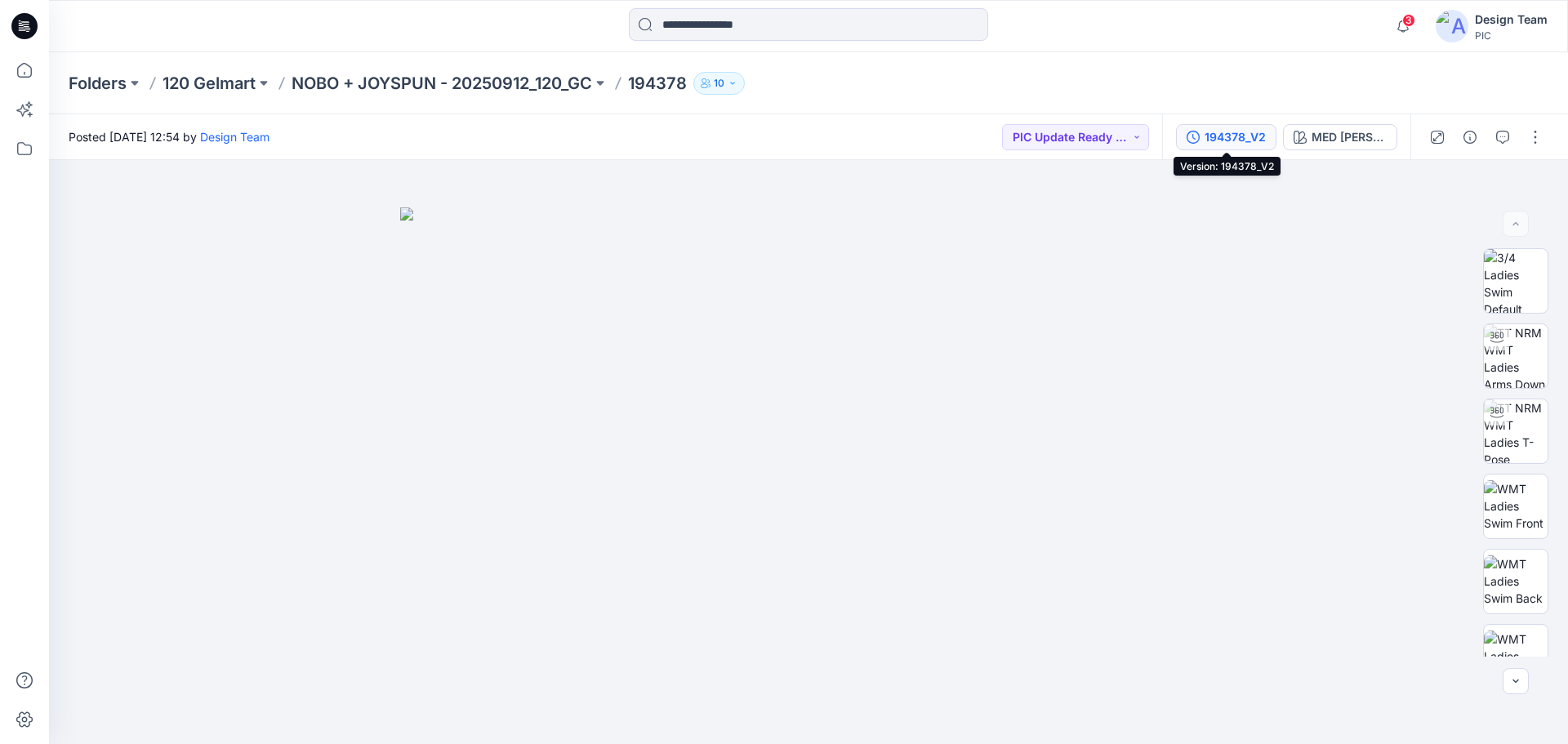
click at [1225, 134] on div "194378_V2" at bounding box center [1235, 137] width 62 height 18
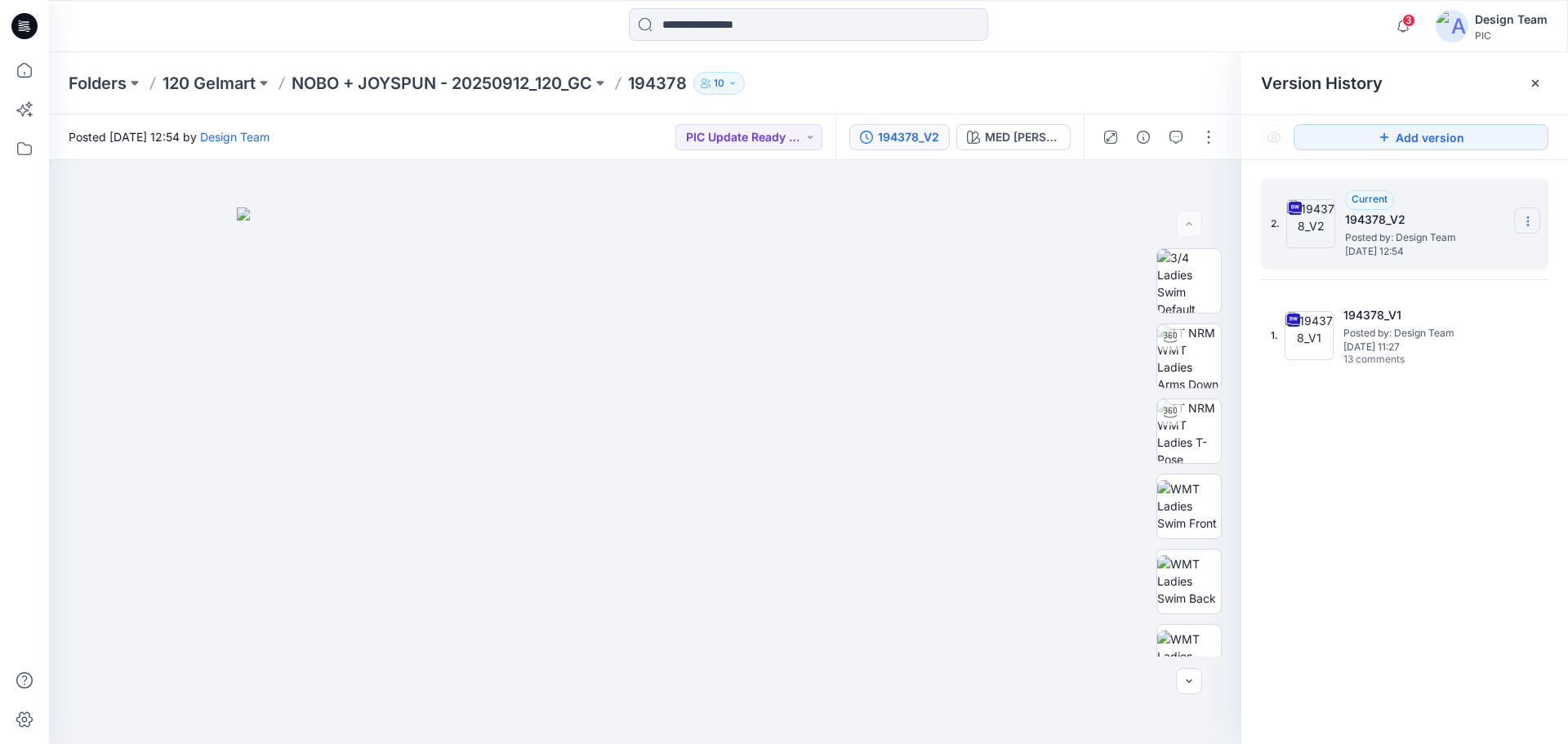
click at [1532, 216] on icon at bounding box center [1527, 221] width 13 height 13
click at [1412, 252] on span "Download Source BW File" at bounding box center [1446, 253] width 137 height 20
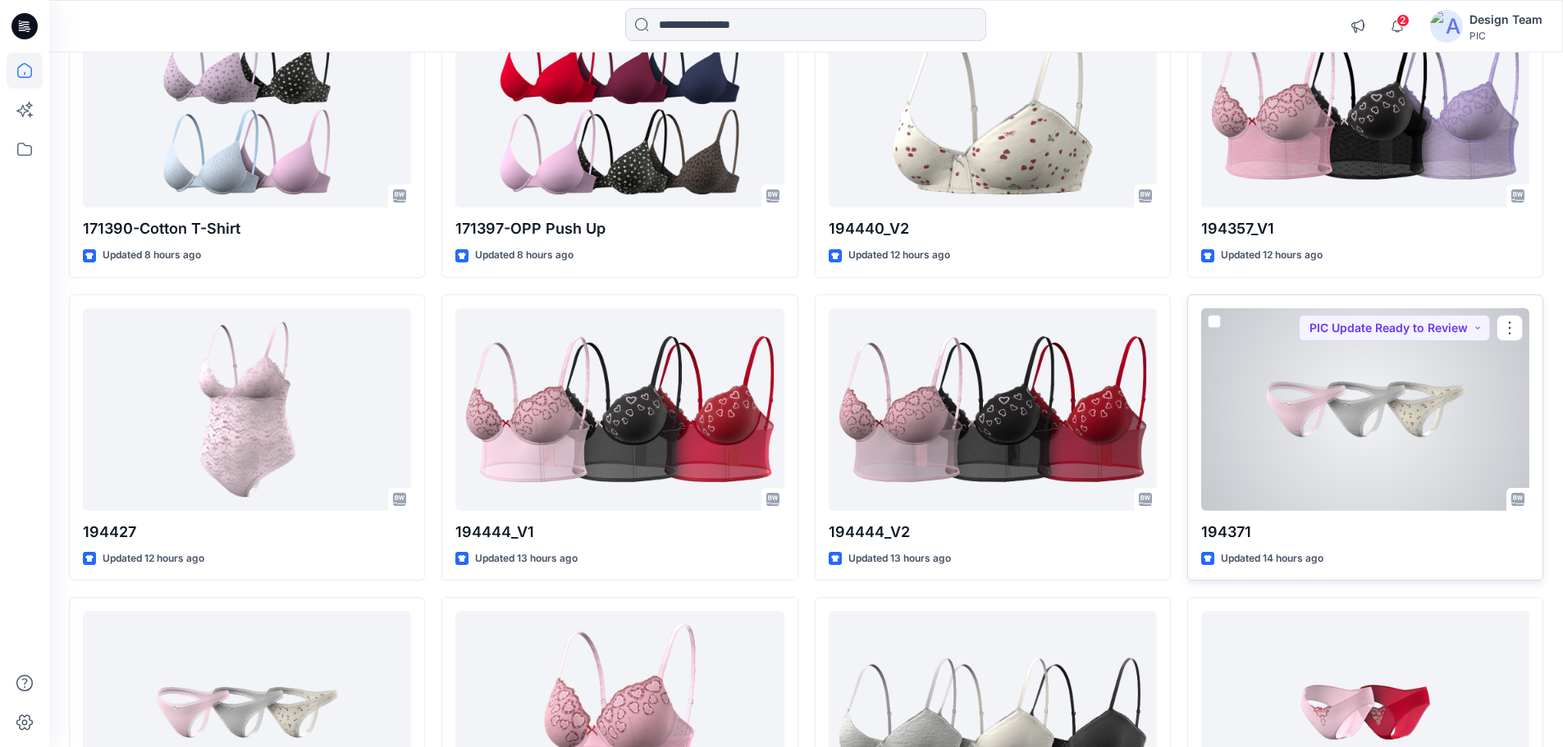
scroll to position [782, 0]
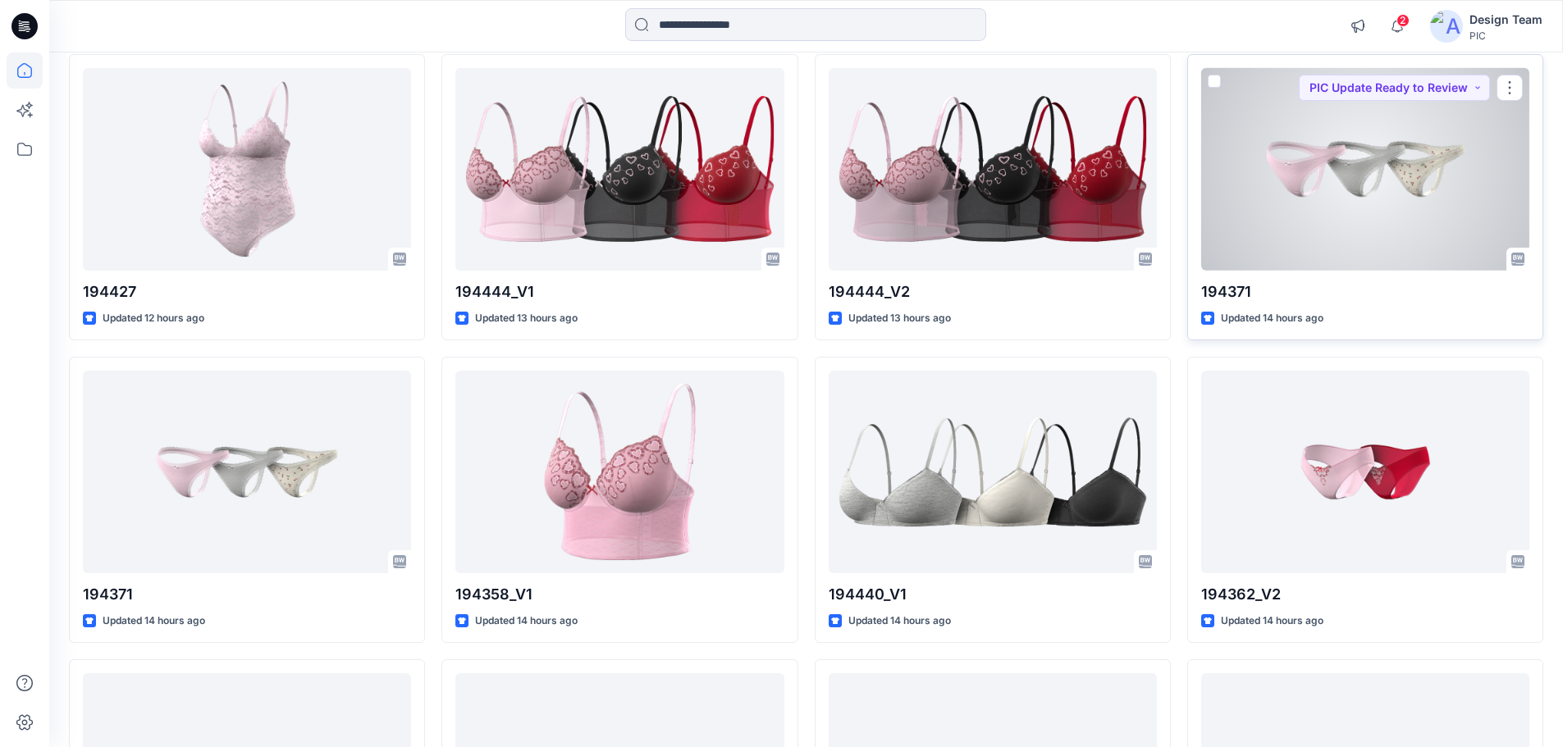
click at [1332, 166] on div at bounding box center [1365, 169] width 328 height 203
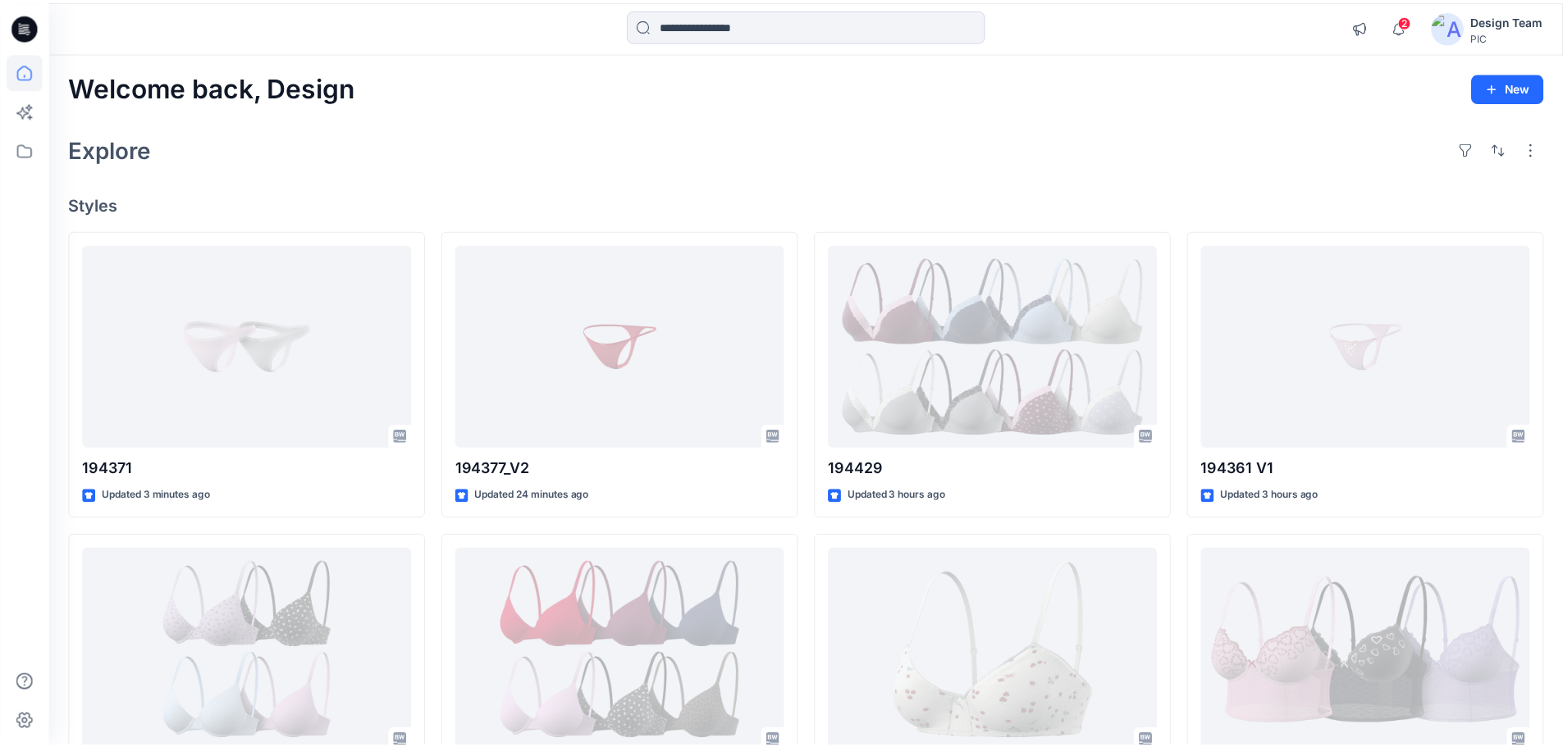
scroll to position [782, 0]
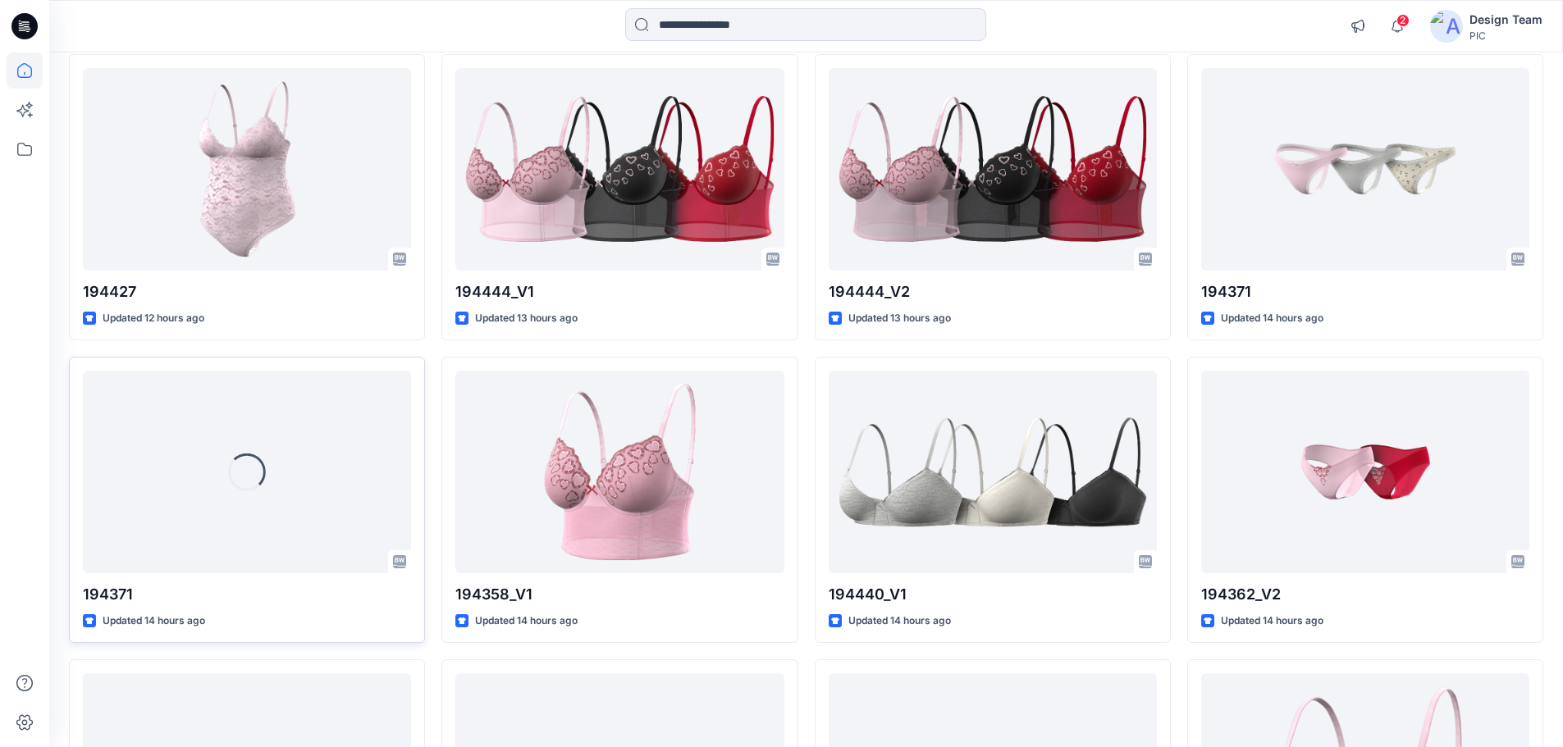
click at [221, 558] on div "Loading..." at bounding box center [247, 472] width 328 height 203
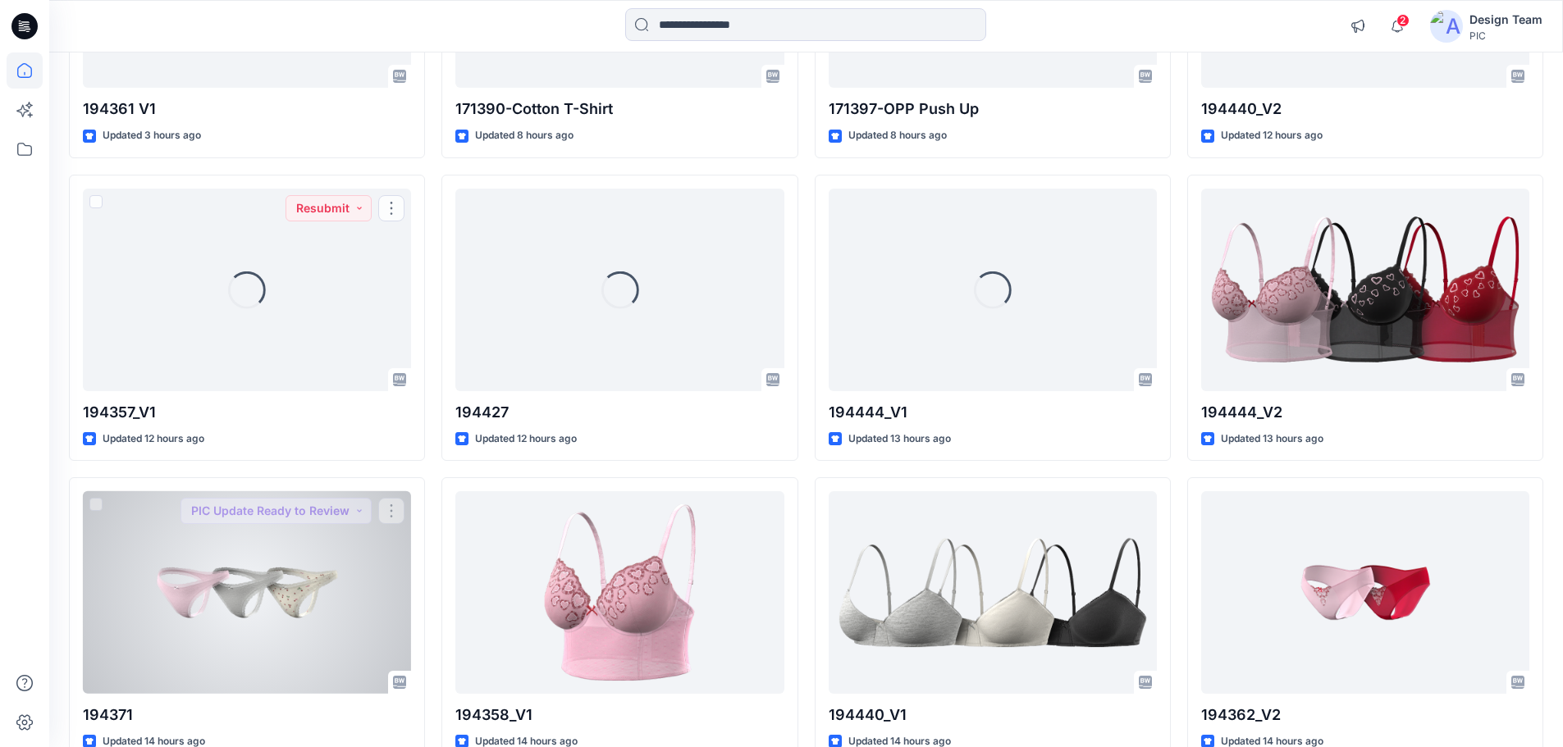
scroll to position [864, 0]
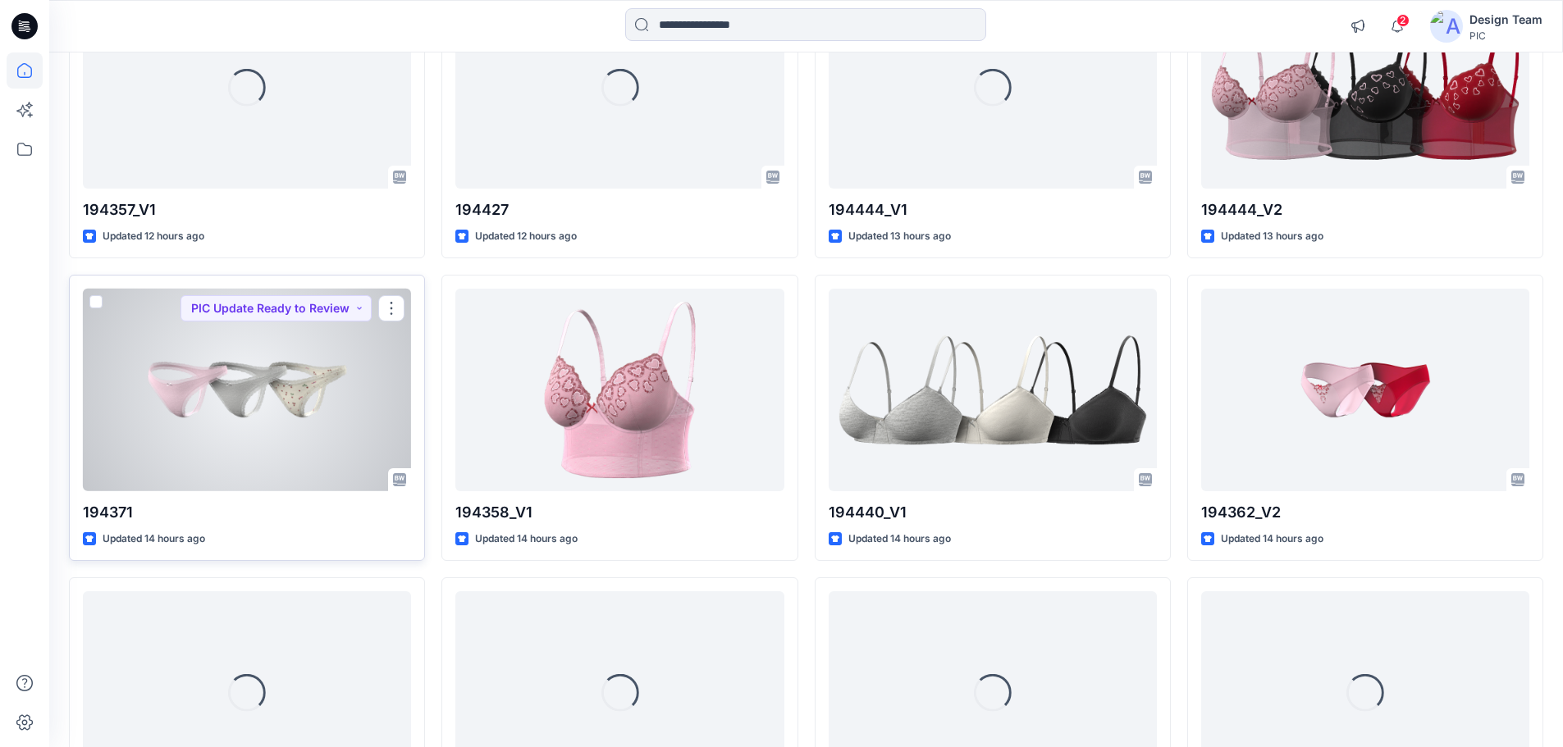
click at [263, 403] on div at bounding box center [247, 390] width 328 height 203
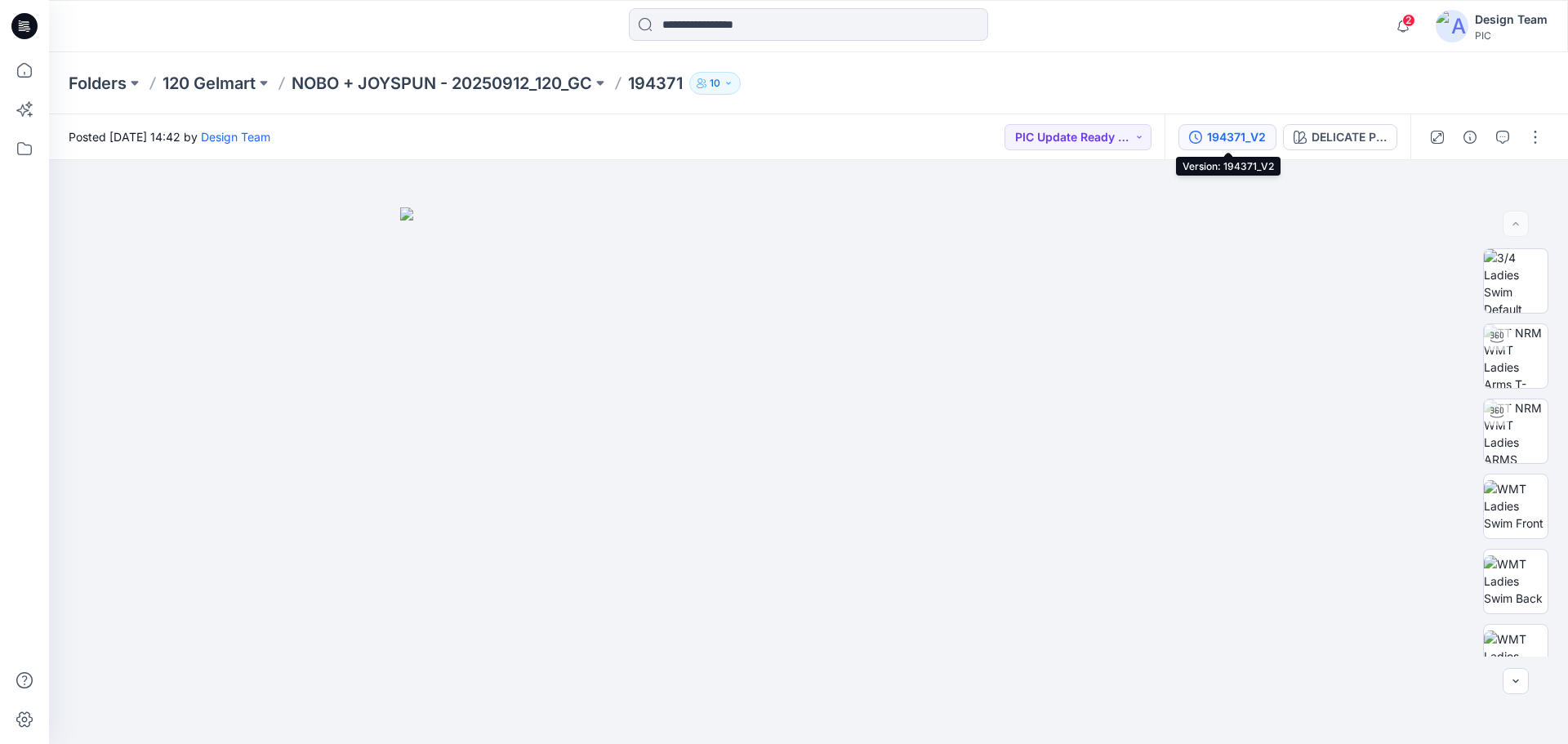
click at [1248, 134] on div "194371_V2" at bounding box center [1235, 137] width 59 height 18
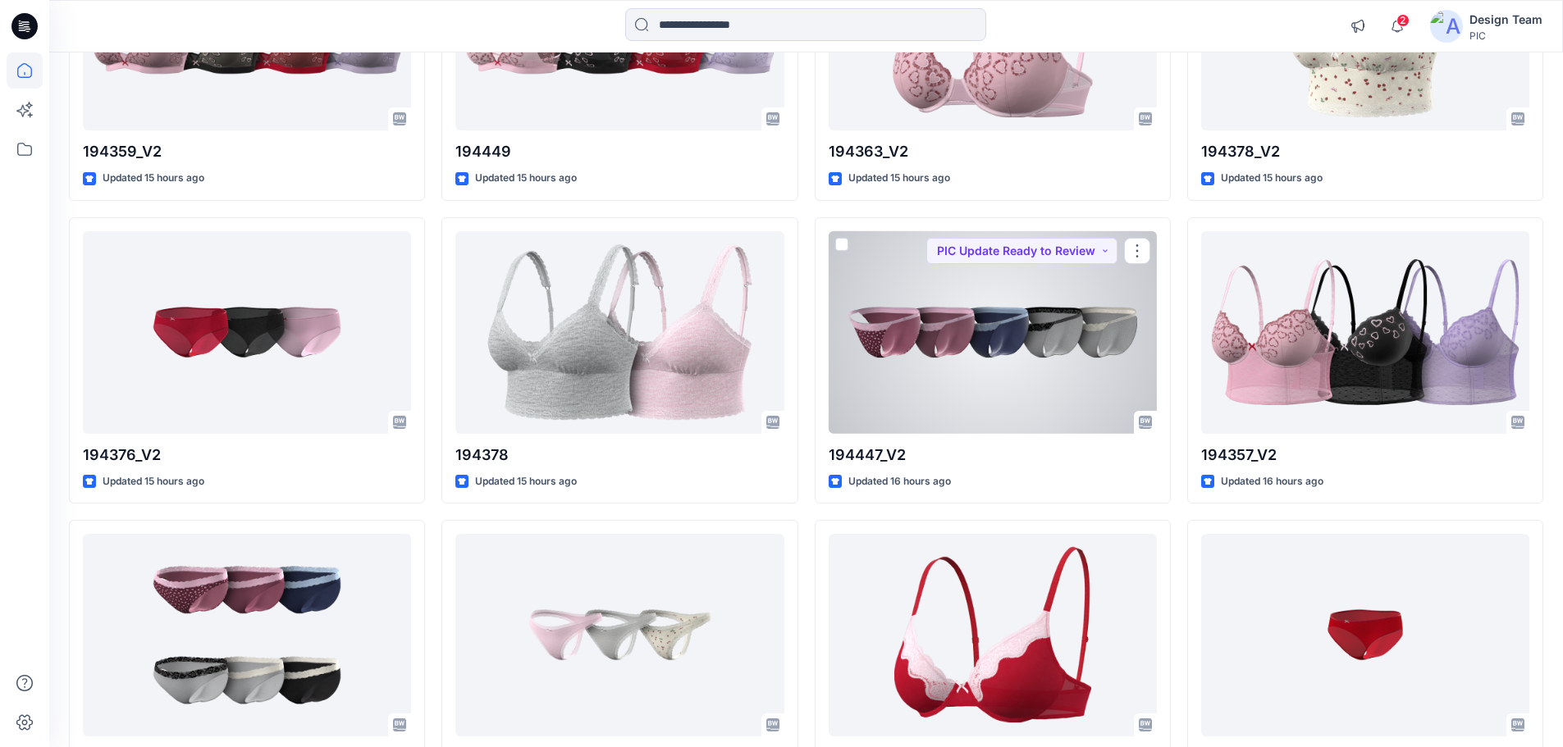
scroll to position [2271, 0]
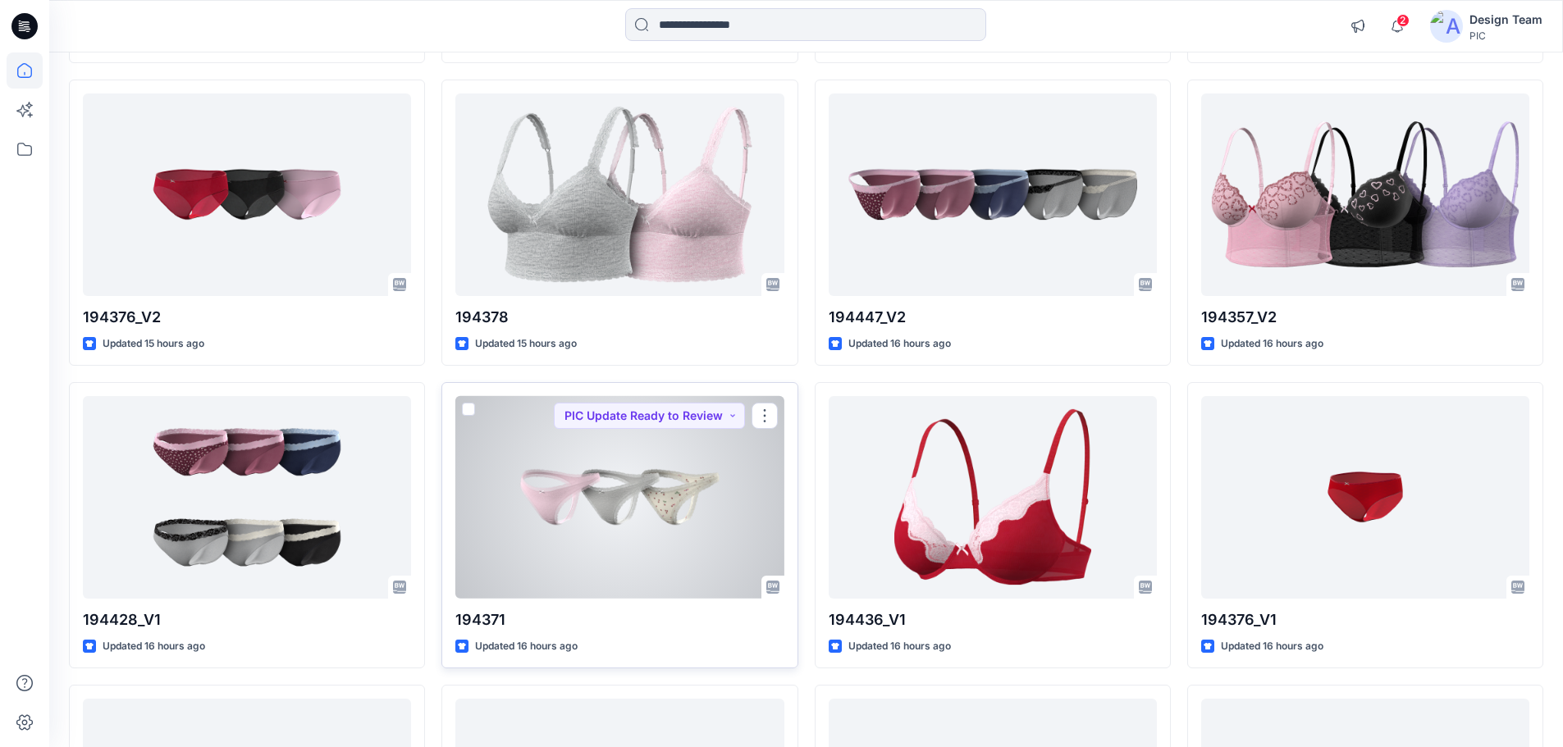
click at [601, 550] on div at bounding box center [619, 497] width 328 height 203
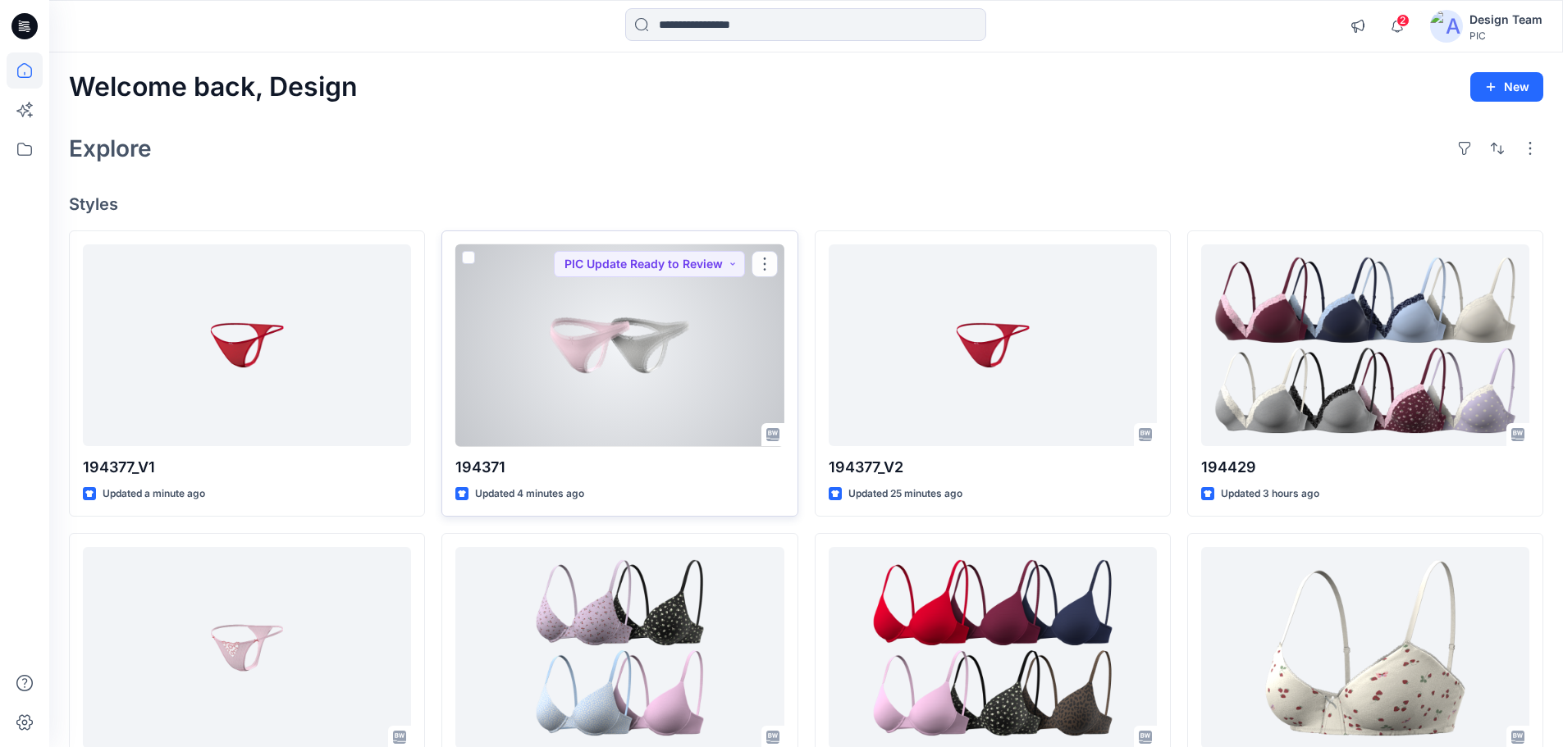
click at [650, 380] on div at bounding box center [619, 345] width 328 height 203
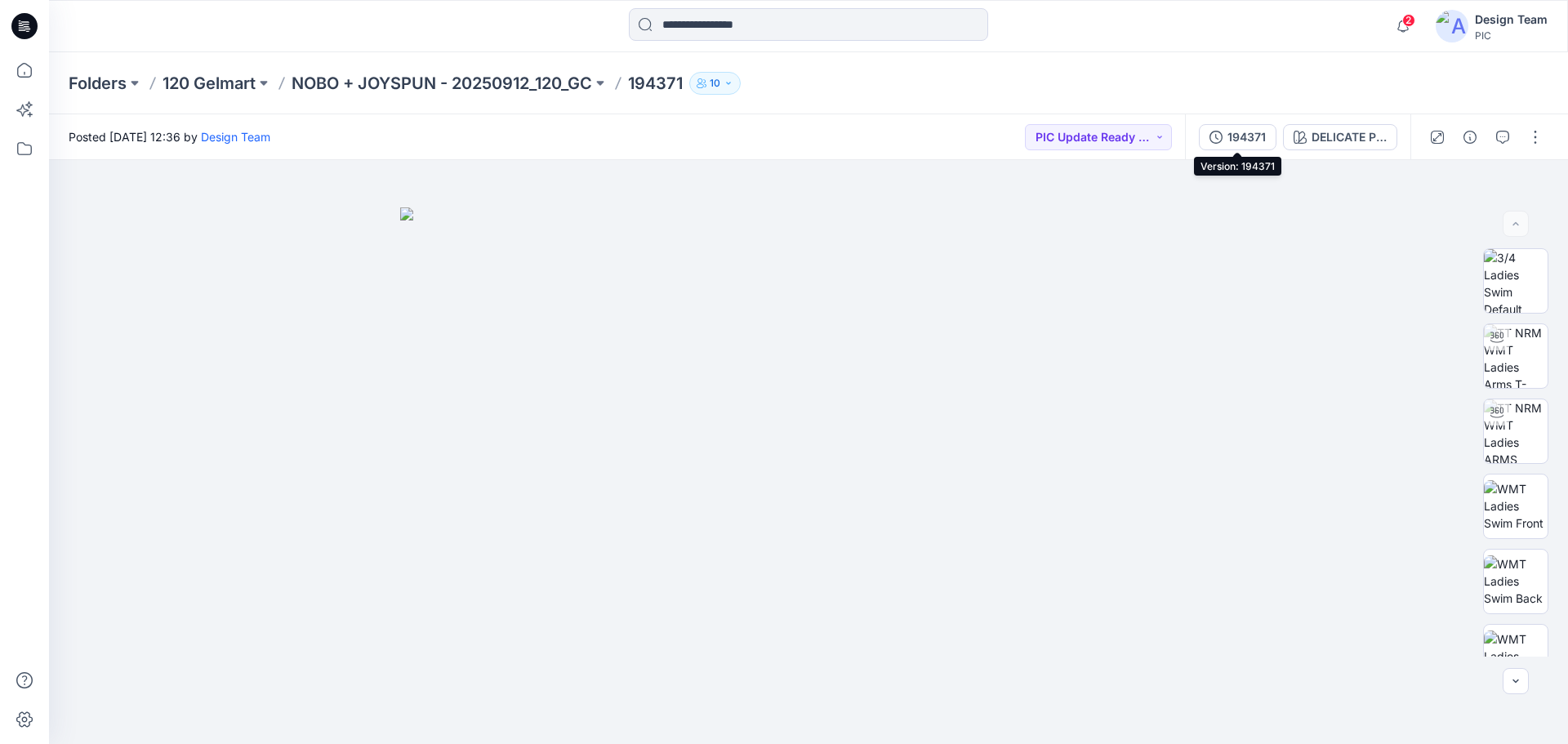
click at [1242, 129] on div "194371" at bounding box center [1246, 137] width 39 height 18
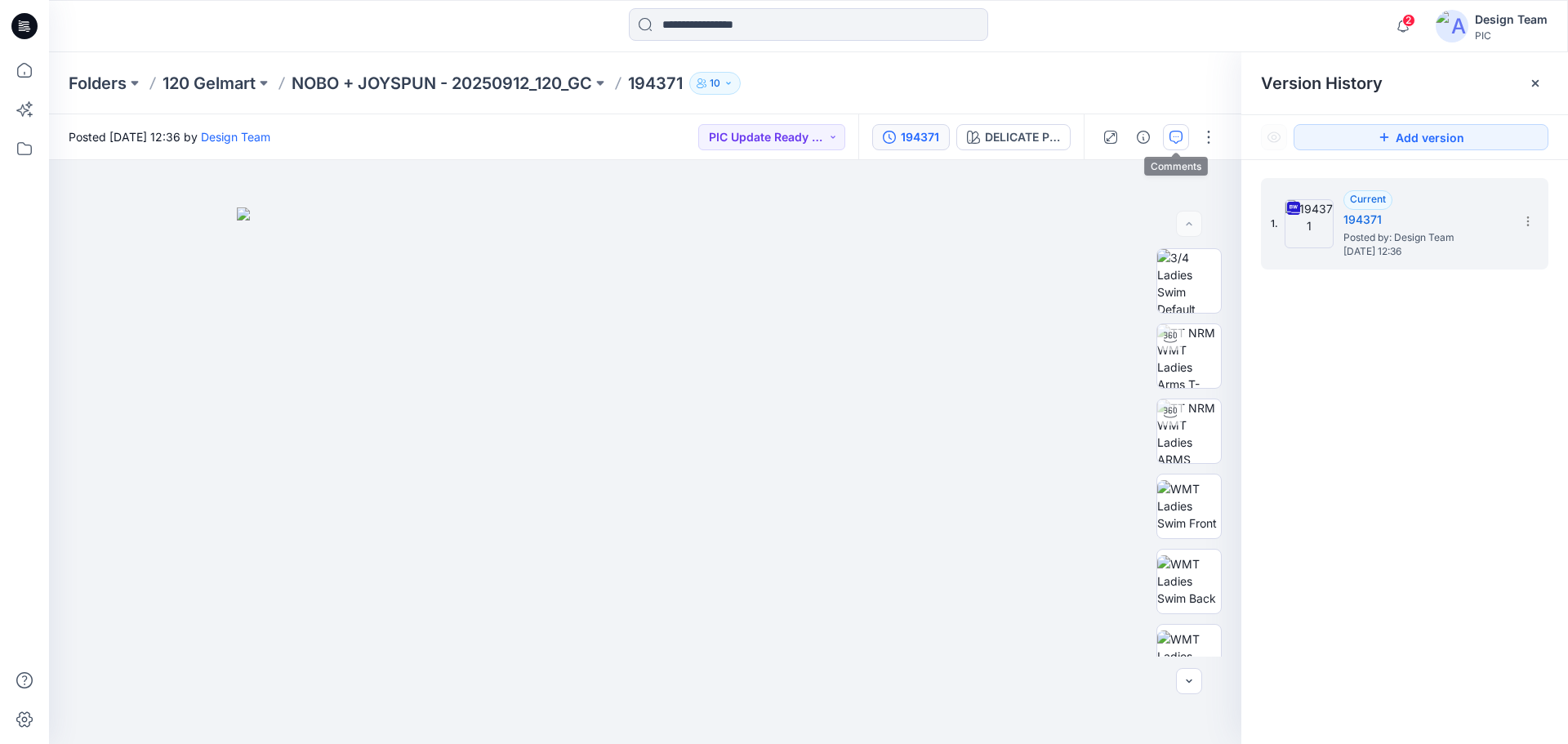
click at [1170, 136] on button "button" at bounding box center [1176, 137] width 26 height 26
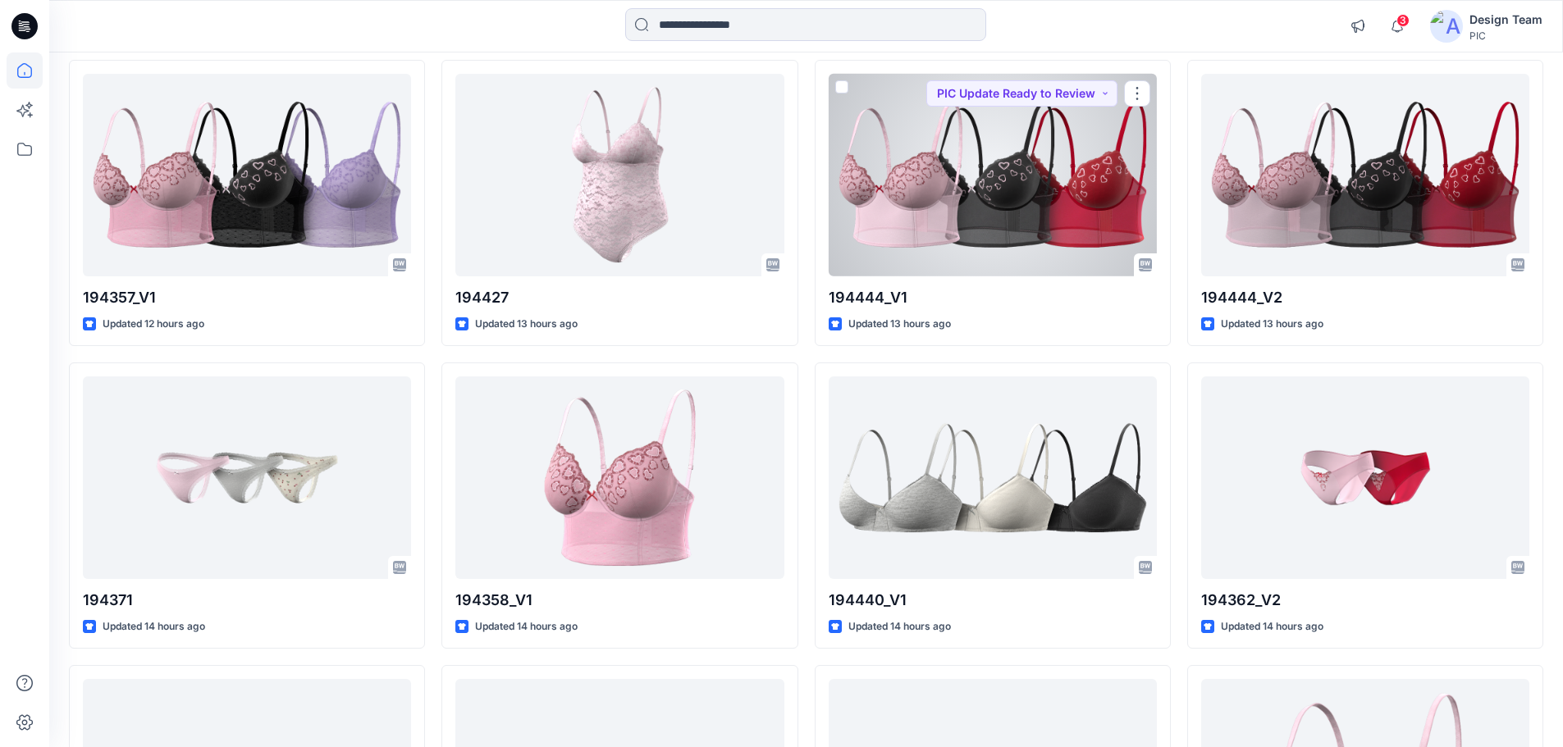
scroll to position [902, 0]
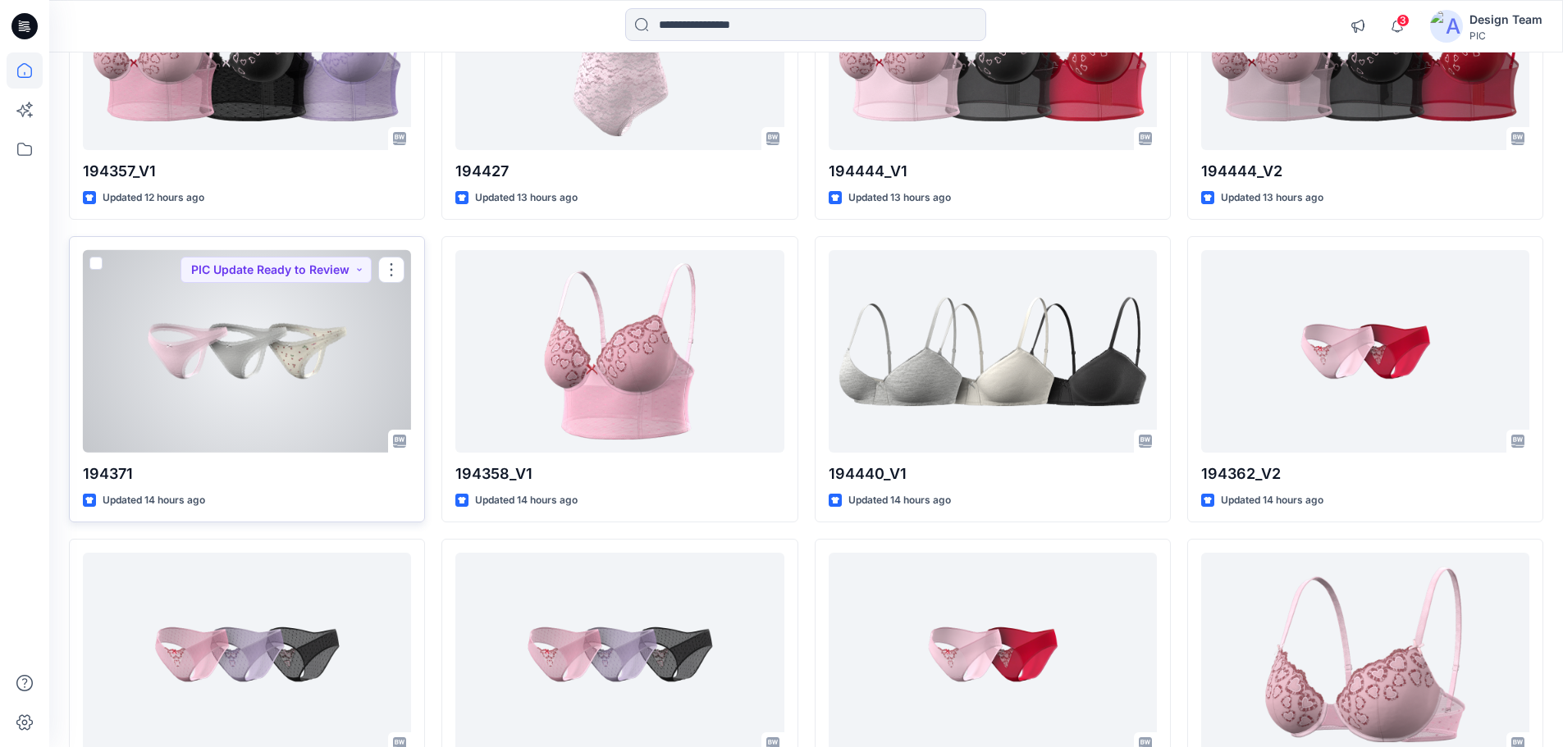
click at [253, 355] on div at bounding box center [247, 351] width 328 height 203
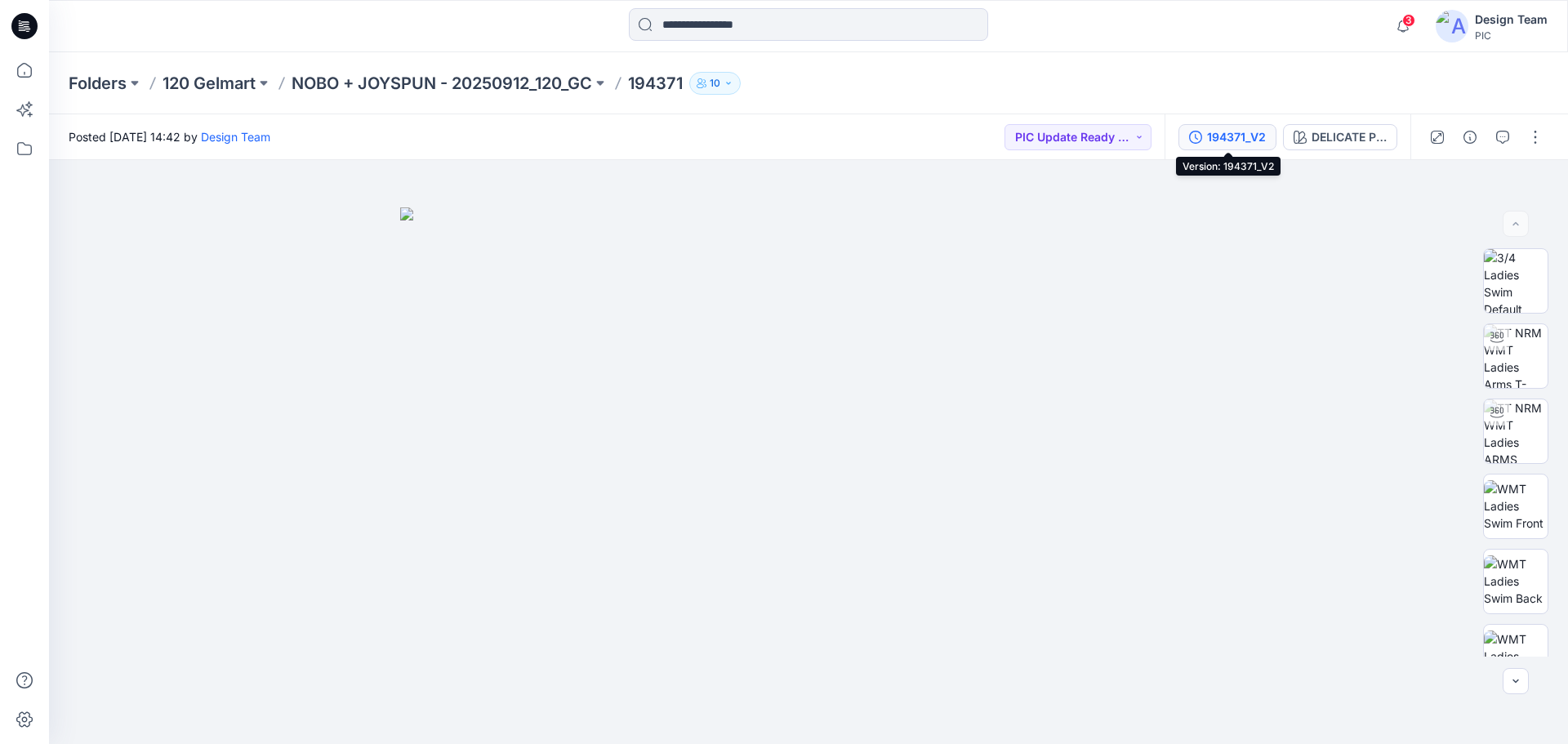
click at [1240, 132] on div "194371_V2" at bounding box center [1235, 137] width 59 height 18
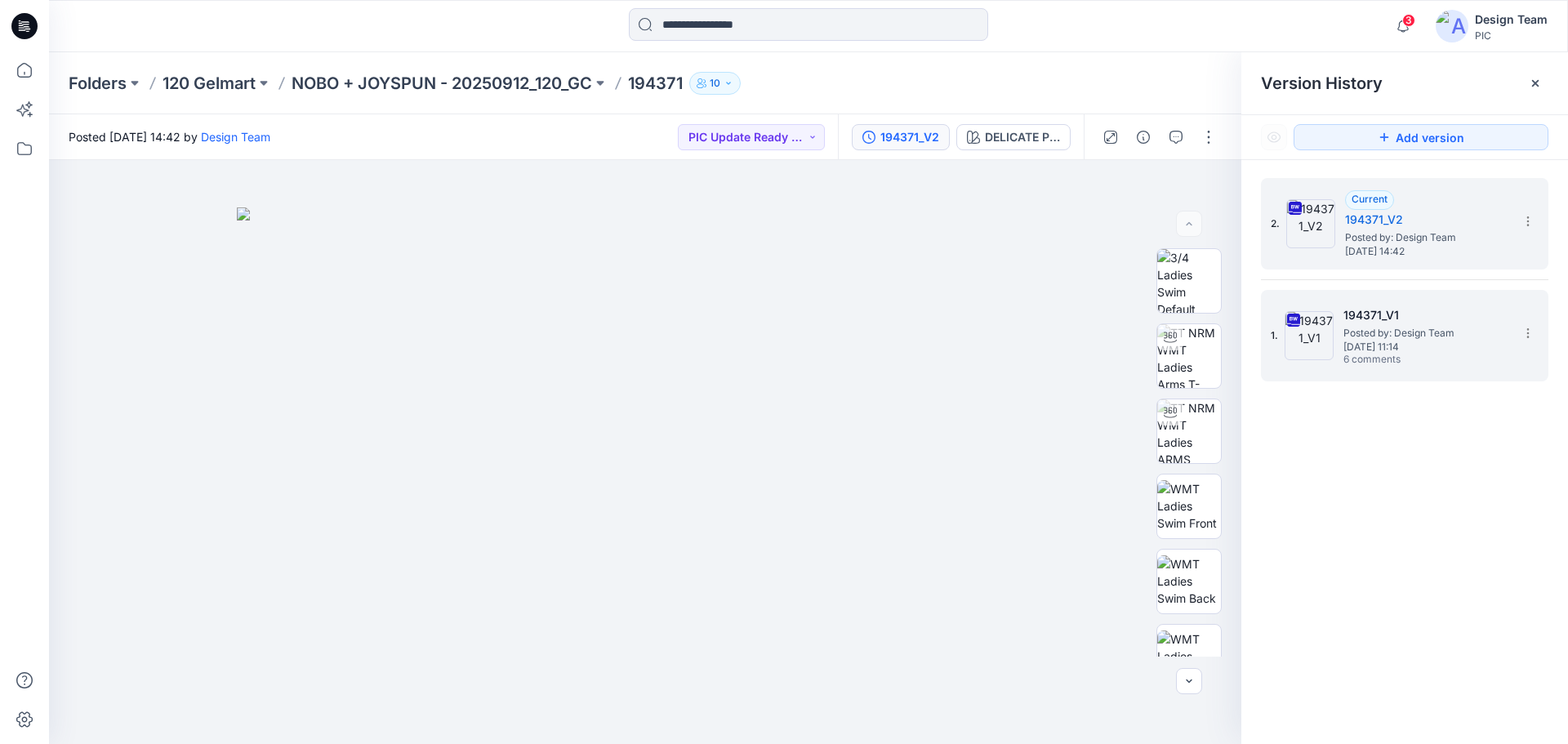
click at [1430, 339] on span "Posted by: Design Team" at bounding box center [1425, 333] width 163 height 16
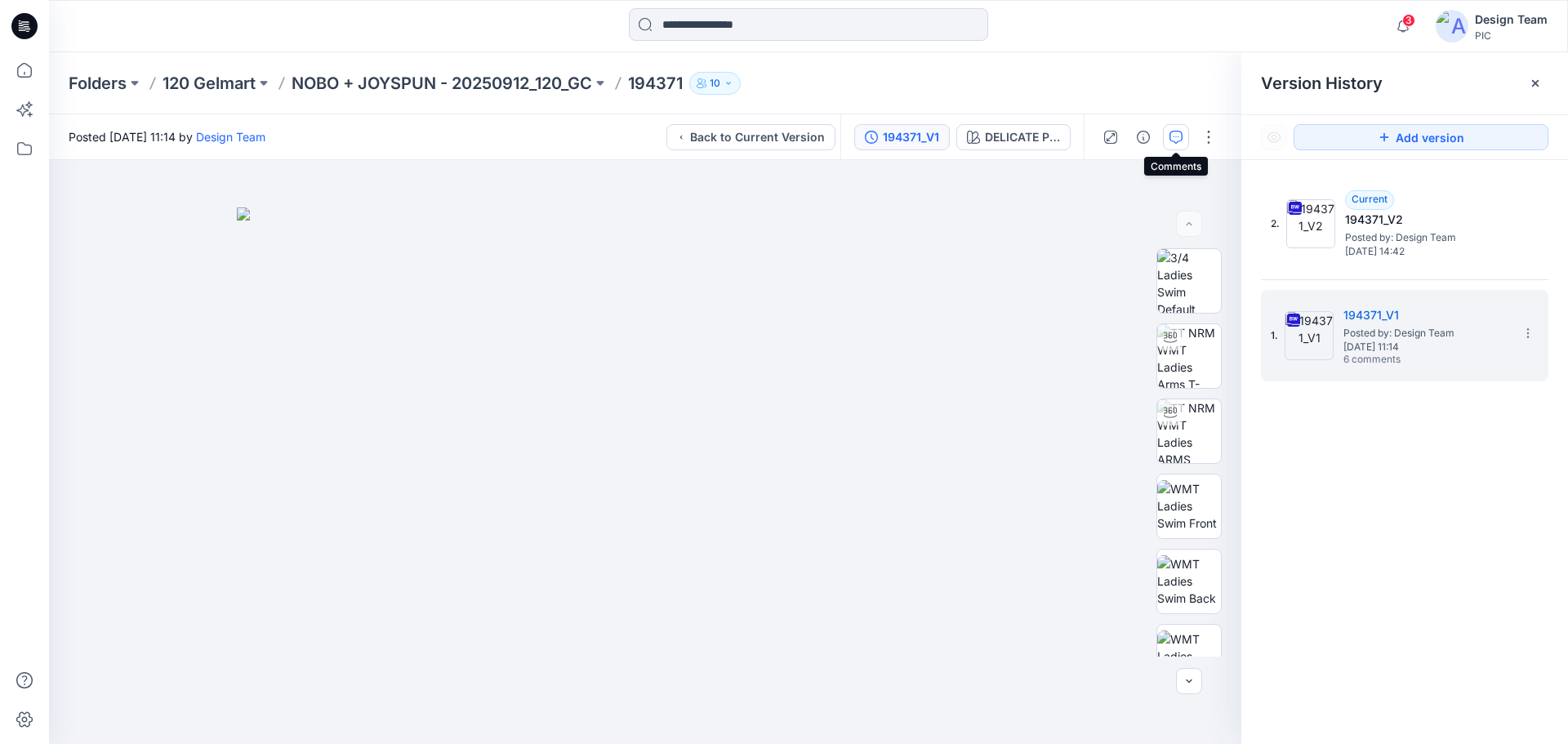
click at [1176, 141] on icon "button" at bounding box center [1176, 136] width 13 height 13
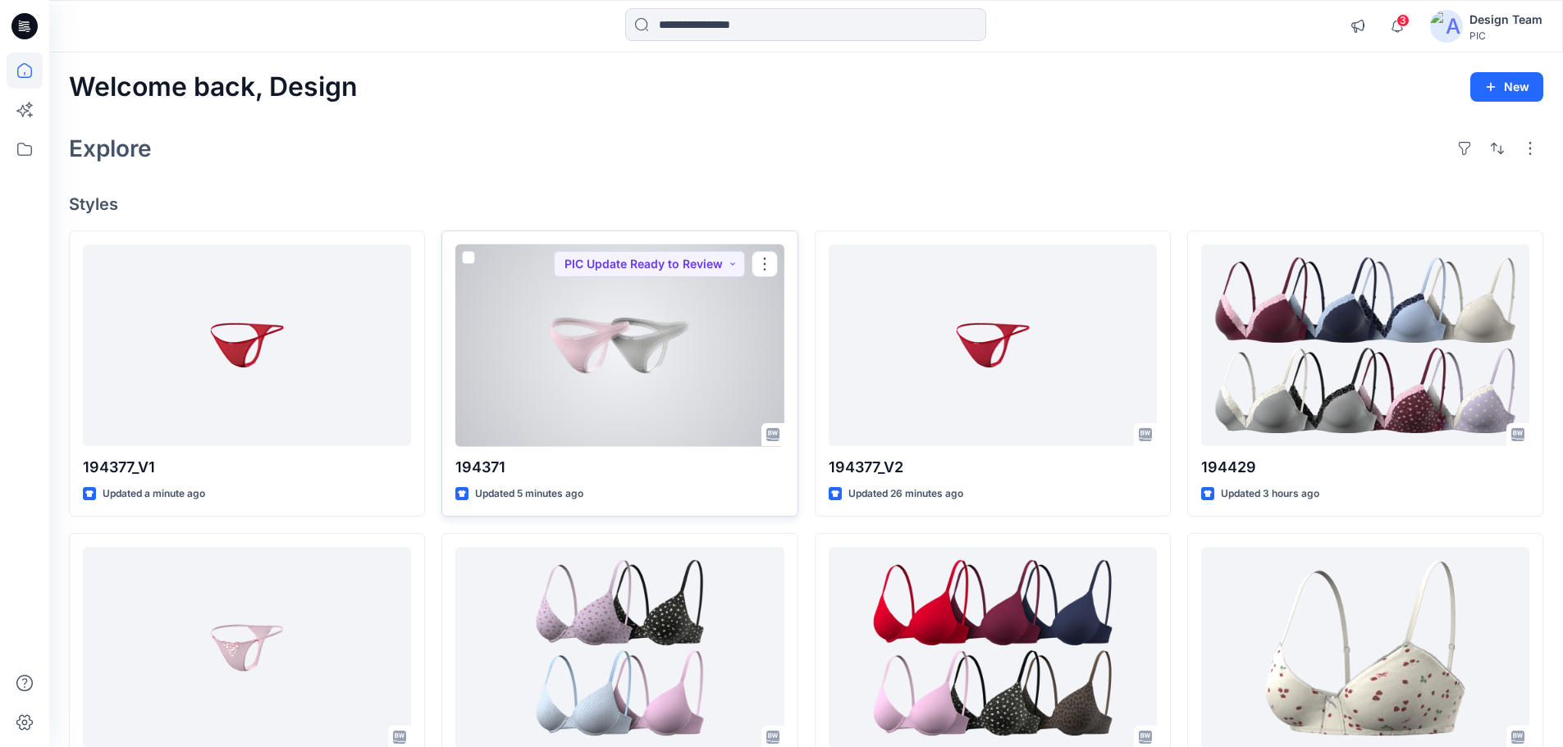
click at [608, 351] on div at bounding box center [619, 345] width 328 height 203
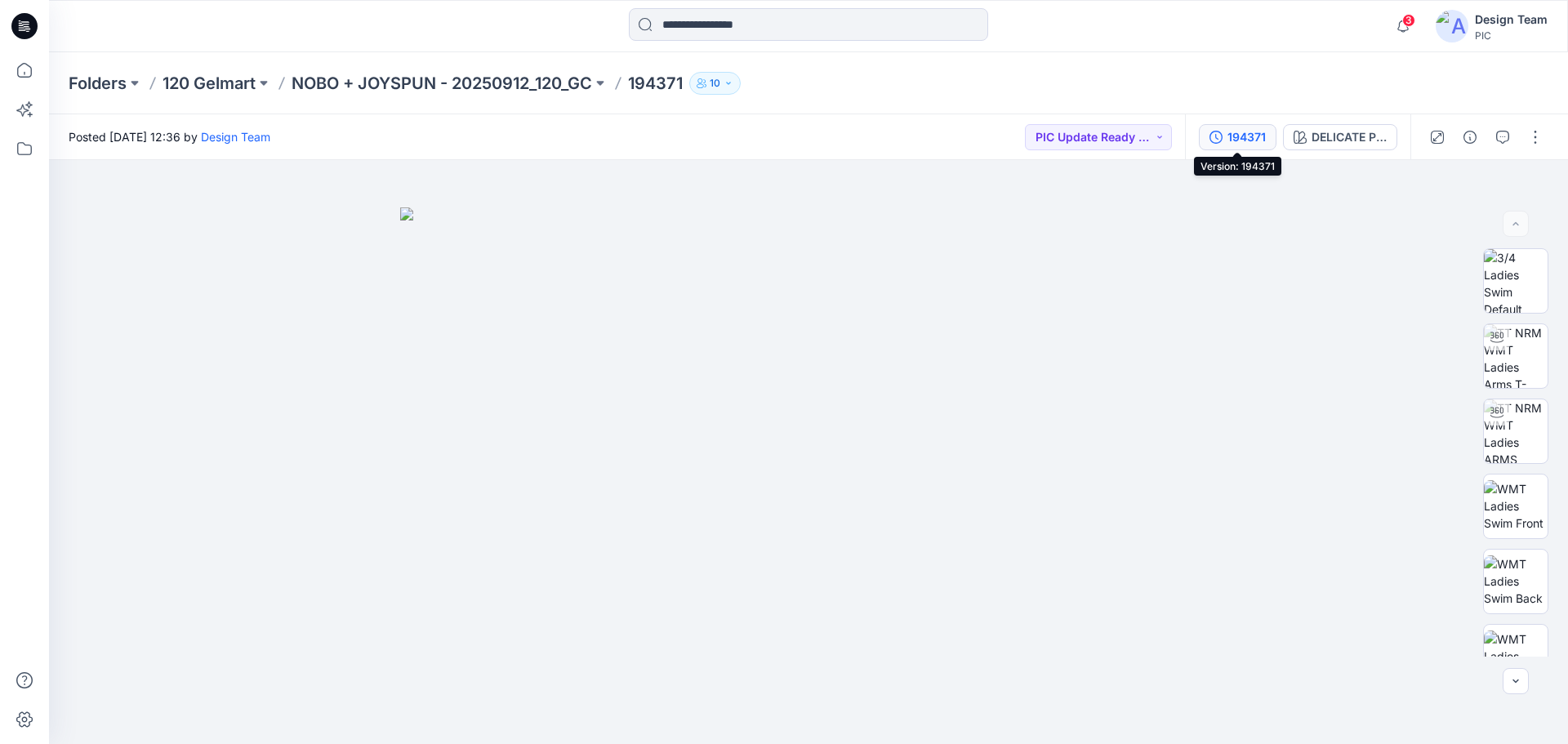
click at [1256, 129] on div "194371" at bounding box center [1246, 137] width 39 height 18
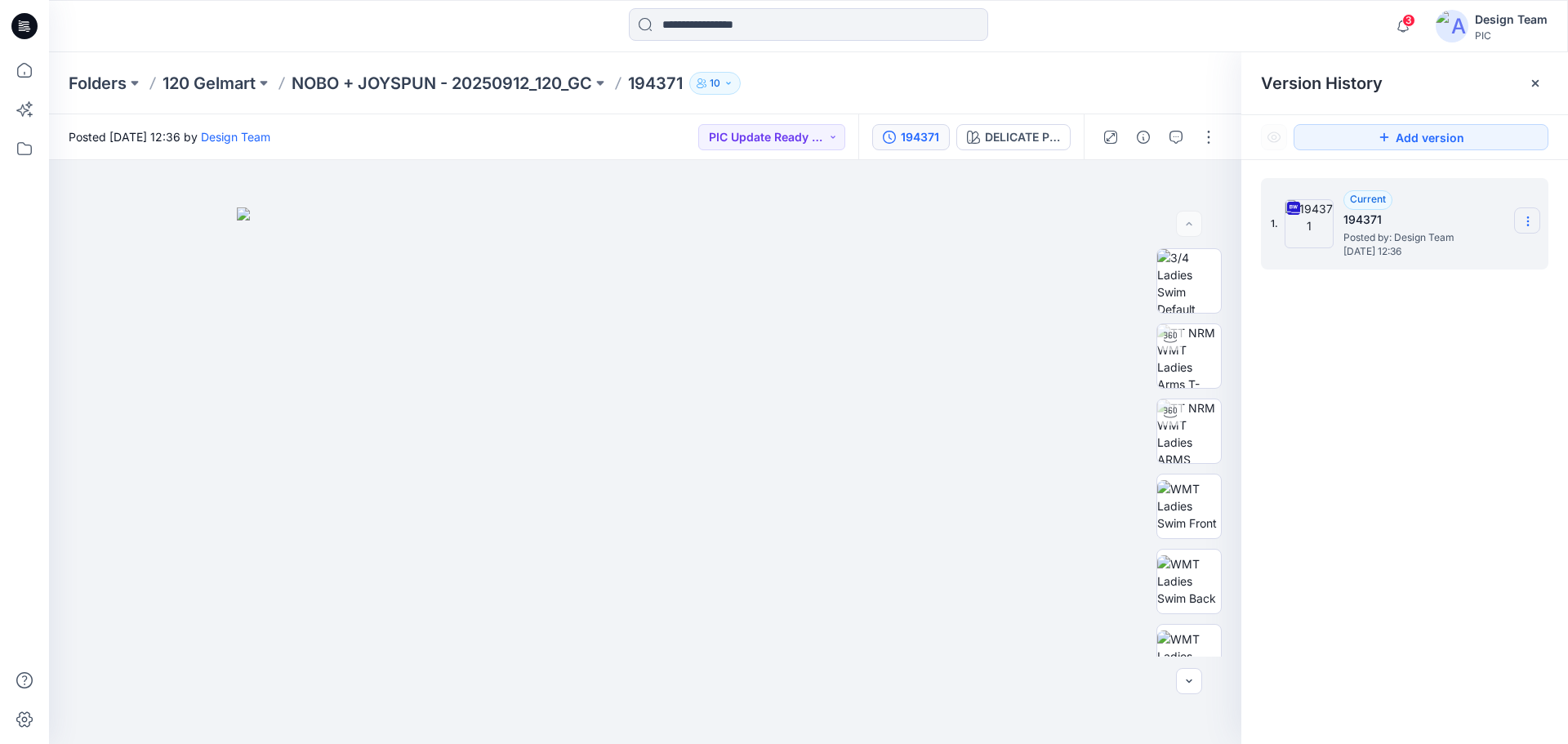
click at [1524, 221] on icon at bounding box center [1527, 221] width 13 height 13
click at [1443, 394] on div "1. Current 194371 Posted by: Design Team Friday, October 03, 2025 12:36" at bounding box center [1405, 464] width 327 height 608
click at [1526, 218] on icon at bounding box center [1527, 221] width 13 height 13
click at [1429, 412] on div "1. Current 194371 Posted by: Design Team Friday, October 03, 2025 12:36 Downloa…" at bounding box center [1405, 464] width 327 height 608
click at [1207, 138] on button "button" at bounding box center [1209, 137] width 26 height 26
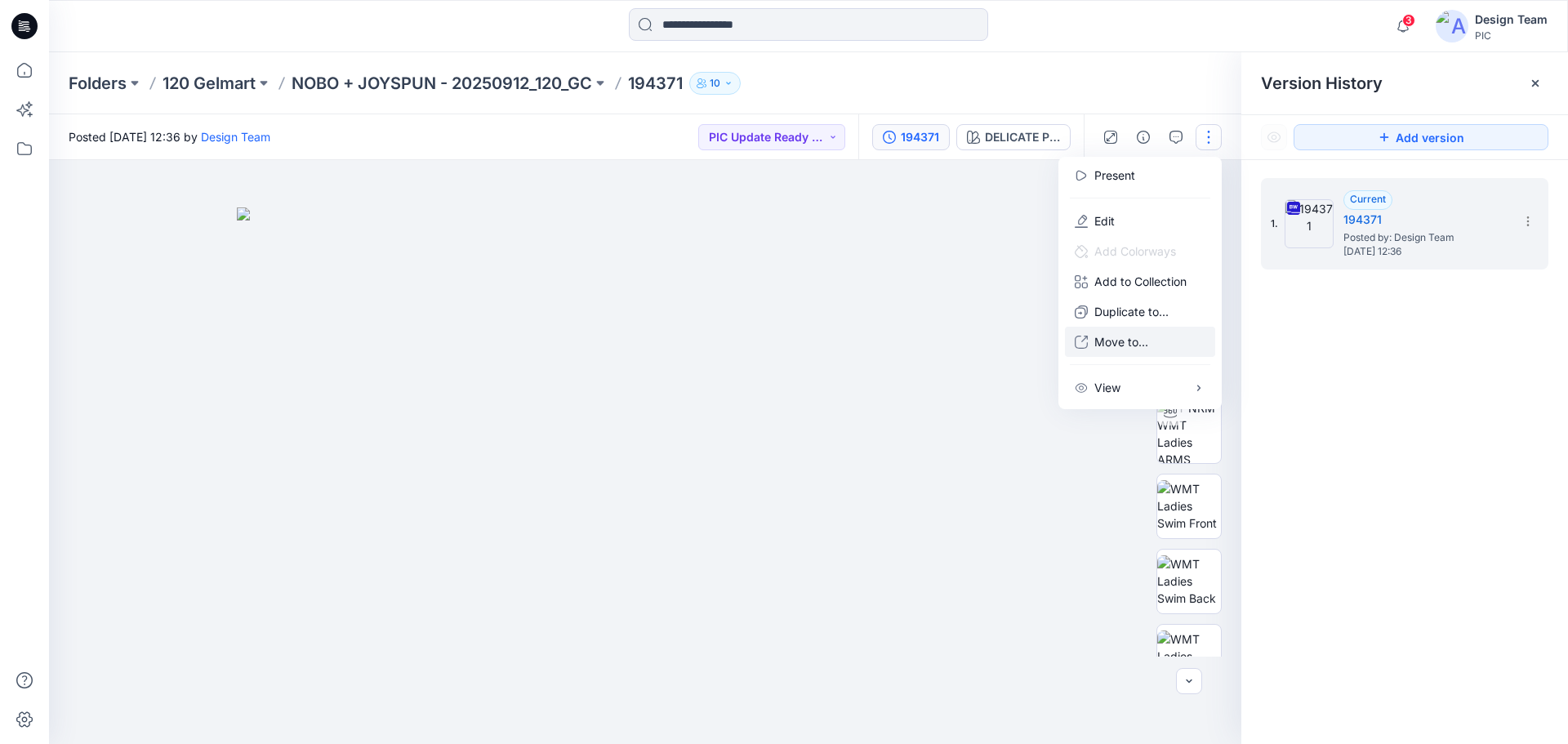
click at [1091, 337] on button "Move to..." at bounding box center [1140, 342] width 150 height 30
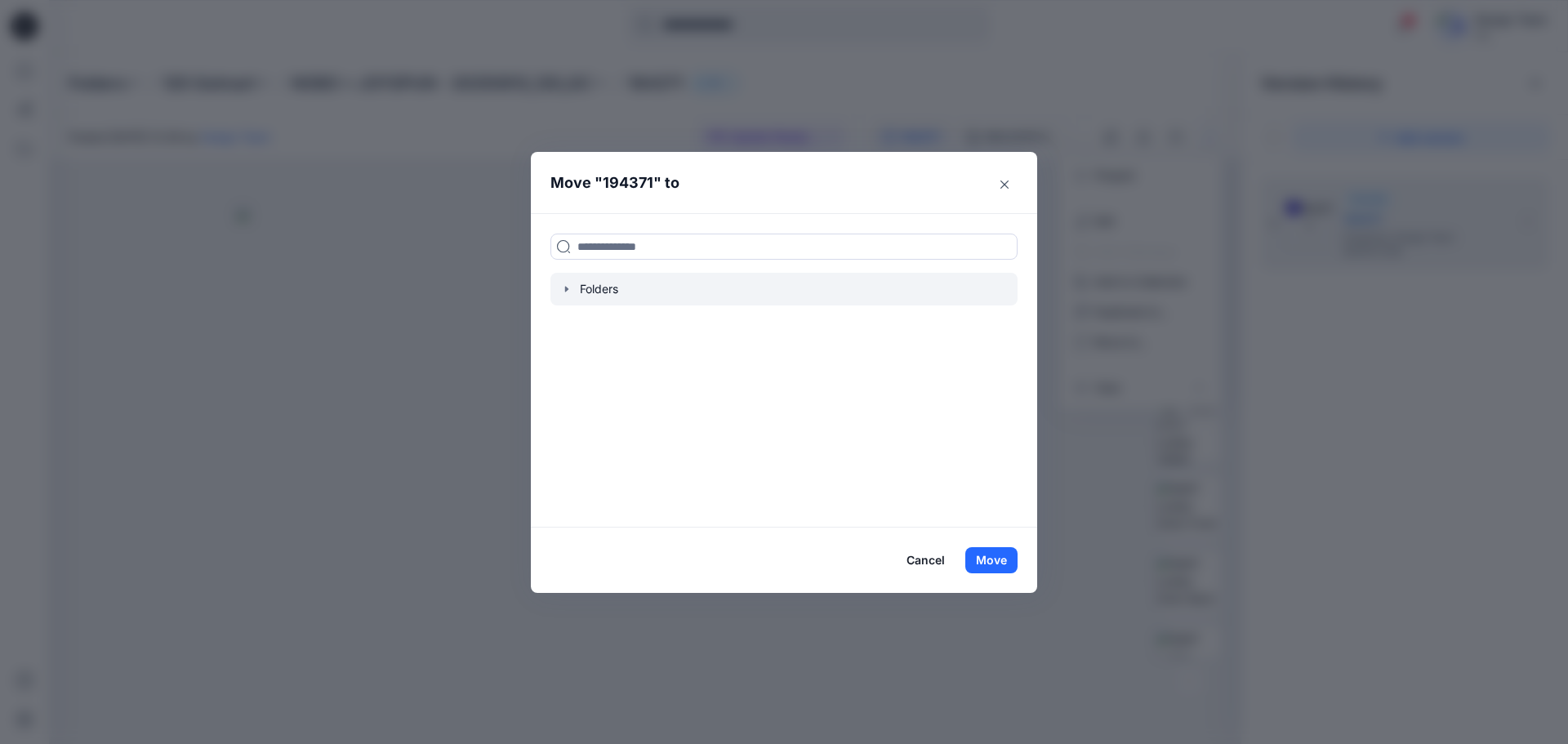
click at [559, 285] on div at bounding box center [784, 289] width 467 height 33
click at [563, 294] on icon "button" at bounding box center [566, 289] width 13 height 13
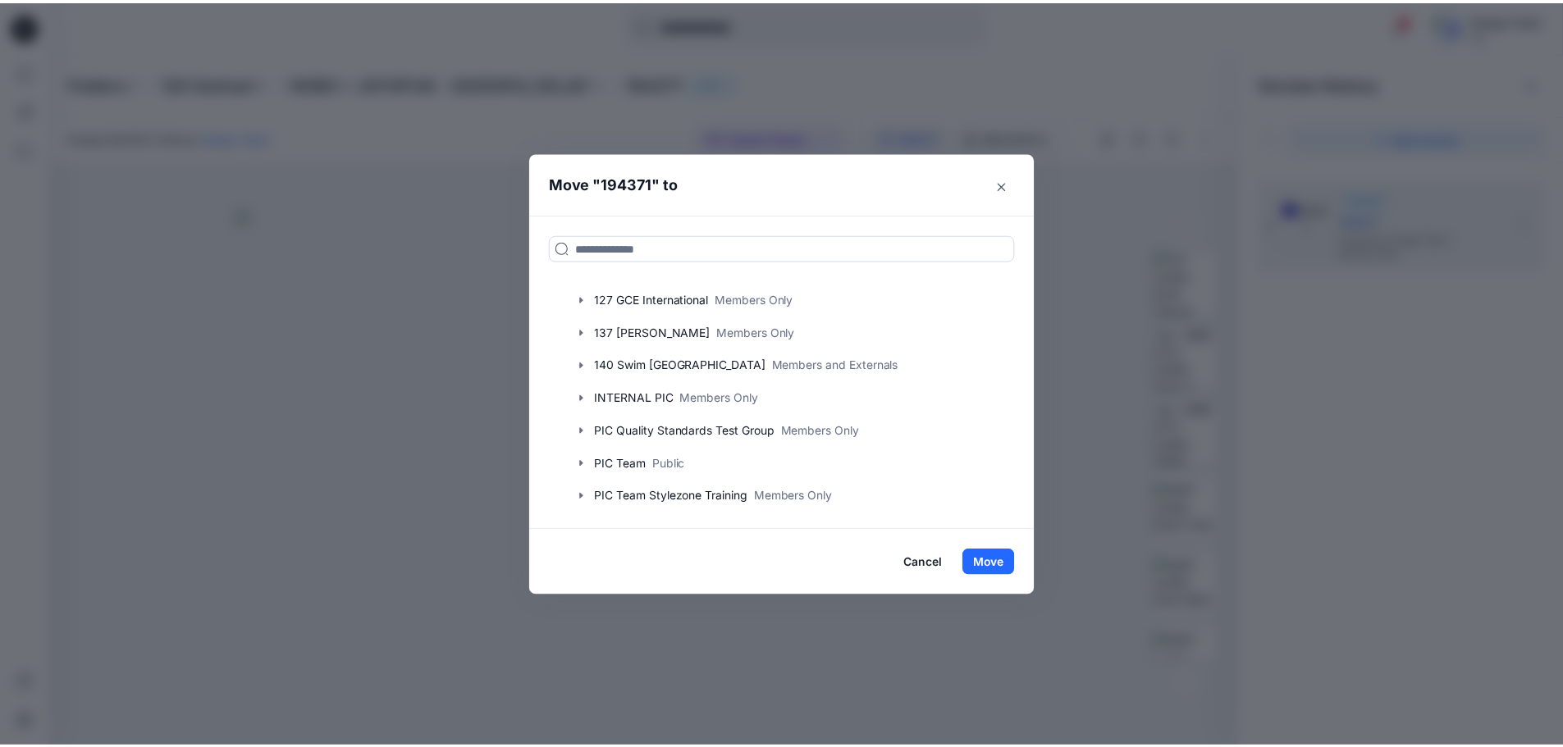
scroll to position [454, 0]
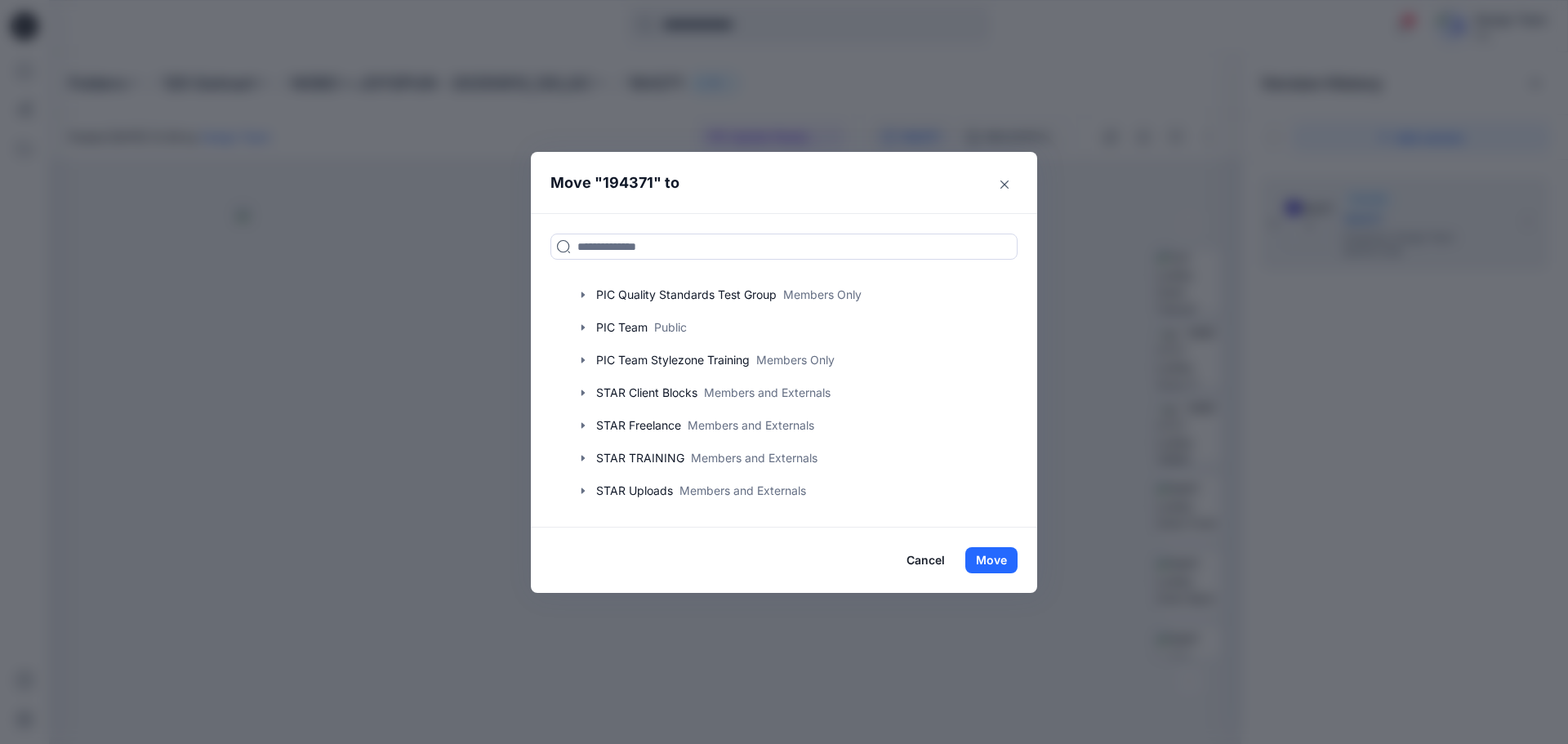
click at [925, 553] on button "Cancel" at bounding box center [926, 561] width 60 height 26
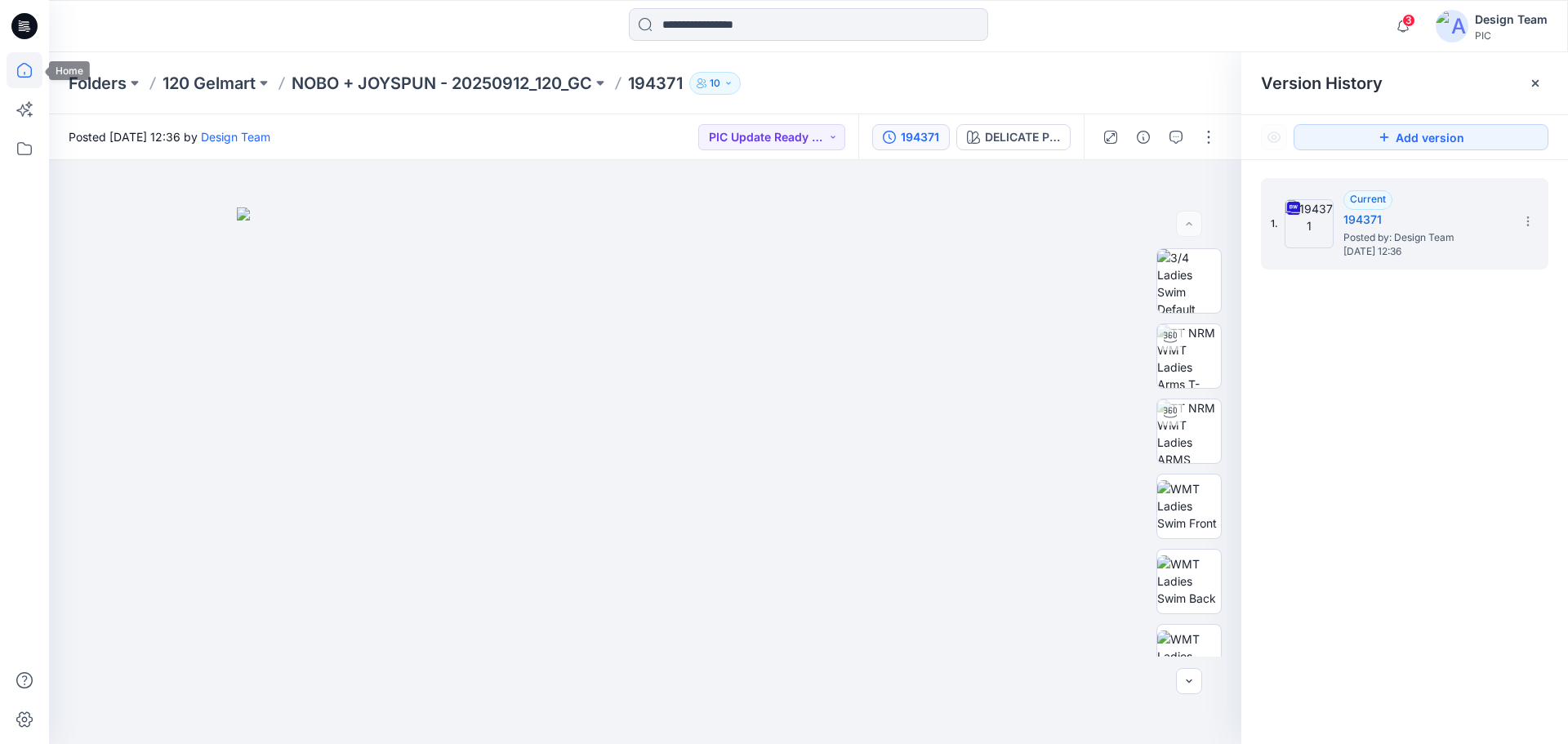
click at [28, 65] on icon at bounding box center [25, 70] width 36 height 36
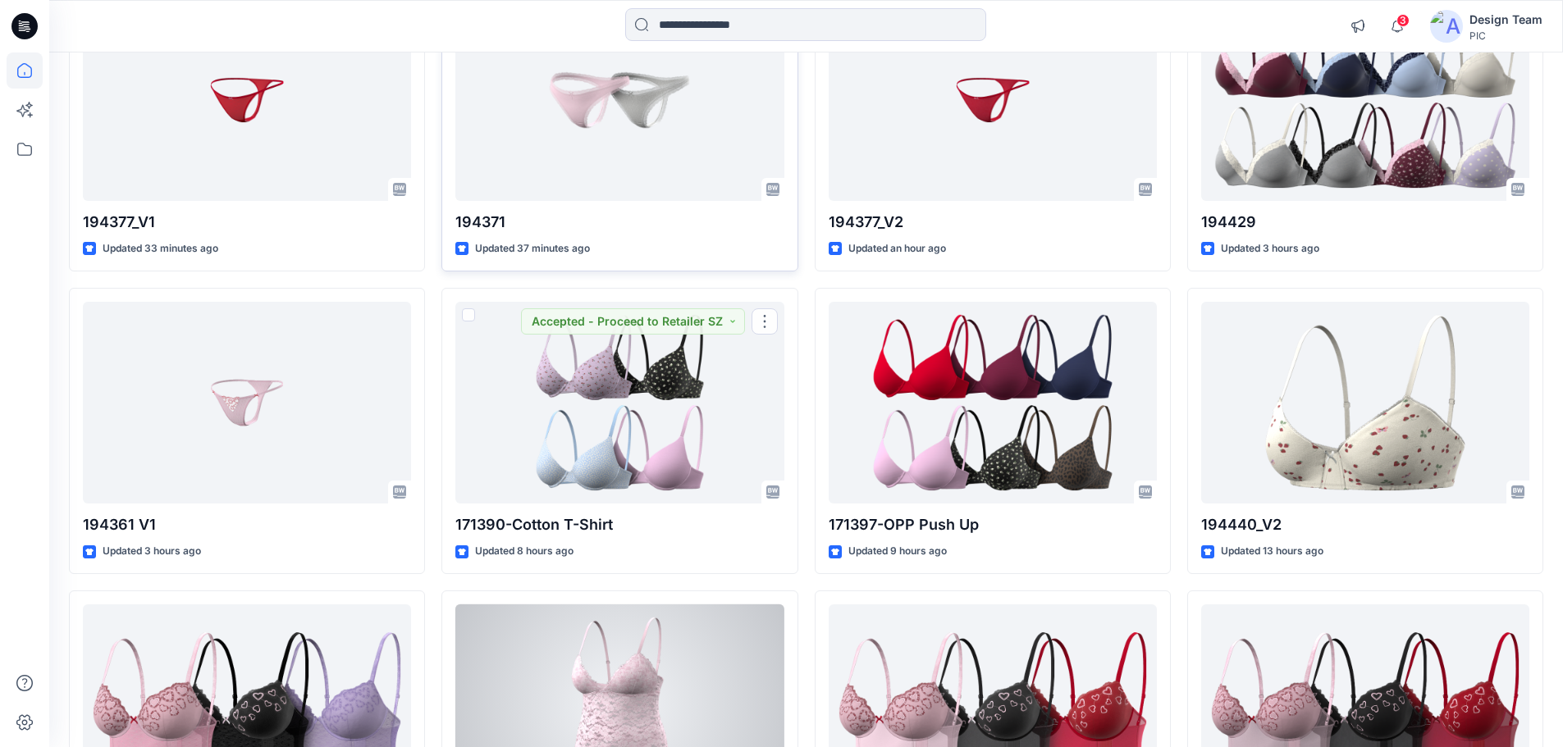
scroll to position [410, 0]
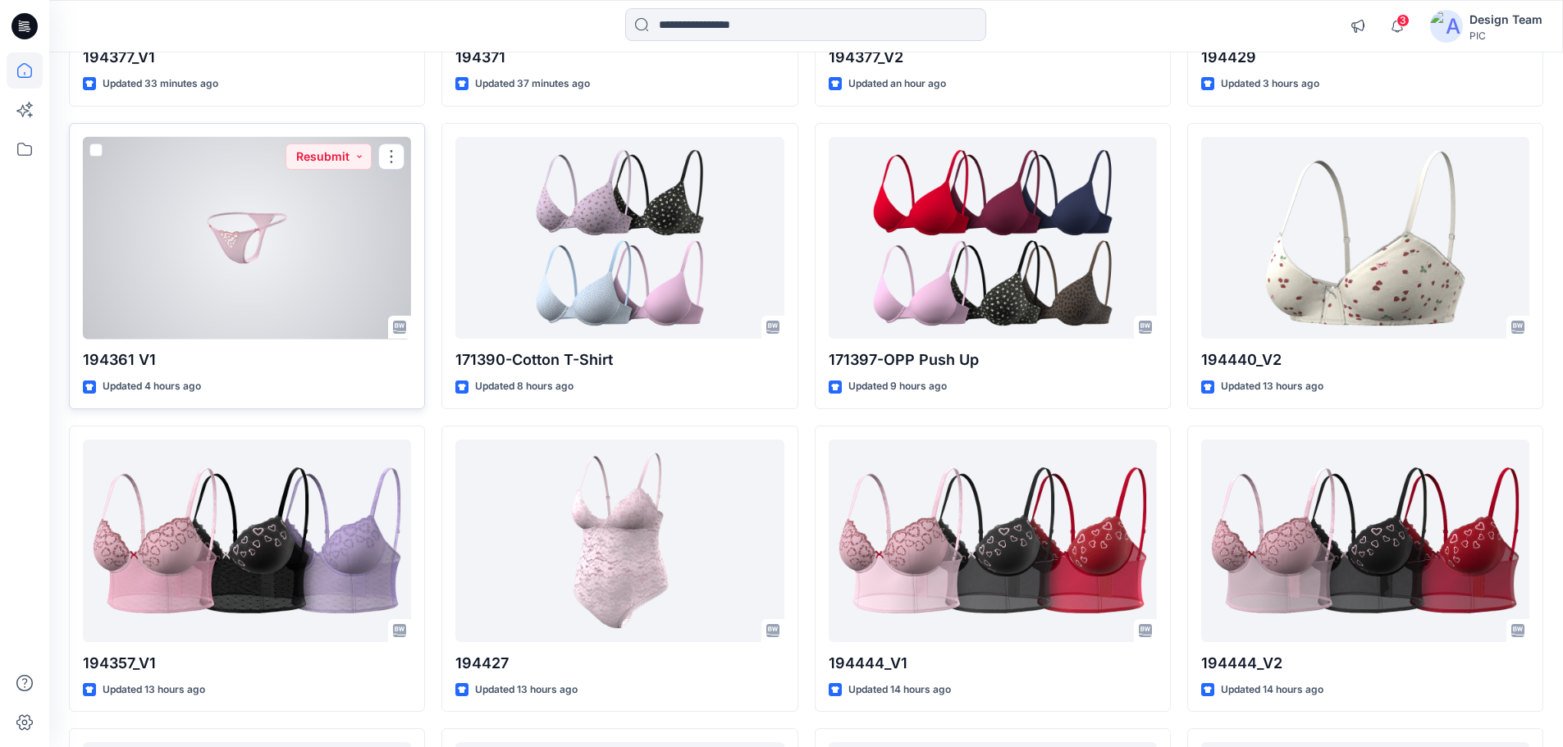
click at [285, 244] on div at bounding box center [247, 238] width 328 height 203
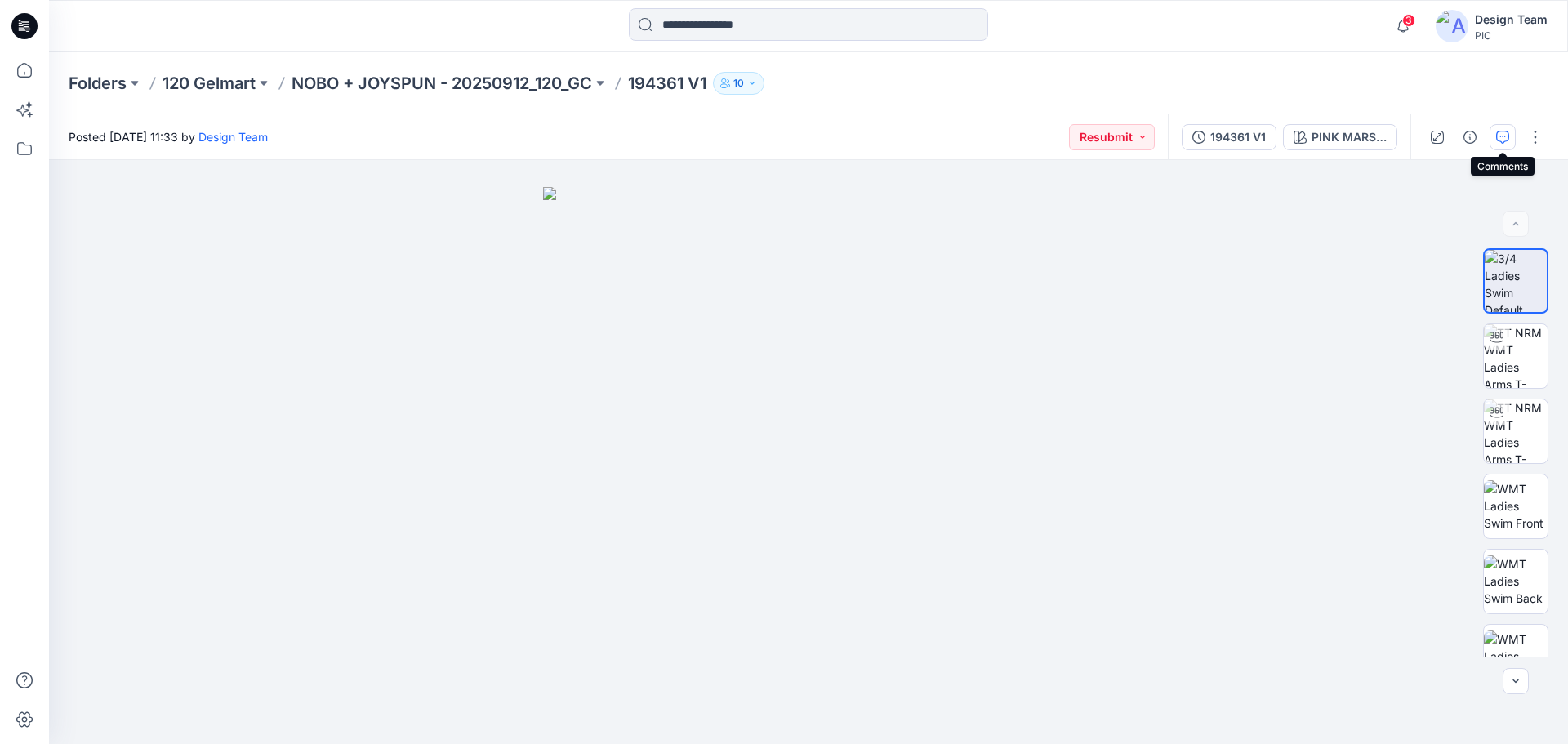
click at [1502, 128] on button "button" at bounding box center [1502, 137] width 26 height 26
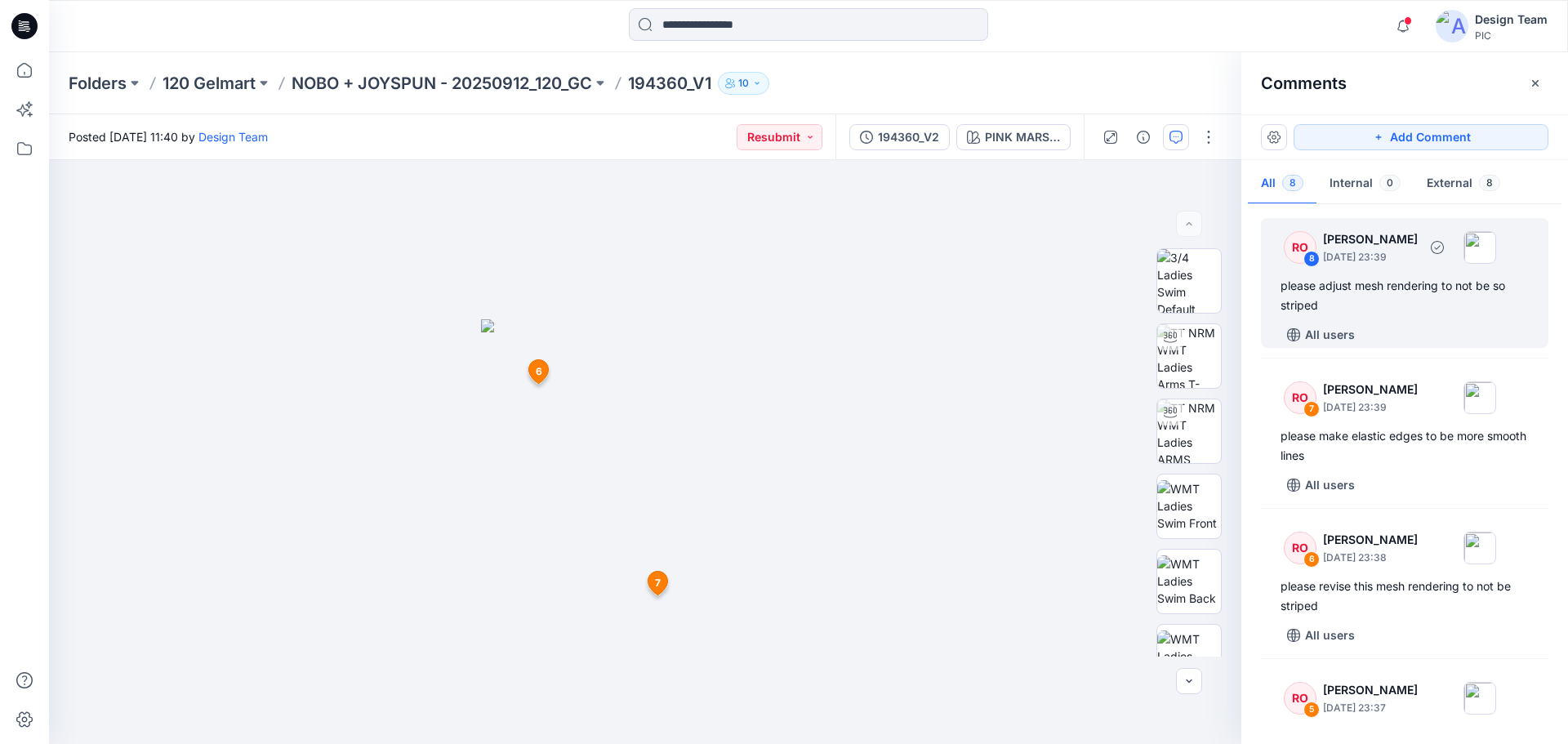
click at [1402, 307] on div "please adjust mesh rendering to not be so striped" at bounding box center [1404, 295] width 248 height 39
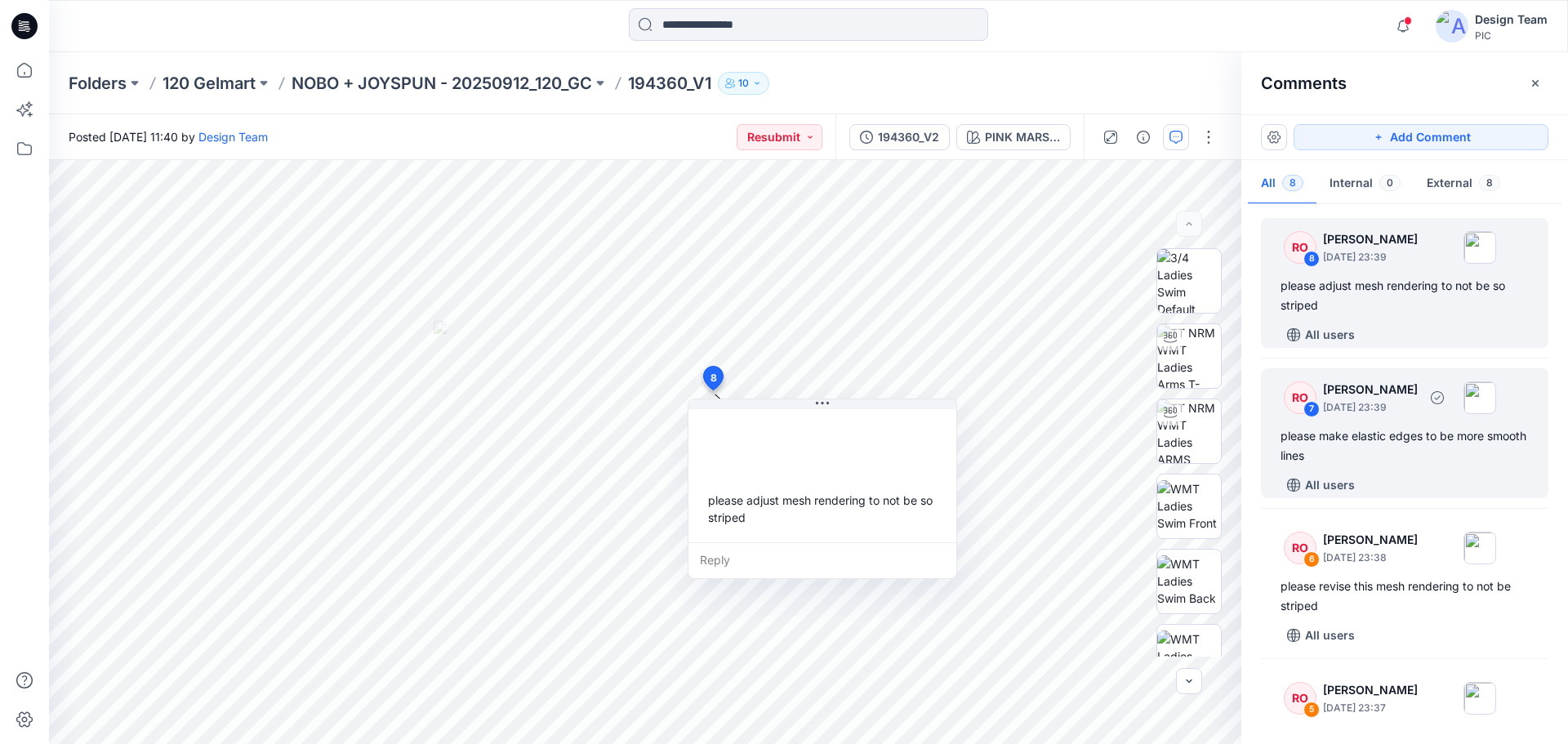
click at [1372, 445] on div "please make elastic edges to be more smooth lines" at bounding box center [1404, 445] width 248 height 39
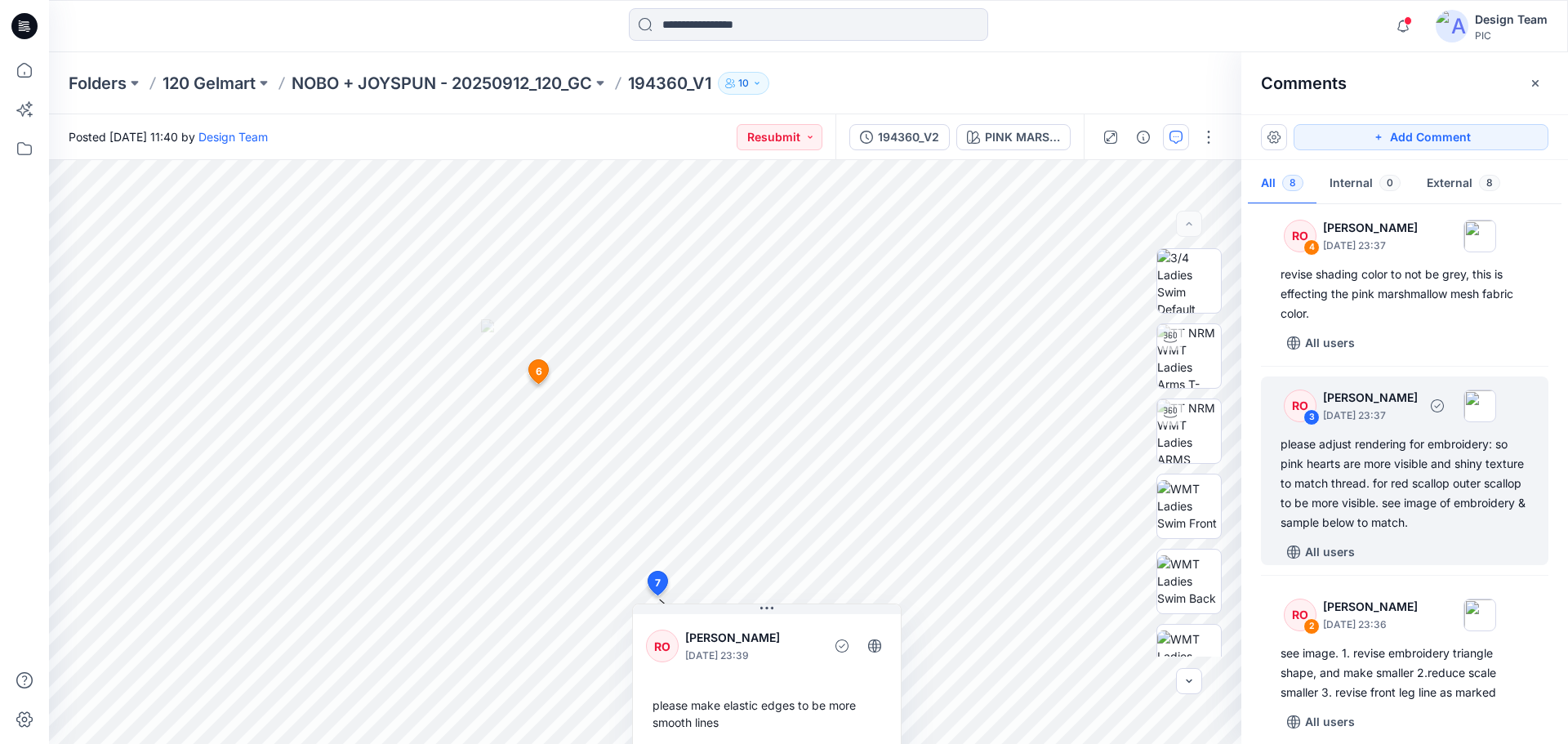
scroll to position [653, 0]
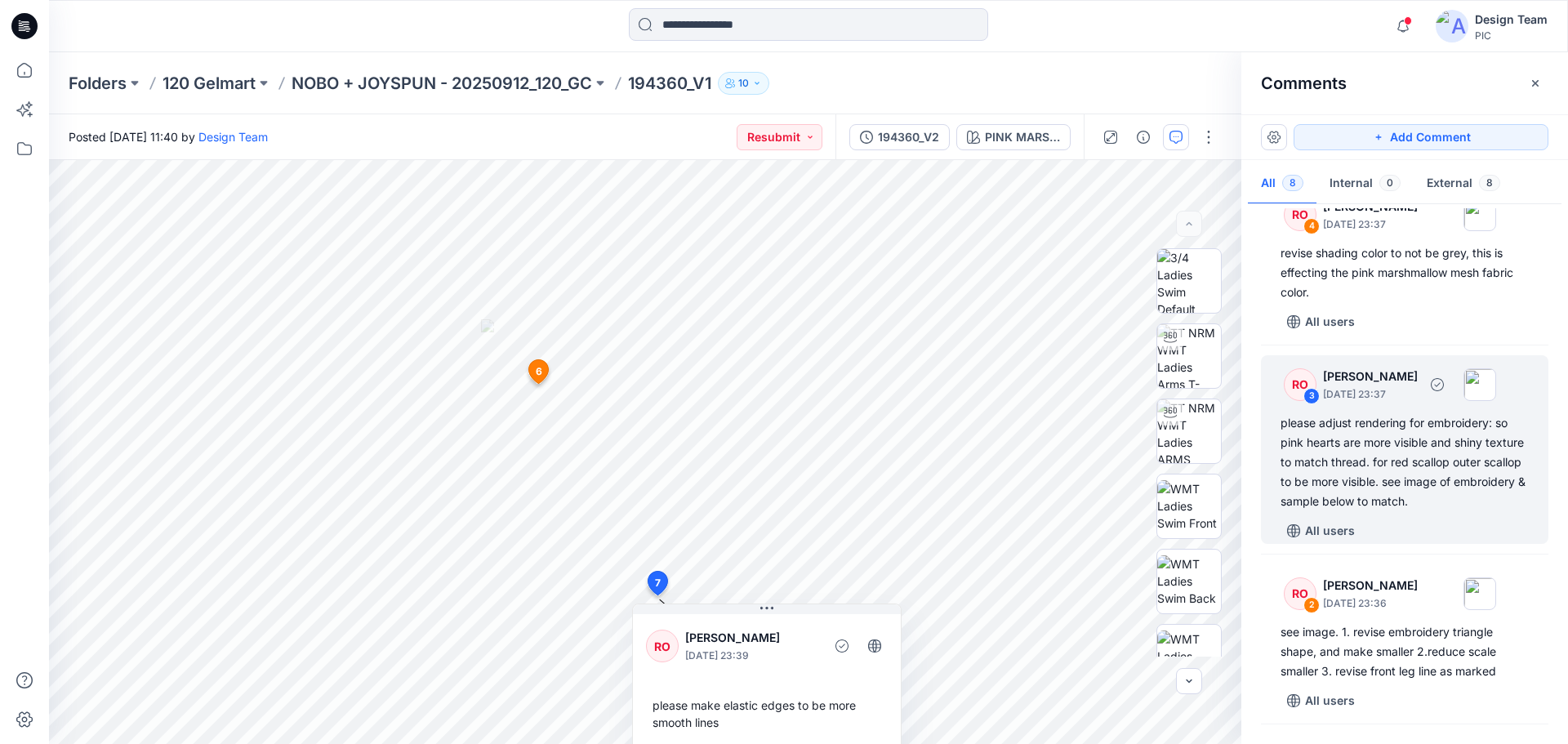
click at [1439, 458] on div "please adjust rendering for embroidery: so pink hearts are more visible and shi…" at bounding box center [1404, 462] width 248 height 98
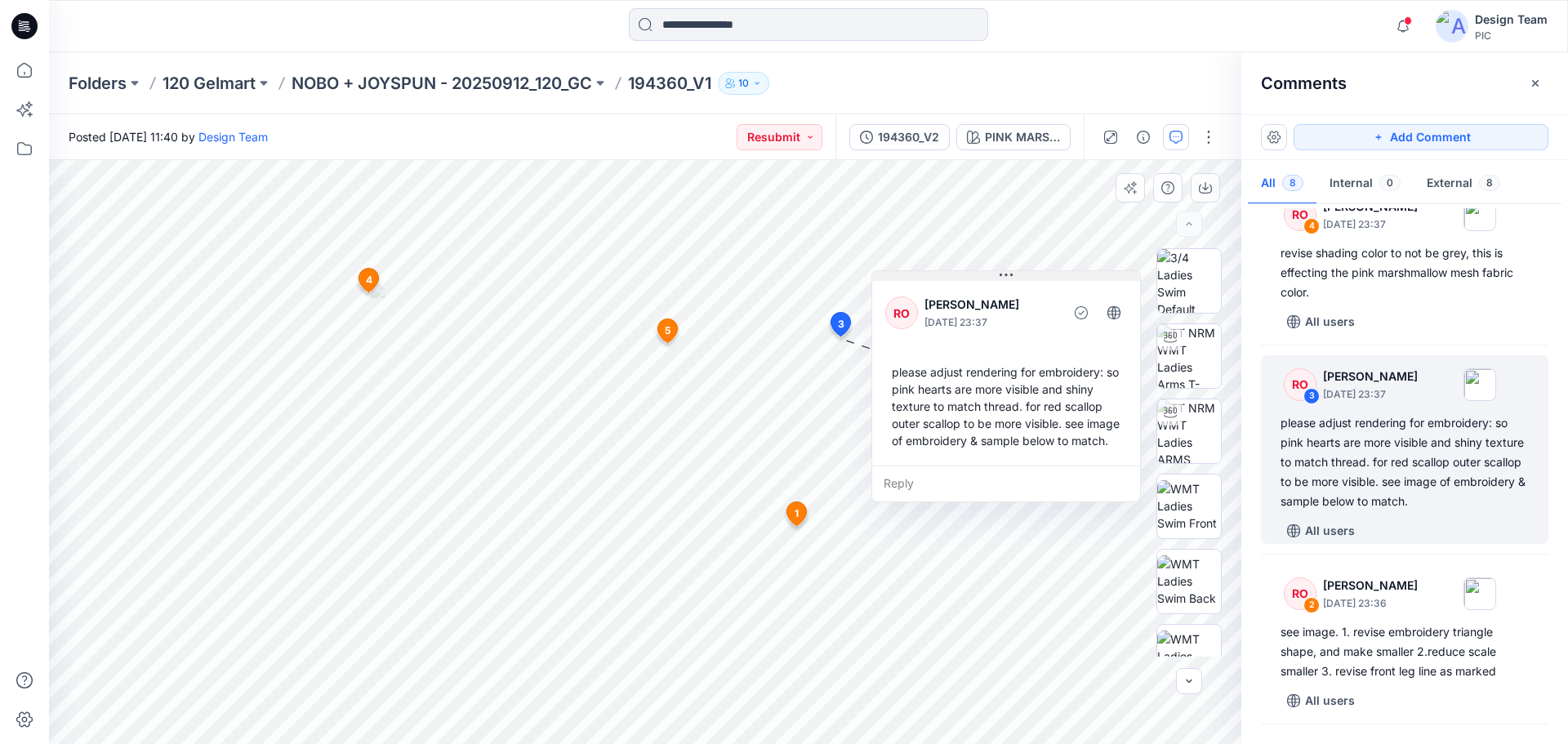
drag, startPoint x: 657, startPoint y: 360, endPoint x: 941, endPoint y: 277, distance: 295.9
click at [941, 277] on button at bounding box center [1006, 276] width 268 height 10
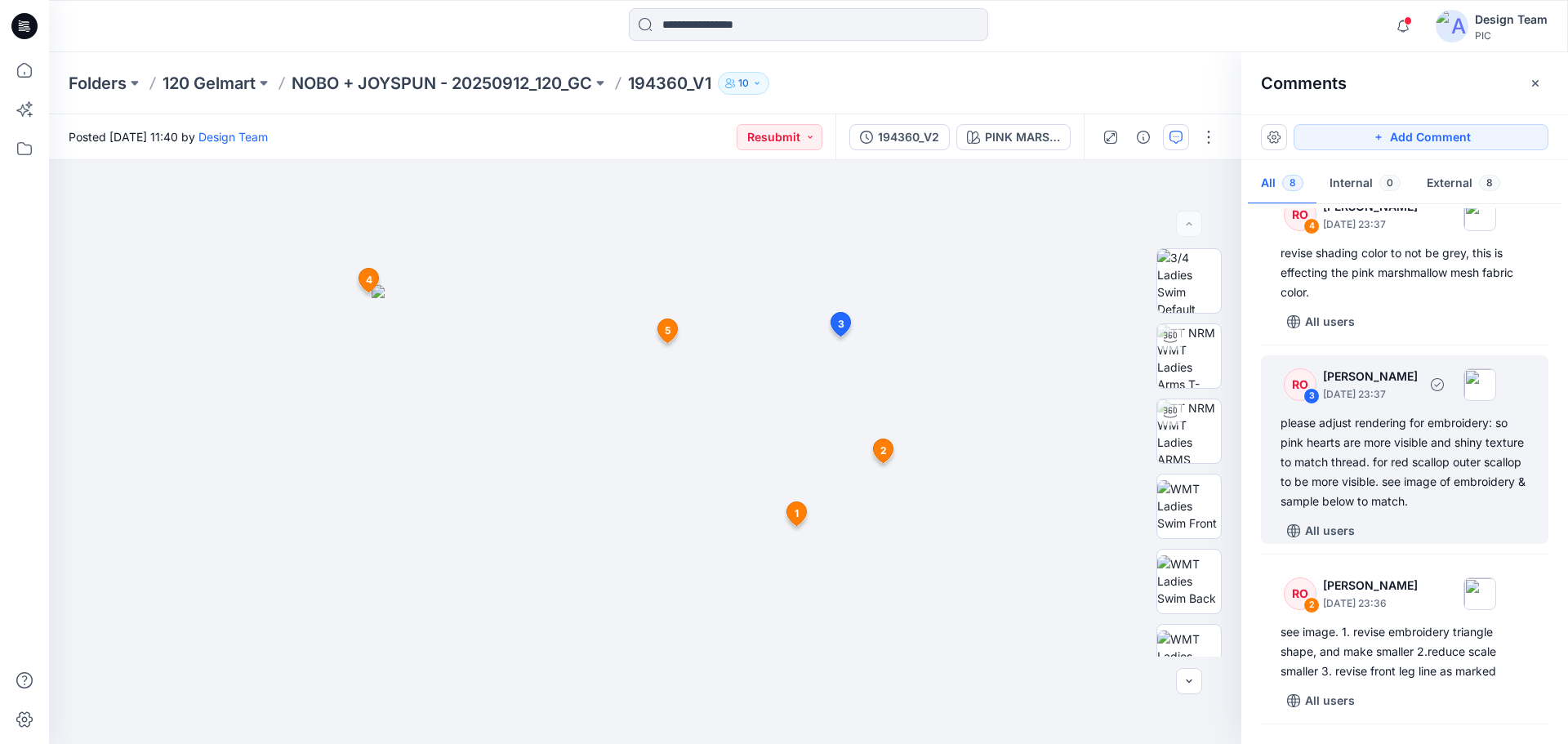
click at [1386, 467] on div "please adjust rendering for embroidery: so pink hearts are more visible and shi…" at bounding box center [1404, 462] width 248 height 98
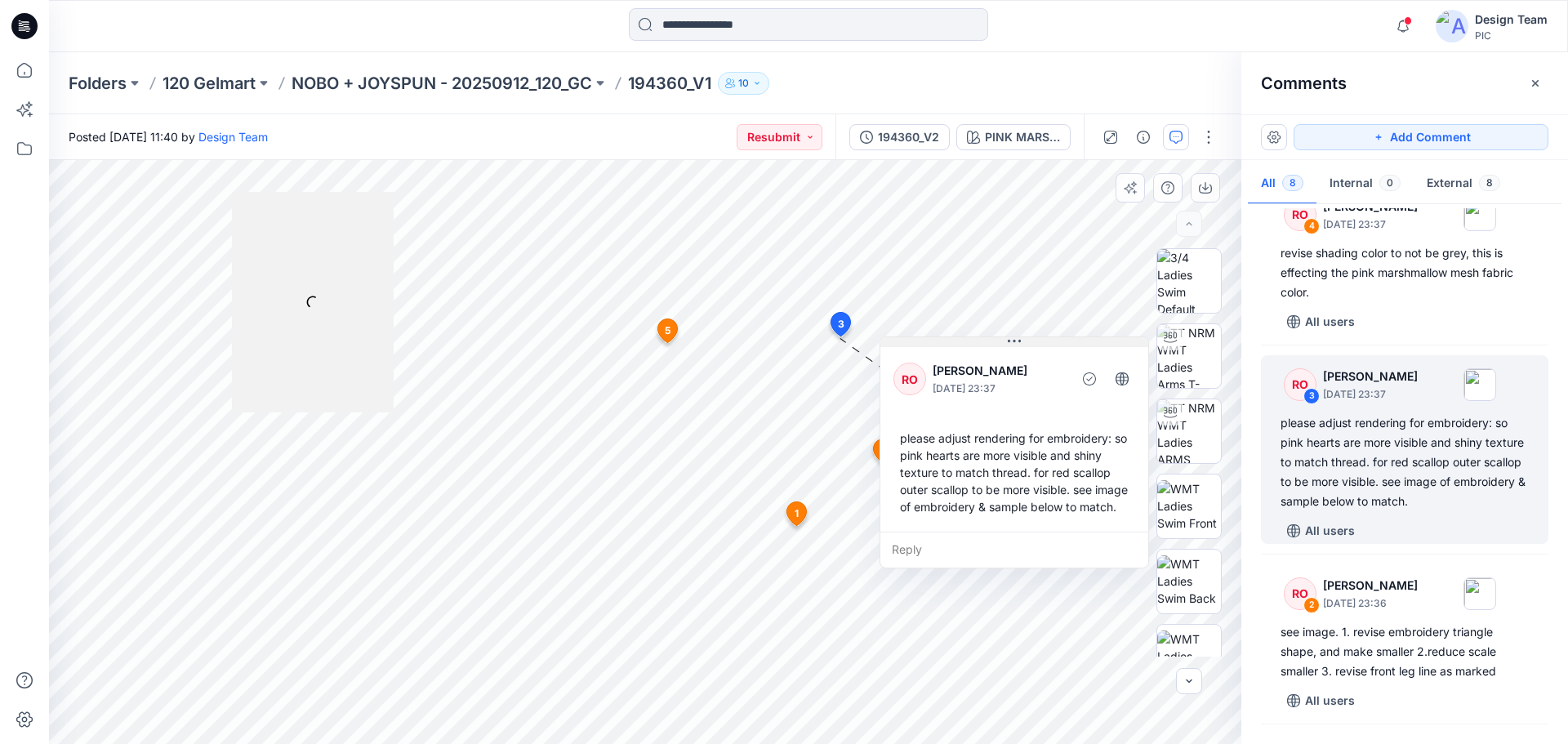
drag, startPoint x: 778, startPoint y: 358, endPoint x: 1065, endPoint y: 344, distance: 287.3
click at [1070, 341] on button at bounding box center [1013, 343] width 268 height 10
click at [904, 567] on div "Reply" at bounding box center [1013, 549] width 268 height 36
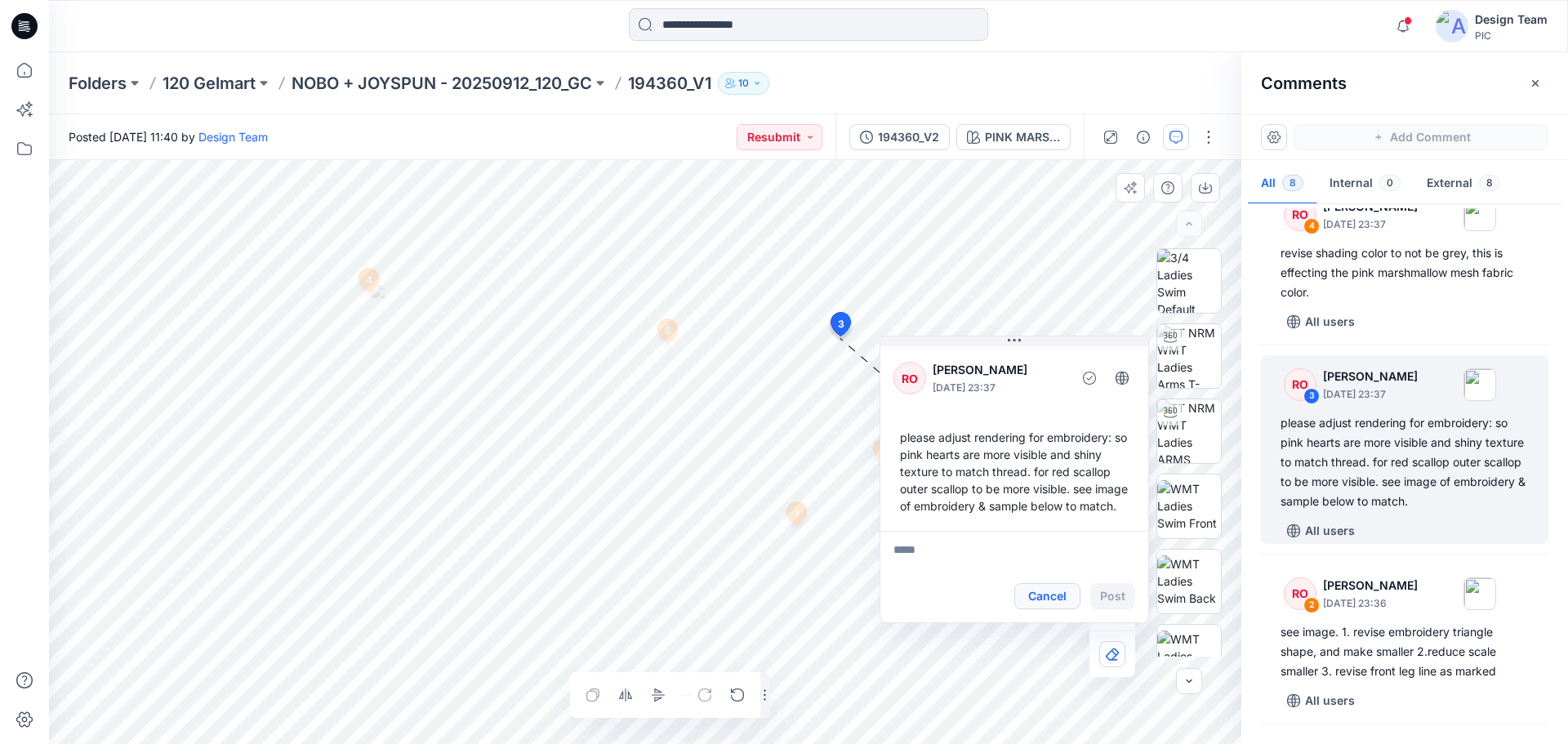
click at [1050, 610] on button "Cancel" at bounding box center [1047, 597] width 66 height 26
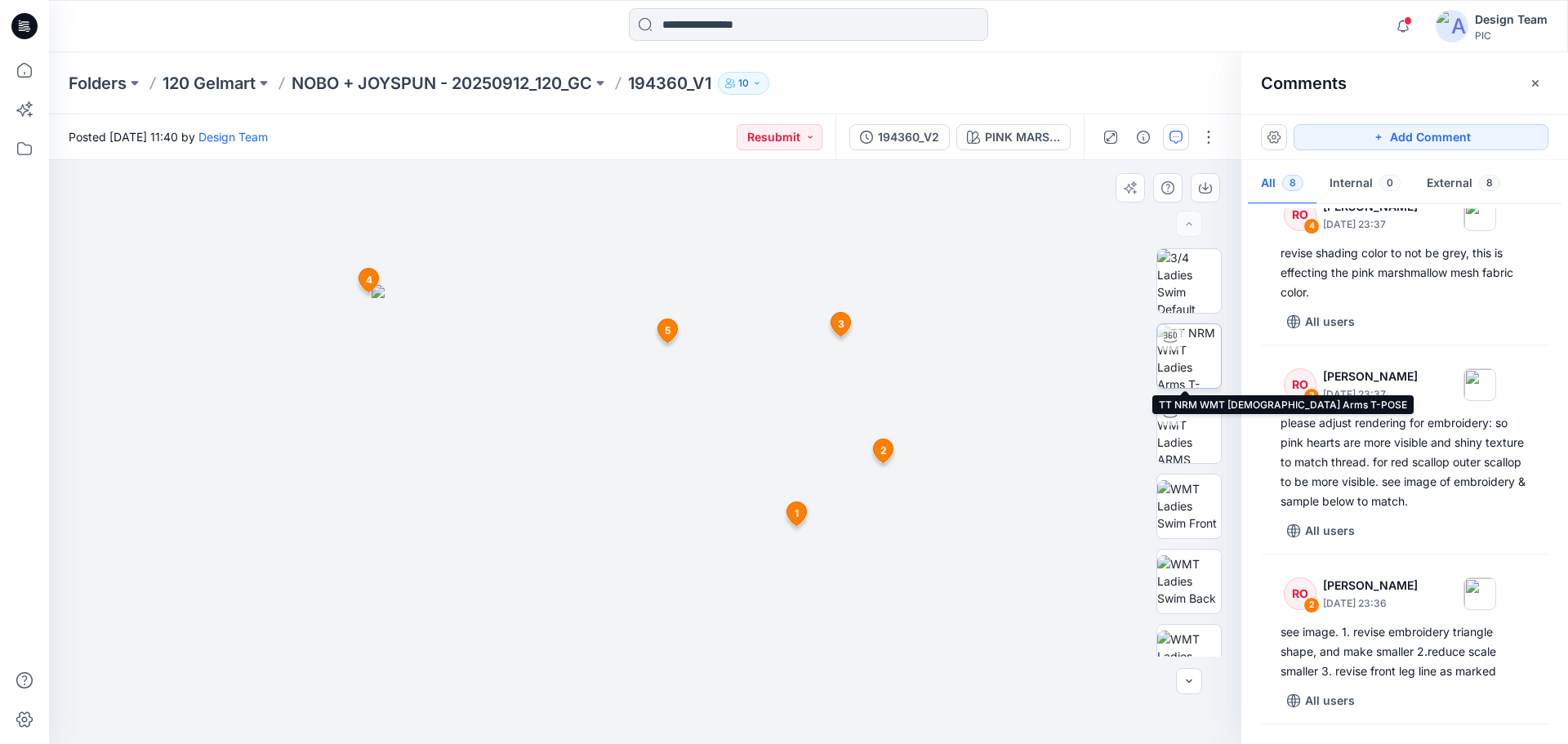
click at [1176, 362] on img at bounding box center [1189, 357] width 64 height 64
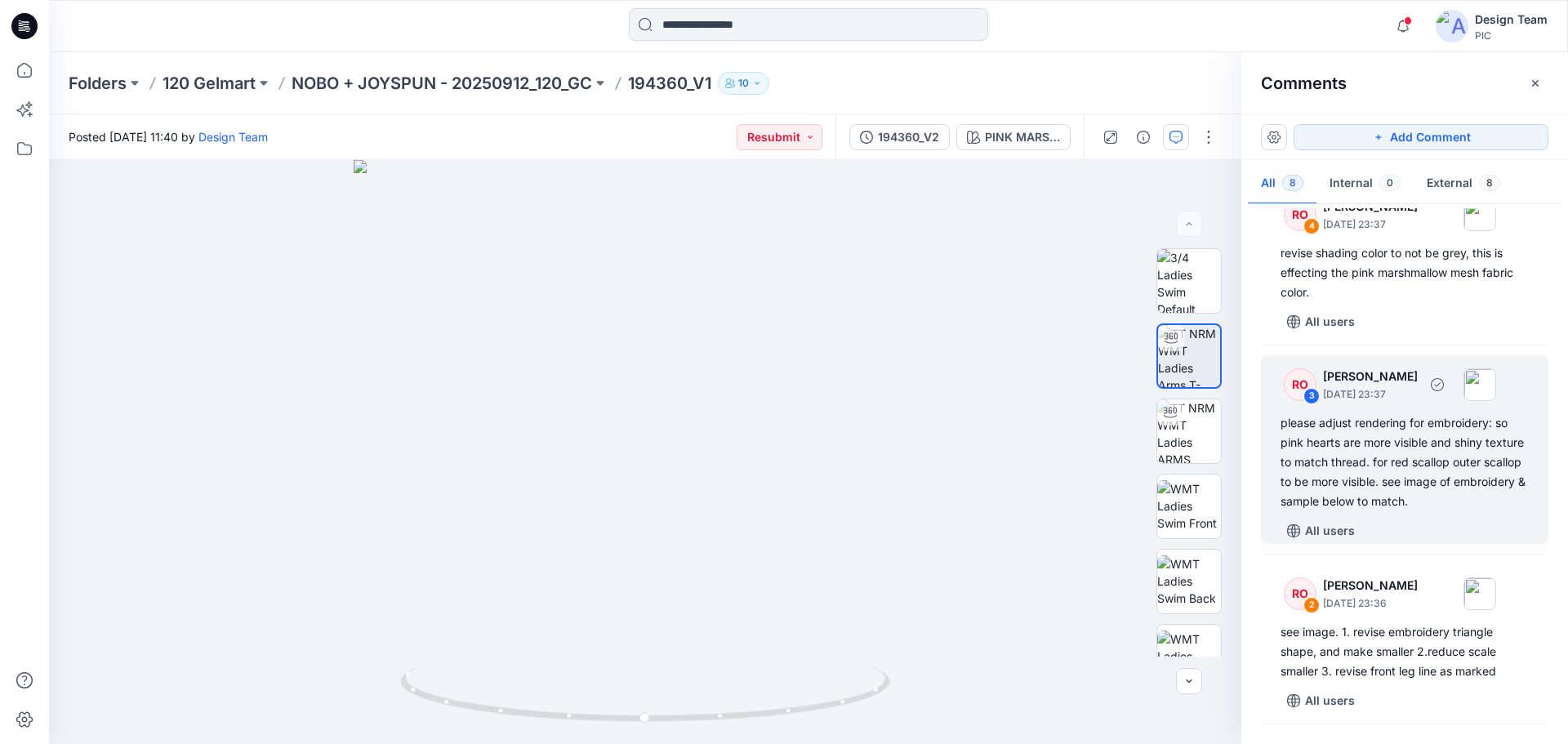
click at [1389, 511] on div "please adjust rendering for embroidery: so pink hearts are more visible and shi…" at bounding box center [1404, 462] width 248 height 98
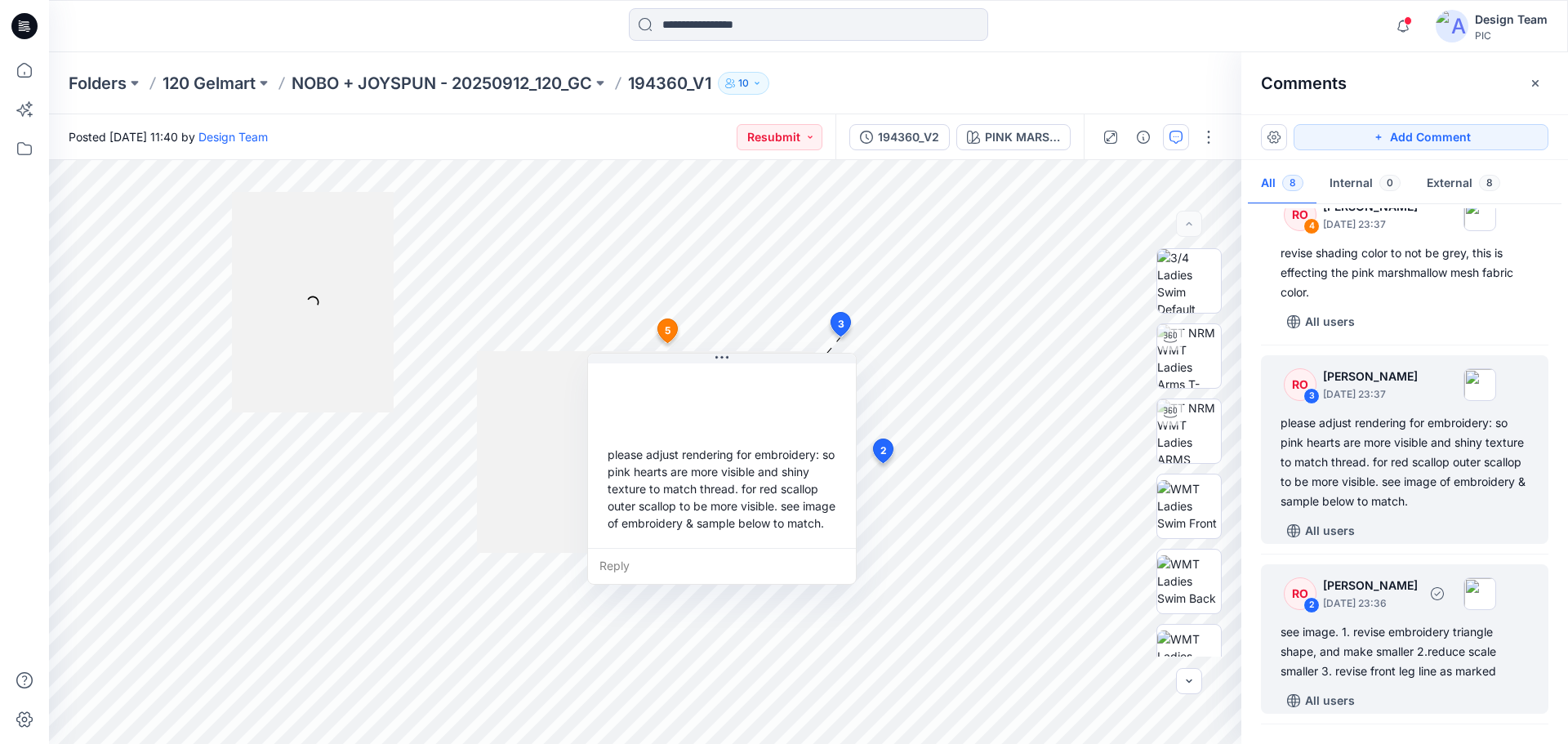
click at [1398, 634] on div "see image. 1. revise embroidery triangle shape, and make smaller 2.reduce scale…" at bounding box center [1404, 651] width 248 height 59
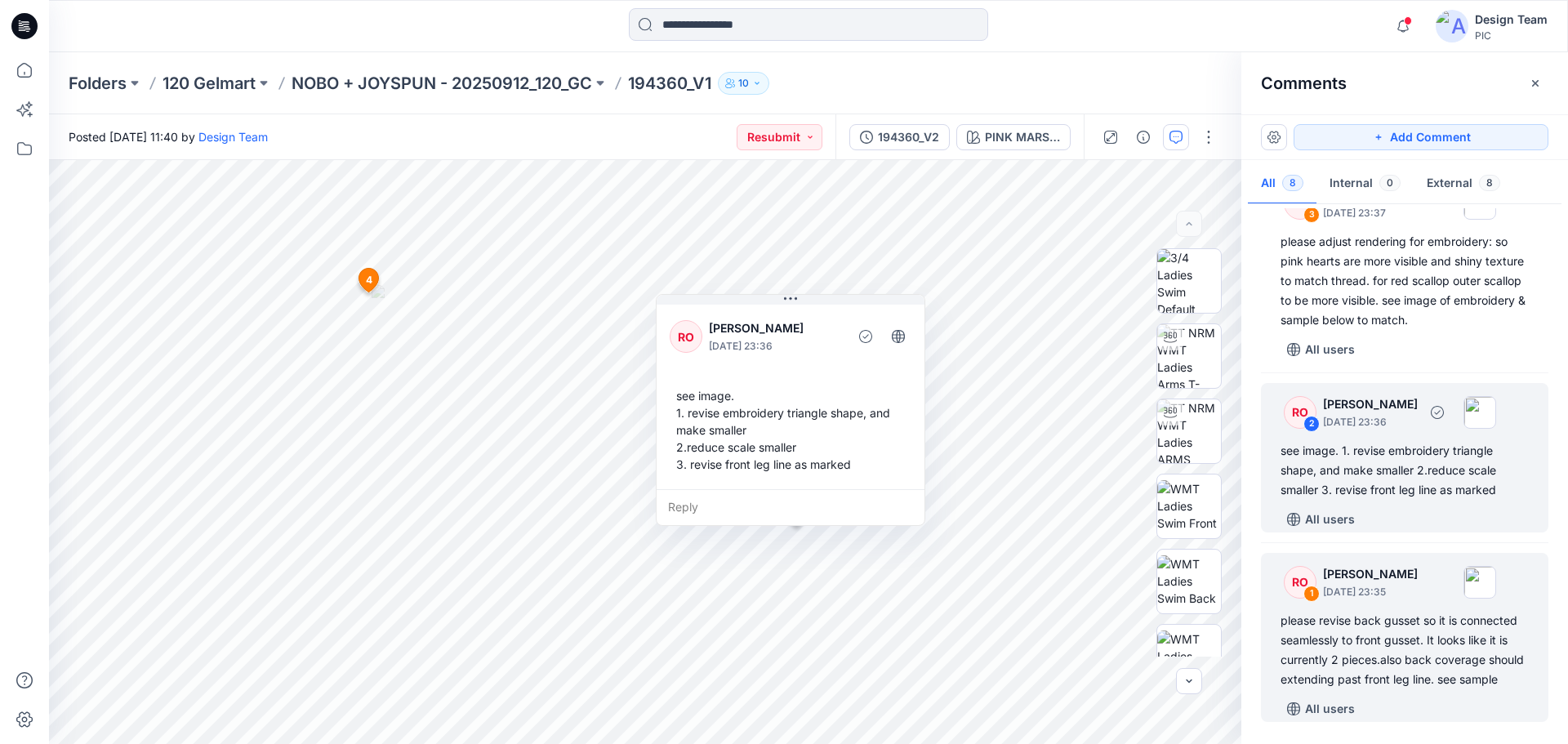
scroll to position [855, 0]
click at [1416, 623] on div "please revise back gusset so it is connected seamlessly to front gusset. It loo…" at bounding box center [1404, 650] width 248 height 79
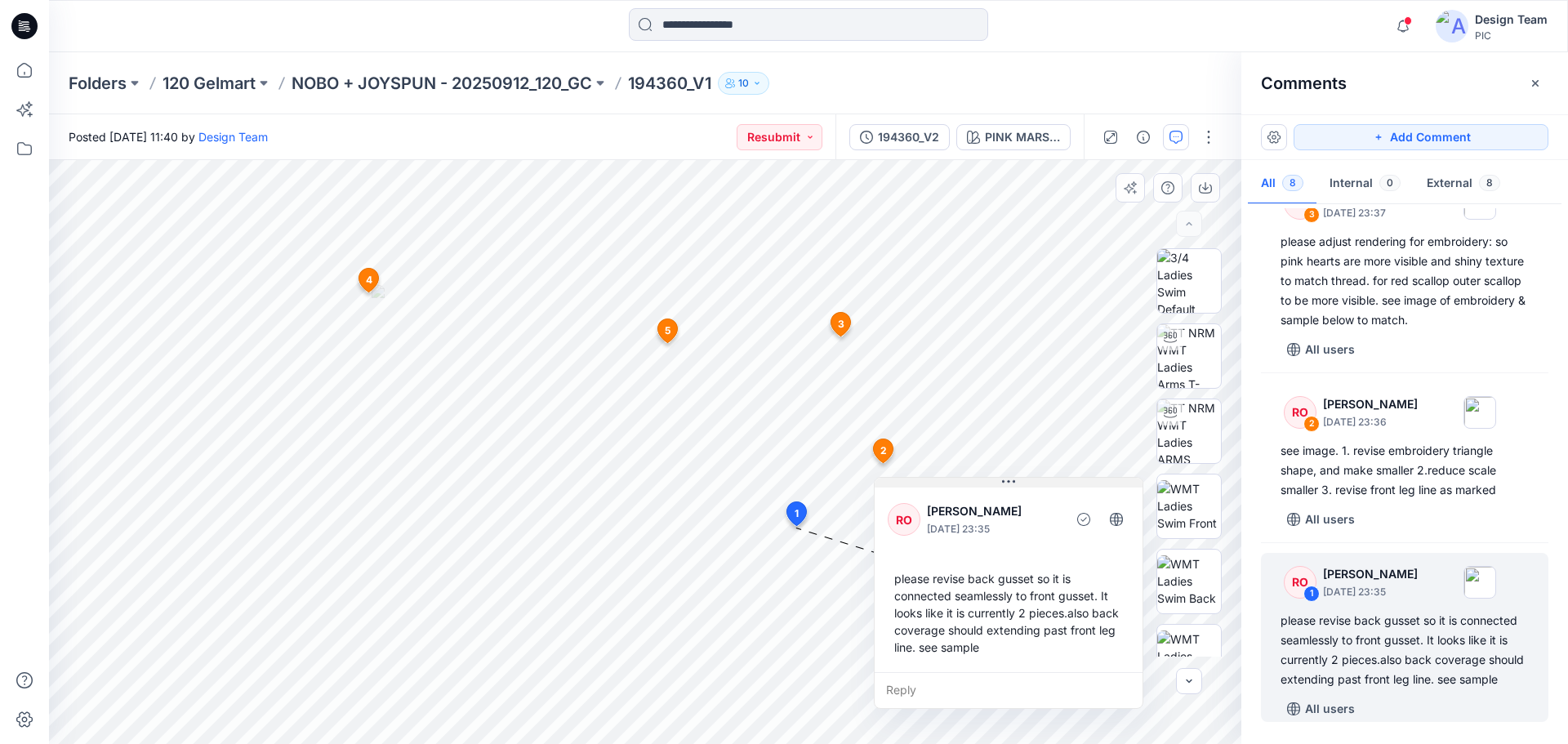
drag, startPoint x: 883, startPoint y: 542, endPoint x: 986, endPoint y: 482, distance: 119.2
click at [986, 482] on button at bounding box center [1008, 483] width 268 height 10
click at [1381, 620] on div "please revise back gusset so it is connected seamlessly to front gusset. It loo…" at bounding box center [1404, 650] width 248 height 79
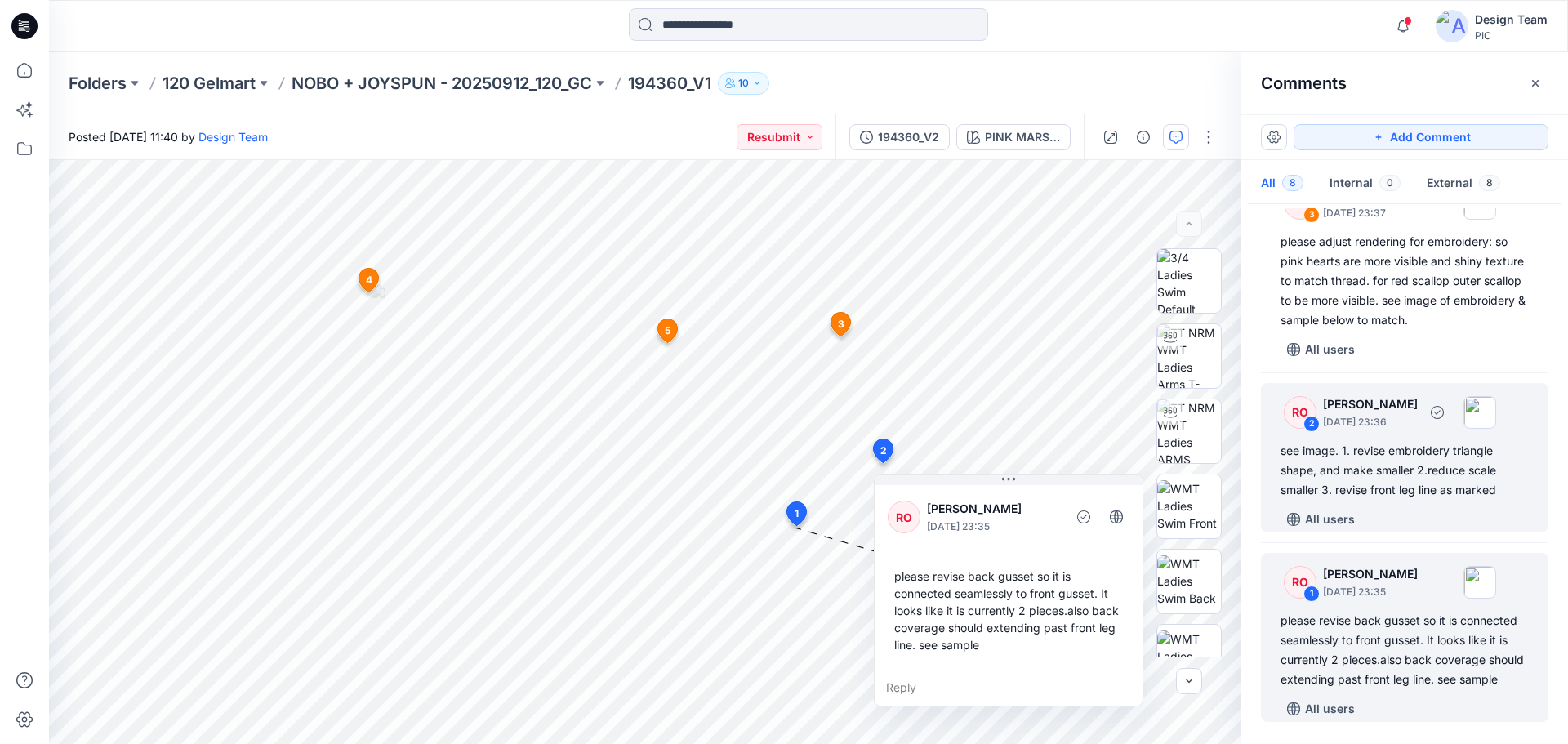
click at [1395, 466] on div "see image. 1. revise embroidery triangle shape, and make smaller 2.reduce scale…" at bounding box center [1404, 470] width 248 height 59
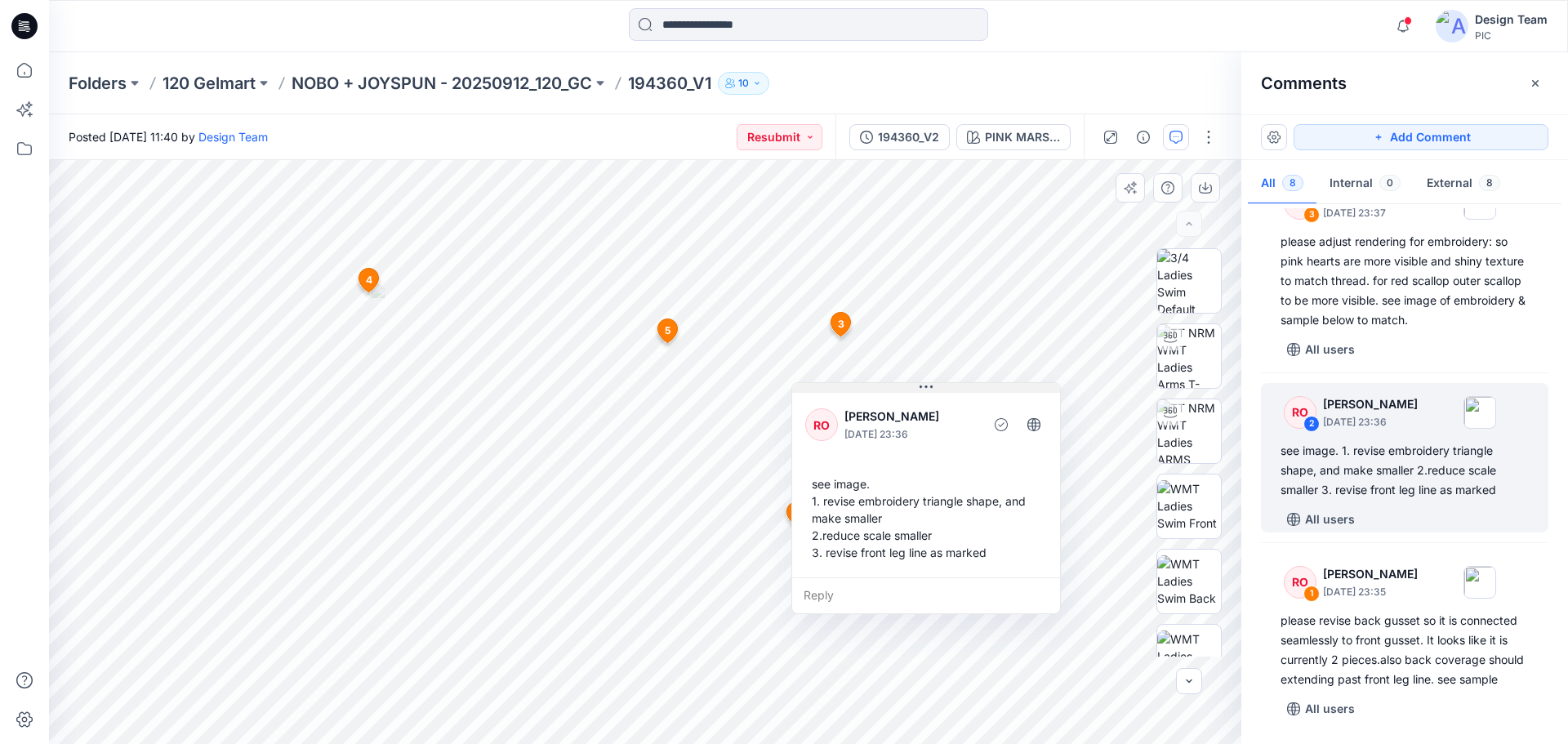
drag, startPoint x: 766, startPoint y: 302, endPoint x: 902, endPoint y: 389, distance: 161.4
click at [902, 389] on button at bounding box center [926, 388] width 268 height 10
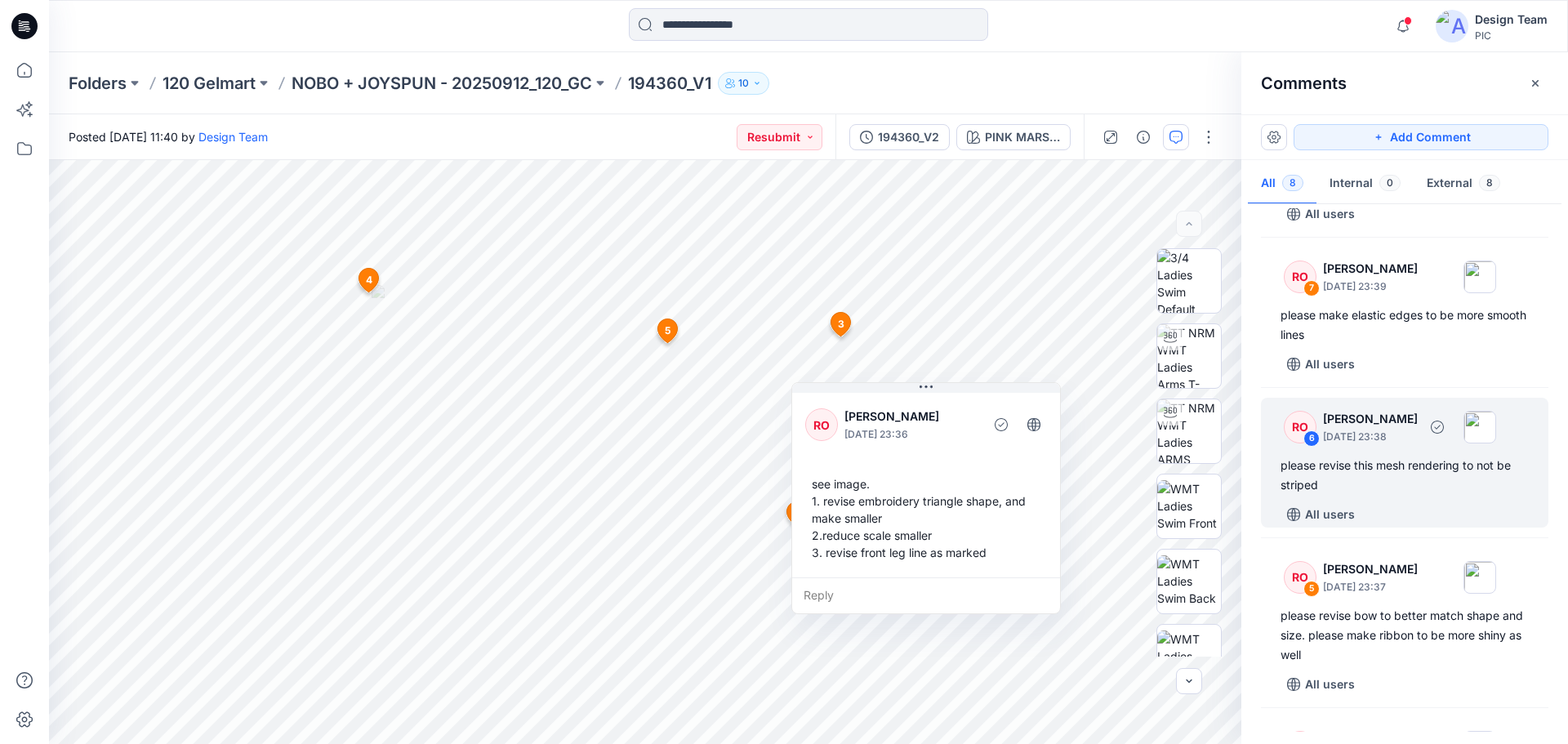
scroll to position [120, 0]
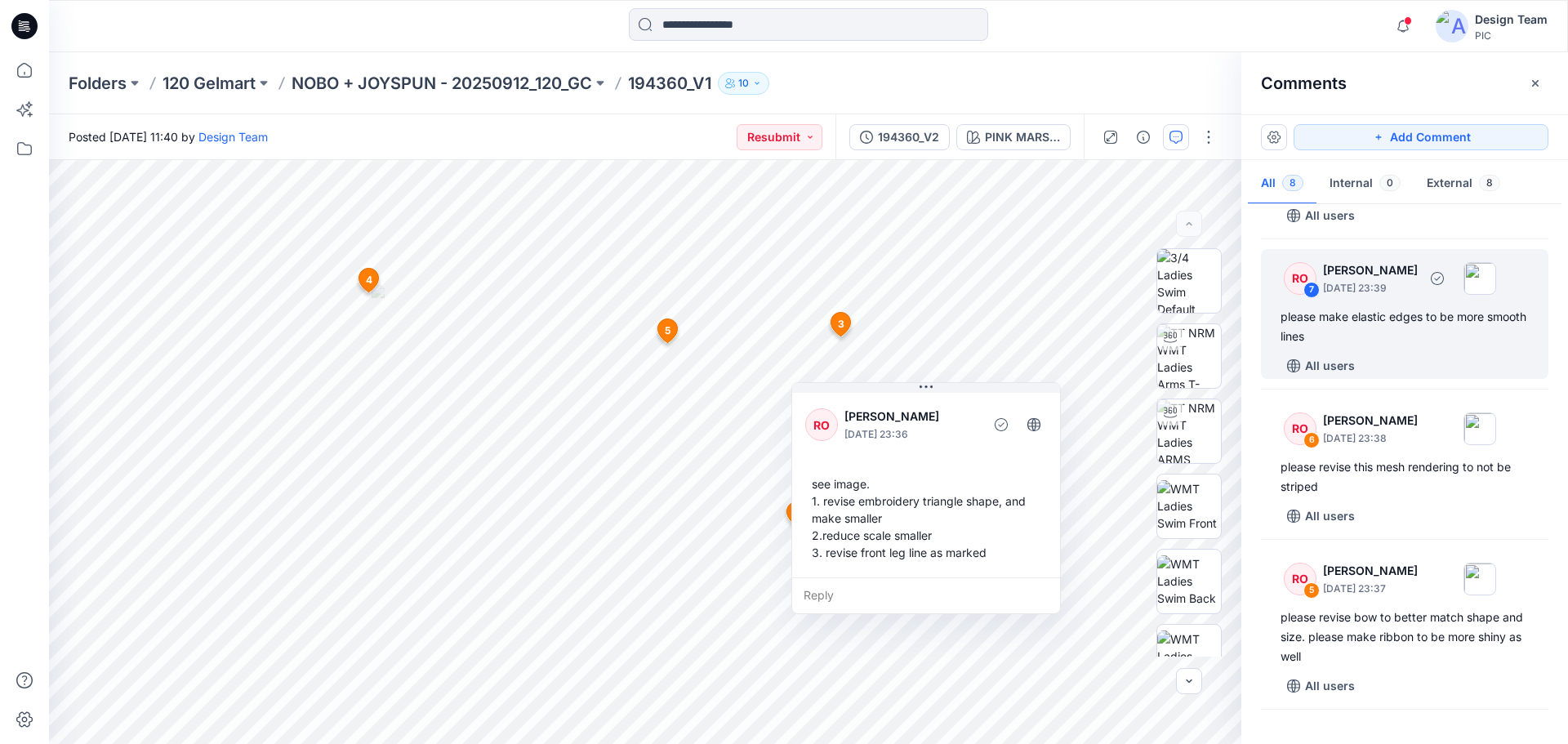
click at [1383, 331] on div "please make elastic edges to be more smooth lines" at bounding box center [1404, 326] width 248 height 39
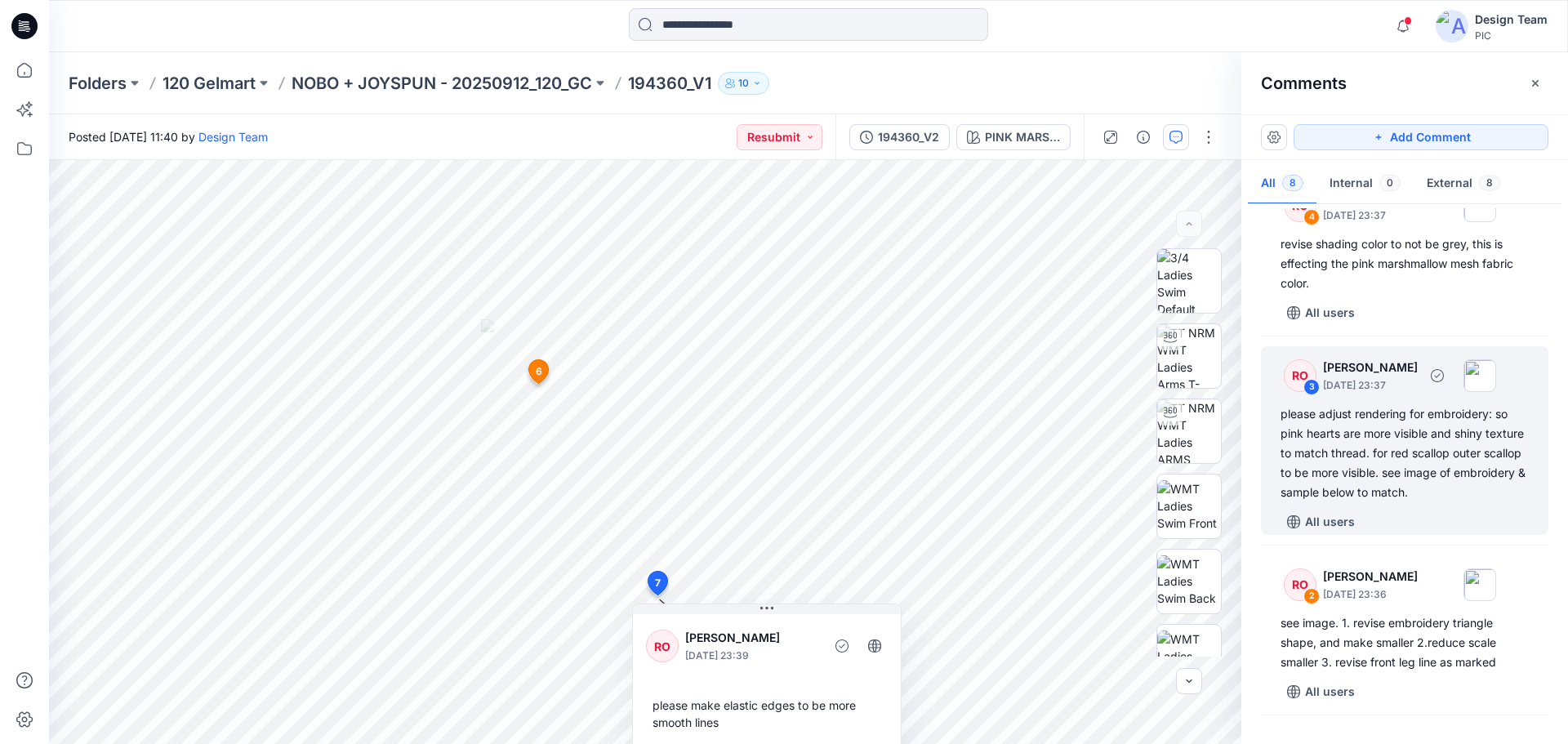
scroll to position [773, 0]
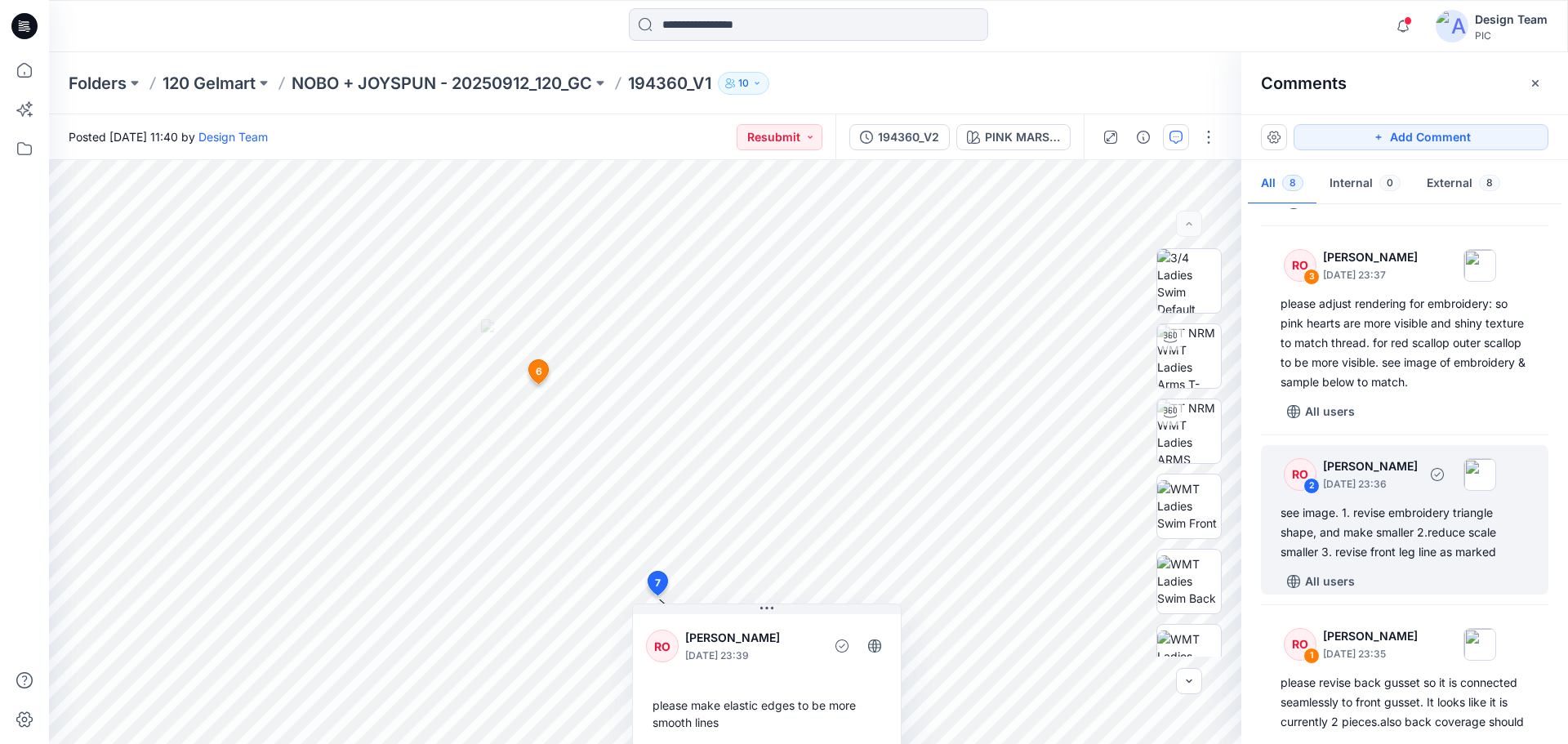
click at [1363, 541] on div "see image. 1. revise embroidery triangle shape, and make smaller 2.reduce scale…" at bounding box center [1404, 532] width 248 height 59
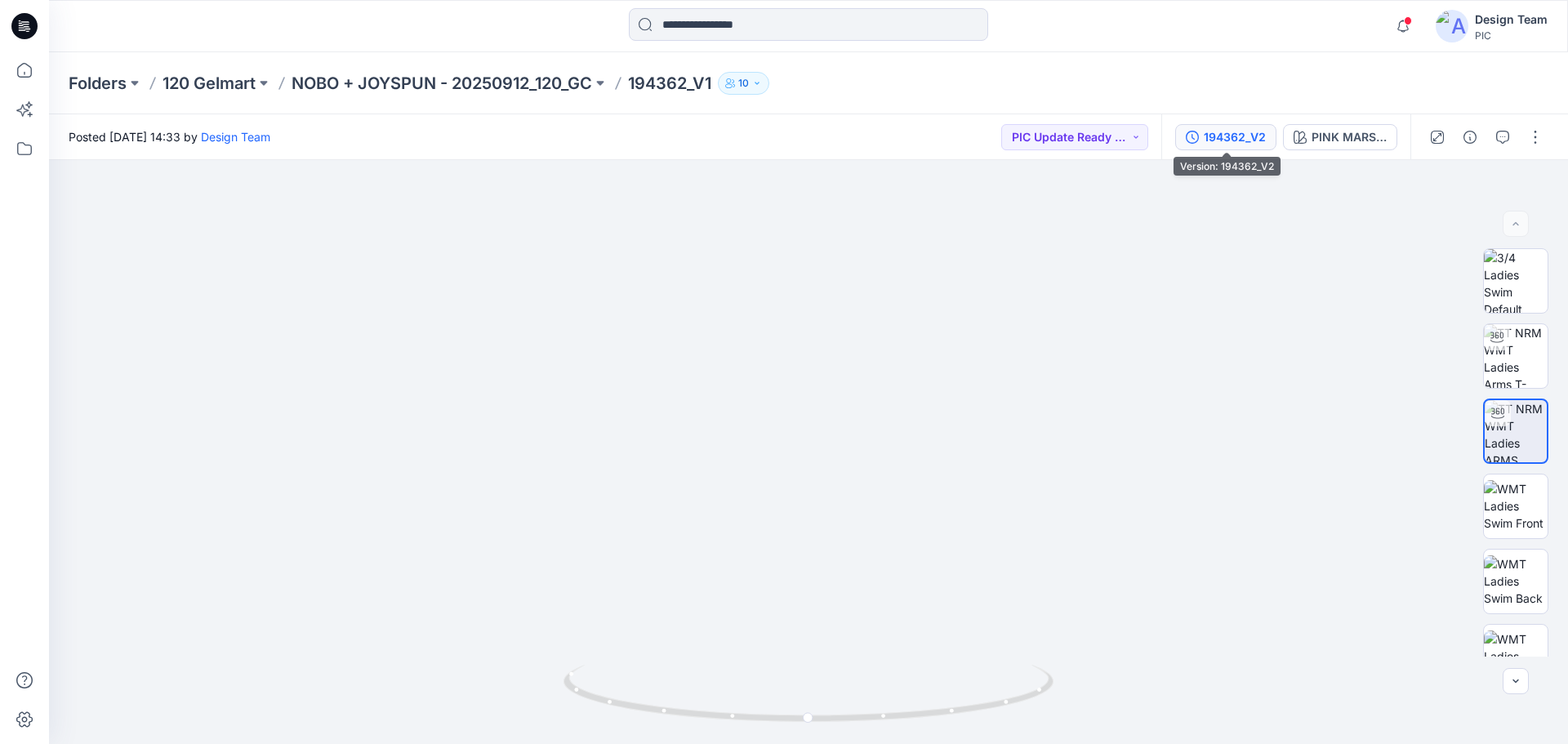
click at [1239, 143] on div "194362_V2" at bounding box center [1234, 137] width 62 height 18
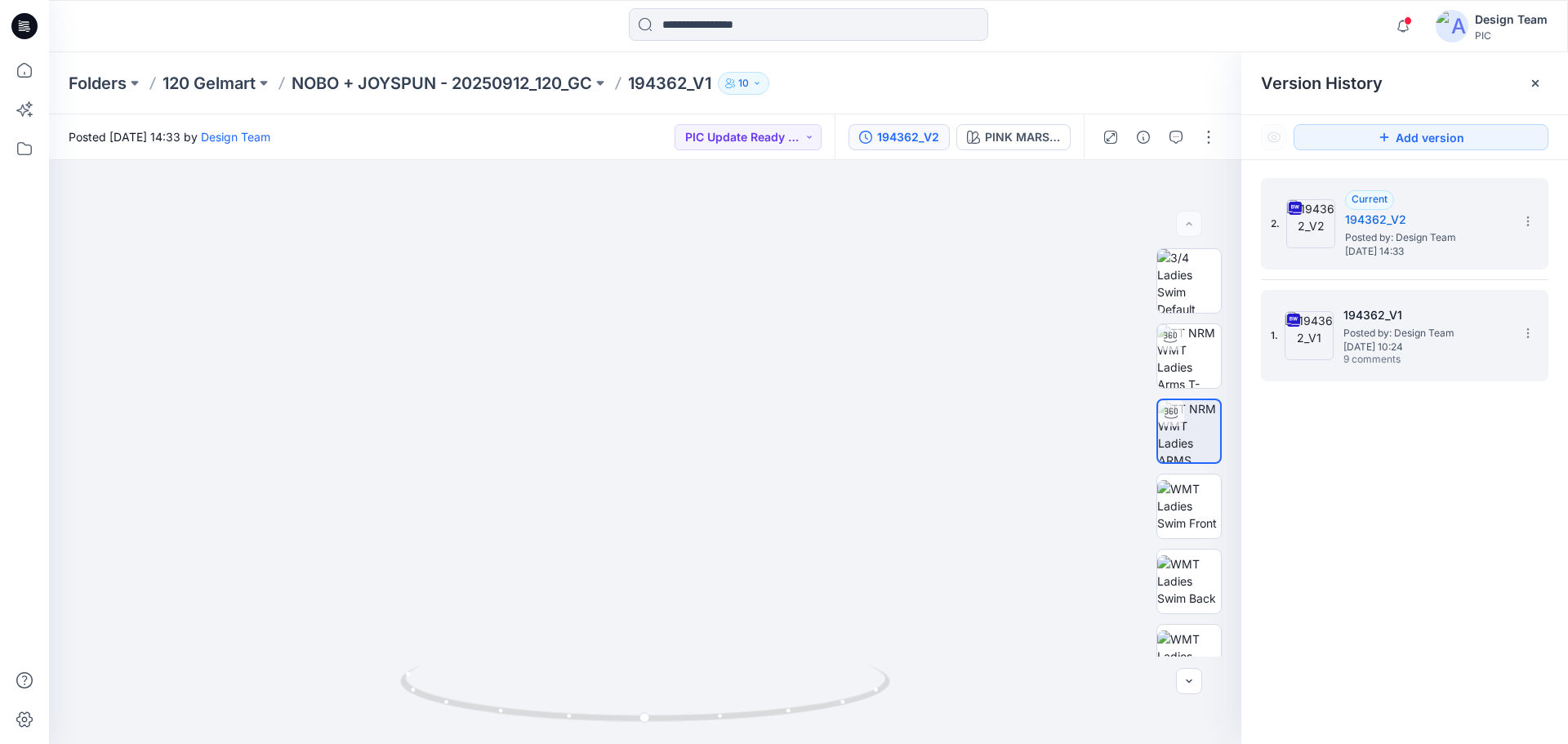
click at [1417, 329] on span "Posted by: Design Team" at bounding box center [1425, 333] width 163 height 16
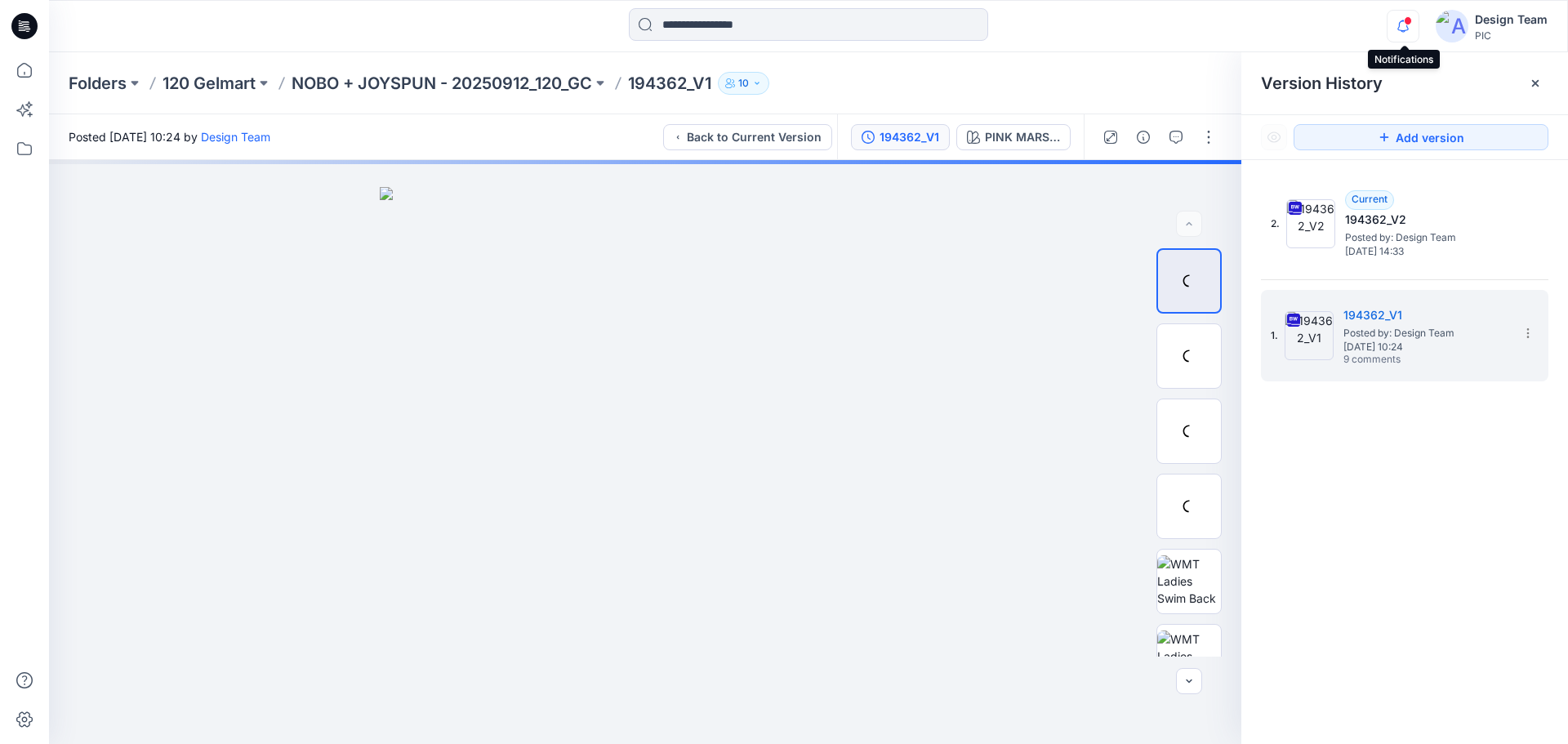
click at [1398, 28] on icon "button" at bounding box center [1403, 26] width 31 height 33
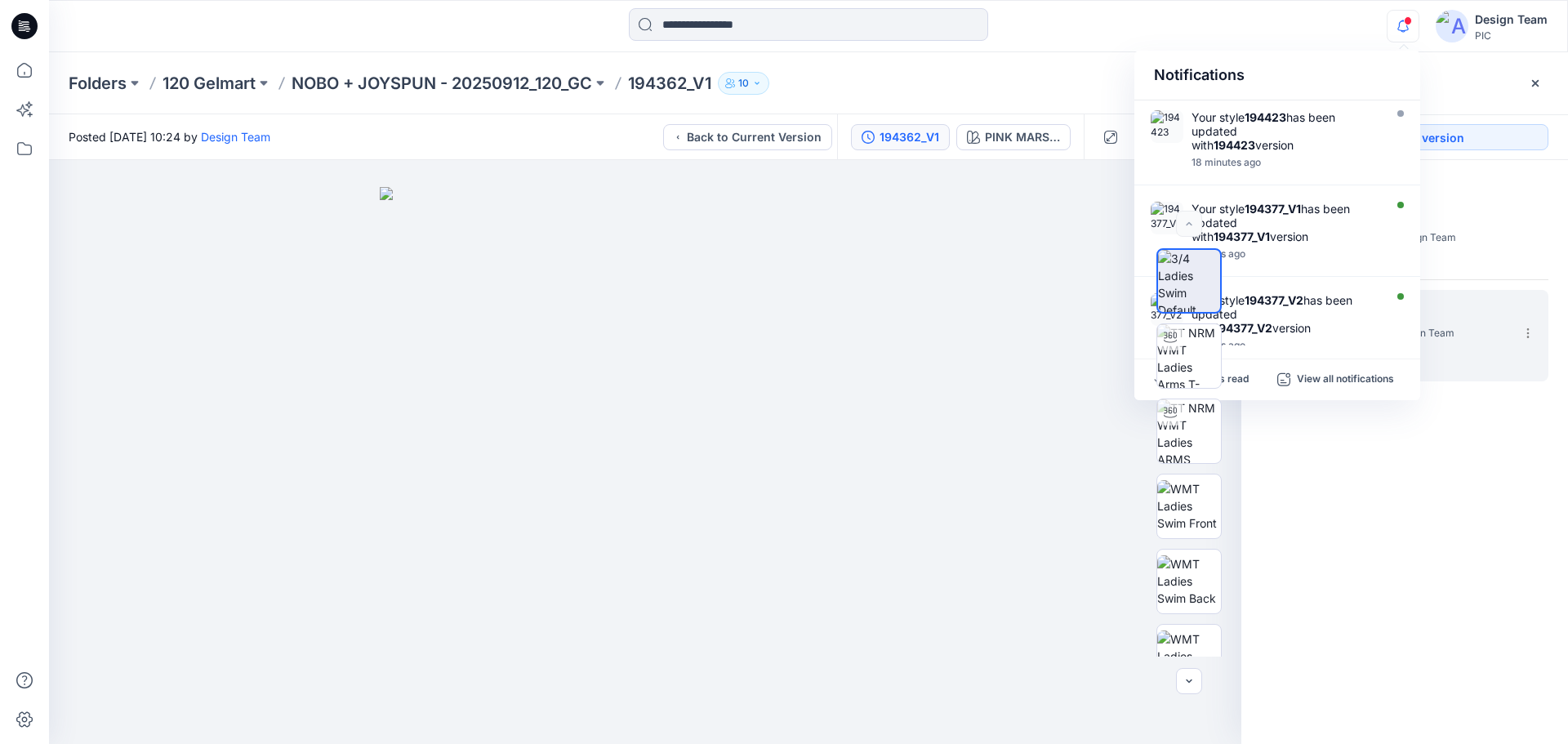
click at [1066, 112] on div "Folders 120 Gelmart NOBO + JOYSPUN - 20250912_120_GC 194362_V1 10" at bounding box center [808, 83] width 1519 height 62
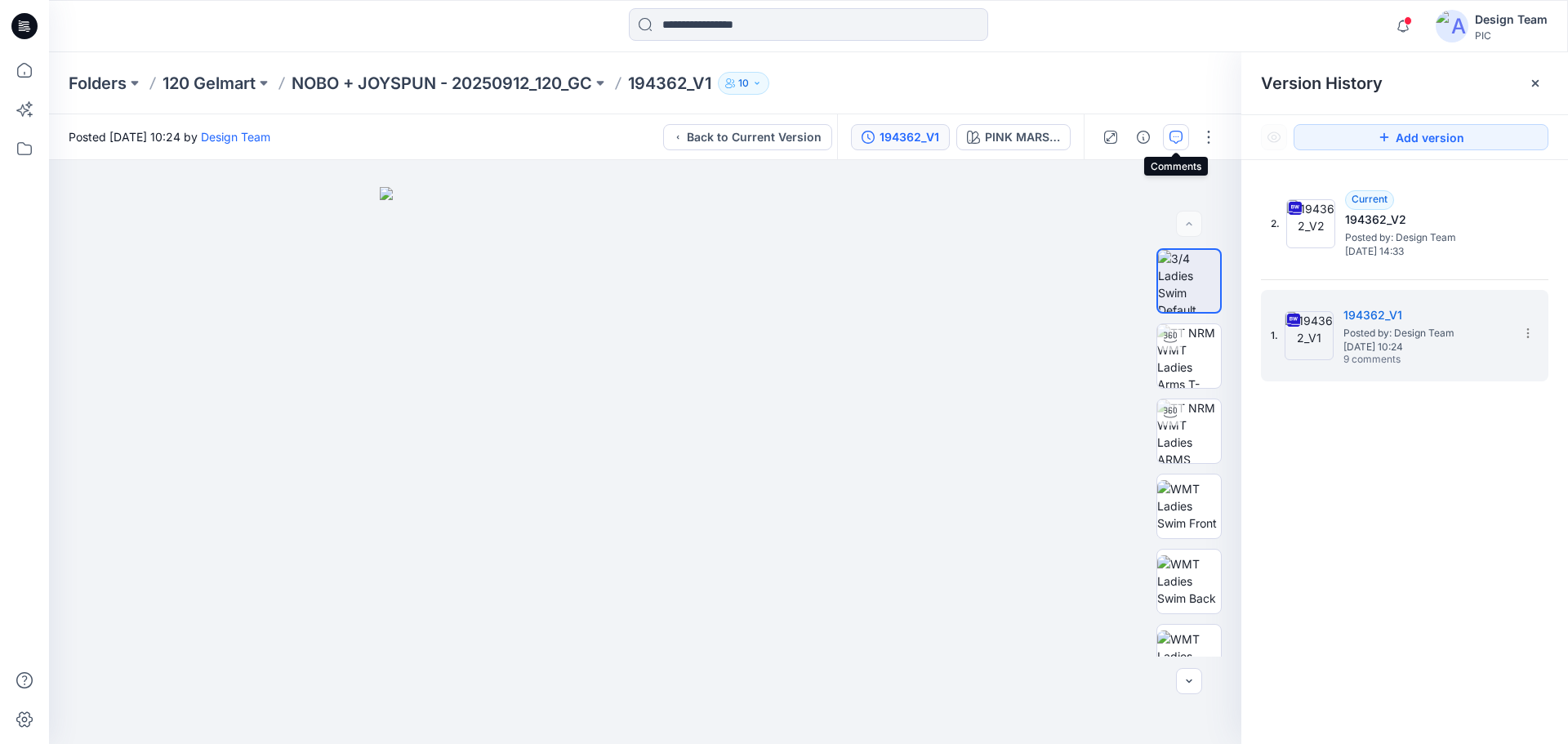
click at [1181, 138] on icon "button" at bounding box center [1176, 136] width 13 height 13
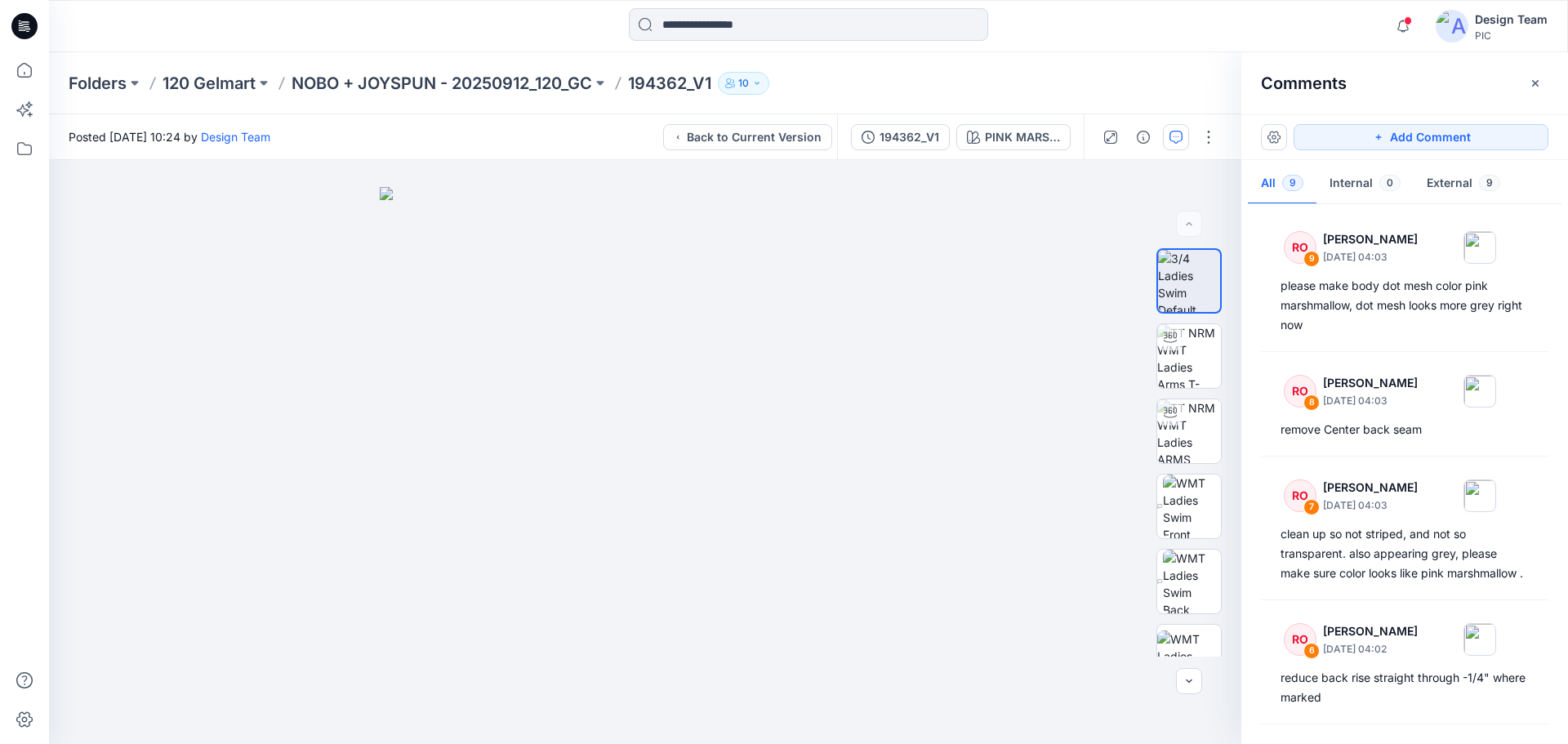
click at [1432, 346] on div "RO 9 [PERSON_NAME] [DATE] 04:03 please make body dot mesh color pink marshmallo…" at bounding box center [1405, 470] width 327 height 524
click at [1393, 427] on div "remove Center back seam" at bounding box center [1404, 430] width 248 height 20
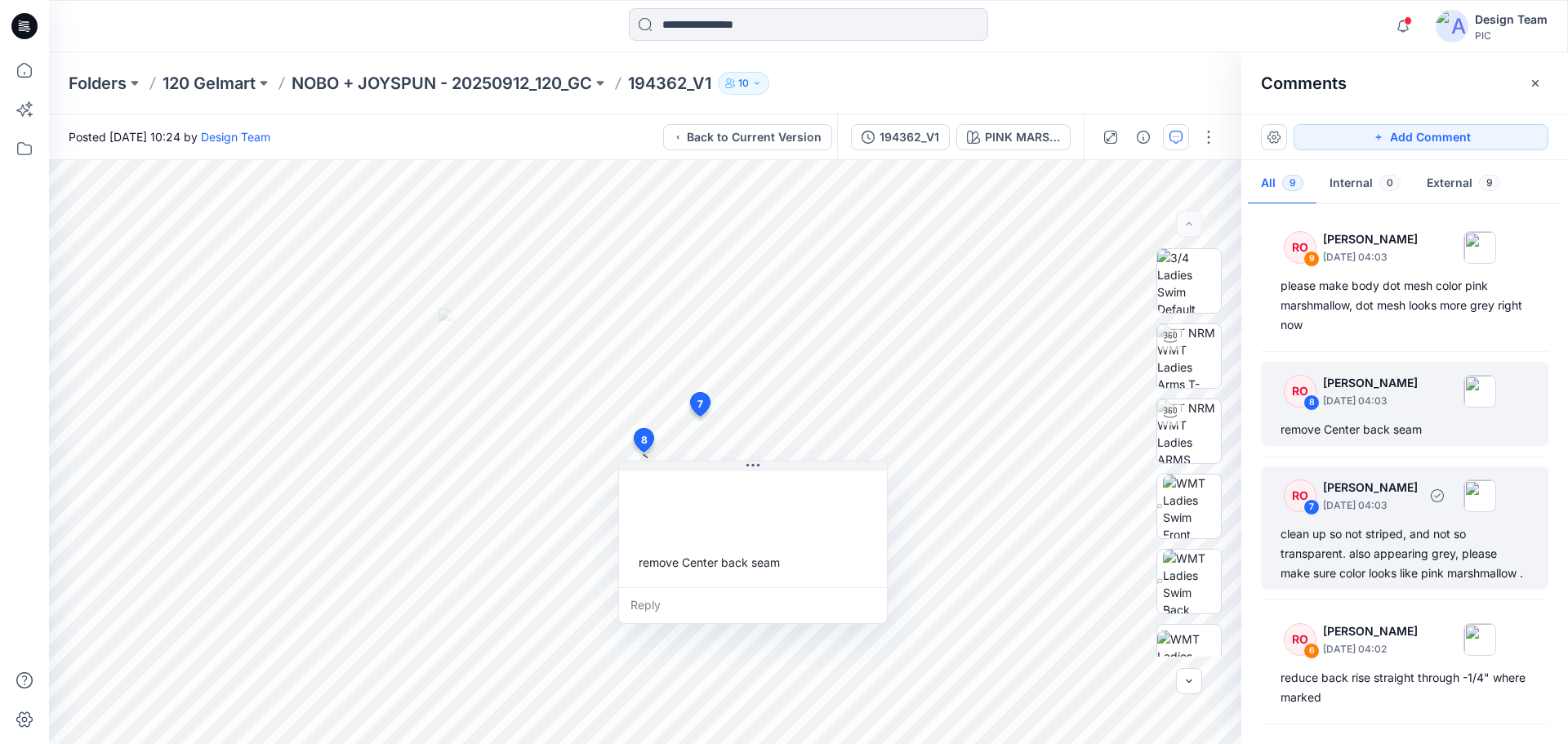
click at [1381, 558] on div "clean up so not striped, and not so transparent. also appearing grey, please ma…" at bounding box center [1404, 554] width 248 height 59
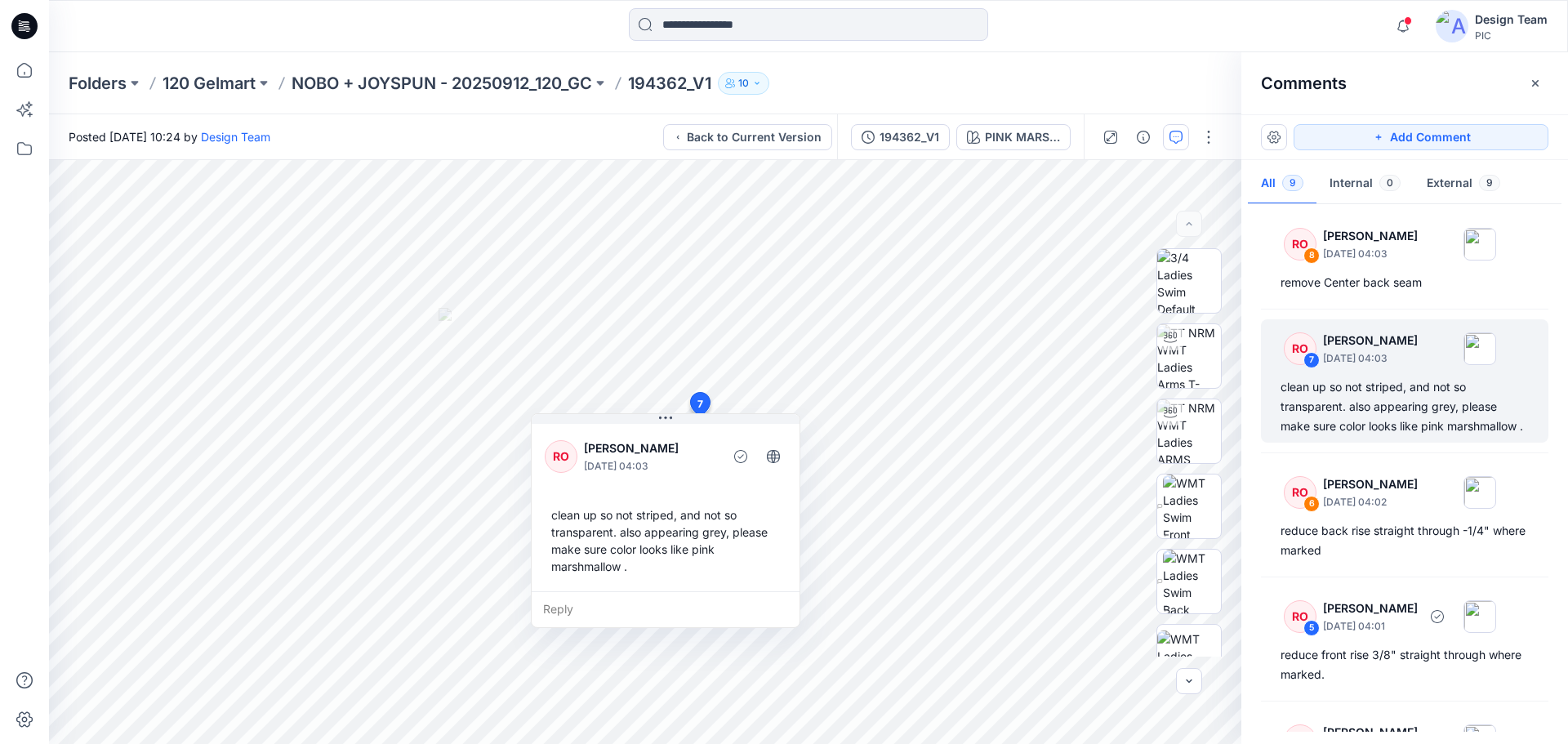
scroll to position [163, 0]
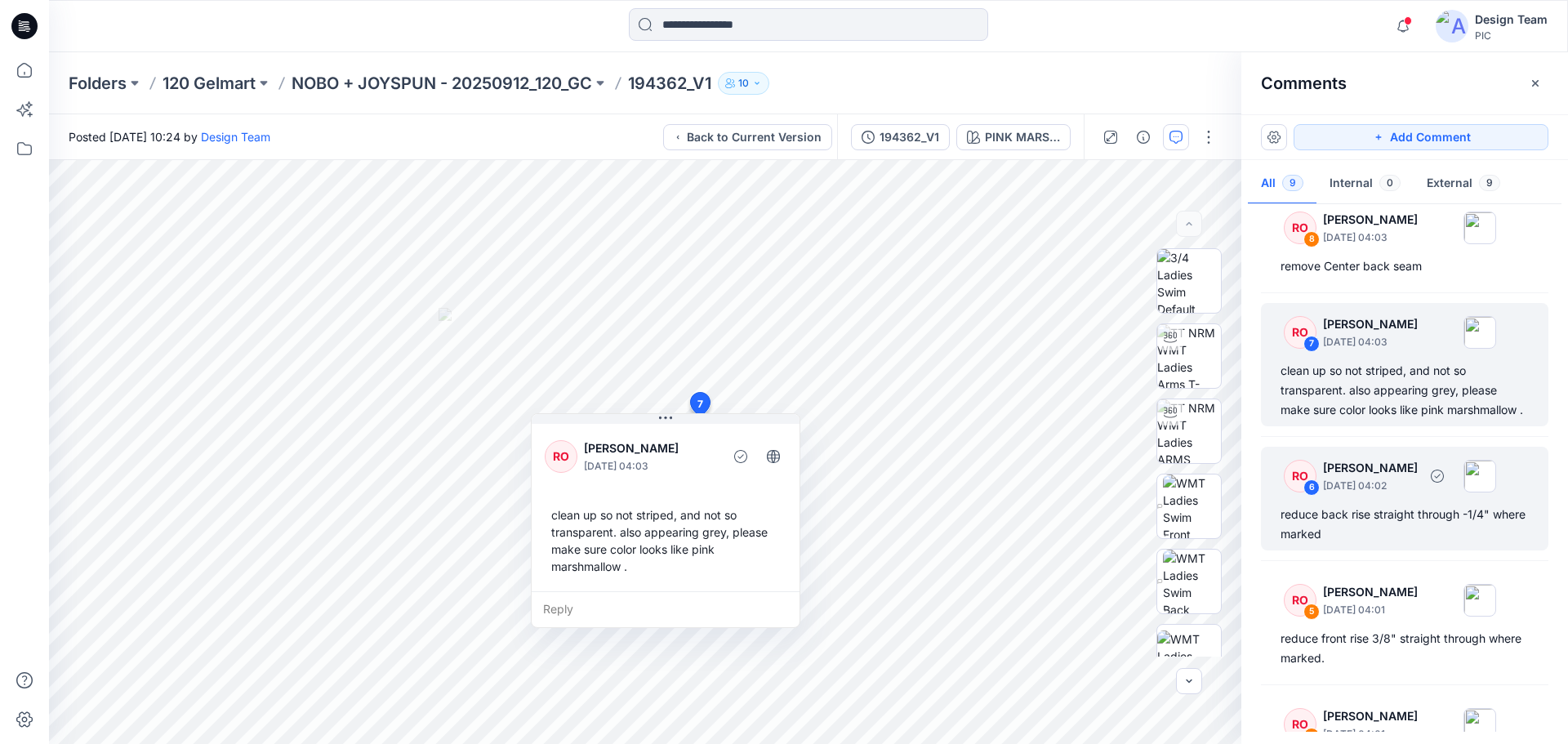
click at [1391, 544] on div "reduce back rise straight through -1/4" where marked" at bounding box center [1404, 524] width 248 height 39
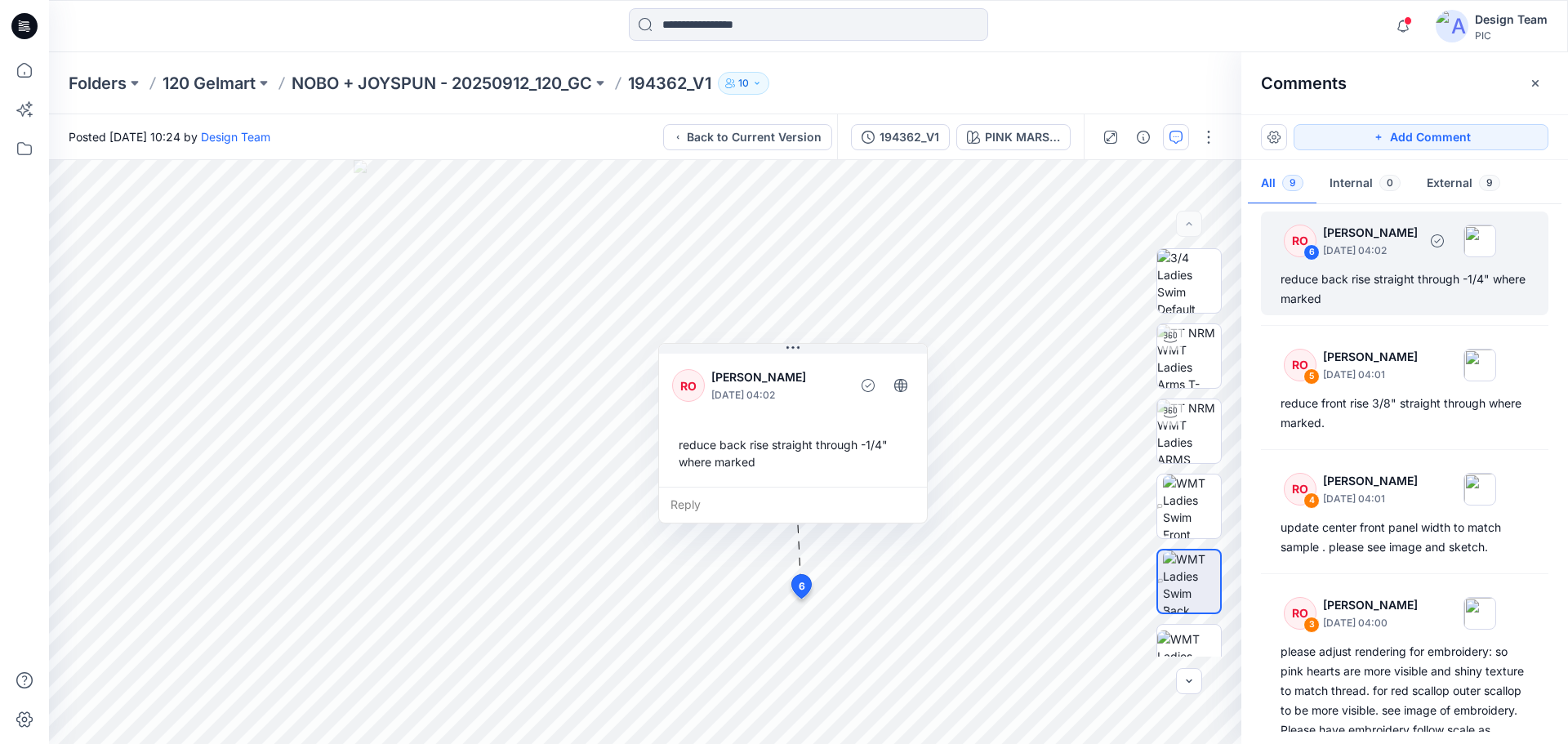
scroll to position [408, 0]
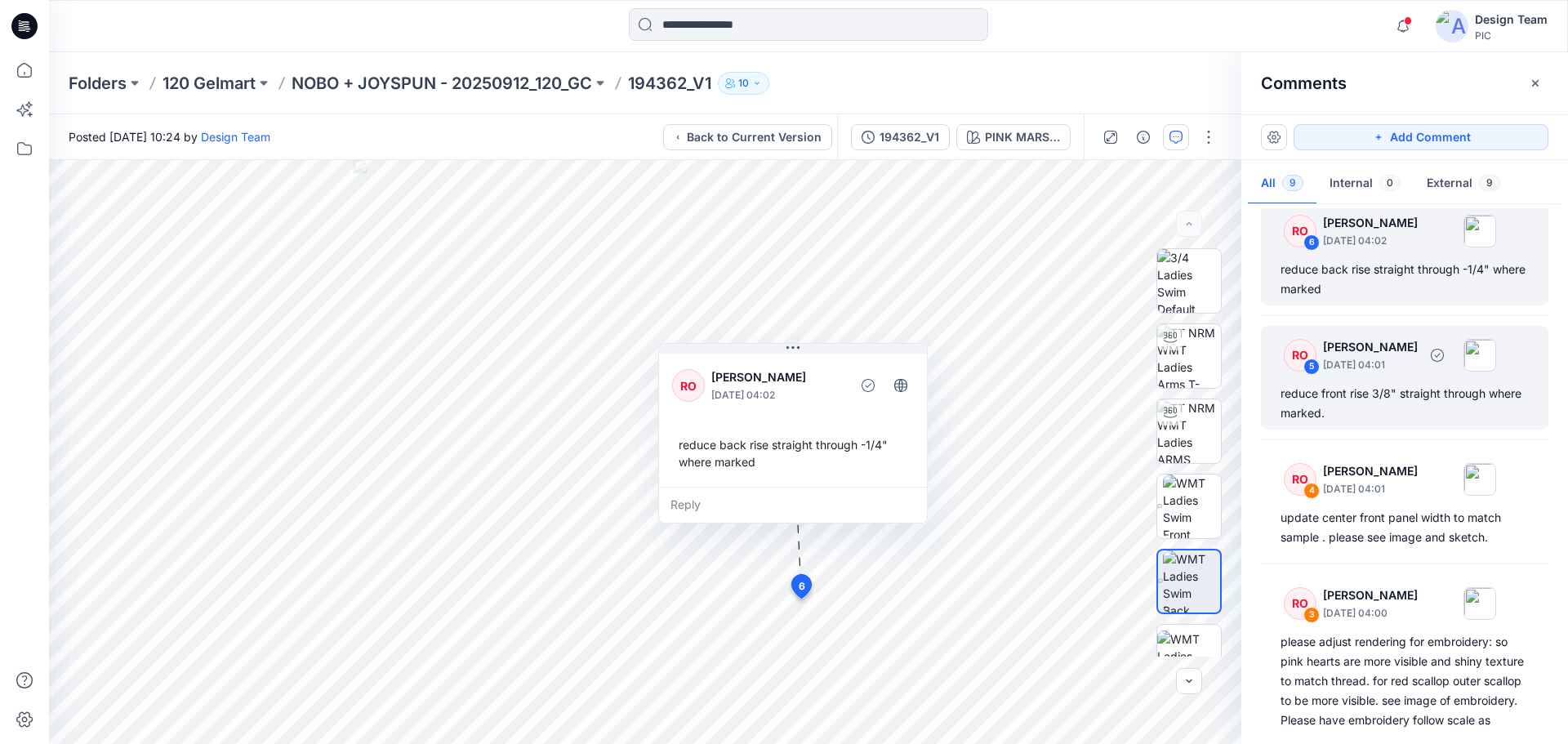
click at [1389, 423] on div "reduce front rise 3/8" straight through where marked." at bounding box center [1404, 403] width 248 height 39
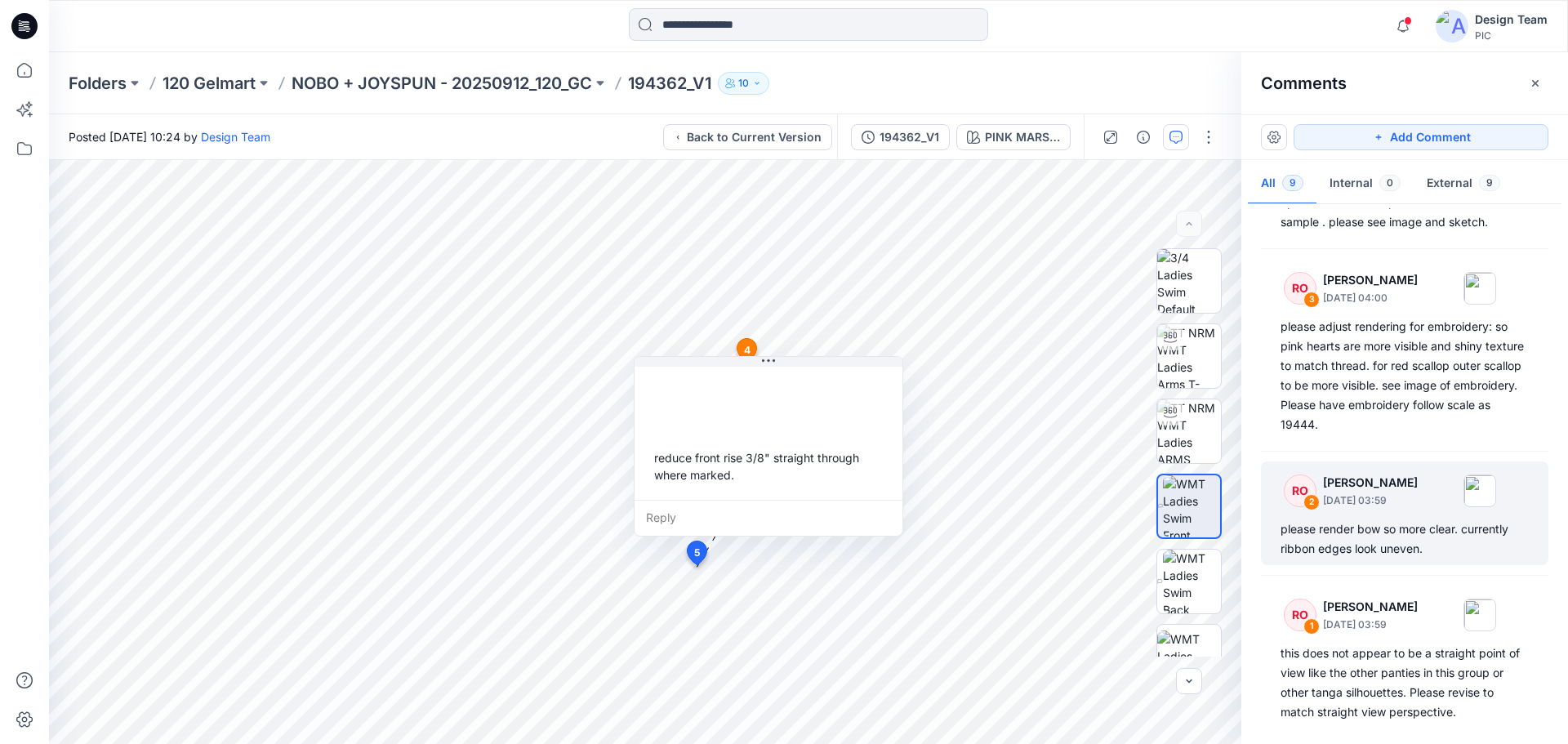
scroll to position [735, 0]
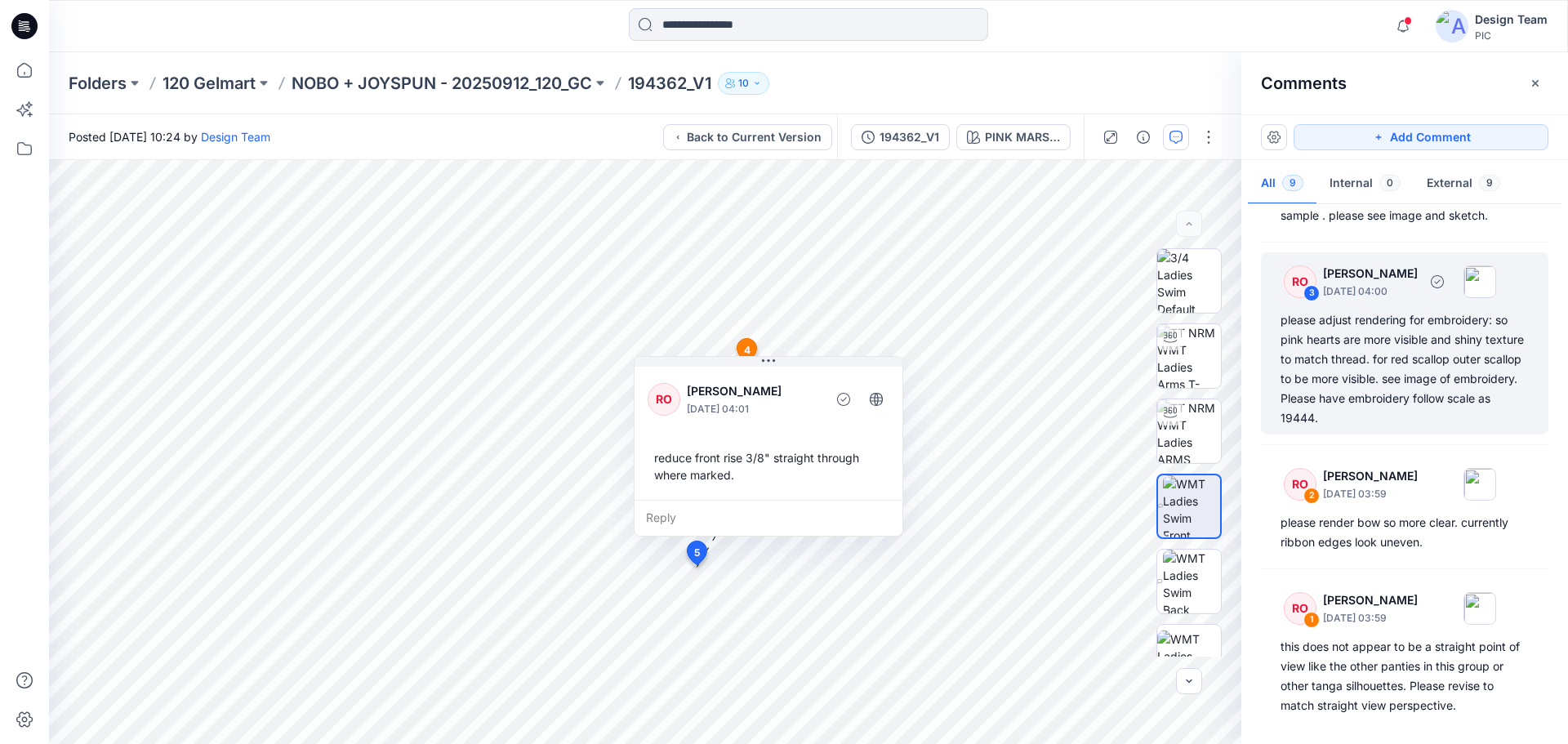
click at [1389, 384] on div "please adjust rendering for embroidery: so pink hearts are more visible and shi…" at bounding box center [1404, 370] width 248 height 118
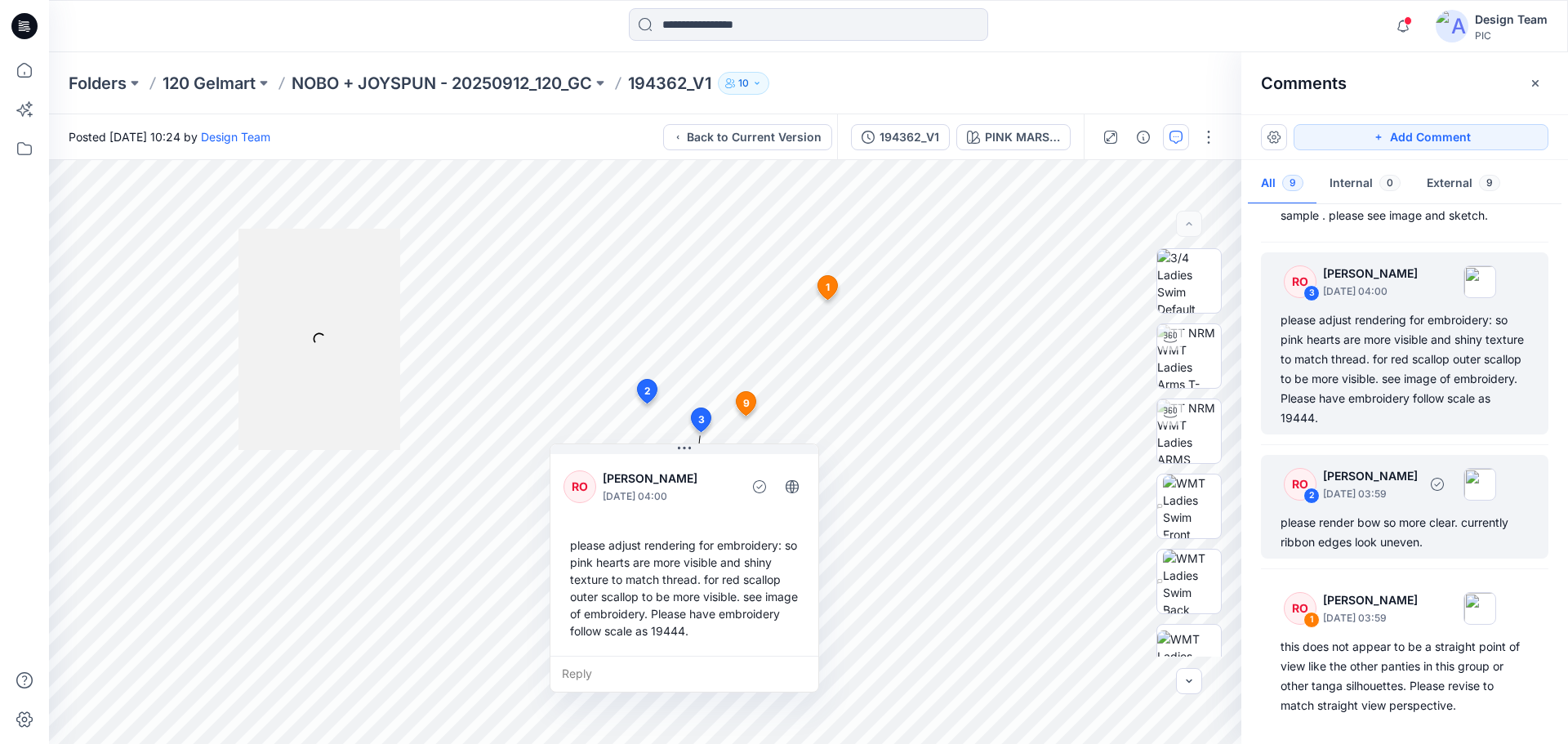
scroll to position [750, 0]
click at [1399, 526] on div "please render bow so more clear. currently ribbon edges look uneven." at bounding box center [1404, 532] width 248 height 39
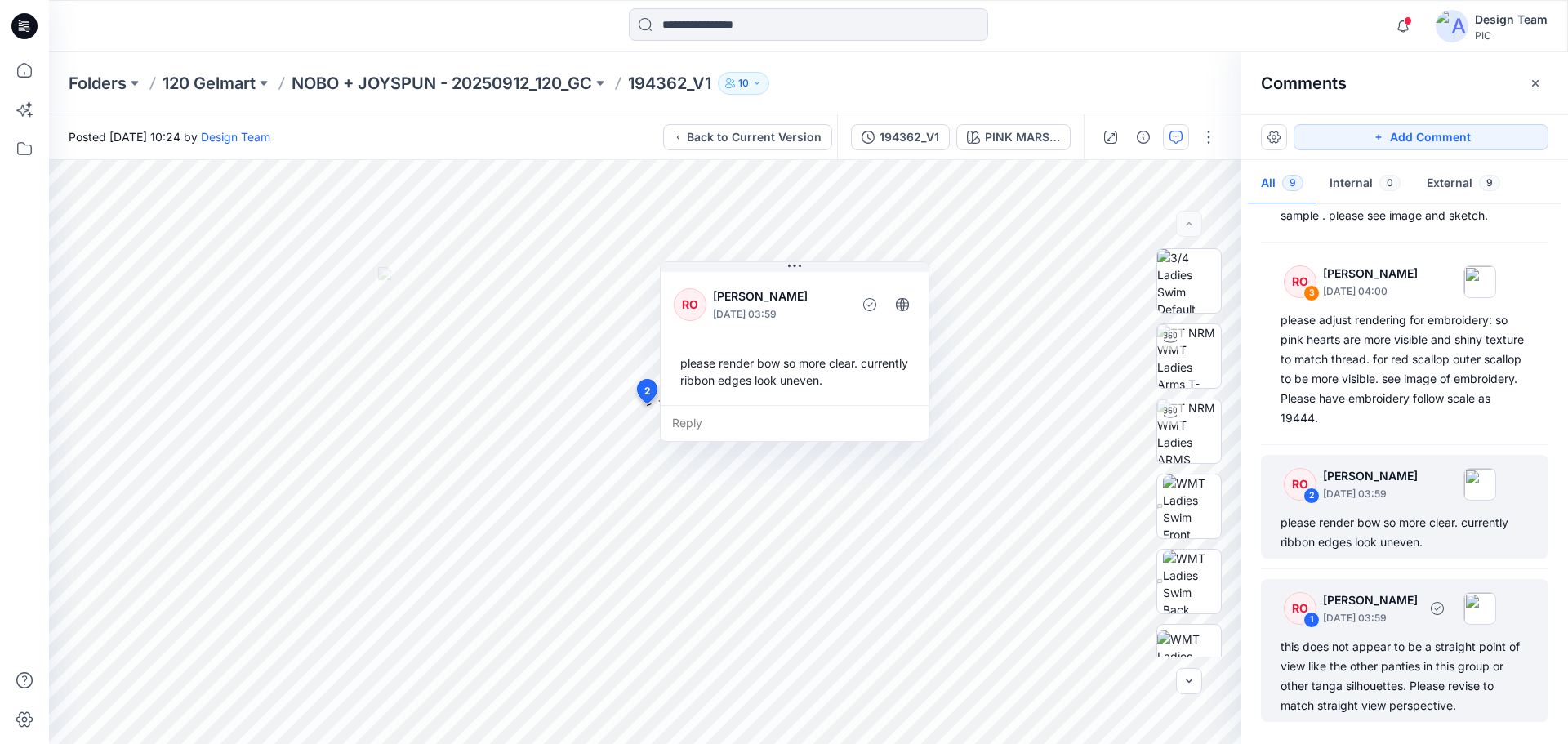
click at [1376, 666] on div "this does not appear to be a straight point of view like the other panties in t…" at bounding box center [1404, 676] width 248 height 79
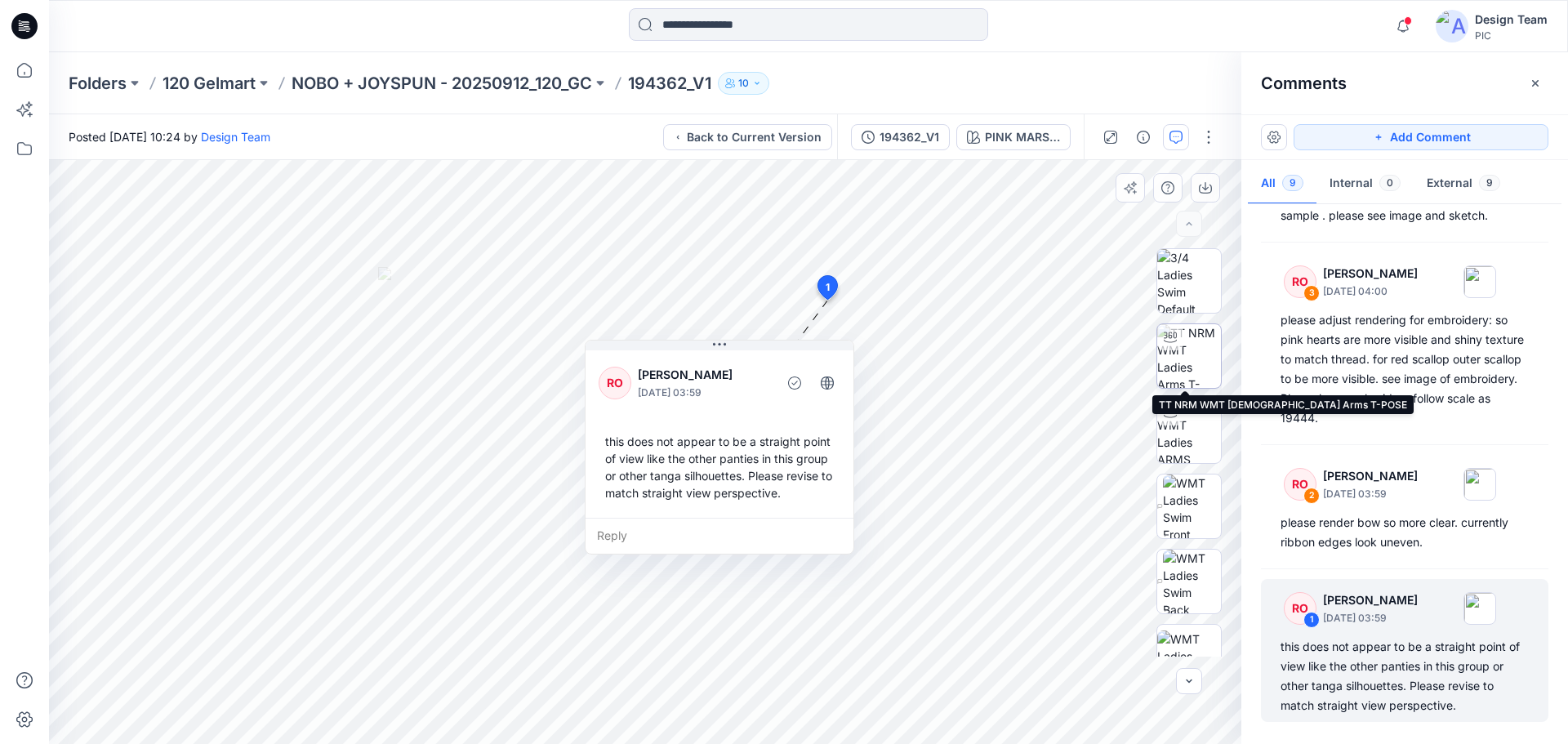
click at [1189, 363] on img at bounding box center [1189, 357] width 64 height 64
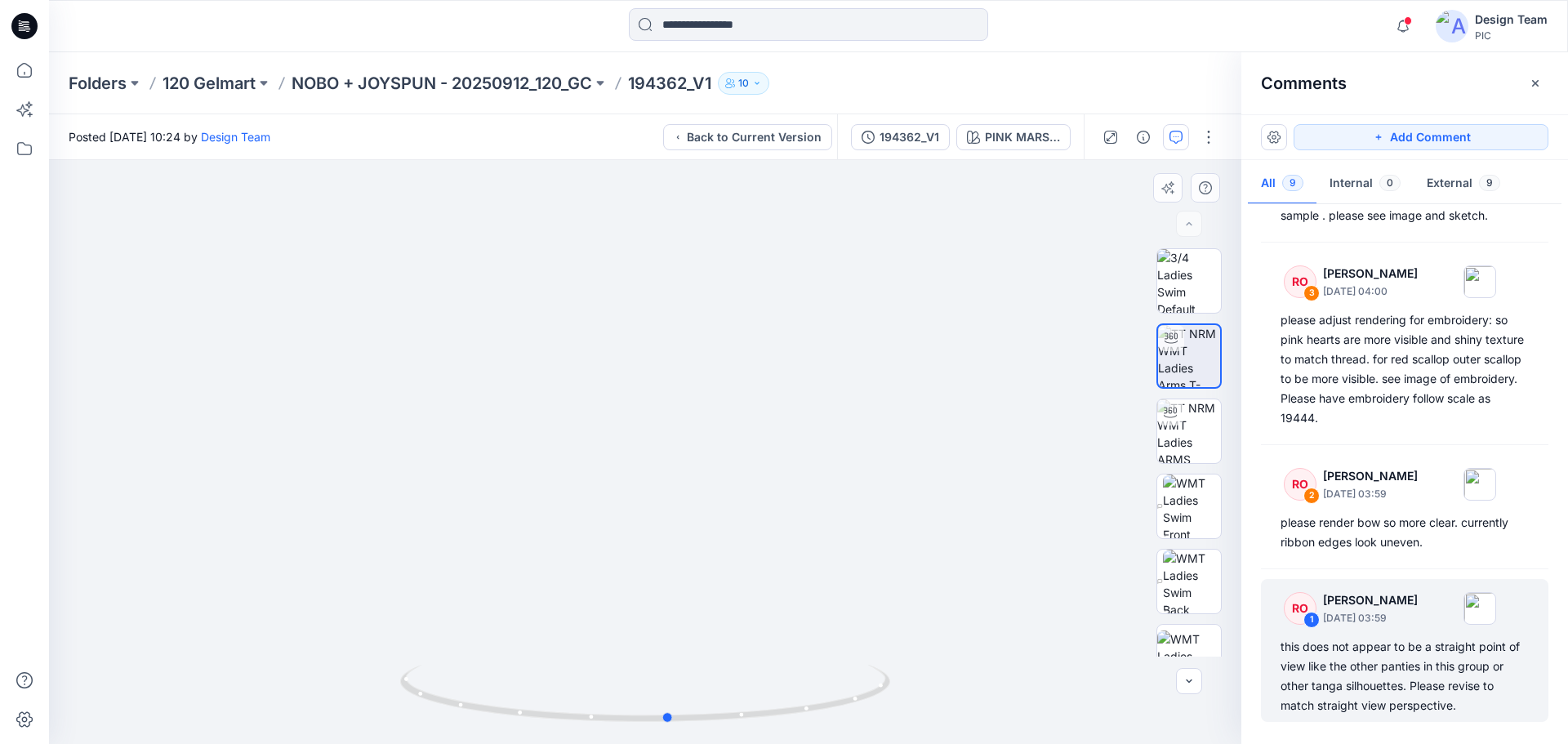
drag, startPoint x: 881, startPoint y: 693, endPoint x: 905, endPoint y: 643, distance: 55.5
click at [905, 643] on div at bounding box center [645, 452] width 1193 height 585
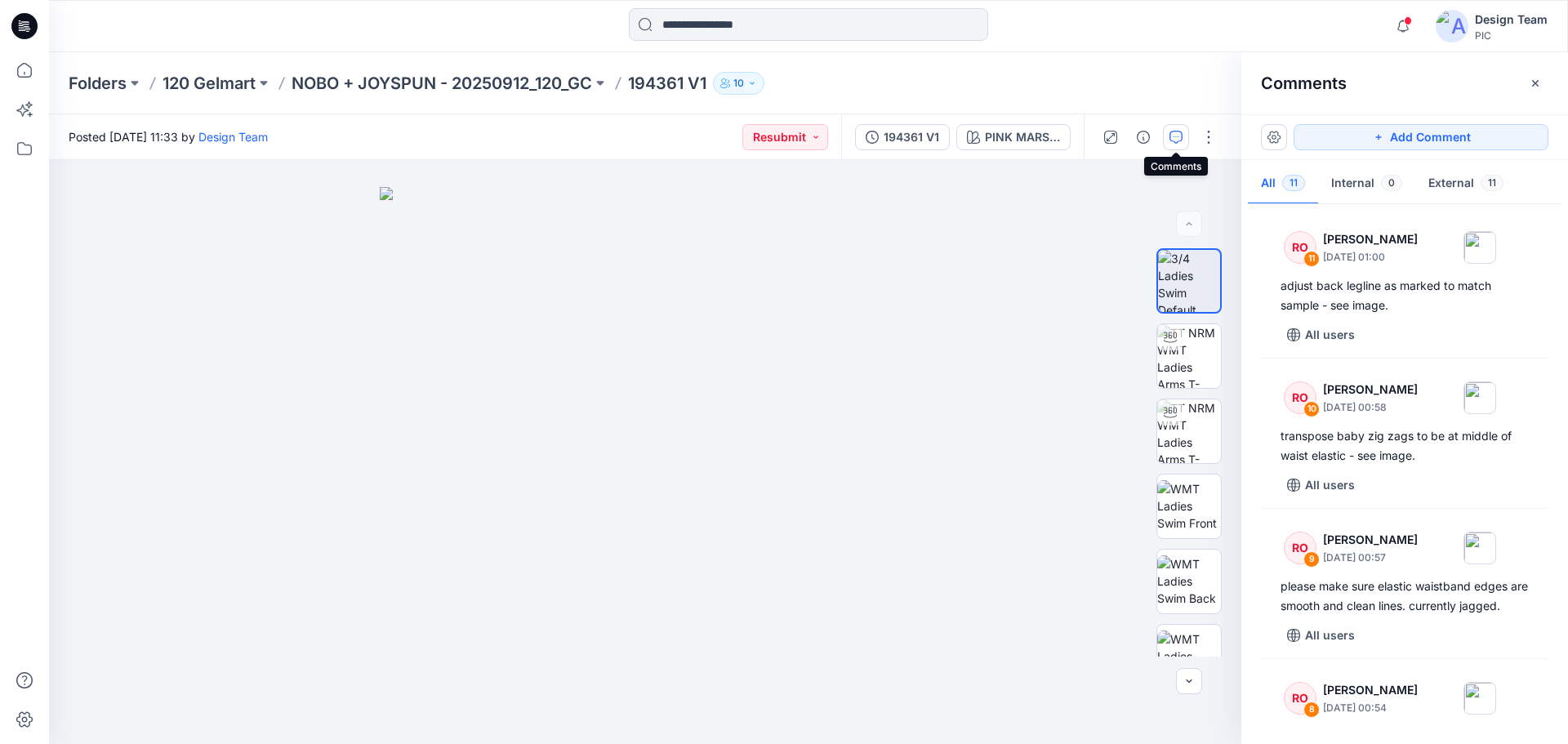
click at [469, 85] on p "NOBO + JOYSPUN - 20250912_120_GC" at bounding box center [442, 83] width 301 height 23
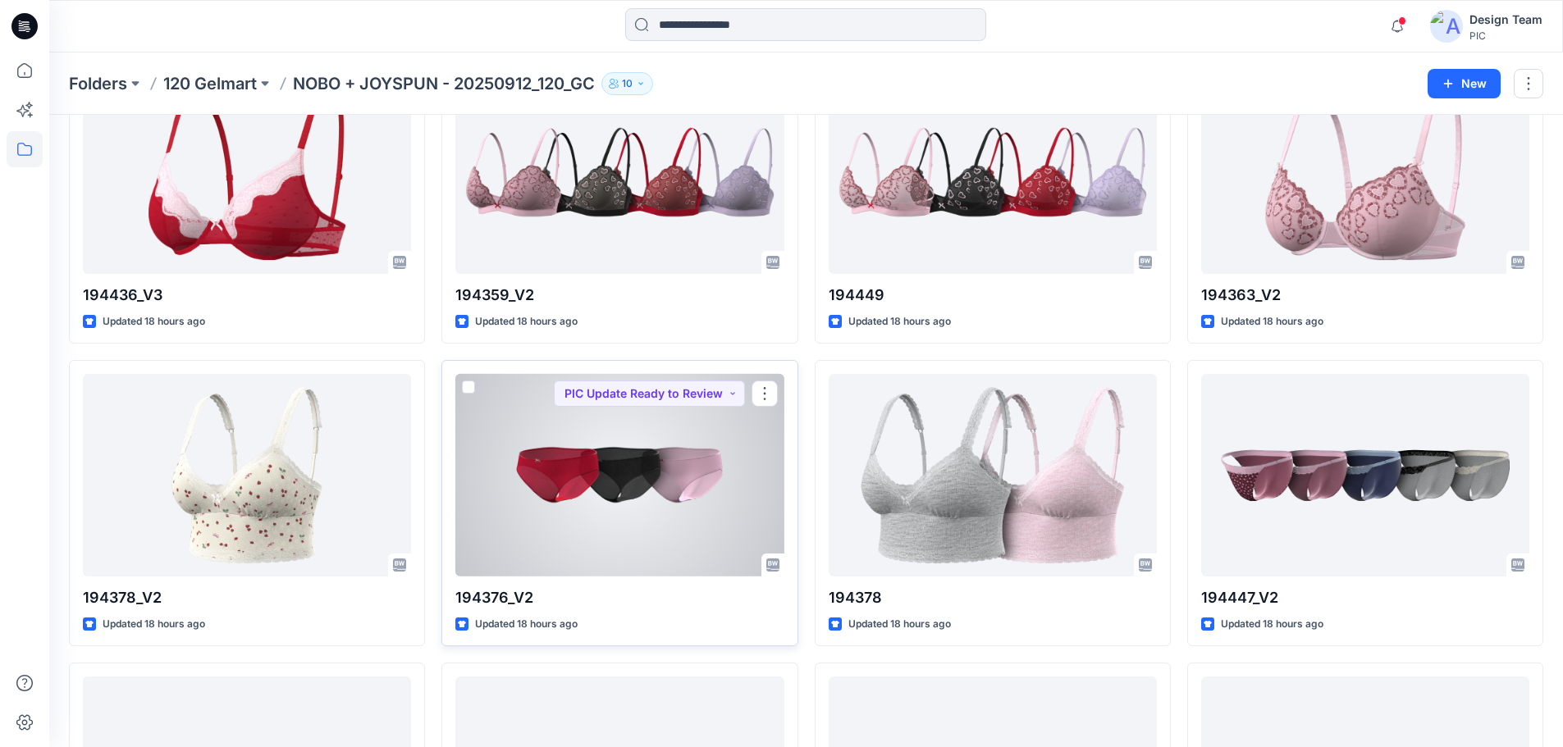
scroll to position [1732, 0]
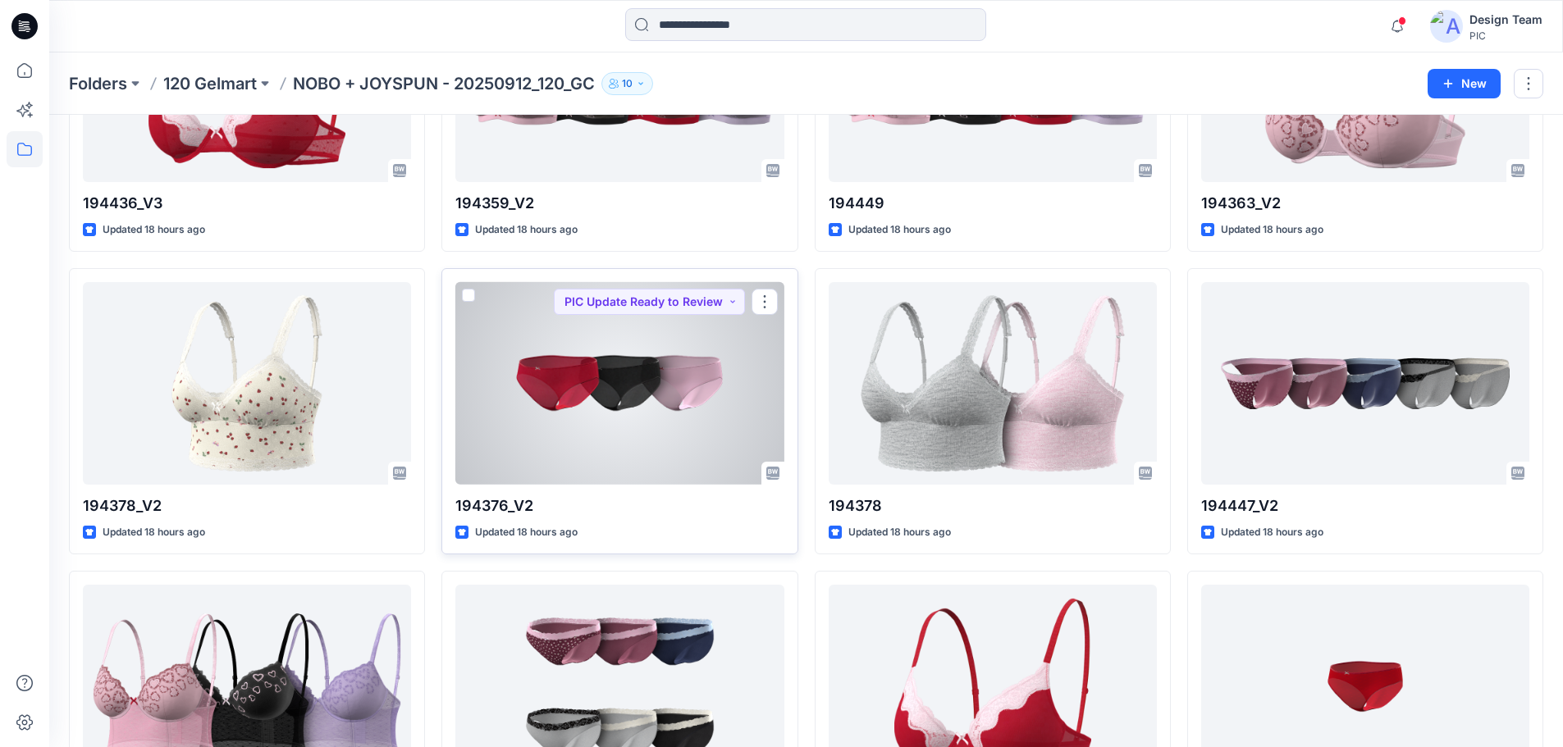
click at [614, 408] on div at bounding box center [619, 383] width 328 height 203
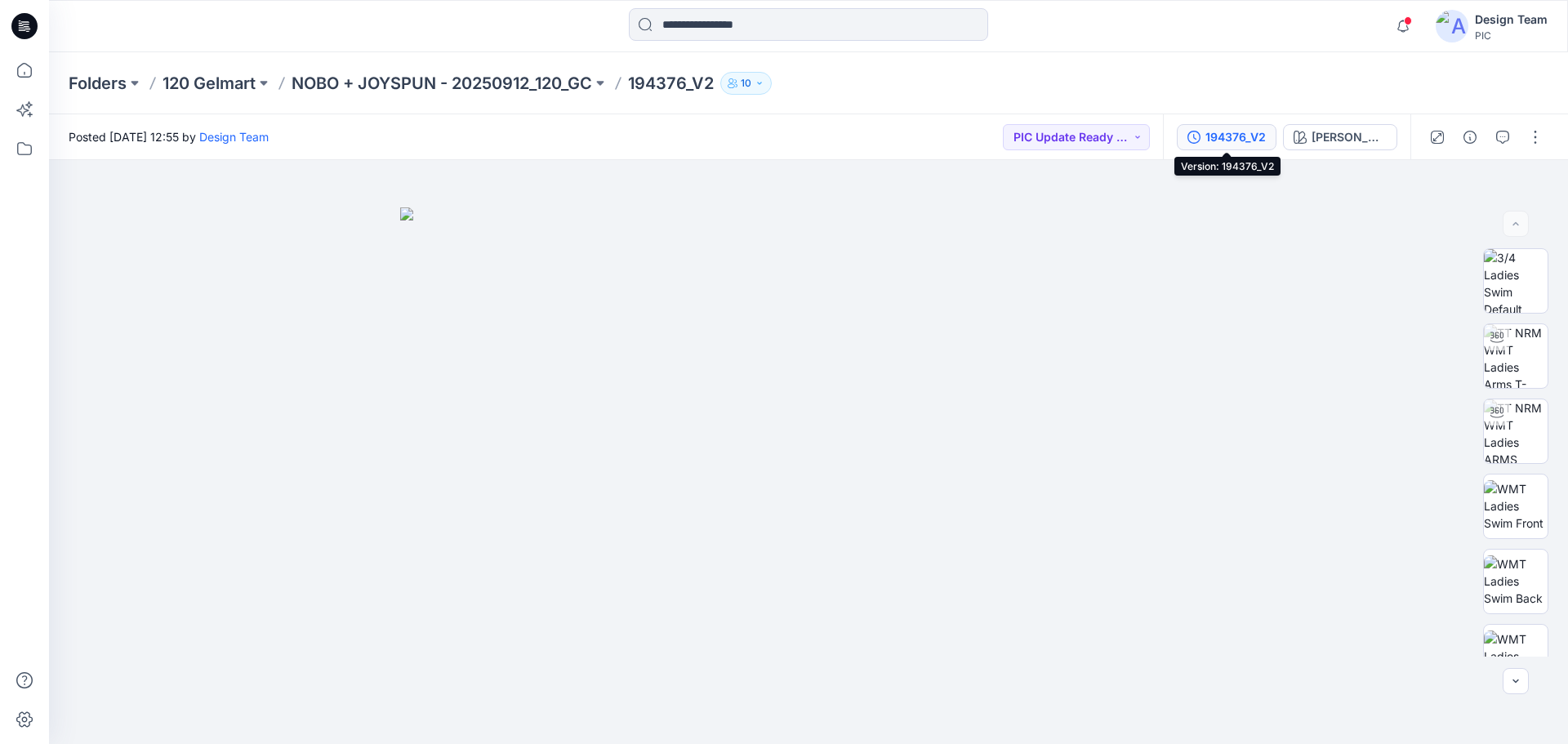
click at [1245, 138] on div "194376_V2" at bounding box center [1235, 137] width 61 height 18
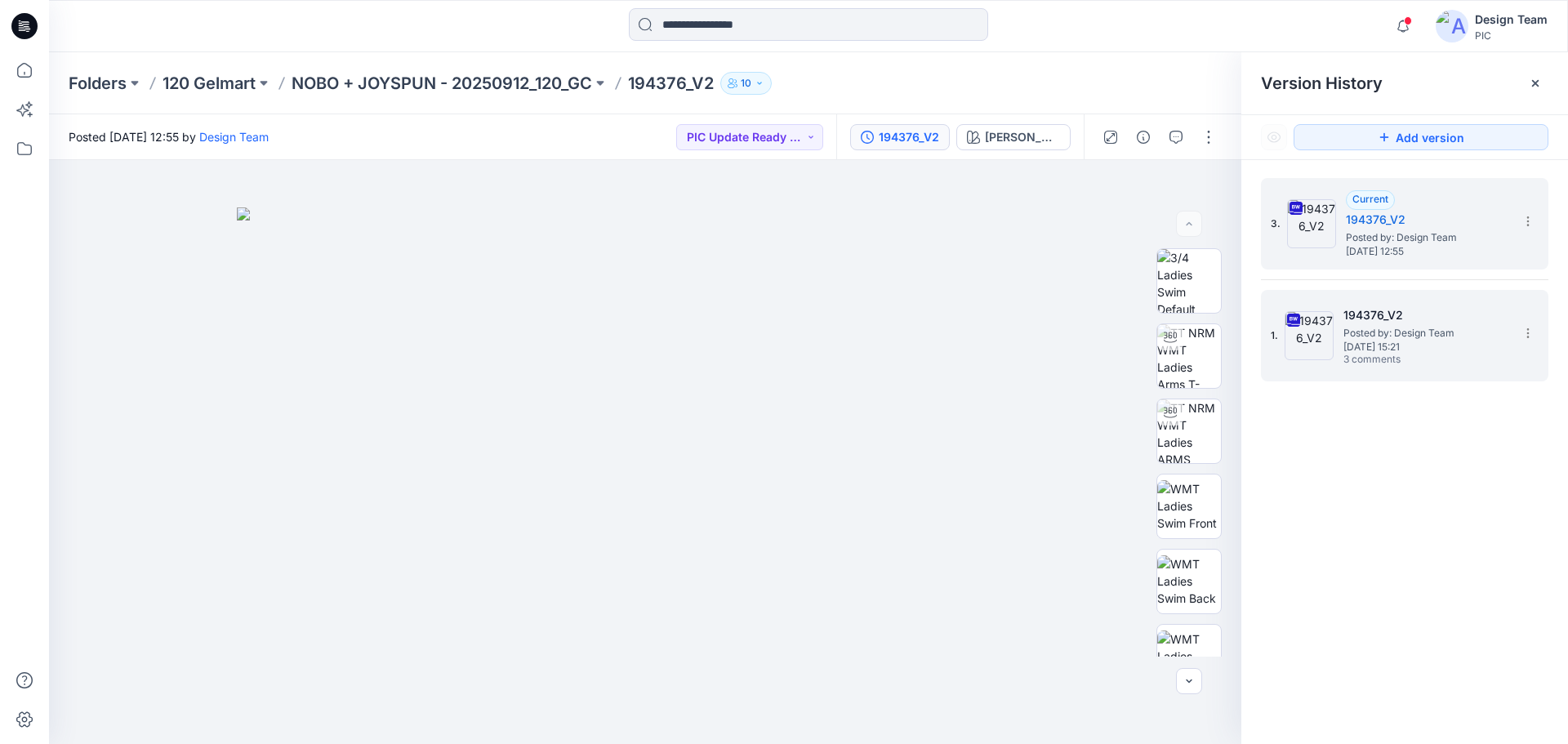
click at [1391, 324] on h5 "194376_V2" at bounding box center [1425, 316] width 163 height 20
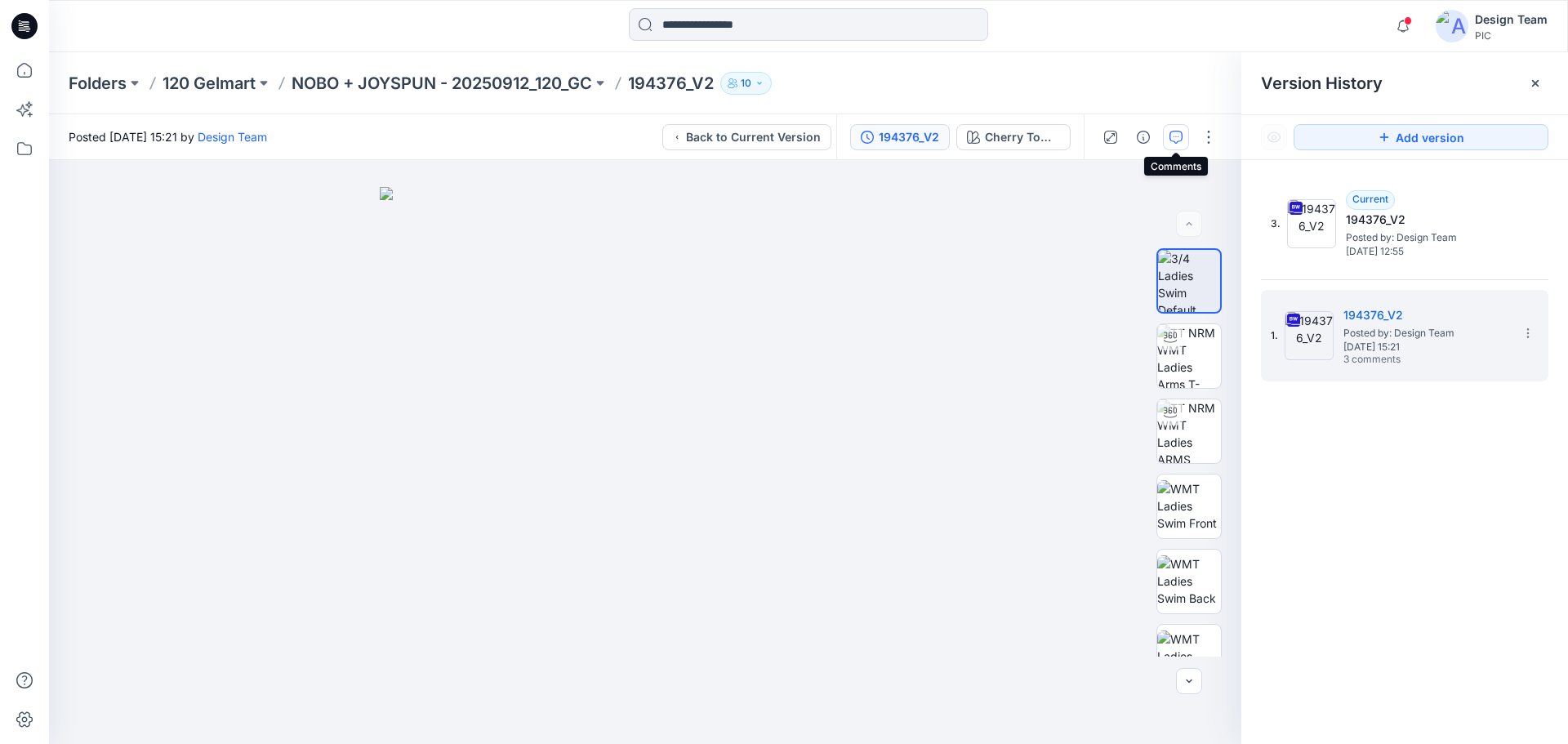
click at [1178, 135] on icon "button" at bounding box center [1176, 136] width 13 height 13
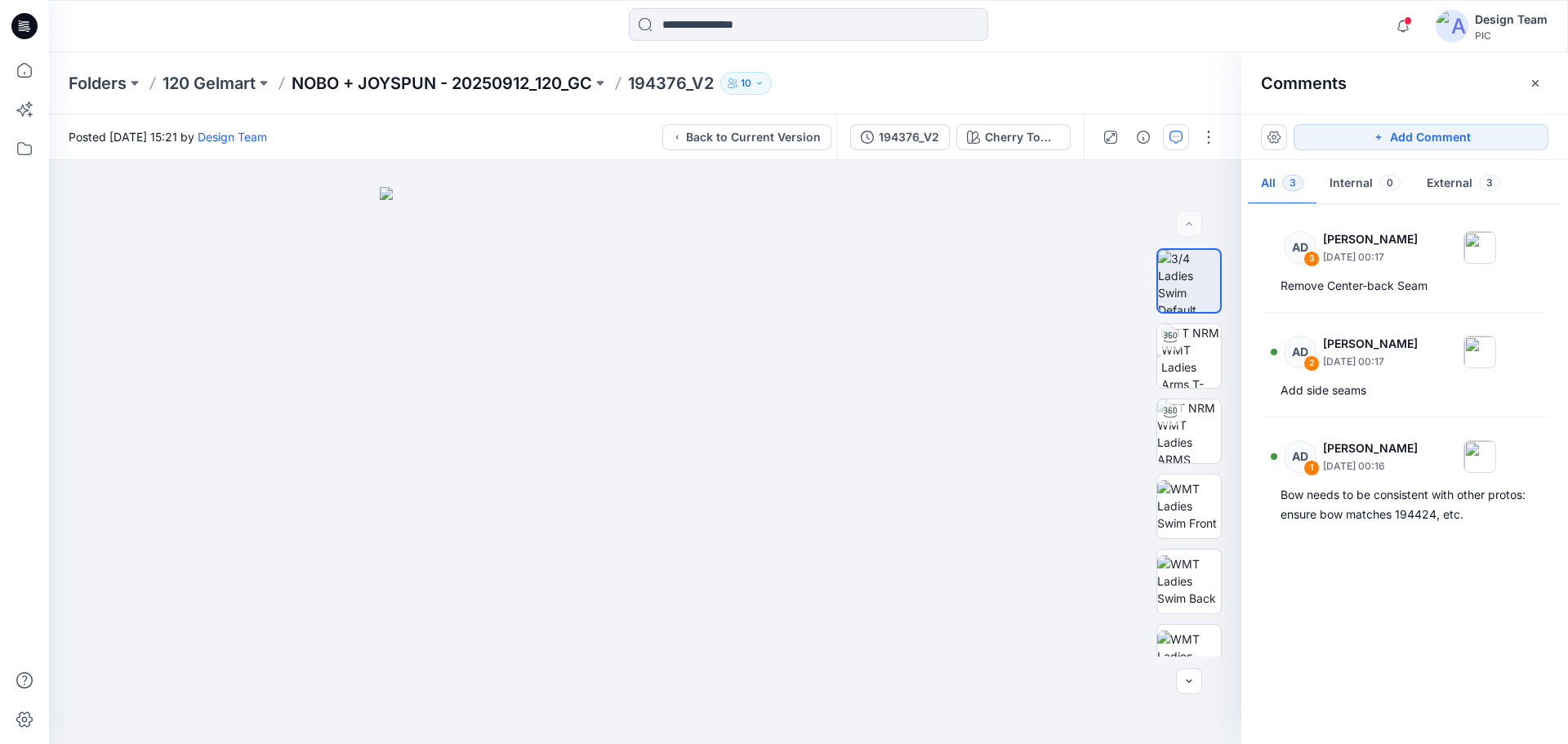
click at [471, 78] on p "NOBO + JOYSPUN - 20250912_120_GC" at bounding box center [442, 83] width 301 height 23
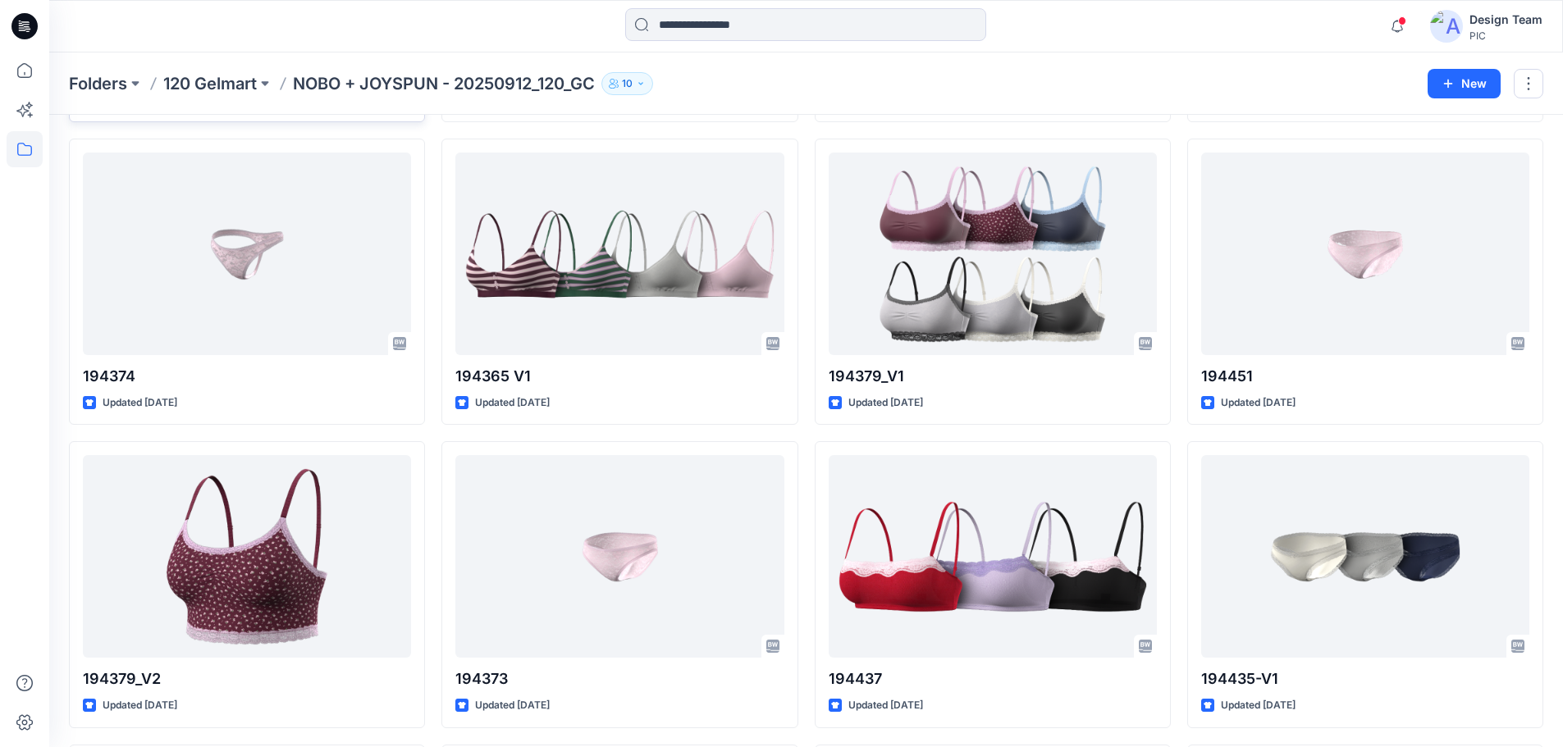
scroll to position [3707, 0]
